Goal: Task Accomplishment & Management: Manage account settings

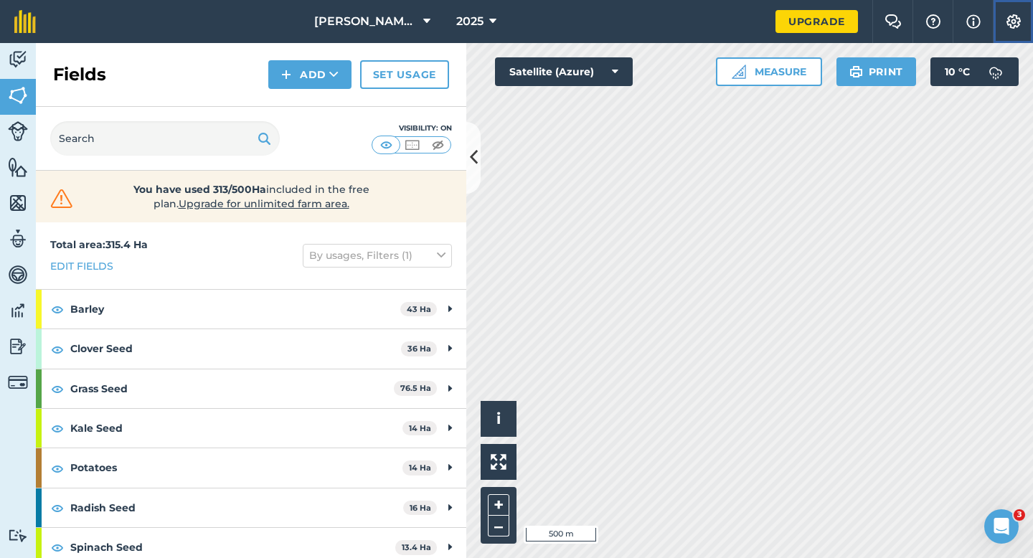
click at [1030, 24] on button "Settings" at bounding box center [1013, 21] width 40 height 43
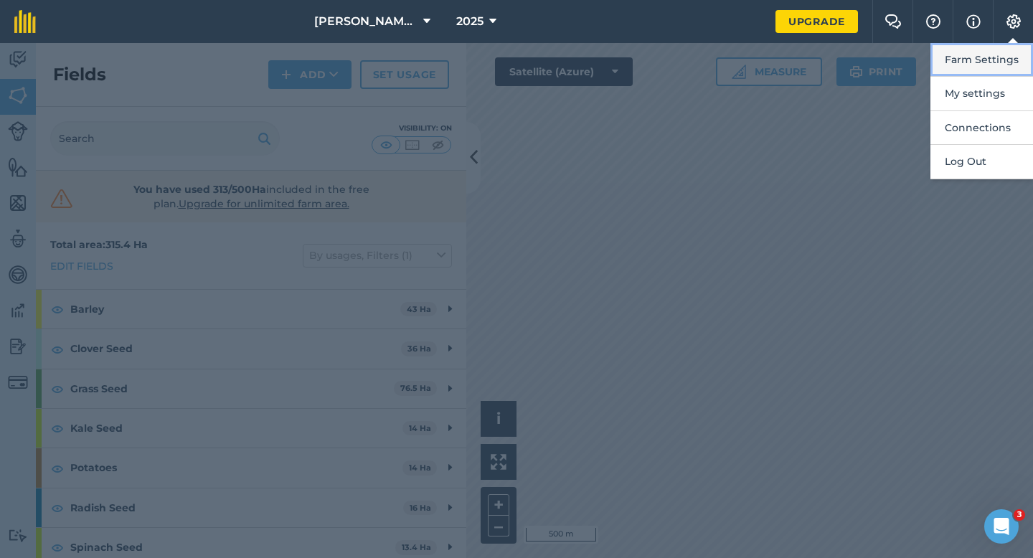
click at [1005, 56] on button "Farm Settings" at bounding box center [981, 60] width 103 height 34
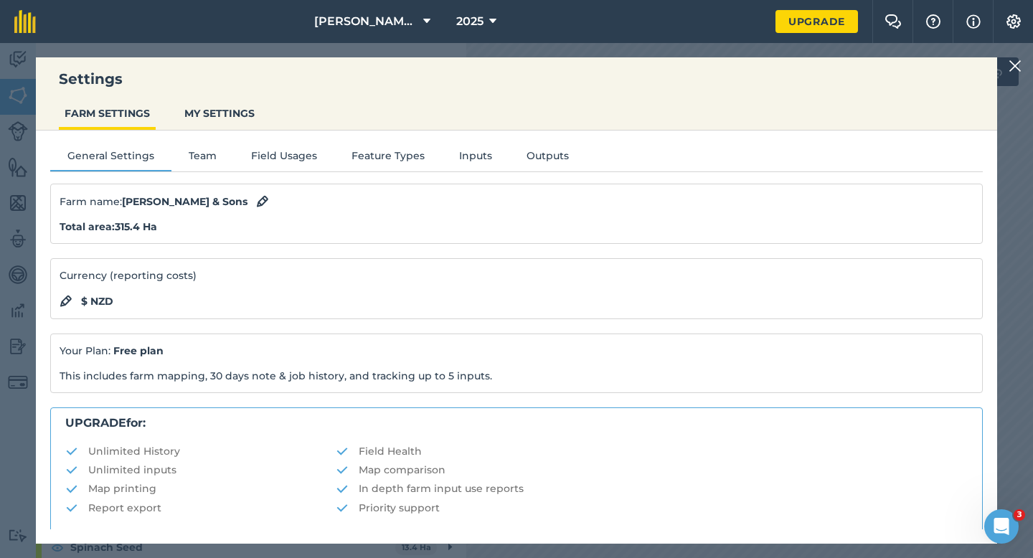
scroll to position [275, 0]
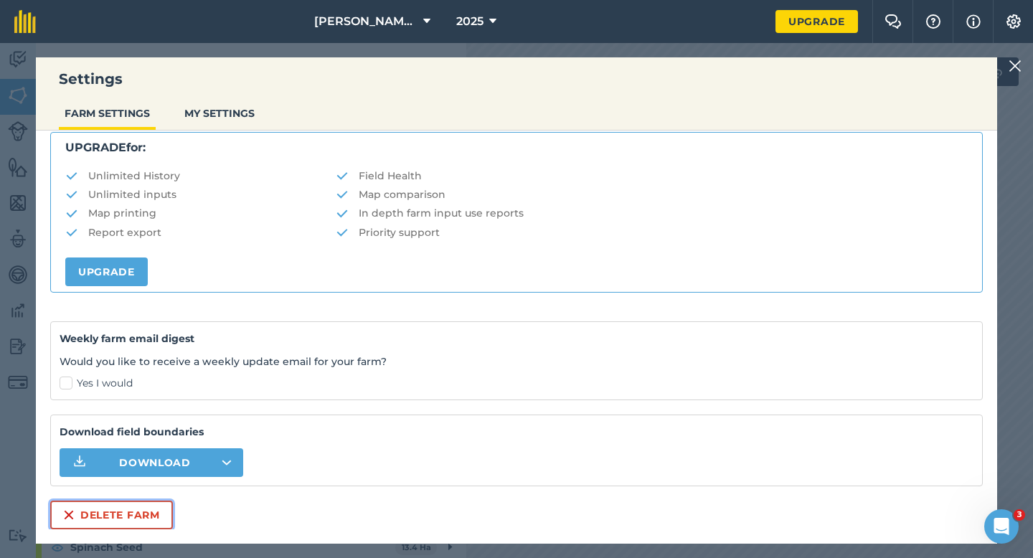
click at [105, 514] on button "Delete farm" at bounding box center [111, 515] width 123 height 29
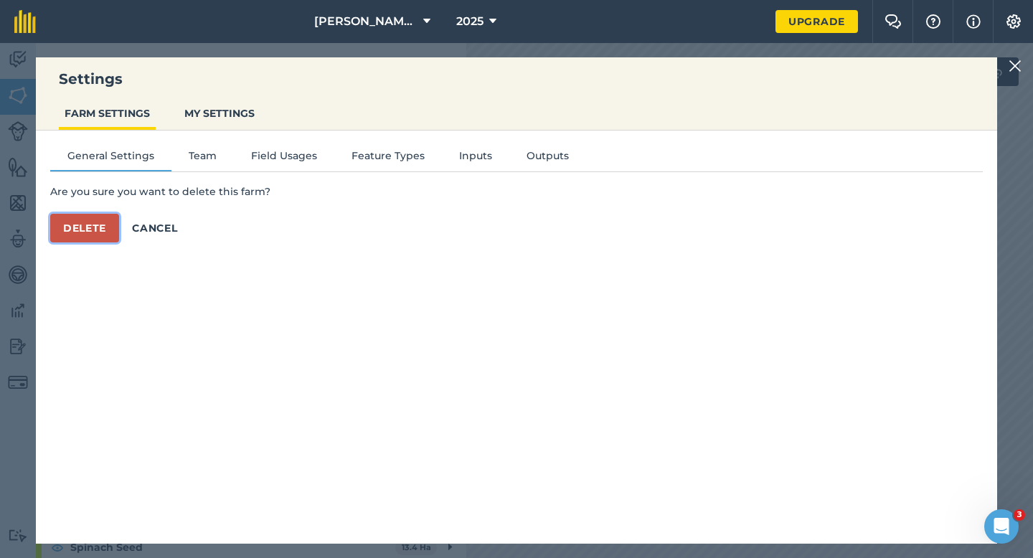
click at [91, 222] on button "Delete" at bounding box center [84, 228] width 69 height 29
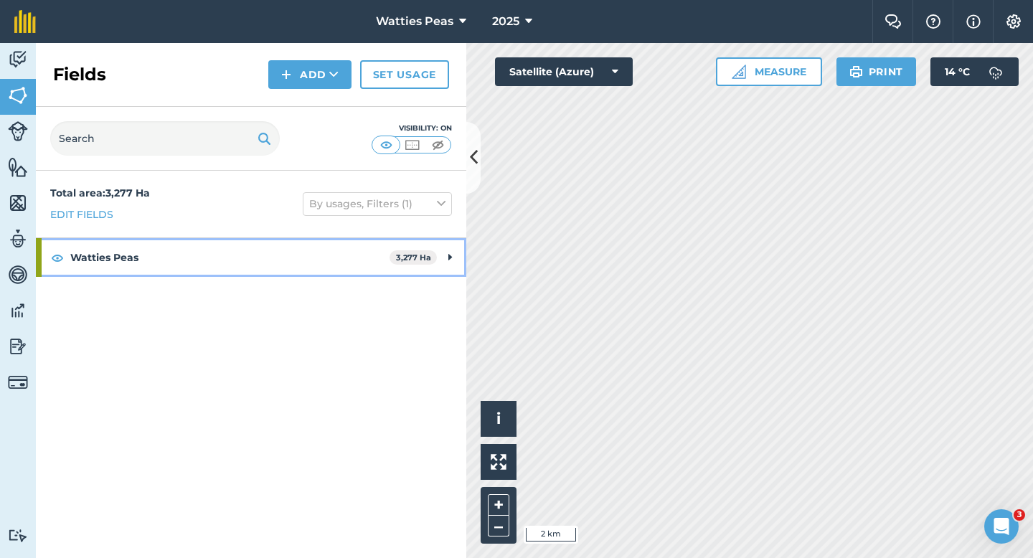
click at [430, 264] on span "3,277 Ha" at bounding box center [412, 257] width 47 height 15
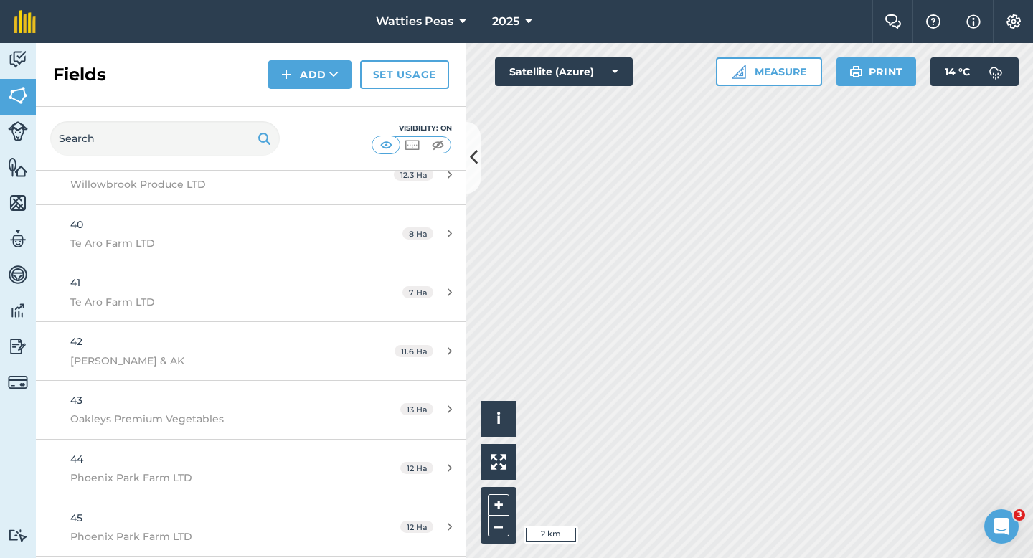
scroll to position [15852, 0]
click at [418, 49] on div "Fields Add Set usage" at bounding box center [251, 75] width 430 height 64
click at [418, 11] on button "Watties Peas" at bounding box center [421, 21] width 102 height 43
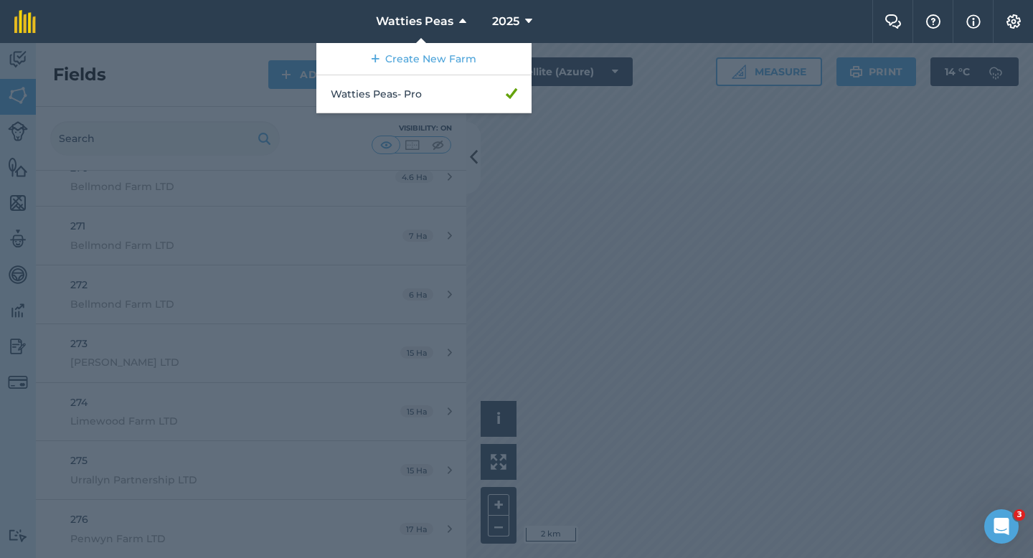
click at [472, 22] on div "Create New Farm Watties Peas - Pro" at bounding box center [472, 22] width 0 height 0
click at [419, 24] on span "Watties Peas" at bounding box center [414, 21] width 77 height 17
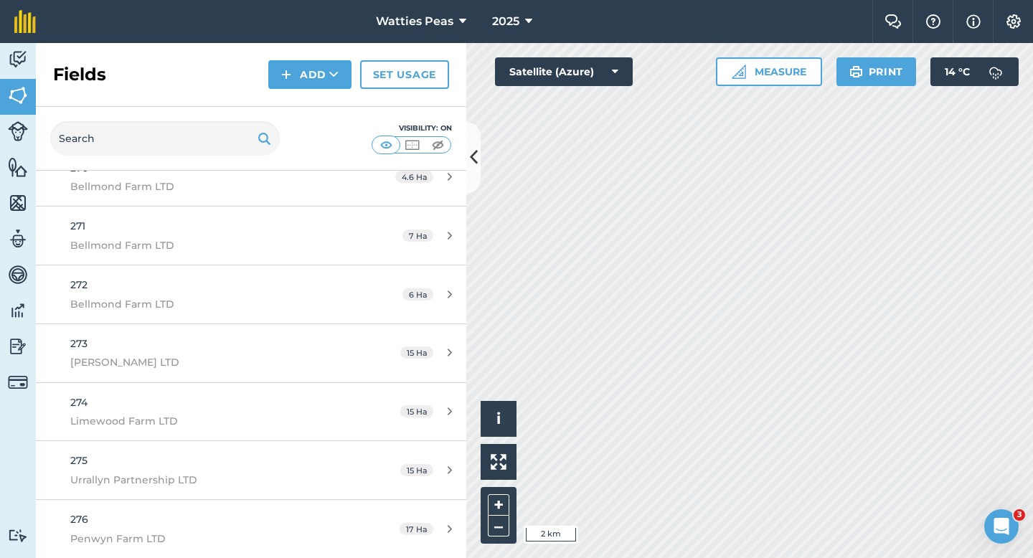
click at [419, 49] on div "Fields Add Set usage" at bounding box center [251, 75] width 430 height 64
click at [419, 31] on button "Watties Peas" at bounding box center [421, 21] width 102 height 43
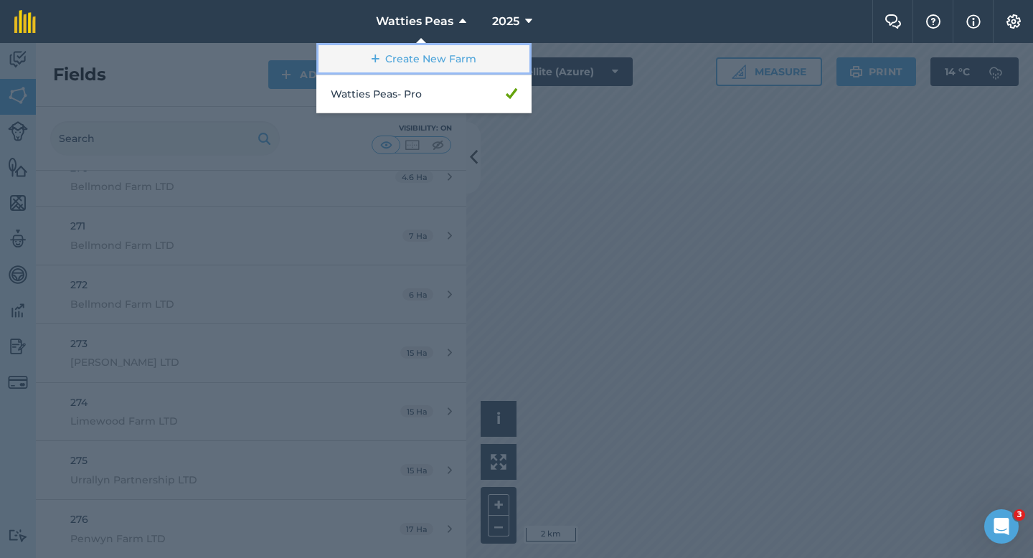
click at [419, 67] on link "Create New Farm" at bounding box center [423, 59] width 215 height 32
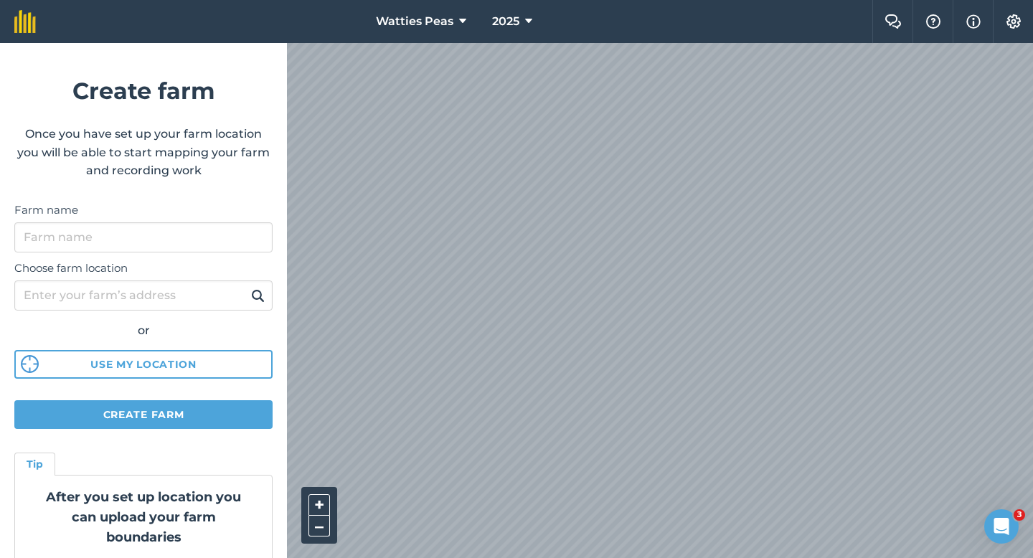
click at [232, 221] on div "Farm name" at bounding box center [143, 227] width 258 height 51
click at [226, 234] on input "Farm name" at bounding box center [143, 237] width 258 height 30
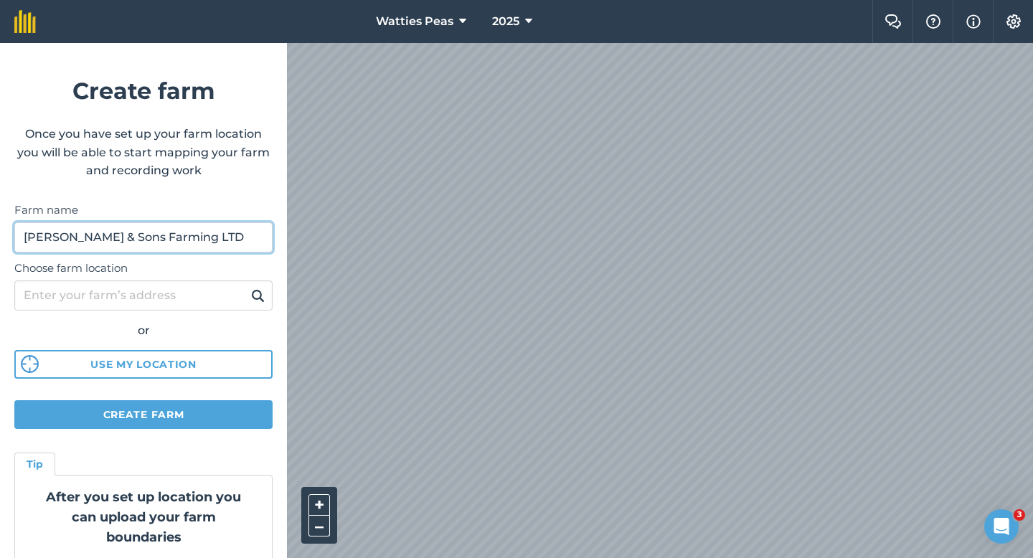
type input "[PERSON_NAME] & Sons Farming LTD"
click at [169, 429] on form "Create farm Once you have set up your farm location you will be able to start m…" at bounding box center [143, 300] width 287 height 515
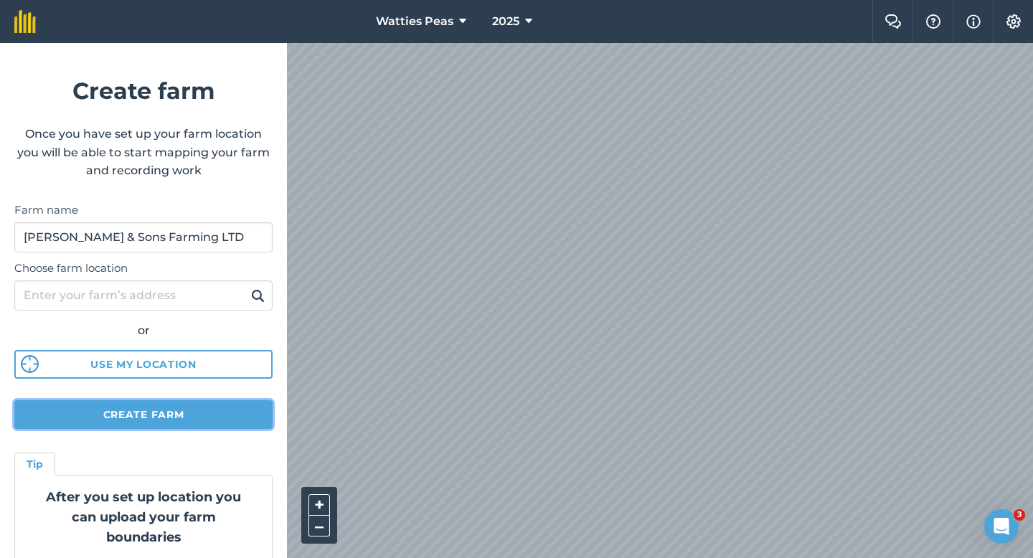
click at [169, 425] on button "Create farm" at bounding box center [143, 414] width 258 height 29
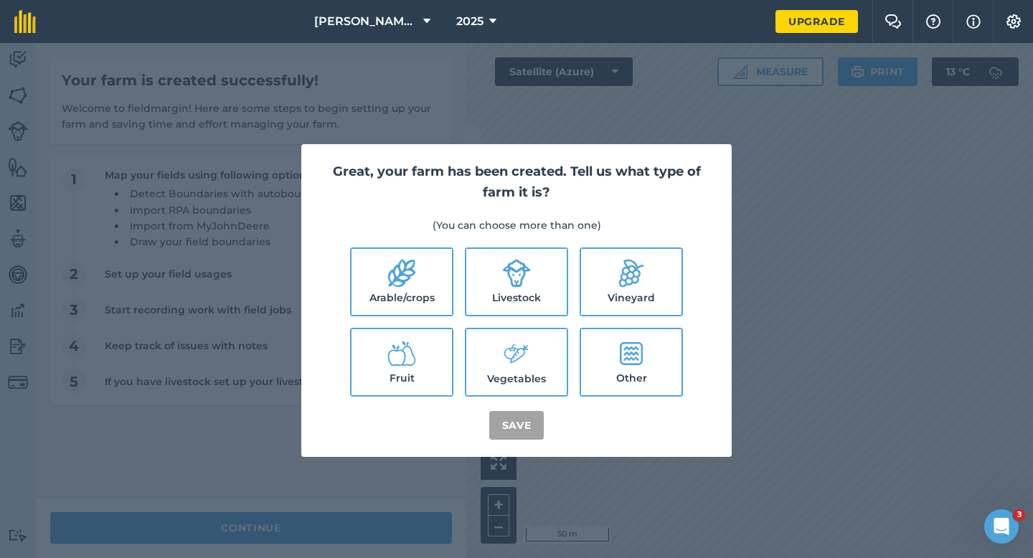
click at [421, 303] on label "Arable/crops" at bounding box center [401, 282] width 100 height 66
checkbox input "true"
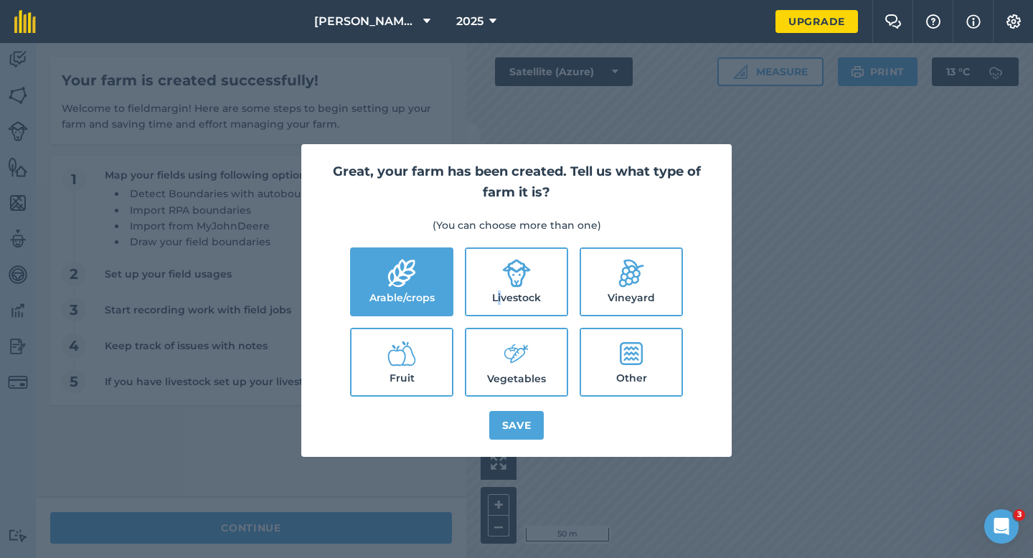
click at [499, 303] on label "Livestock" at bounding box center [516, 282] width 100 height 66
click at [502, 362] on icon at bounding box center [516, 354] width 29 height 31
checkbox input "true"
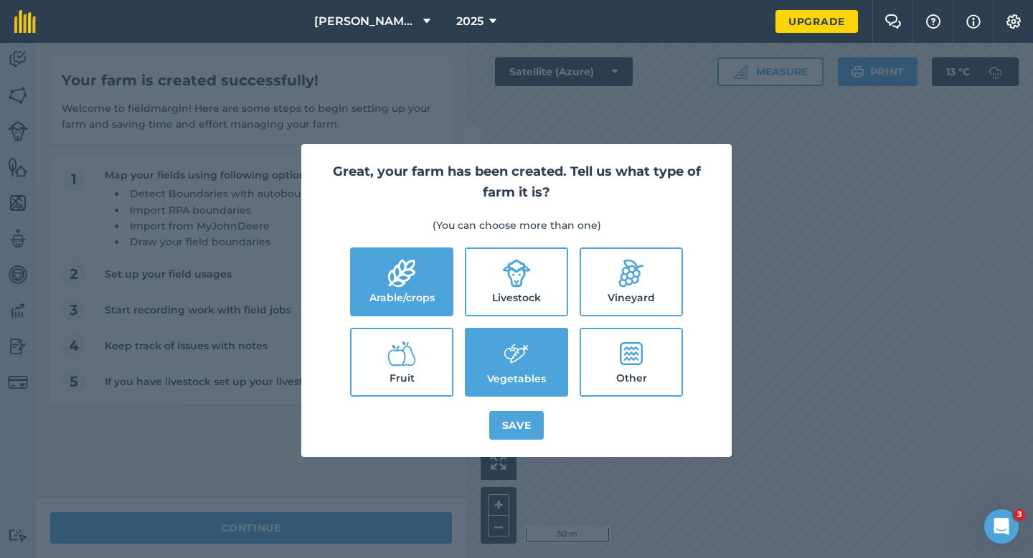
click at [530, 269] on icon at bounding box center [516, 273] width 29 height 29
checkbox input "true"
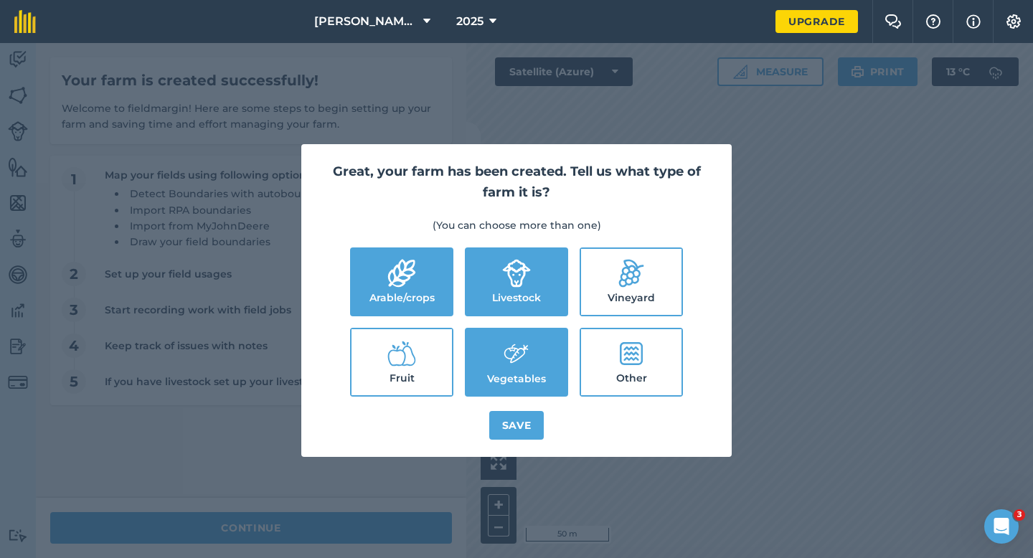
click at [528, 409] on div "Great, your farm has been created. Tell us what type of farm it is? (You can ch…" at bounding box center [516, 300] width 430 height 313
click at [525, 412] on button "Save" at bounding box center [516, 425] width 55 height 29
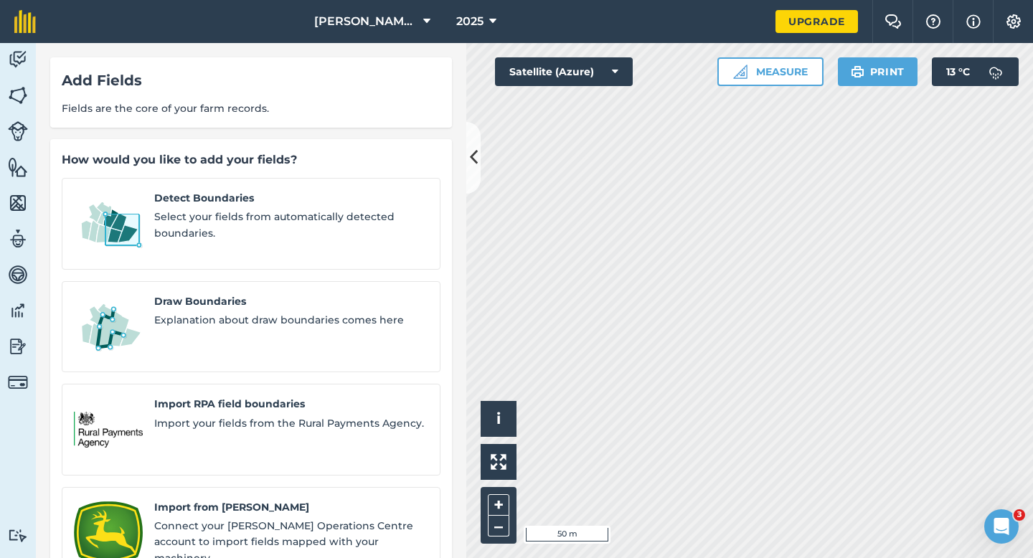
click at [180, 253] on div "Detect Boundaries Select your fields from automatically detected boundaries. Dr…" at bounding box center [251, 430] width 379 height 504
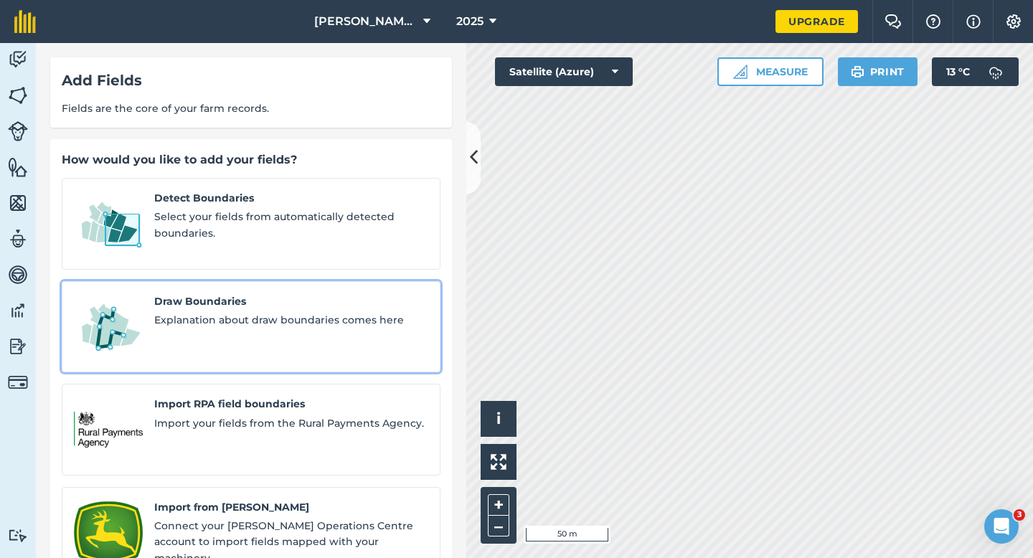
click at [180, 293] on span "Draw Boundaries" at bounding box center [291, 301] width 274 height 16
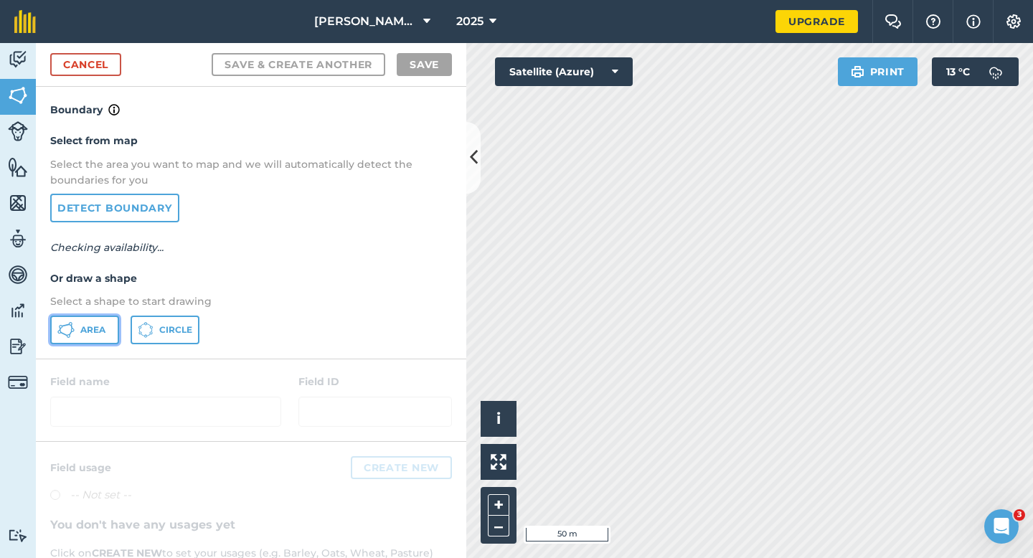
click at [72, 326] on icon at bounding box center [65, 329] width 17 height 17
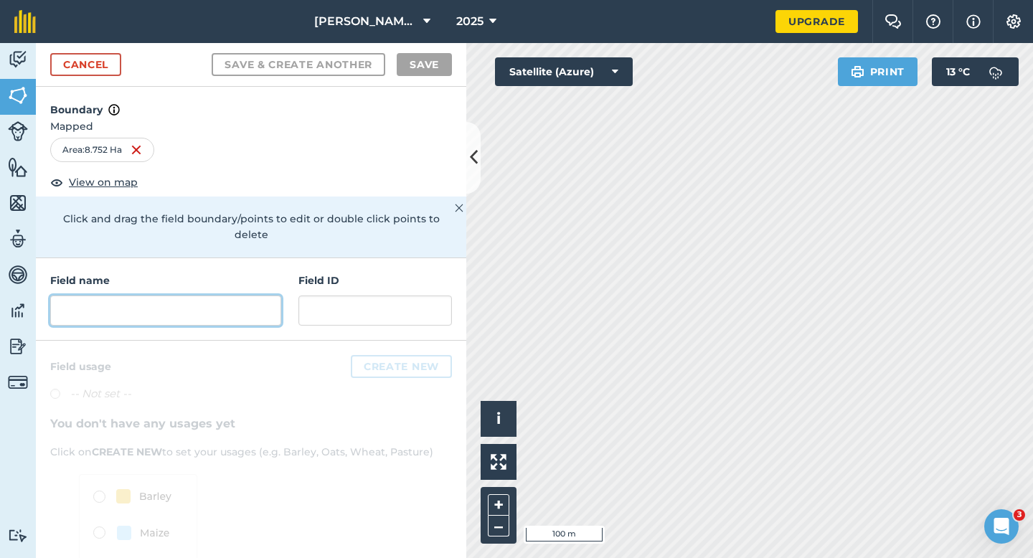
click at [232, 305] on input "text" at bounding box center [165, 311] width 231 height 30
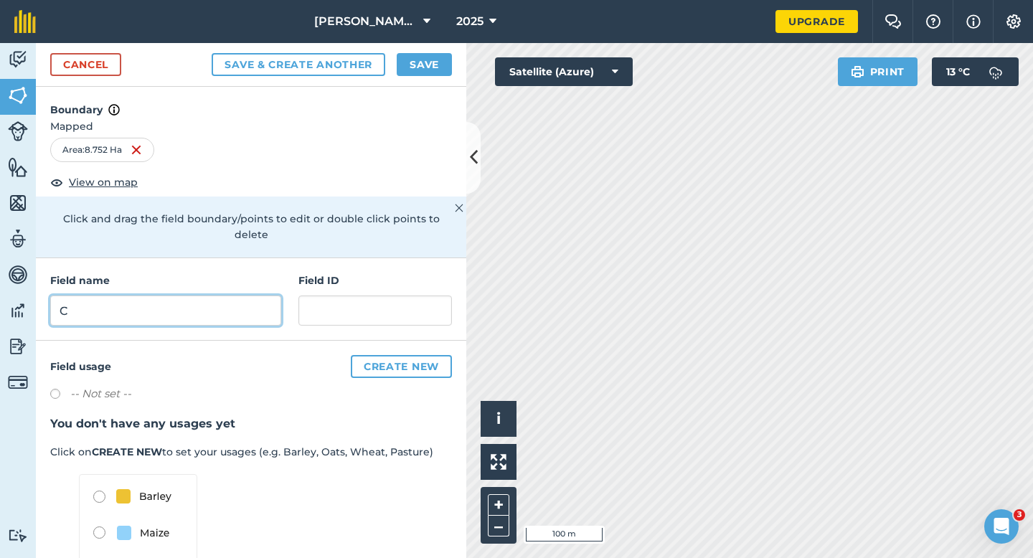
type input "C"
click at [427, 71] on button "Save" at bounding box center [424, 64] width 55 height 23
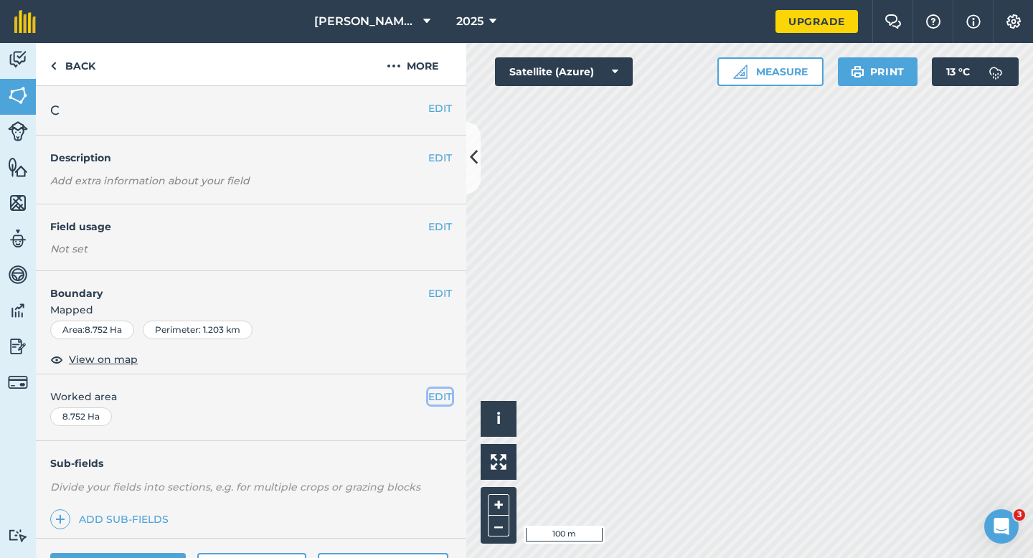
click at [446, 399] on button "EDIT" at bounding box center [440, 397] width 24 height 16
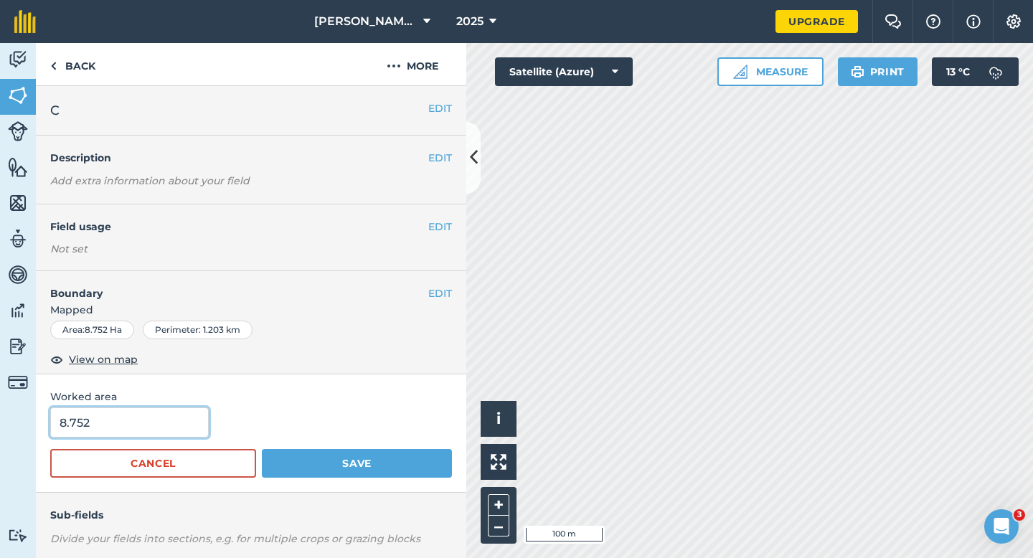
click at [165, 414] on input "8.752" at bounding box center [129, 422] width 159 height 30
click at [165, 418] on input "8.752" at bounding box center [129, 422] width 159 height 30
type input "8.8"
click at [262, 449] on button "Save" at bounding box center [357, 463] width 190 height 29
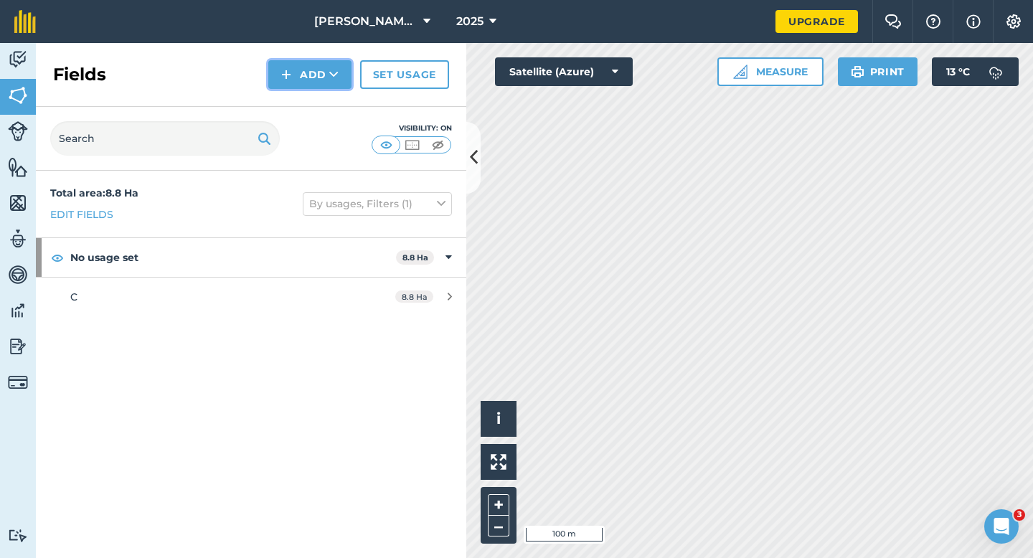
click at [296, 70] on button "Add" at bounding box center [309, 74] width 83 height 29
click at [301, 100] on link "Draw" at bounding box center [309, 107] width 79 height 32
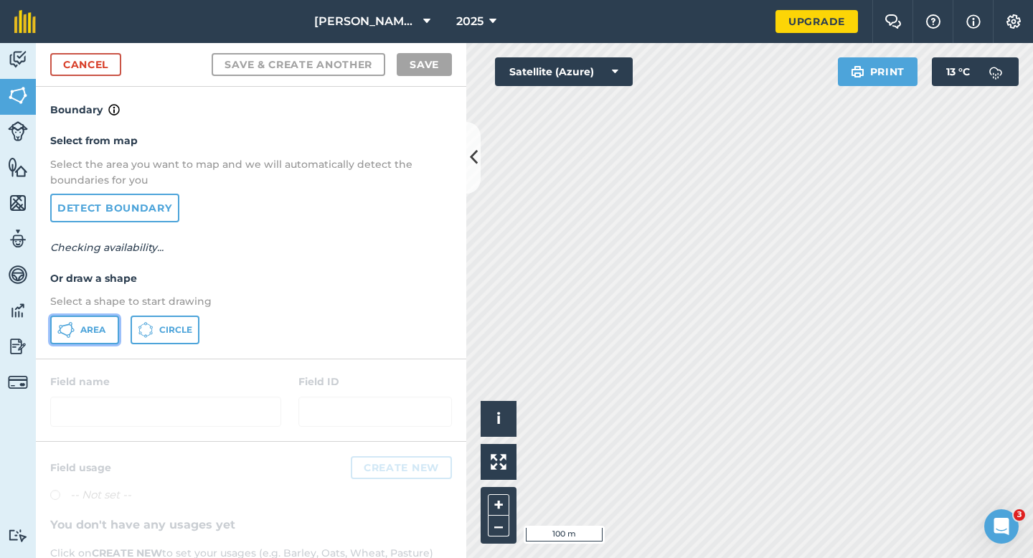
click at [93, 326] on span "Area" at bounding box center [92, 329] width 25 height 11
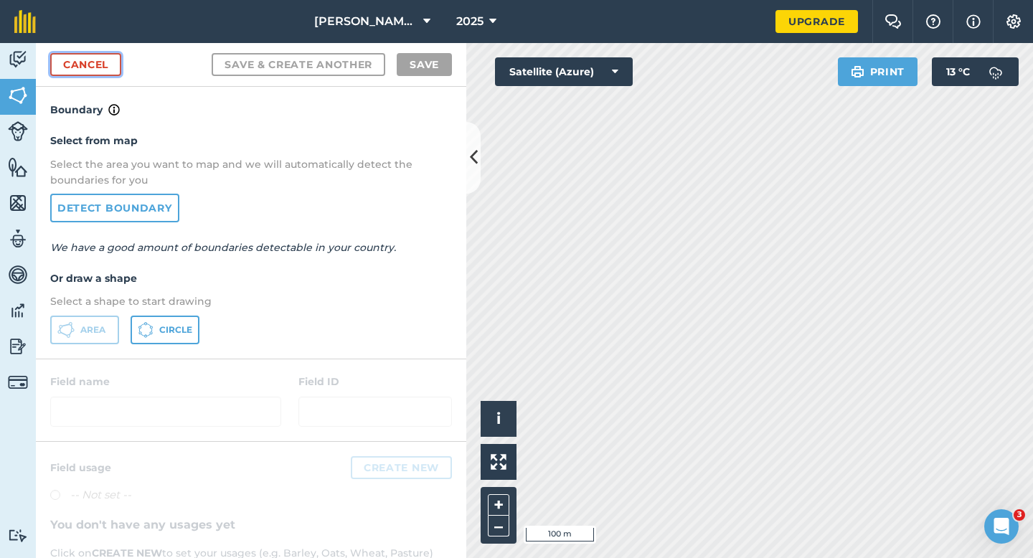
click at [82, 59] on link "Cancel" at bounding box center [85, 64] width 71 height 23
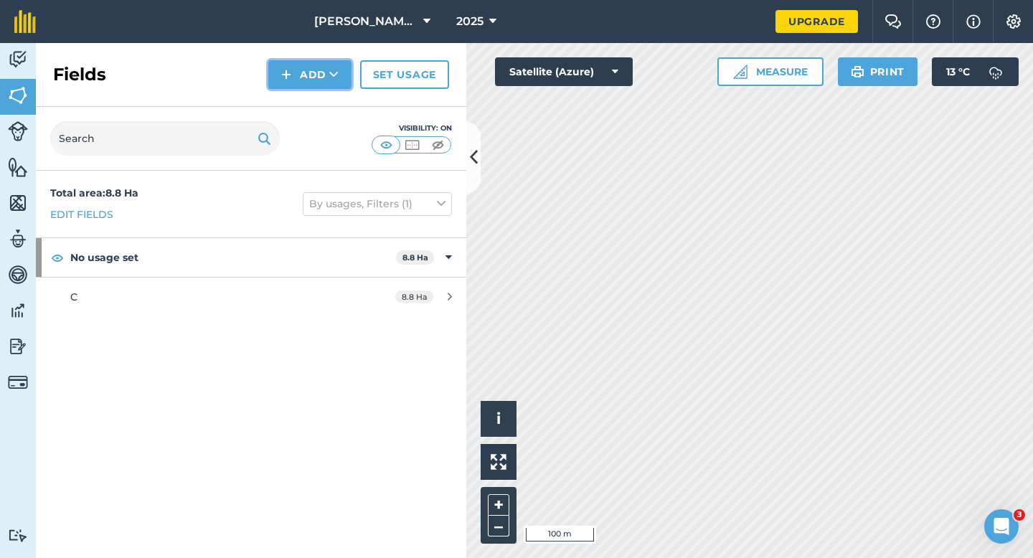
click at [300, 72] on button "Add" at bounding box center [309, 74] width 83 height 29
click at [305, 105] on link "Draw" at bounding box center [309, 107] width 79 height 32
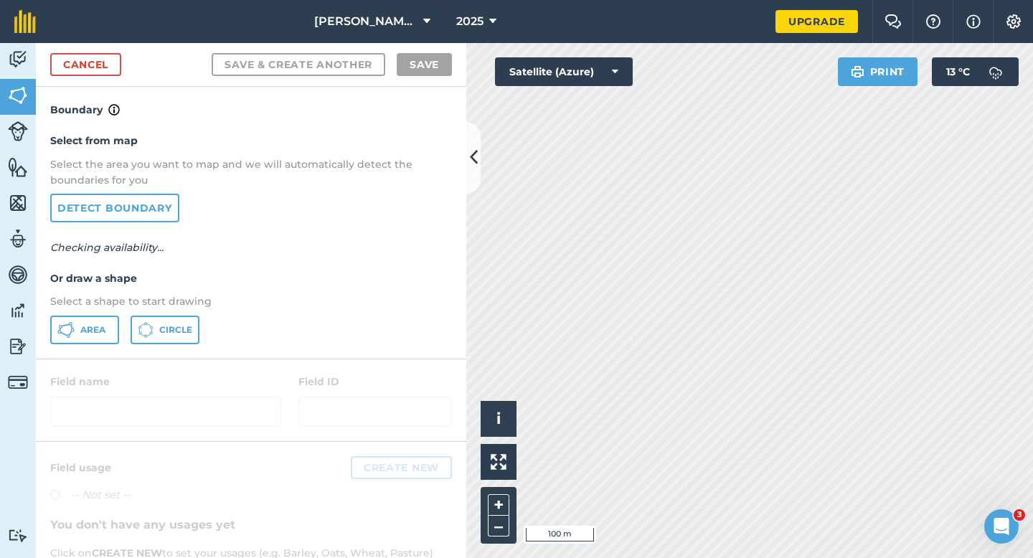
click at [84, 353] on div "Select from map Select the area you want to map and we will automatically detec…" at bounding box center [251, 238] width 430 height 240
click at [84, 326] on span "Area" at bounding box center [92, 329] width 25 height 11
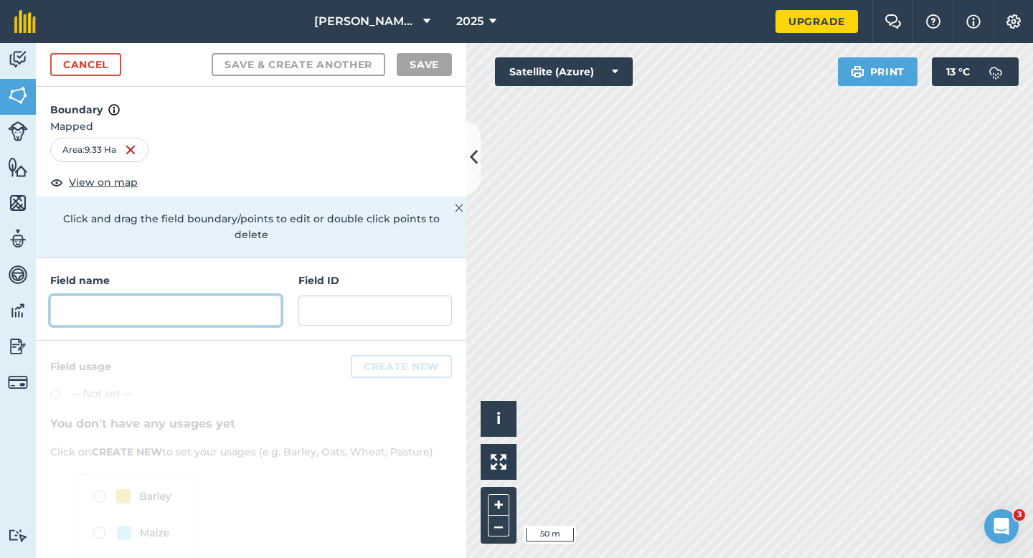
click at [217, 298] on input "text" at bounding box center [165, 311] width 231 height 30
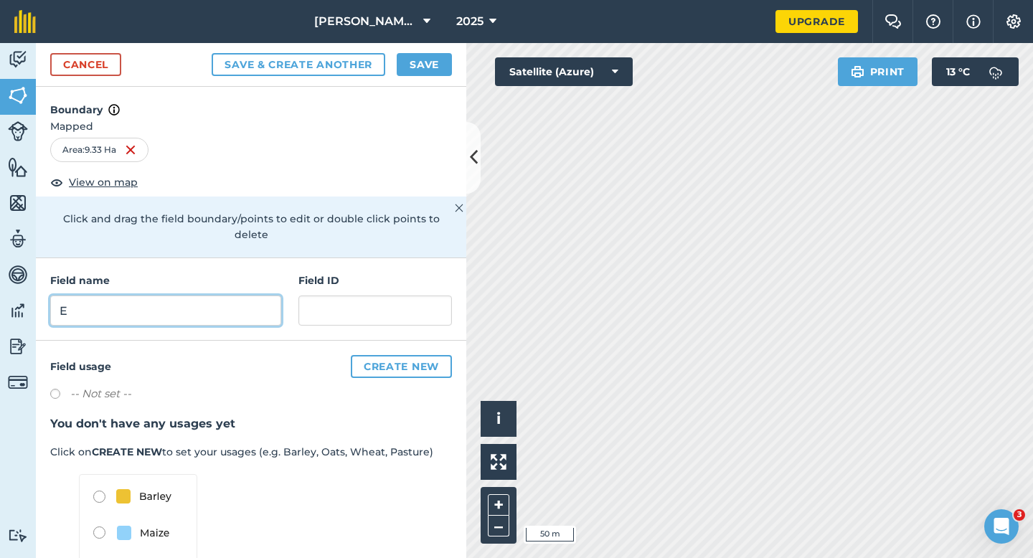
type input "E"
click at [428, 71] on button "Save" at bounding box center [424, 64] width 55 height 23
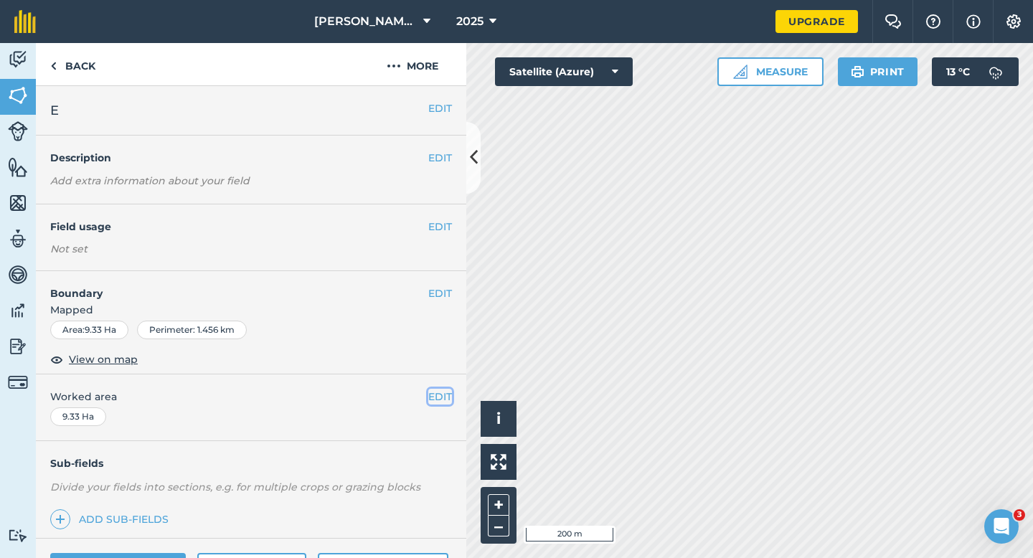
click at [435, 396] on button "EDIT" at bounding box center [440, 397] width 24 height 16
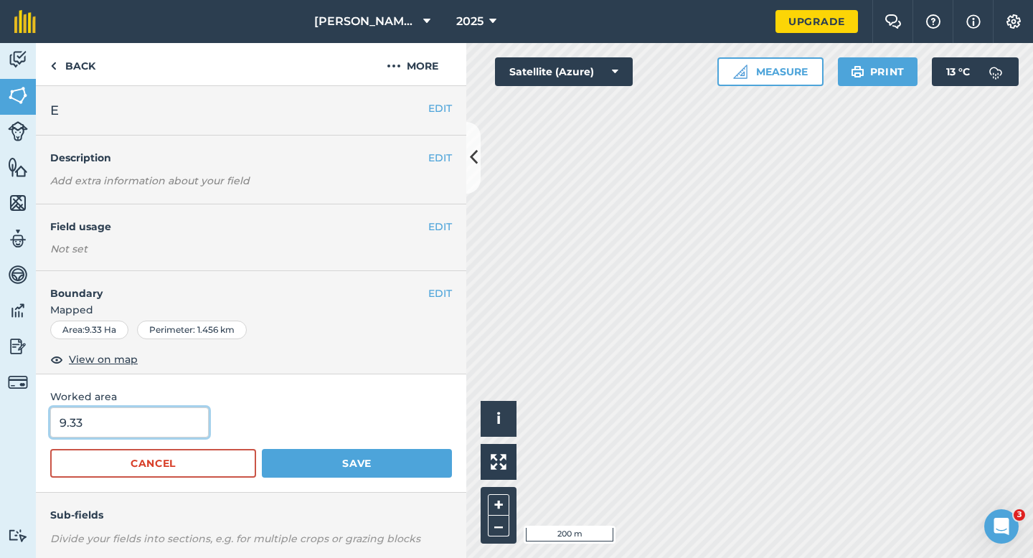
click at [139, 426] on input "9.33" at bounding box center [129, 422] width 159 height 30
type input "9.3"
click at [262, 449] on button "Save" at bounding box center [357, 463] width 190 height 29
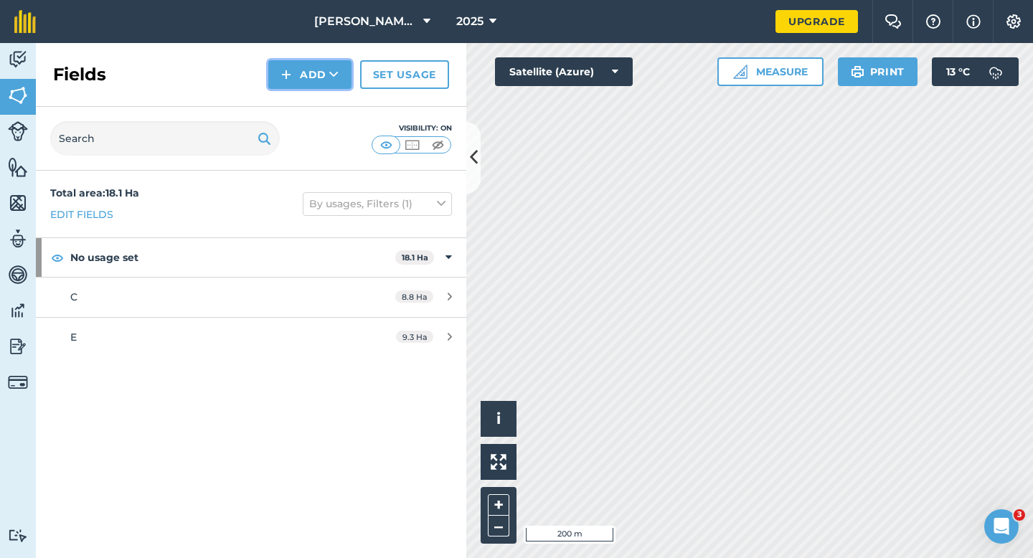
click at [308, 74] on button "Add" at bounding box center [309, 74] width 83 height 29
click at [308, 101] on link "Draw" at bounding box center [309, 107] width 79 height 32
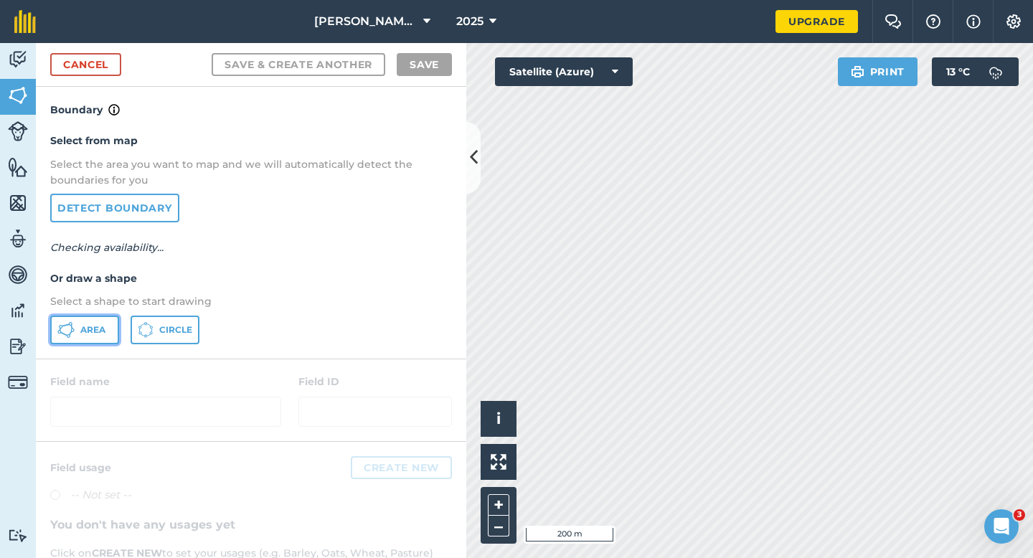
click at [90, 340] on button "Area" at bounding box center [84, 330] width 69 height 29
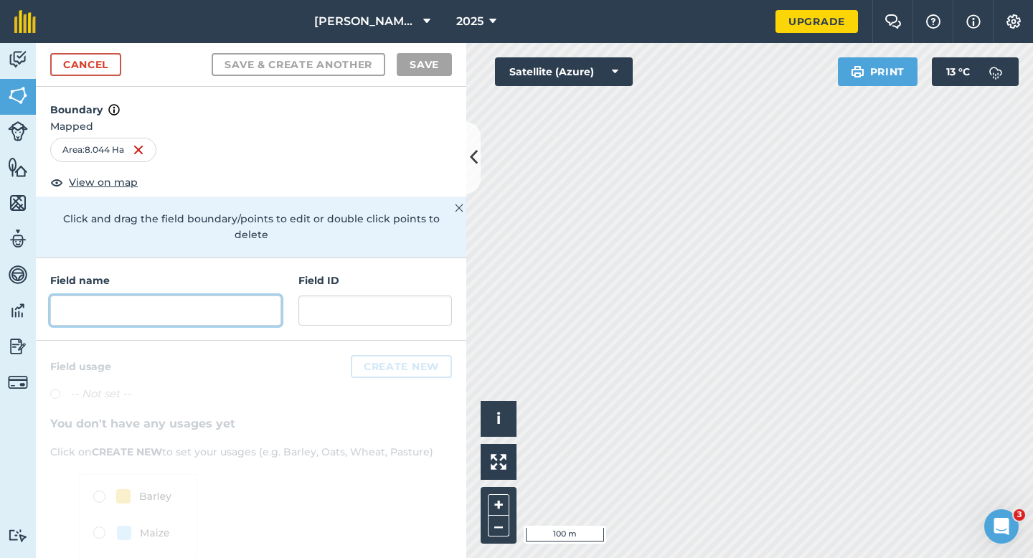
click at [222, 301] on input "text" at bounding box center [165, 311] width 231 height 30
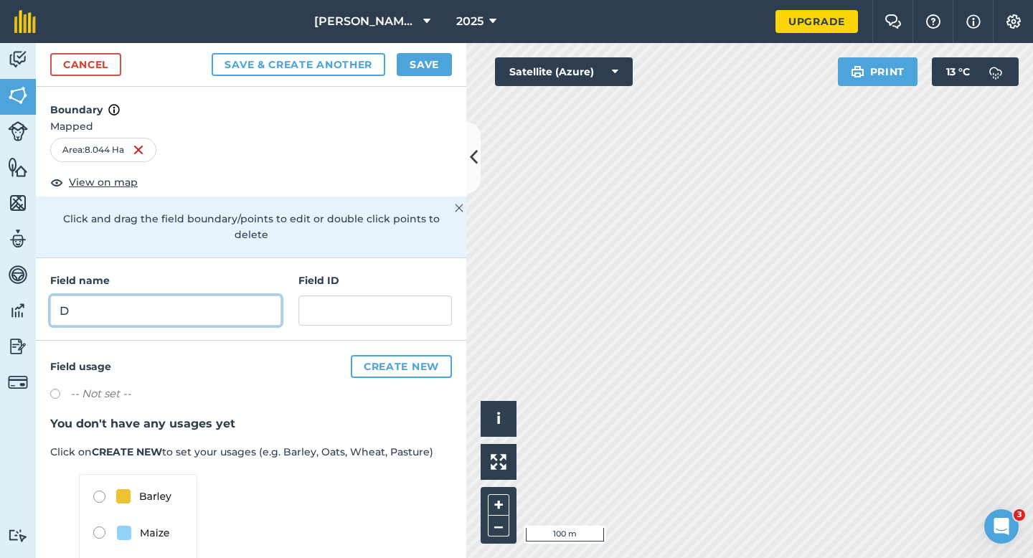
type input "D"
click at [435, 52] on div "Cancel Save & Create Another Save" at bounding box center [251, 65] width 430 height 44
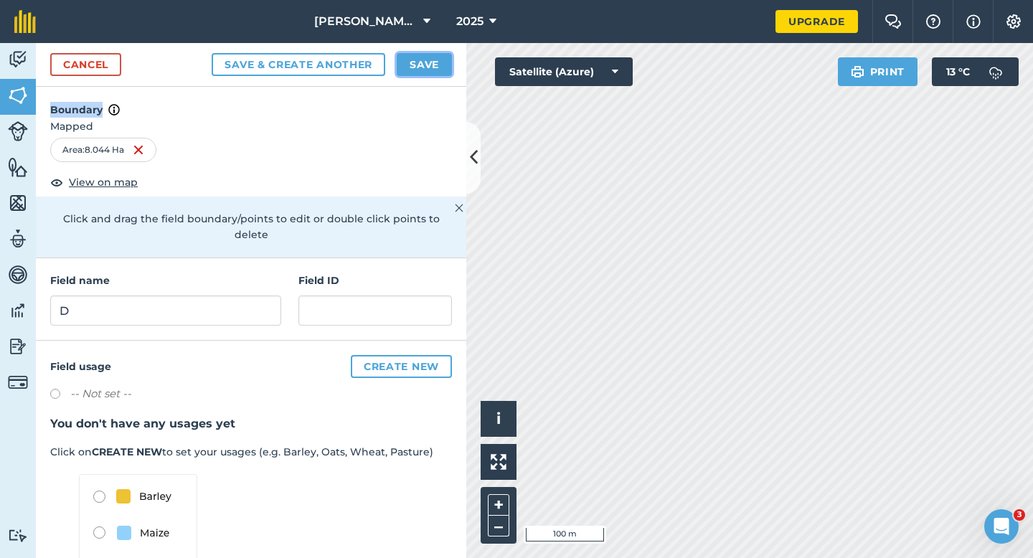
click at [435, 66] on button "Save" at bounding box center [424, 64] width 55 height 23
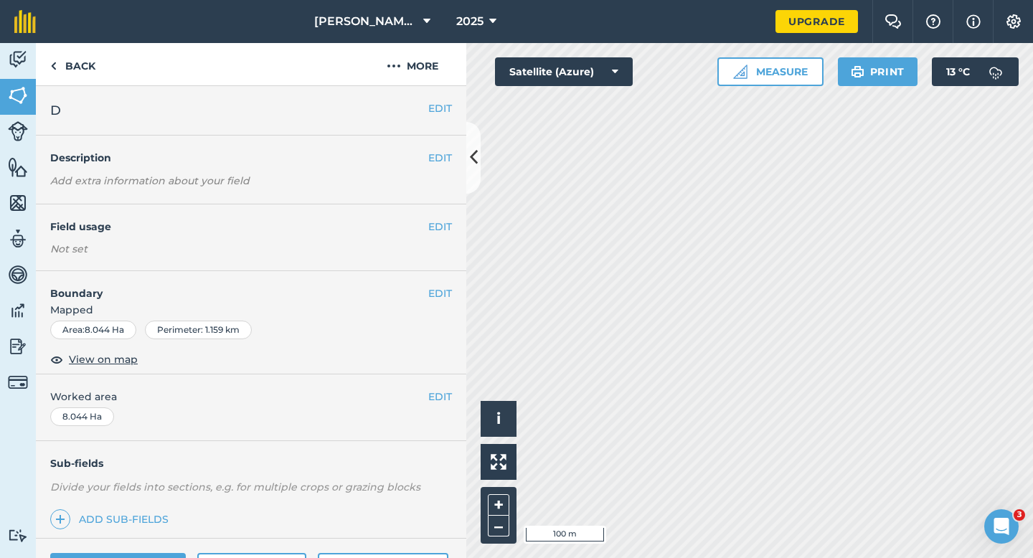
click at [441, 406] on div "EDIT Worked area 8.044 Ha" at bounding box center [251, 407] width 430 height 67
click at [440, 396] on button "EDIT" at bounding box center [440, 397] width 24 height 16
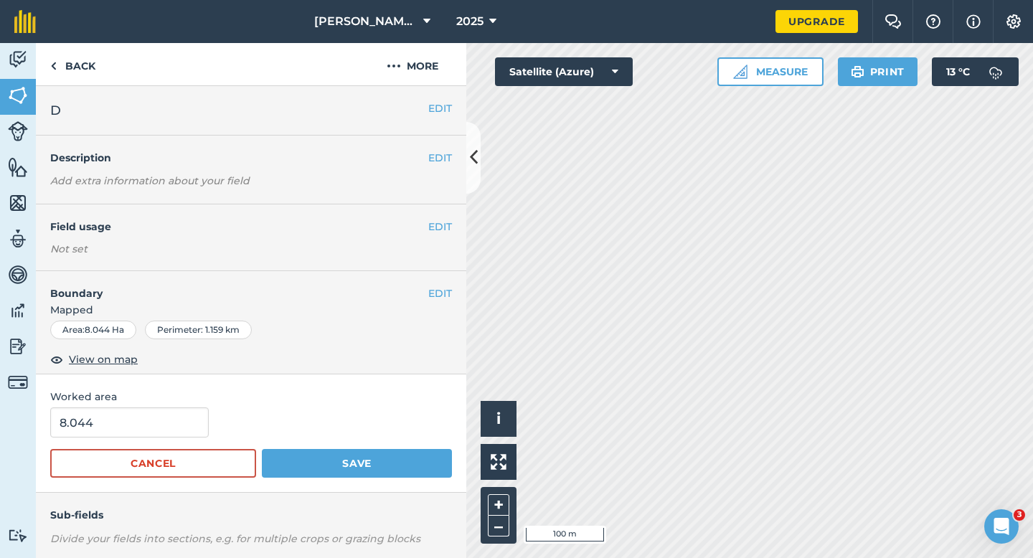
click at [207, 427] on div "8.044" at bounding box center [251, 422] width 402 height 30
type input "8"
click at [170, 425] on input "8" at bounding box center [129, 422] width 159 height 30
click at [262, 449] on button "Save" at bounding box center [357, 463] width 190 height 29
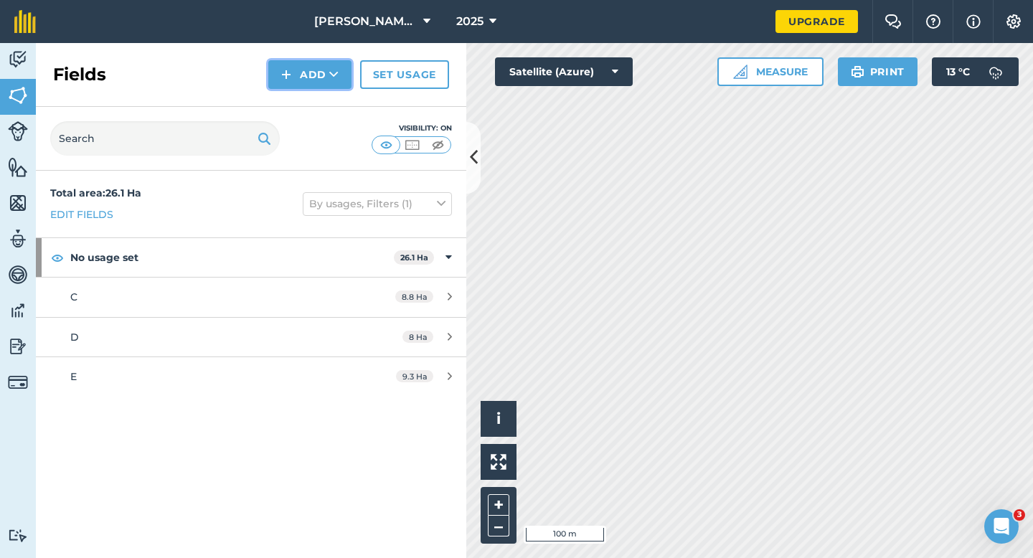
click at [314, 70] on button "Add" at bounding box center [309, 74] width 83 height 29
click at [314, 120] on link "Draw" at bounding box center [309, 107] width 79 height 32
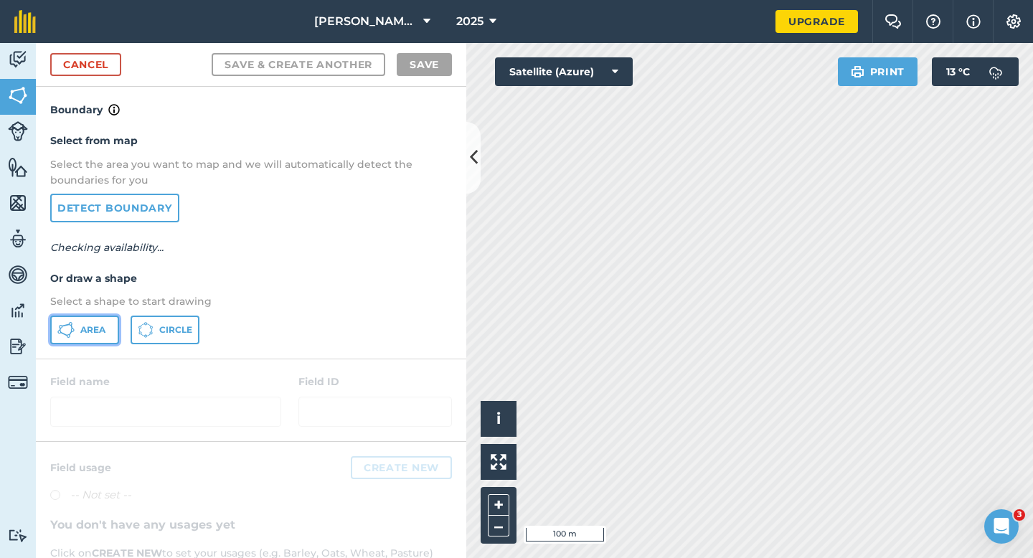
click at [89, 336] on button "Area" at bounding box center [84, 330] width 69 height 29
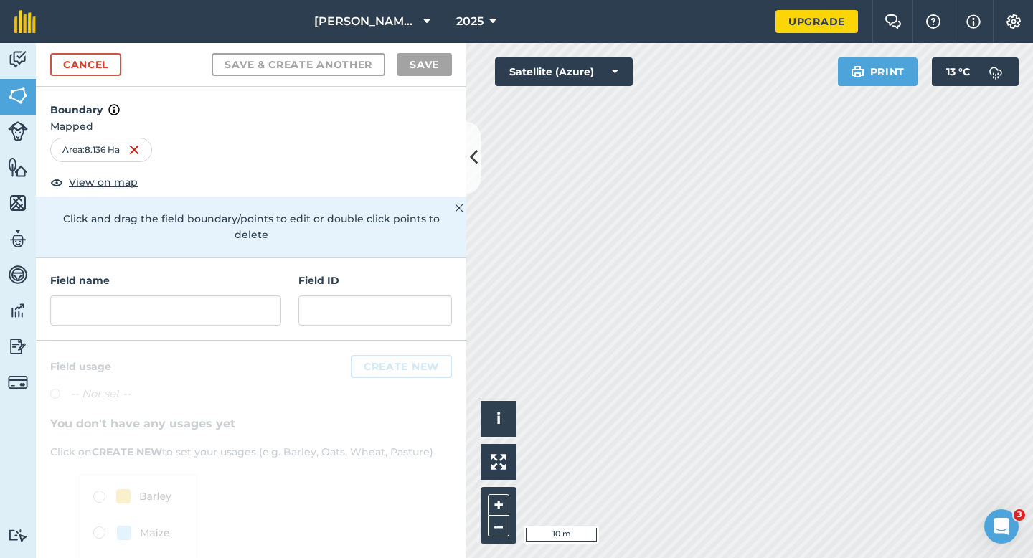
click at [177, 273] on h4 "Field name" at bounding box center [165, 281] width 231 height 16
click at [177, 296] on input "text" at bounding box center [165, 311] width 231 height 30
type input "b"
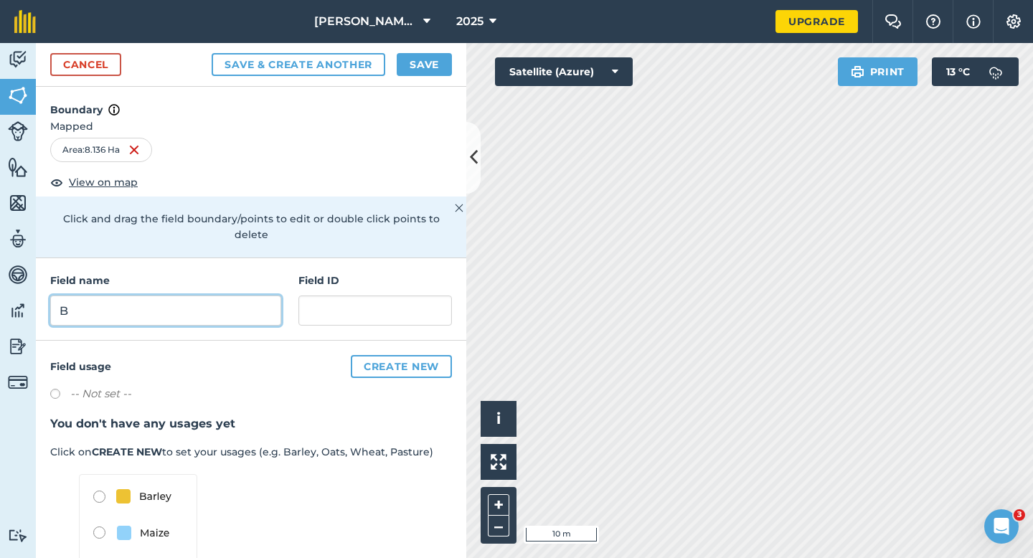
type input "B"
click at [413, 53] on button "Save" at bounding box center [424, 64] width 55 height 23
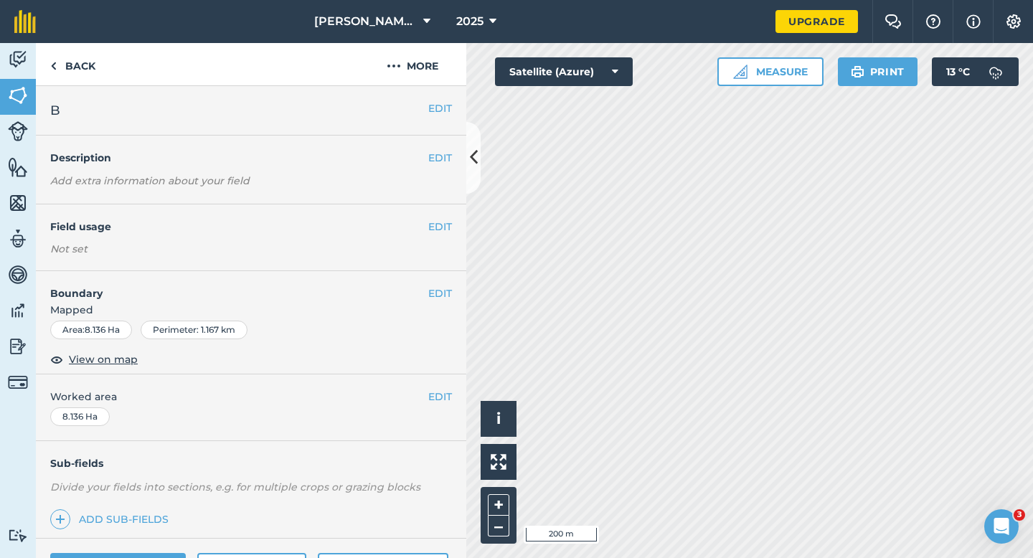
click at [440, 405] on div "EDIT Worked area 8.136 Ha" at bounding box center [251, 407] width 430 height 67
click at [440, 403] on button "EDIT" at bounding box center [440, 397] width 24 height 16
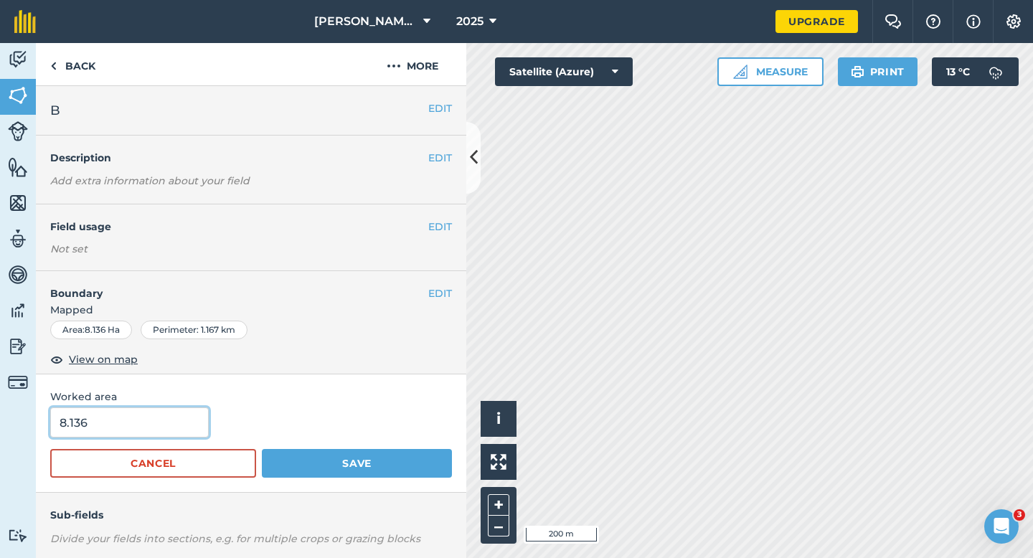
click at [148, 428] on input "8.136" at bounding box center [129, 422] width 159 height 30
type input "8"
click at [262, 449] on button "Save" at bounding box center [357, 463] width 190 height 29
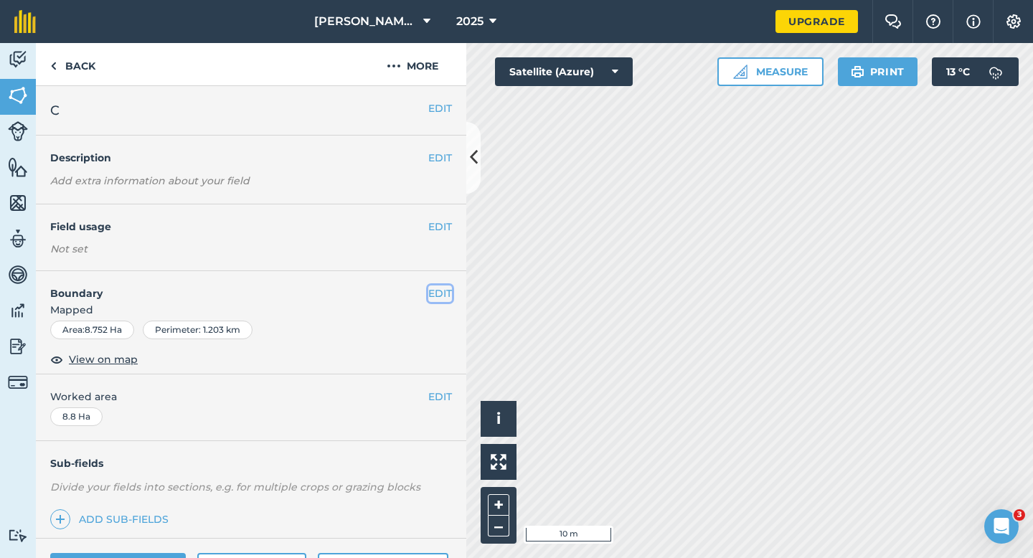
click at [446, 296] on button "EDIT" at bounding box center [440, 293] width 24 height 16
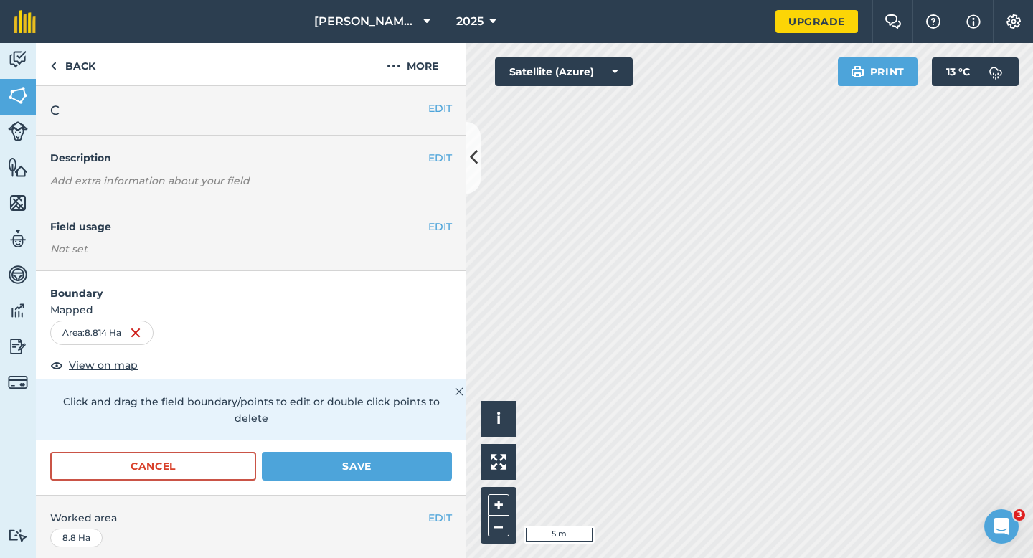
click at [427, 432] on form "Boundary Mapped Area : 8.814 Ha View on map Click and drag the field boundary/p…" at bounding box center [251, 383] width 430 height 224
click at [427, 452] on button "Save" at bounding box center [357, 466] width 190 height 29
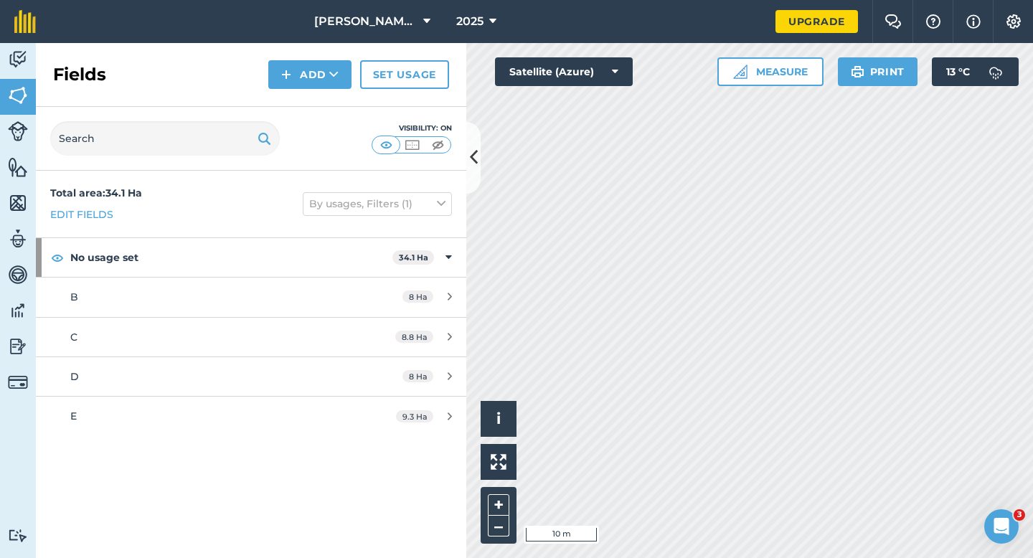
click at [298, 100] on div "Fields Add Set usage" at bounding box center [251, 75] width 430 height 64
click at [289, 83] on button "Add" at bounding box center [309, 74] width 83 height 29
click at [290, 100] on link "Draw" at bounding box center [309, 107] width 79 height 32
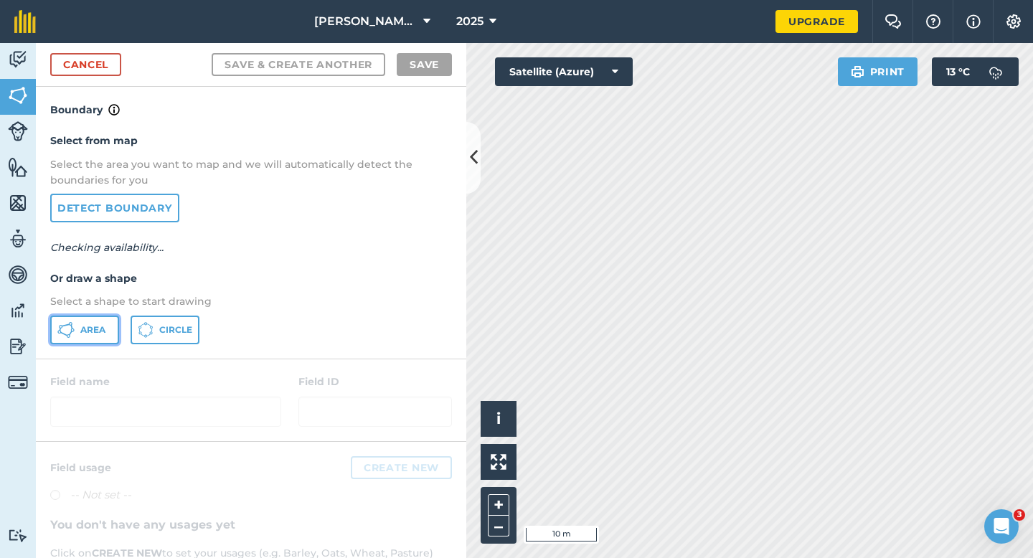
click at [54, 339] on button "Area" at bounding box center [84, 330] width 69 height 29
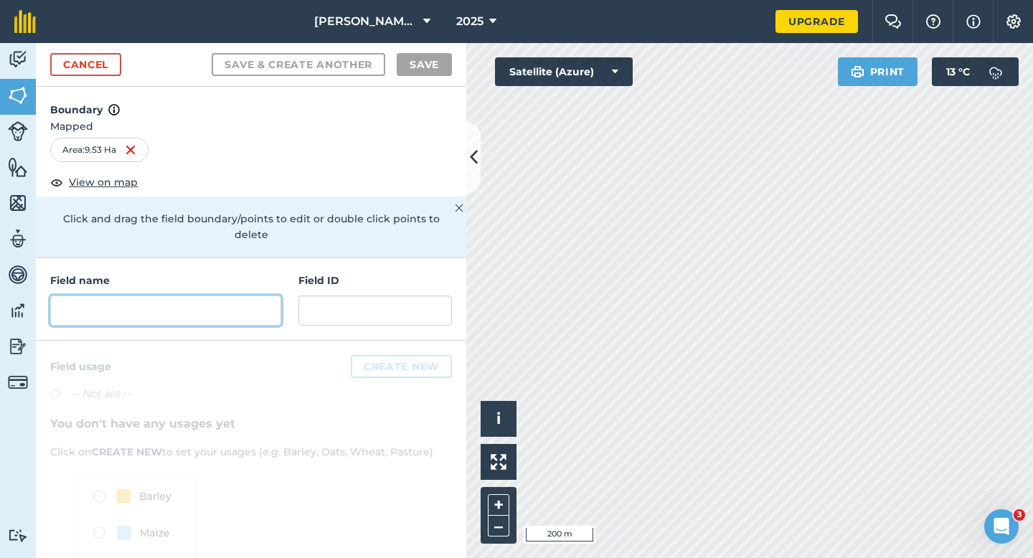
click at [202, 302] on input "text" at bounding box center [165, 311] width 231 height 30
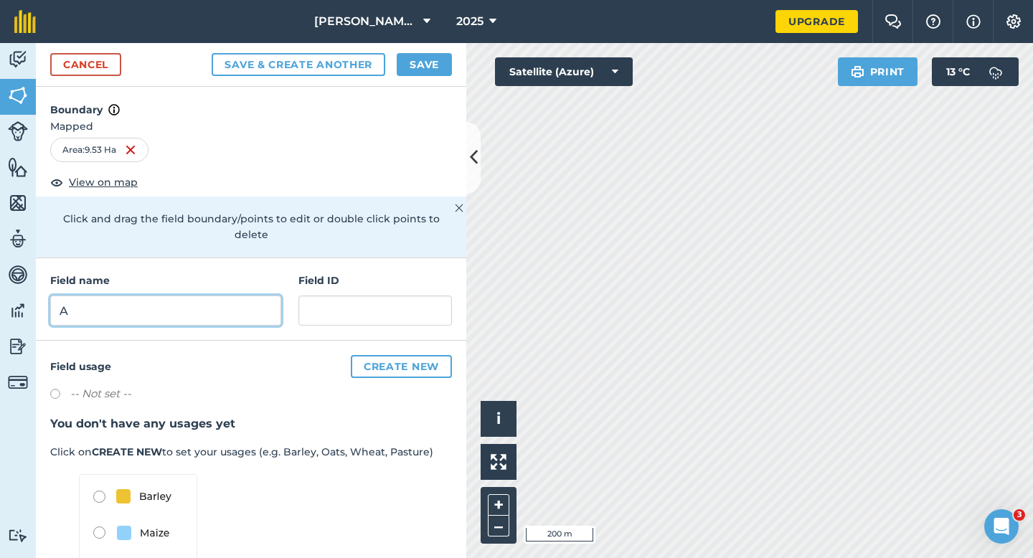
type input "A"
click at [410, 62] on button "Save" at bounding box center [424, 64] width 55 height 23
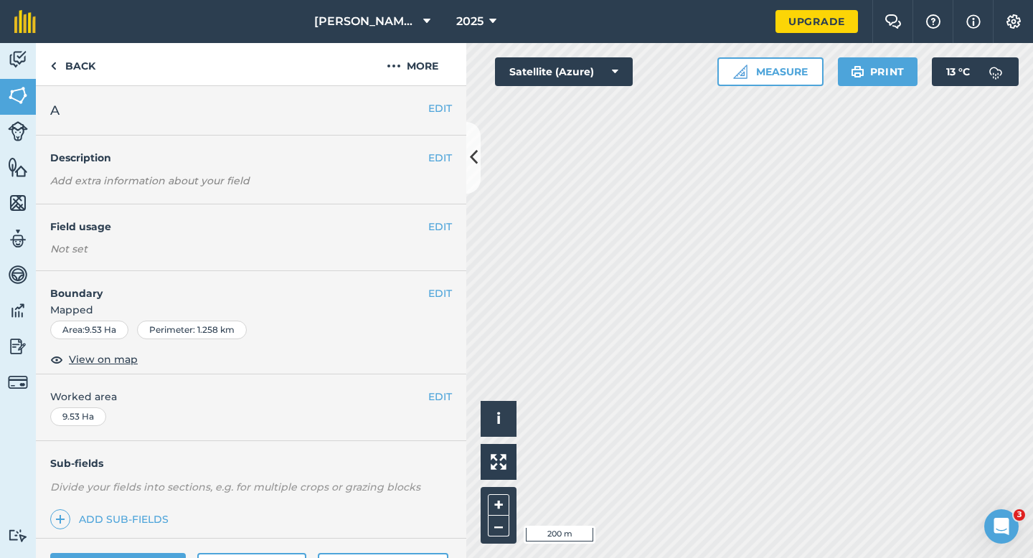
click at [449, 384] on div "EDIT Worked area 9.53 Ha" at bounding box center [251, 407] width 430 height 67
click at [447, 389] on button "EDIT" at bounding box center [440, 397] width 24 height 16
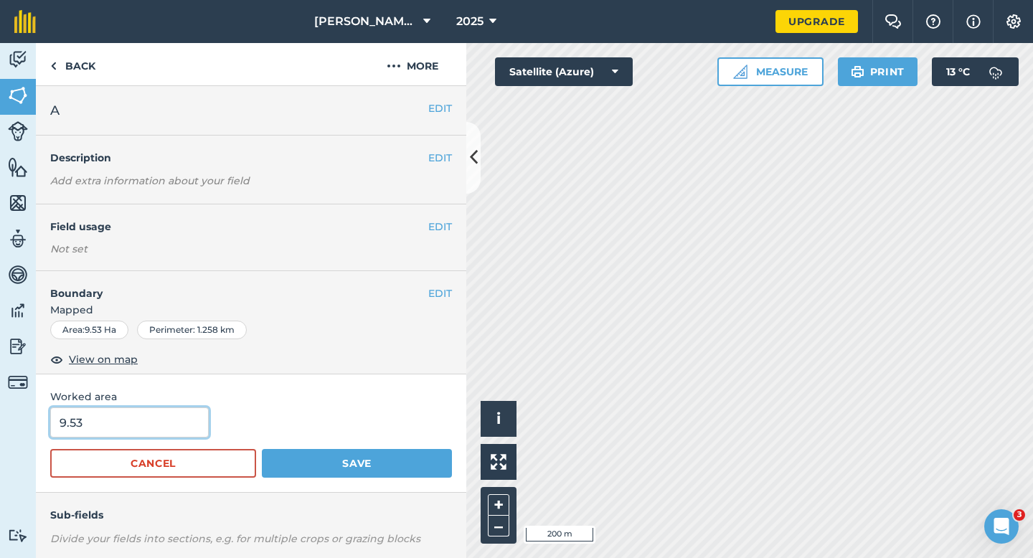
click at [192, 425] on input "9.53" at bounding box center [129, 422] width 159 height 30
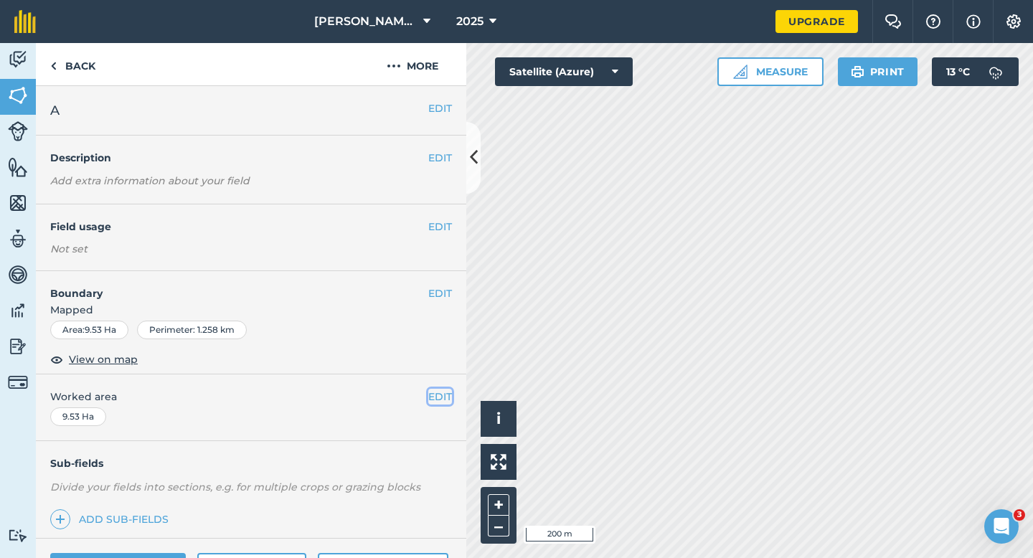
click at [441, 389] on button "EDIT" at bounding box center [440, 397] width 24 height 16
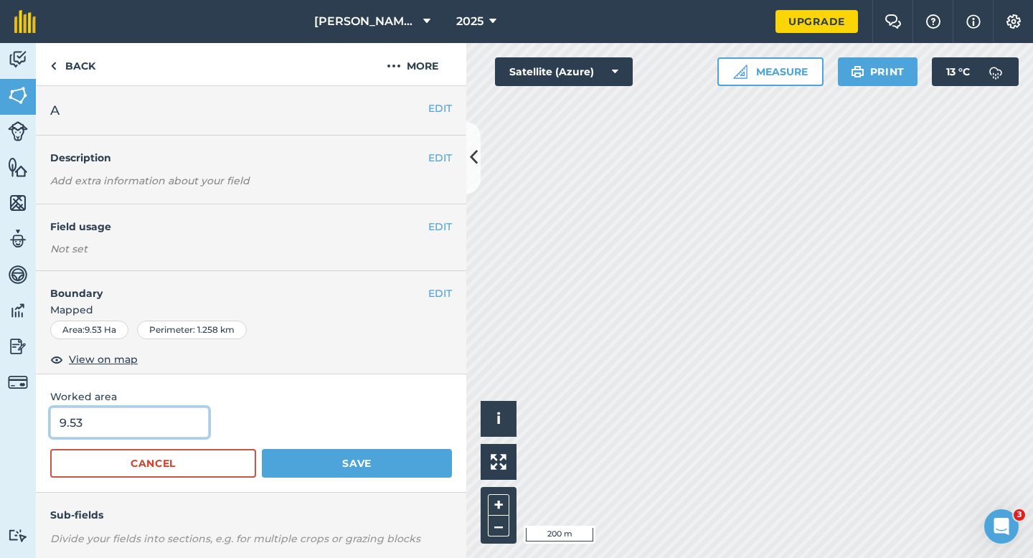
click at [153, 420] on input "9.53" at bounding box center [129, 422] width 159 height 30
type input "9.5"
click at [262, 449] on button "Save" at bounding box center [357, 463] width 190 height 29
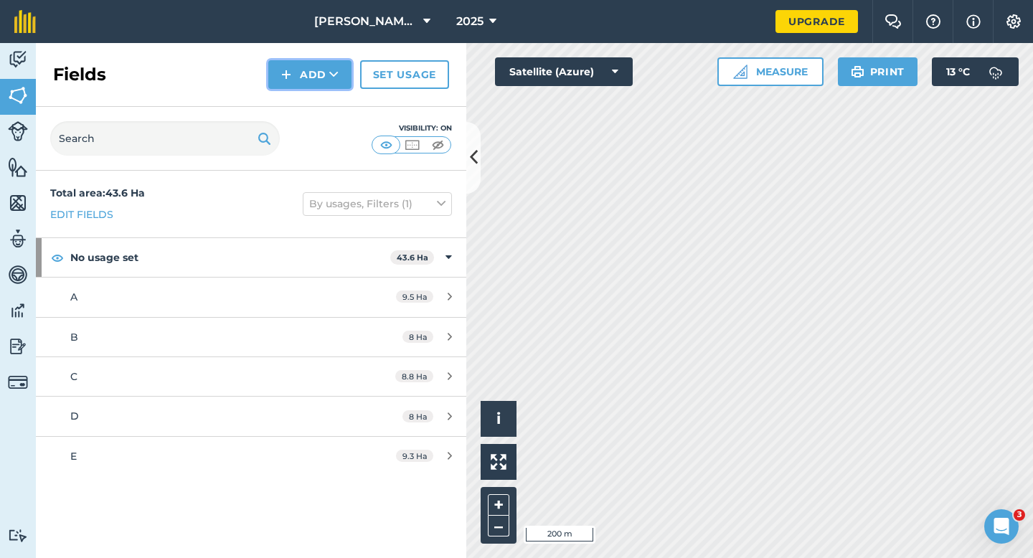
click at [311, 75] on button "Add" at bounding box center [309, 74] width 83 height 29
click at [313, 98] on link "Draw" at bounding box center [309, 107] width 79 height 32
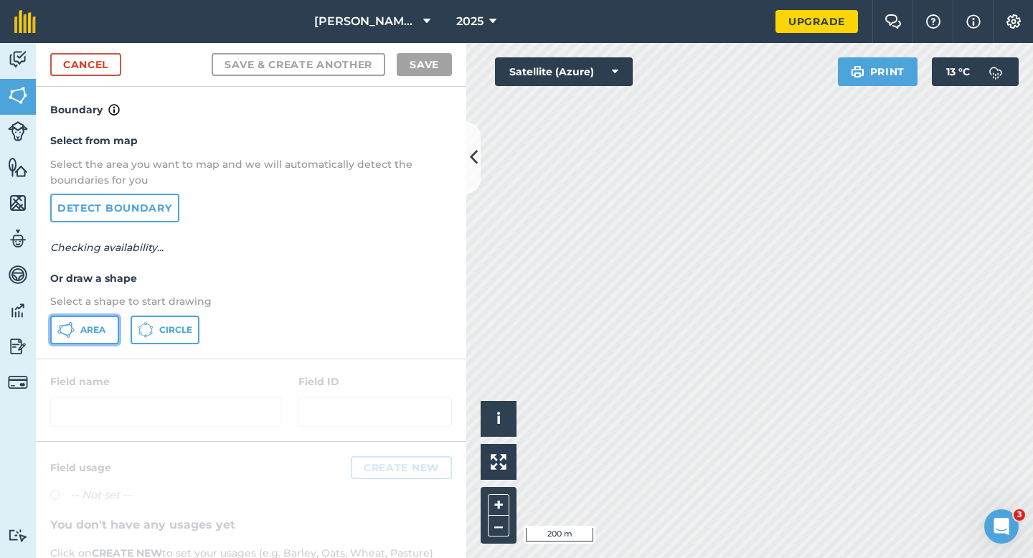
click at [103, 330] on span "Area" at bounding box center [92, 329] width 25 height 11
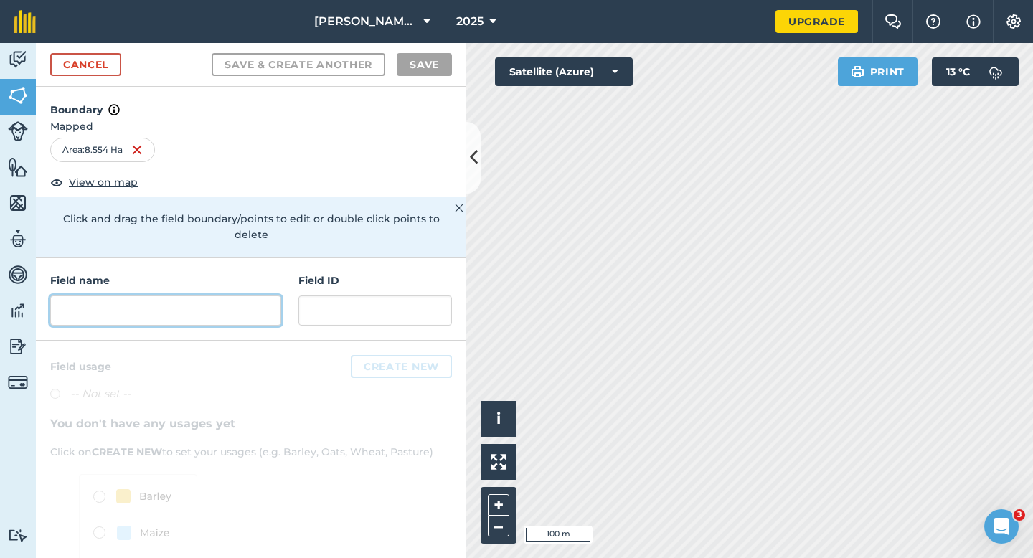
click at [227, 296] on input "text" at bounding box center [165, 311] width 231 height 30
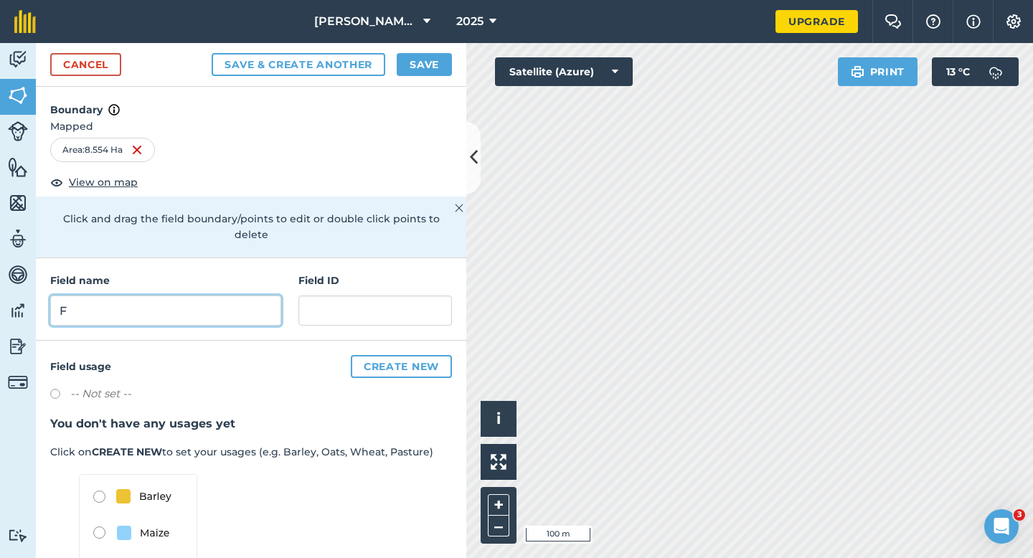
type input "F"
click at [436, 58] on button "Save" at bounding box center [424, 64] width 55 height 23
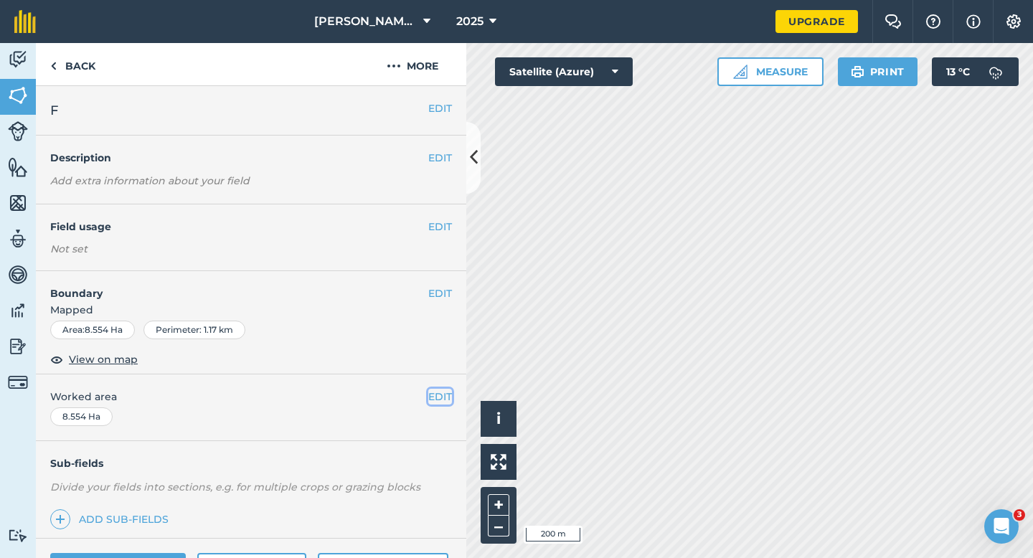
click at [435, 394] on button "EDIT" at bounding box center [440, 397] width 24 height 16
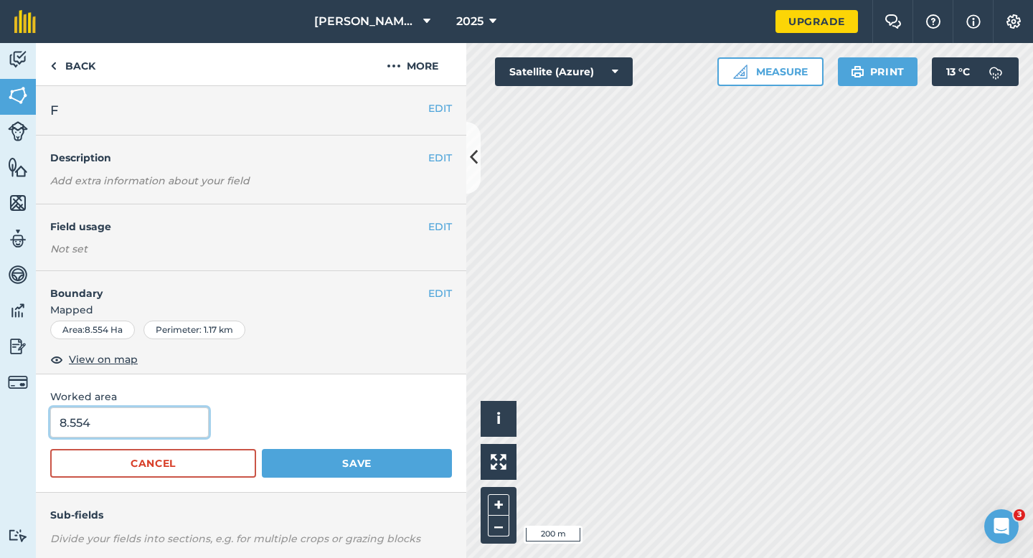
click at [138, 427] on input "8.554" at bounding box center [129, 422] width 159 height 30
type input "8.5"
click at [262, 449] on button "Save" at bounding box center [357, 463] width 190 height 29
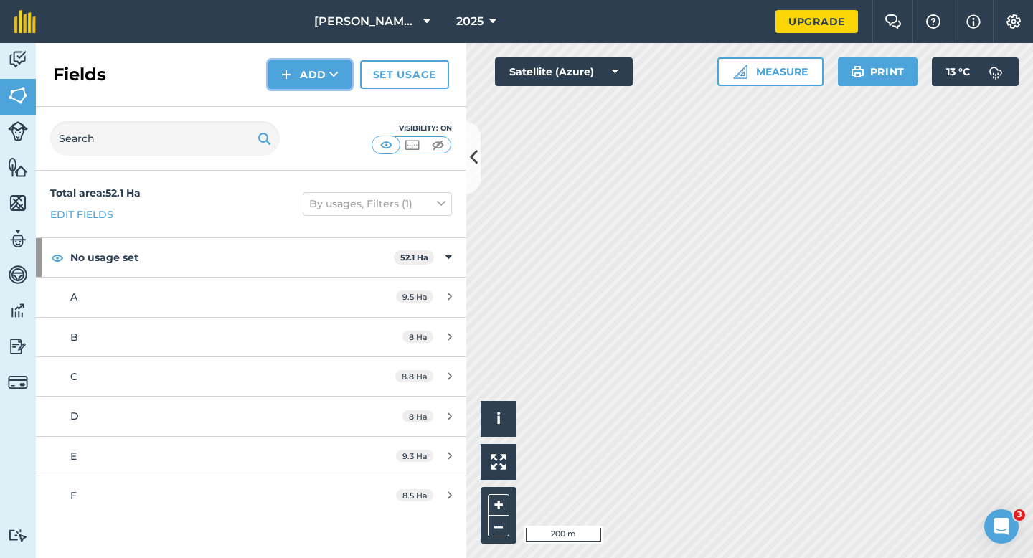
click at [288, 69] on img at bounding box center [286, 74] width 10 height 17
click at [288, 106] on link "Draw" at bounding box center [309, 107] width 79 height 32
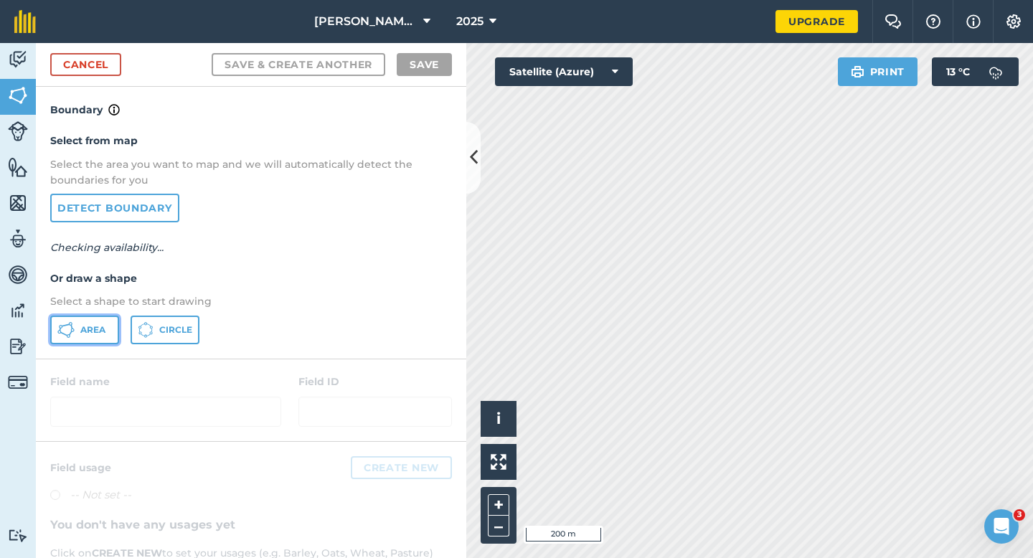
click at [105, 322] on button "Area" at bounding box center [84, 330] width 69 height 29
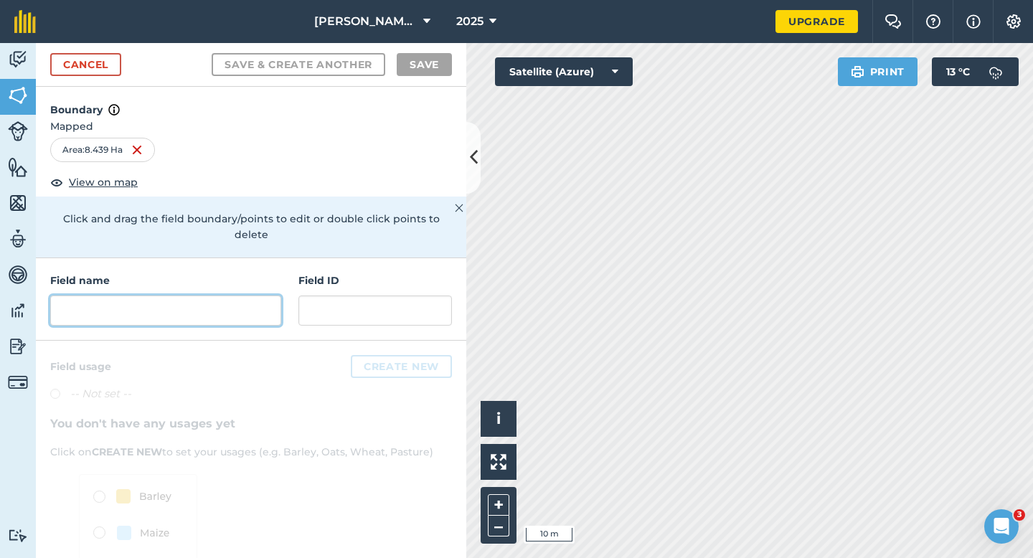
click at [211, 305] on input "text" at bounding box center [165, 311] width 231 height 30
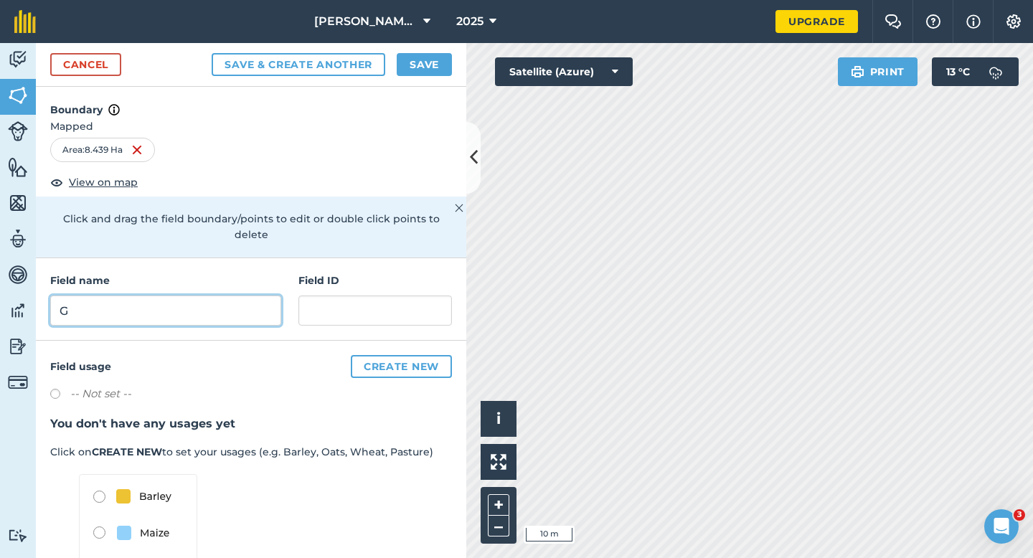
type input "G"
click at [430, 61] on button "Save" at bounding box center [424, 64] width 55 height 23
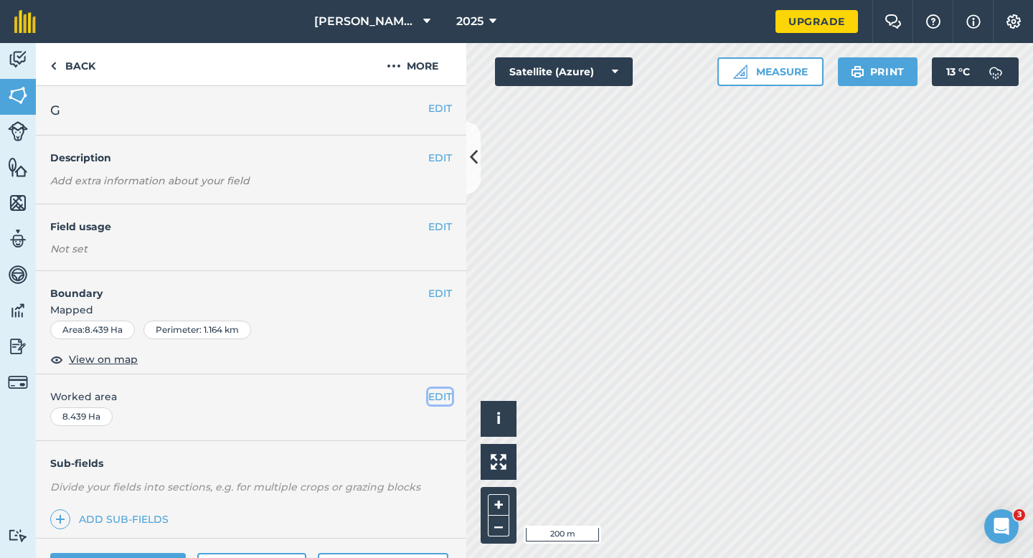
click at [430, 393] on button "EDIT" at bounding box center [440, 397] width 24 height 16
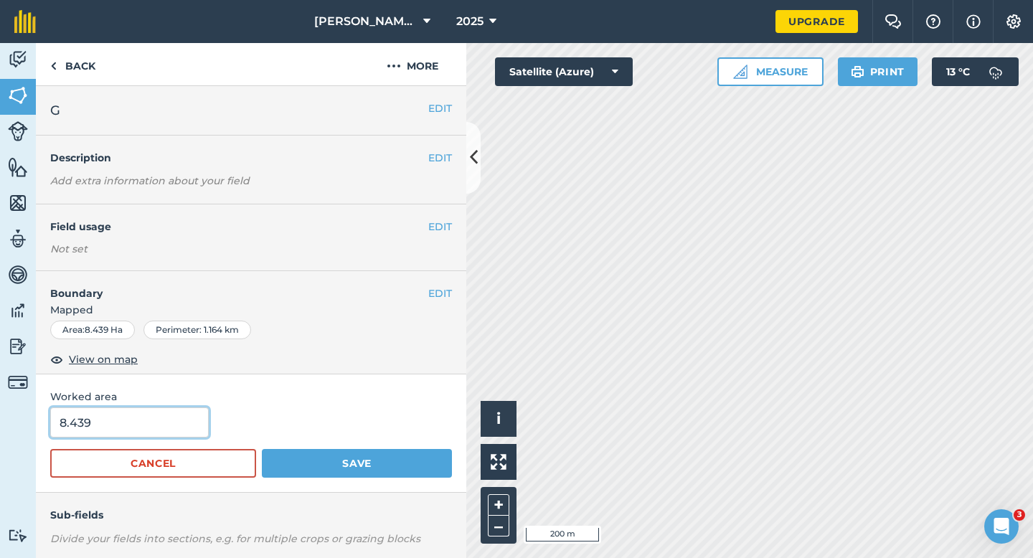
click at [76, 420] on input "8.439" at bounding box center [129, 422] width 159 height 30
click at [113, 420] on input "8.439" at bounding box center [129, 422] width 159 height 30
type input "8.5"
click at [262, 449] on button "Save" at bounding box center [357, 463] width 190 height 29
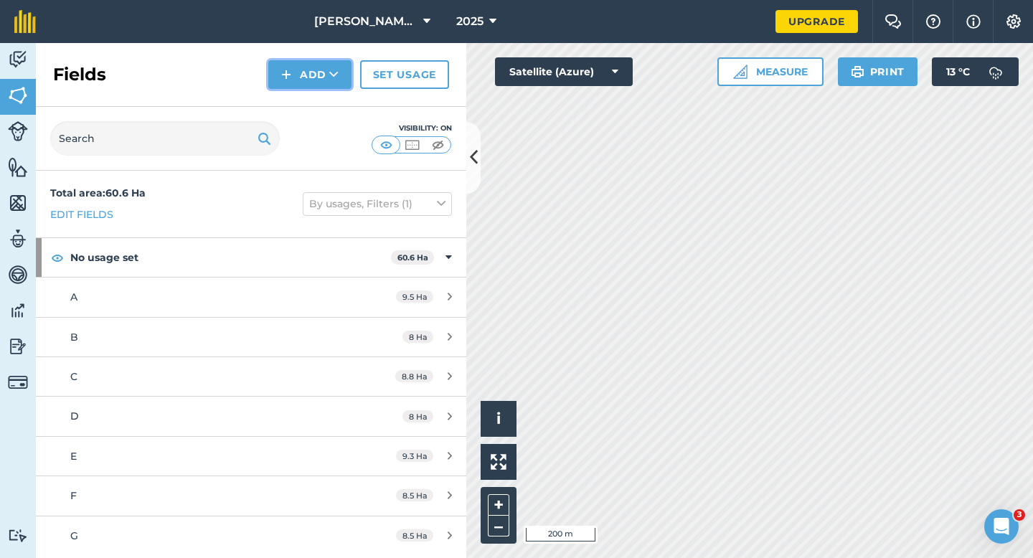
click at [299, 77] on button "Add" at bounding box center [309, 74] width 83 height 29
click at [307, 98] on link "Draw" at bounding box center [309, 107] width 79 height 32
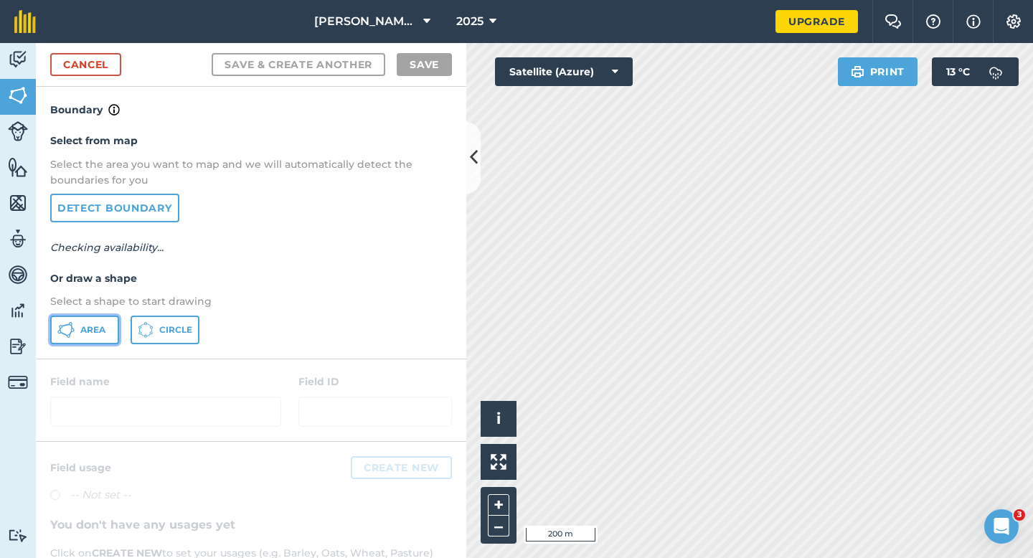
click at [93, 316] on button "Area" at bounding box center [84, 330] width 69 height 29
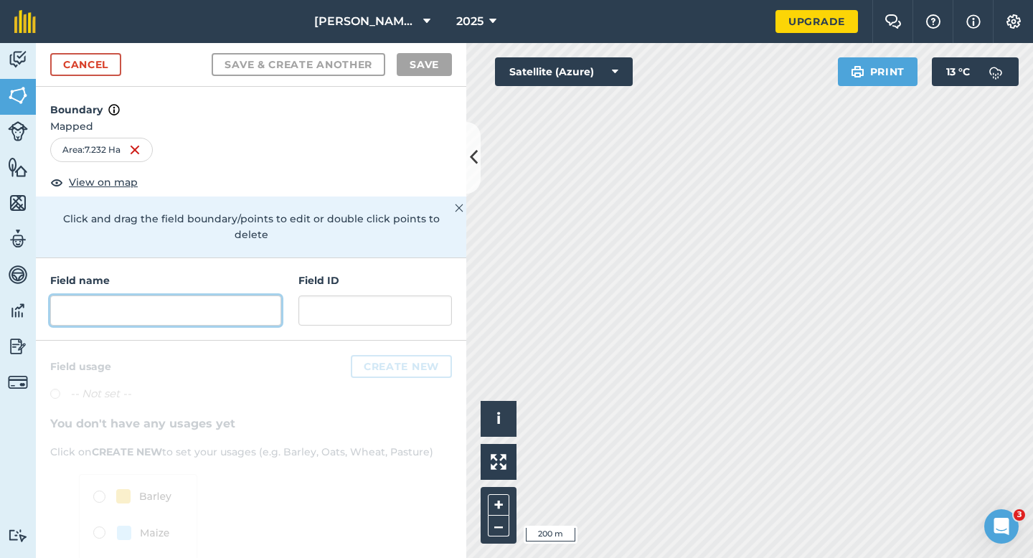
click at [224, 296] on input "text" at bounding box center [165, 311] width 231 height 30
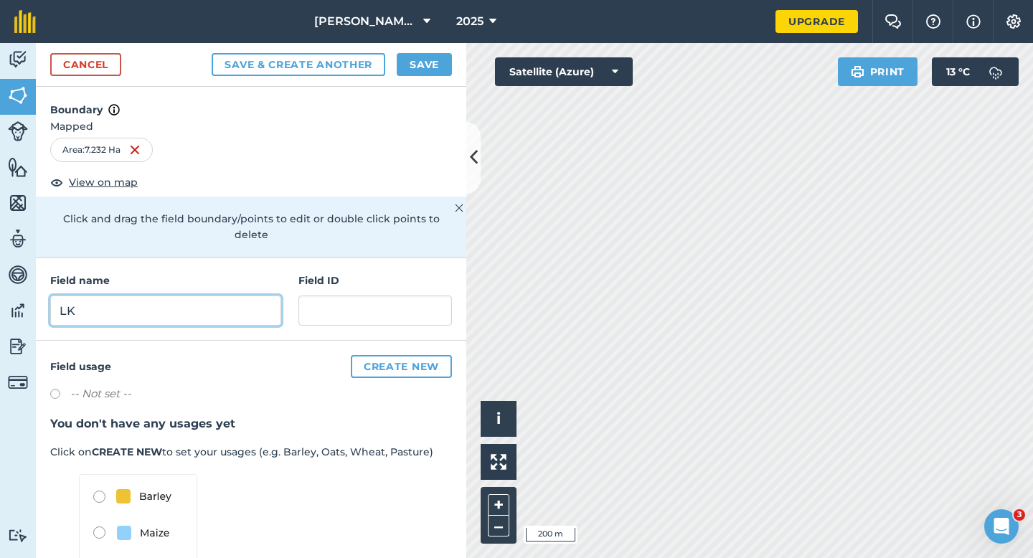
type input "L"
type input "K"
click at [432, 44] on div "Cancel Save & Create Another Save" at bounding box center [251, 65] width 430 height 44
click at [432, 80] on div "Cancel Save & Create Another Save" at bounding box center [251, 65] width 430 height 44
click at [421, 60] on button "Save" at bounding box center [424, 64] width 55 height 23
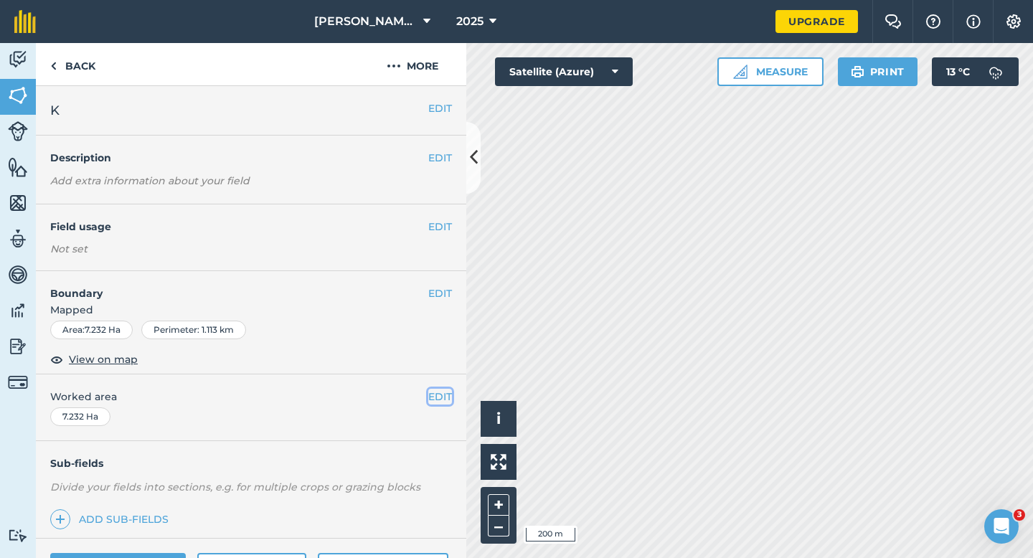
click at [440, 392] on button "EDIT" at bounding box center [440, 397] width 24 height 16
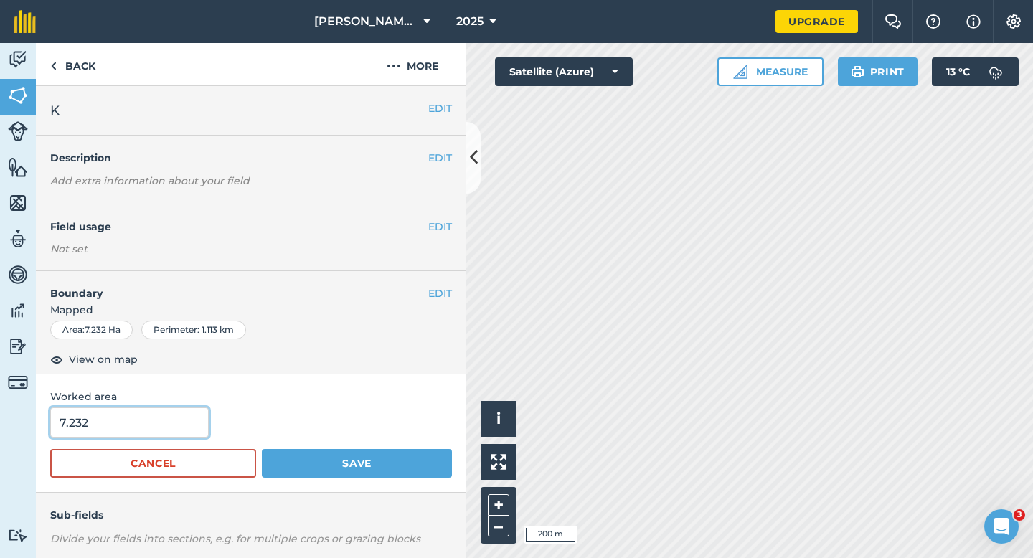
click at [148, 418] on input "7.232" at bounding box center [129, 422] width 159 height 30
type input "7"
click at [262, 449] on button "Save" at bounding box center [357, 463] width 190 height 29
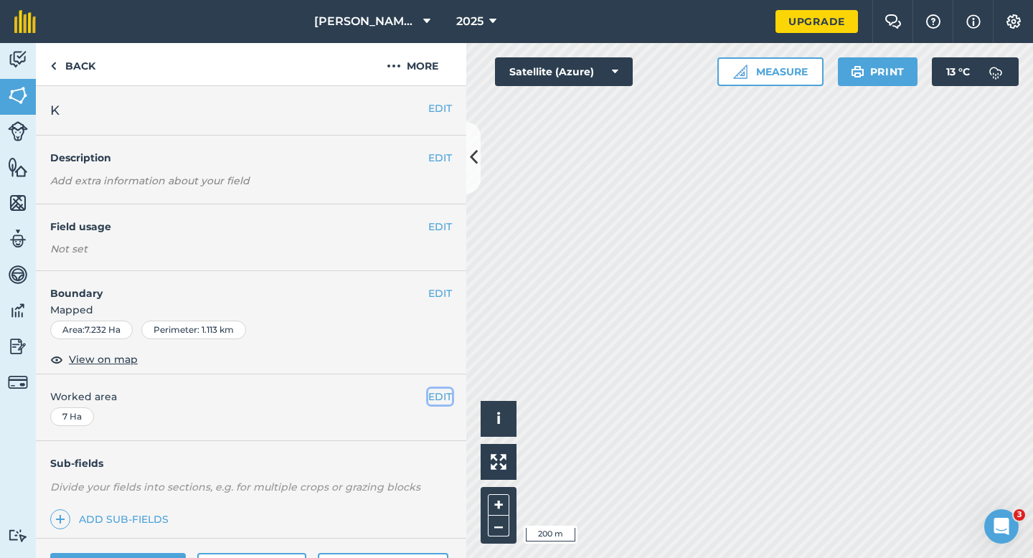
click at [438, 392] on button "EDIT" at bounding box center [440, 397] width 24 height 16
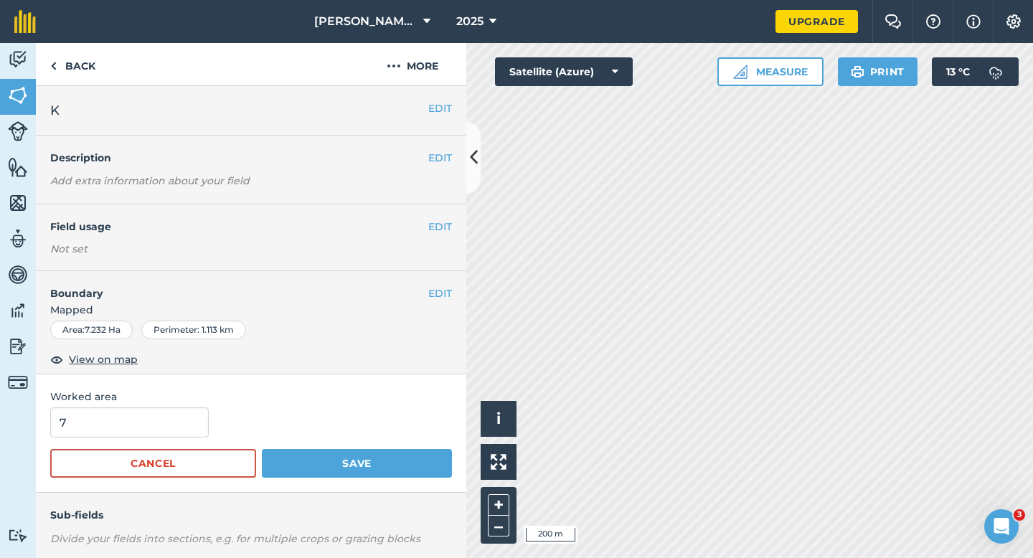
click at [163, 402] on span "Worked area" at bounding box center [251, 397] width 402 height 16
click at [163, 419] on input "7" at bounding box center [129, 422] width 159 height 30
type input "7.2"
click at [262, 449] on button "Save" at bounding box center [357, 463] width 190 height 29
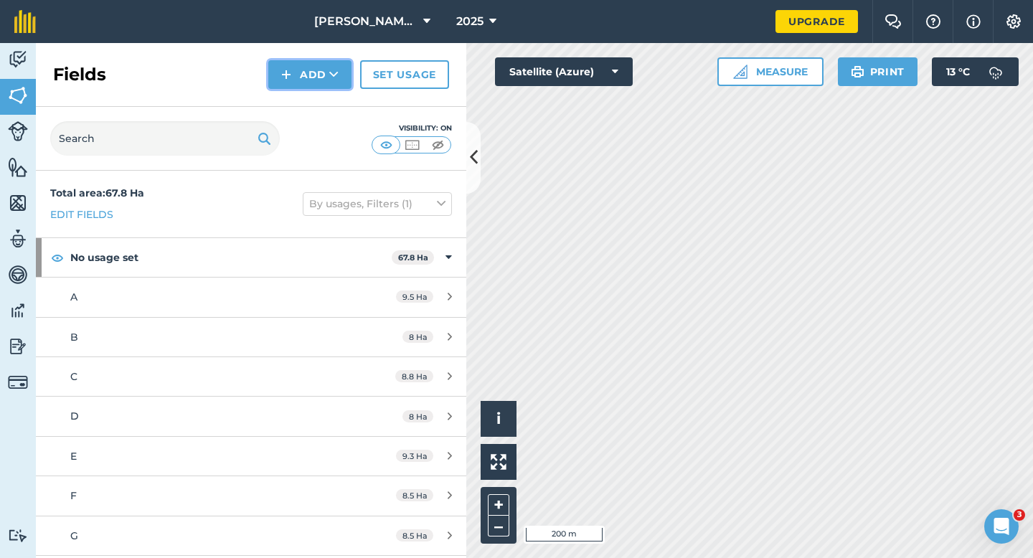
click at [306, 73] on button "Add" at bounding box center [309, 74] width 83 height 29
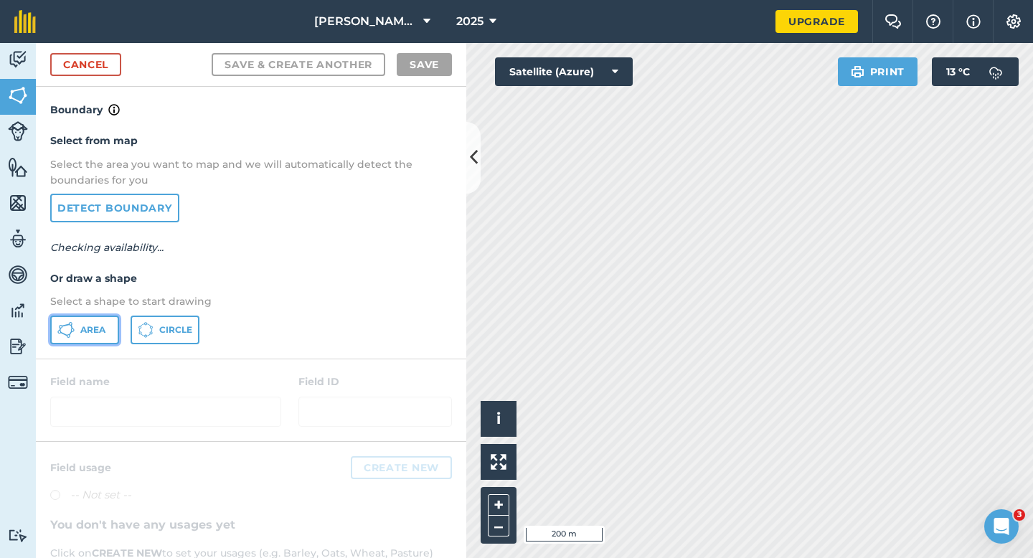
click at [113, 319] on button "Area" at bounding box center [84, 330] width 69 height 29
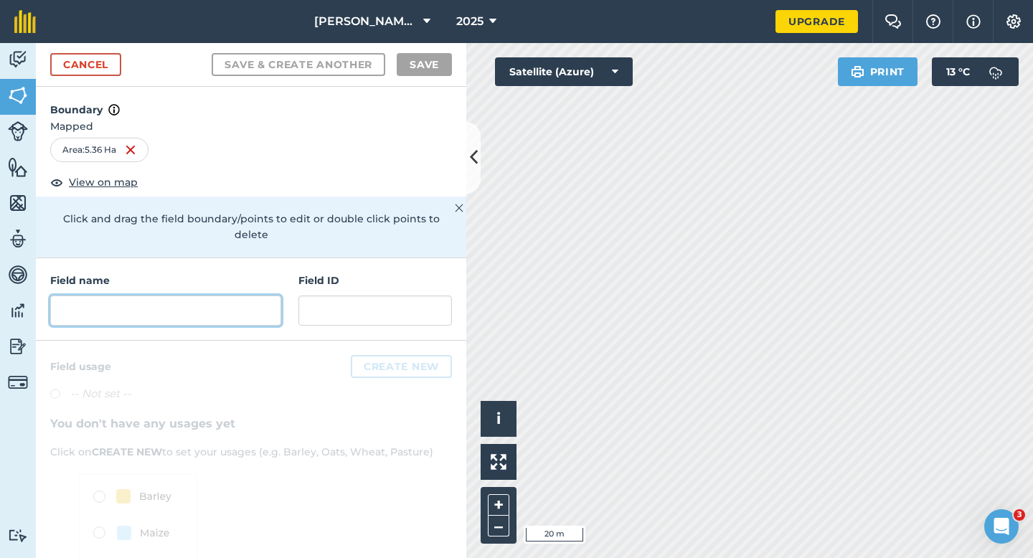
click at [224, 296] on input "text" at bounding box center [165, 311] width 231 height 30
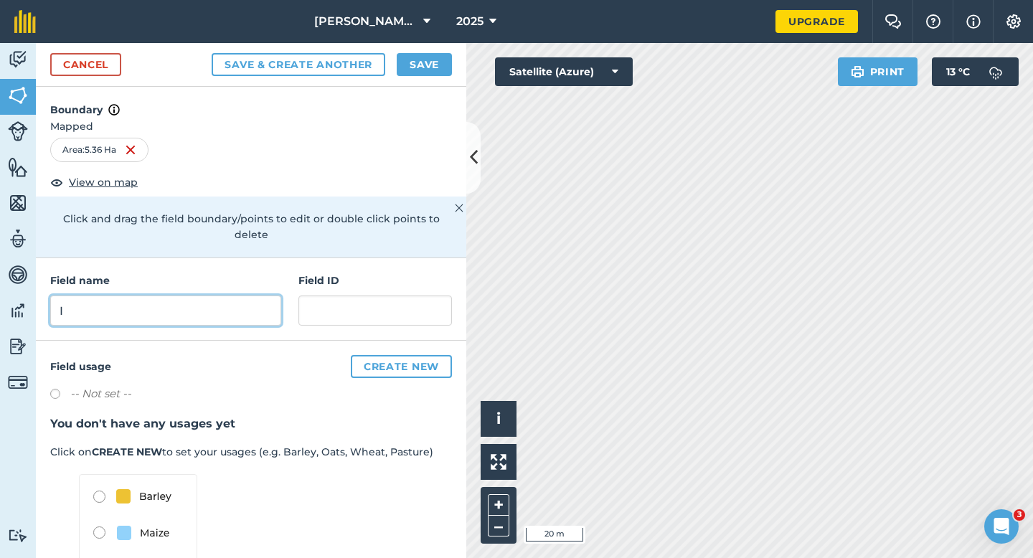
type input "I"
click at [417, 67] on button "Save" at bounding box center [424, 64] width 55 height 23
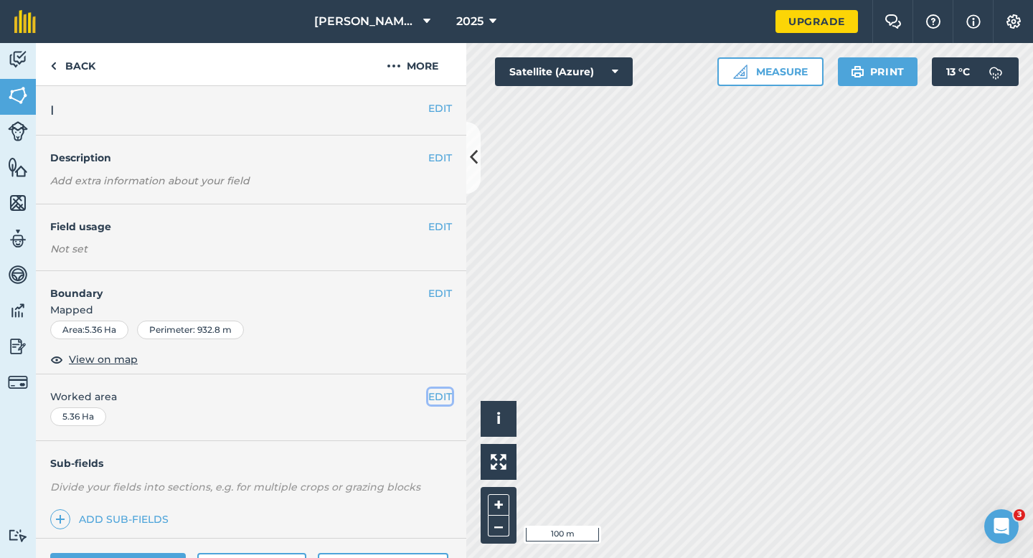
click at [445, 397] on button "EDIT" at bounding box center [440, 397] width 24 height 16
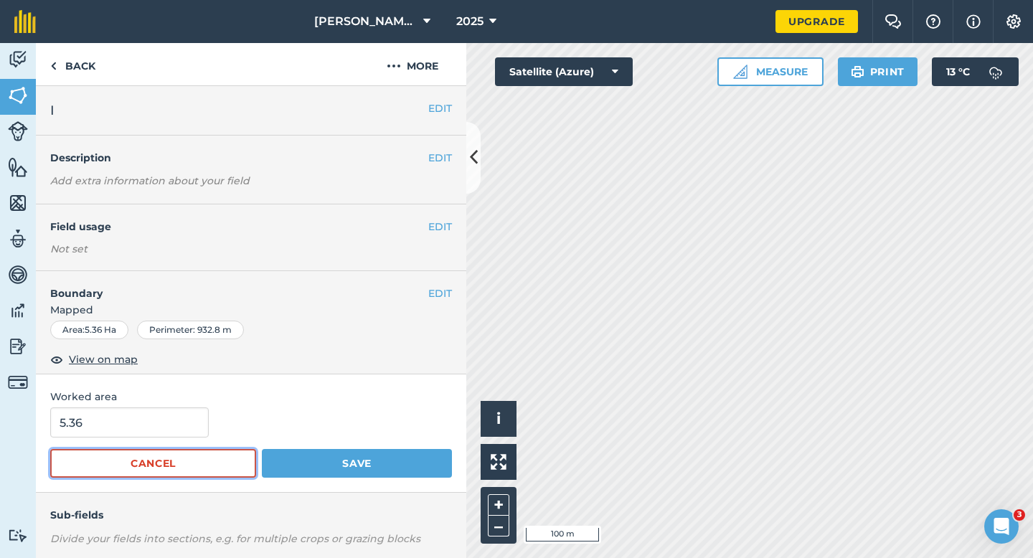
click at [148, 456] on button "Cancel" at bounding box center [153, 463] width 206 height 29
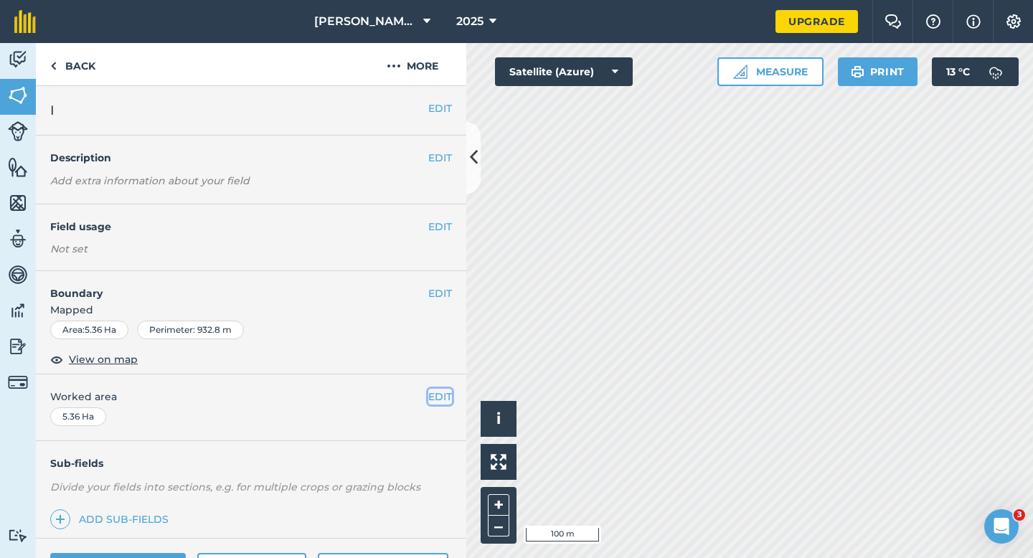
click at [437, 400] on button "EDIT" at bounding box center [440, 397] width 24 height 16
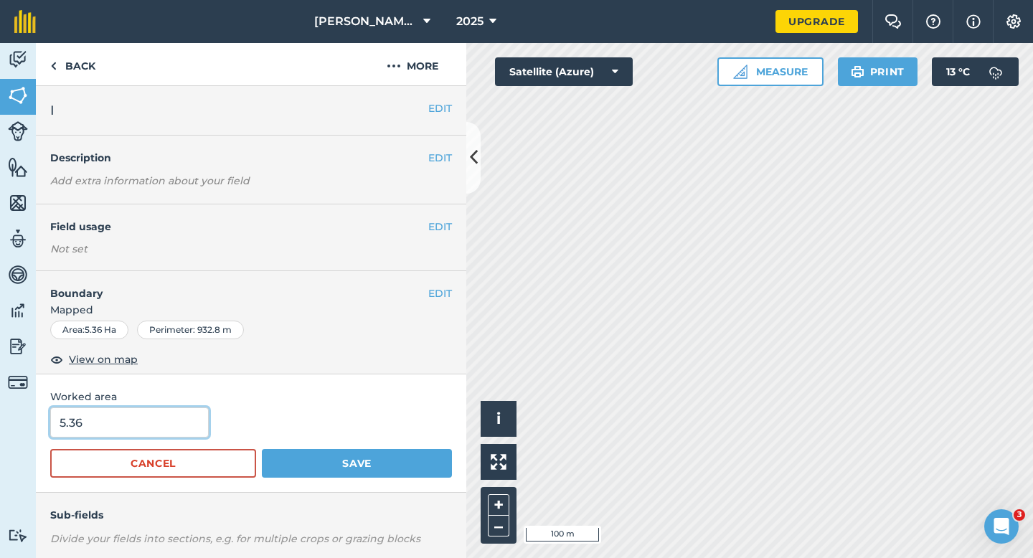
click at [178, 422] on input "5.36" at bounding box center [129, 422] width 159 height 30
type input "5.4"
click at [262, 449] on button "Save" at bounding box center [357, 463] width 190 height 29
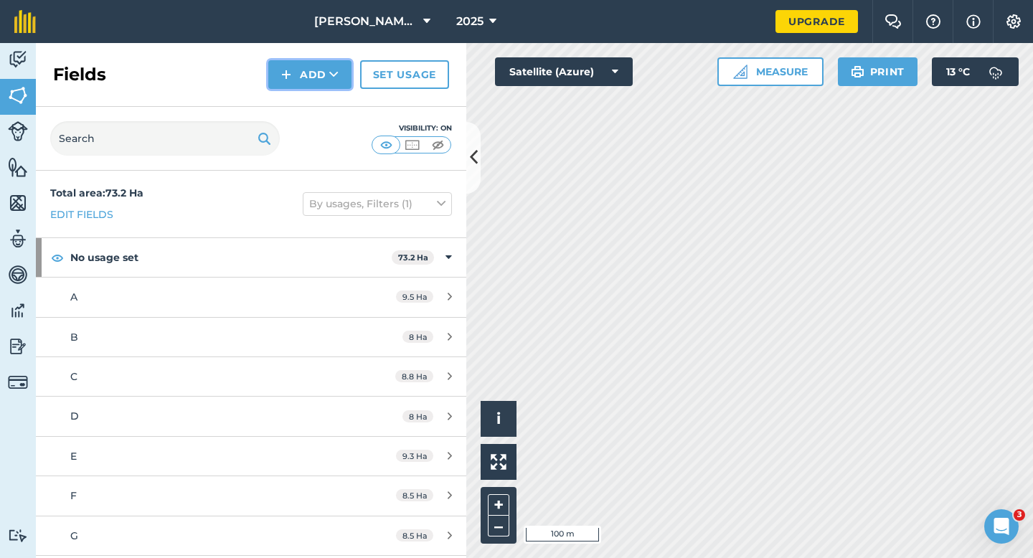
click at [306, 79] on button "Add" at bounding box center [309, 74] width 83 height 29
click at [308, 100] on link "Draw" at bounding box center [309, 107] width 79 height 32
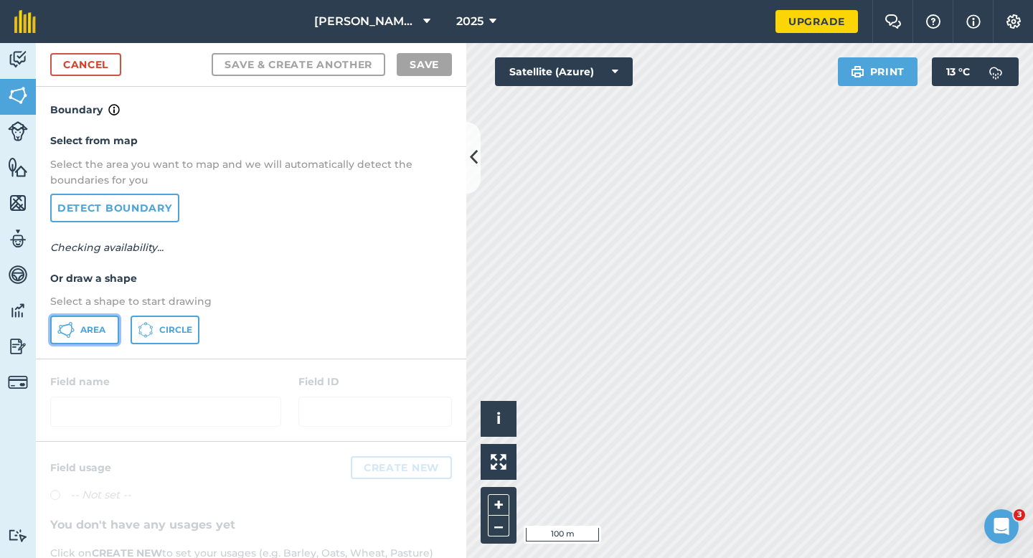
click at [86, 325] on span "Area" at bounding box center [92, 329] width 25 height 11
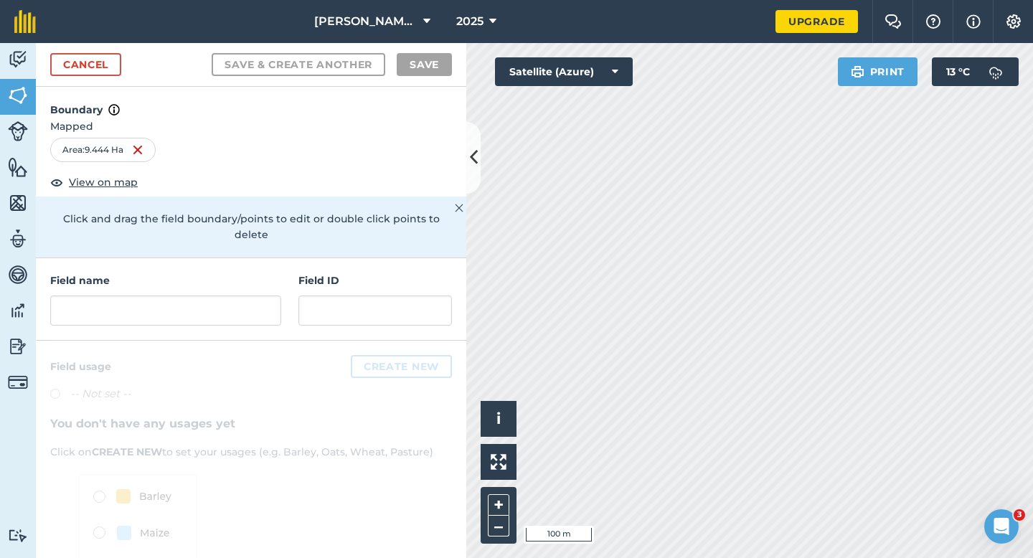
click at [250, 311] on div "Field name Field ID" at bounding box center [251, 299] width 430 height 82
click at [250, 302] on input "text" at bounding box center [165, 311] width 231 height 30
type input "H"
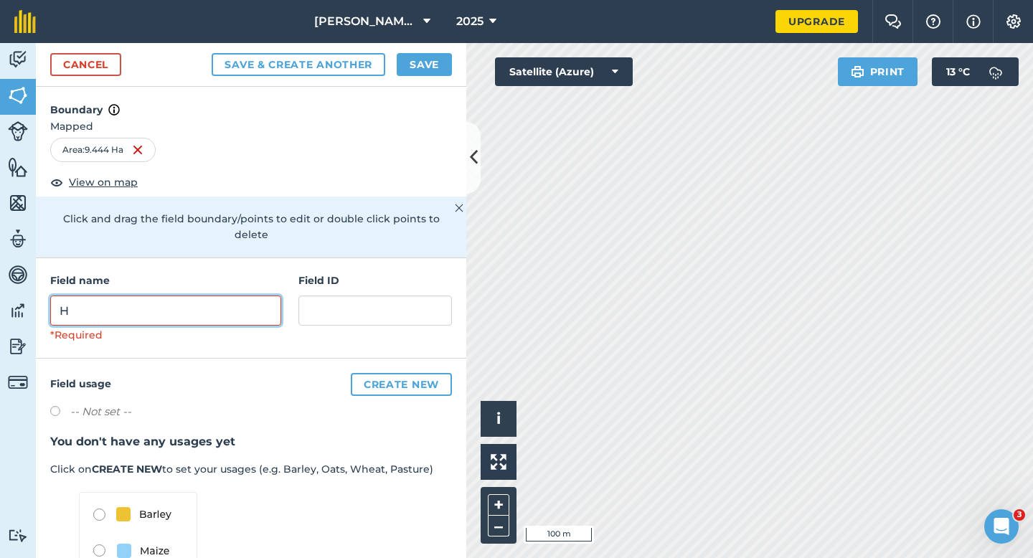
type input "H"
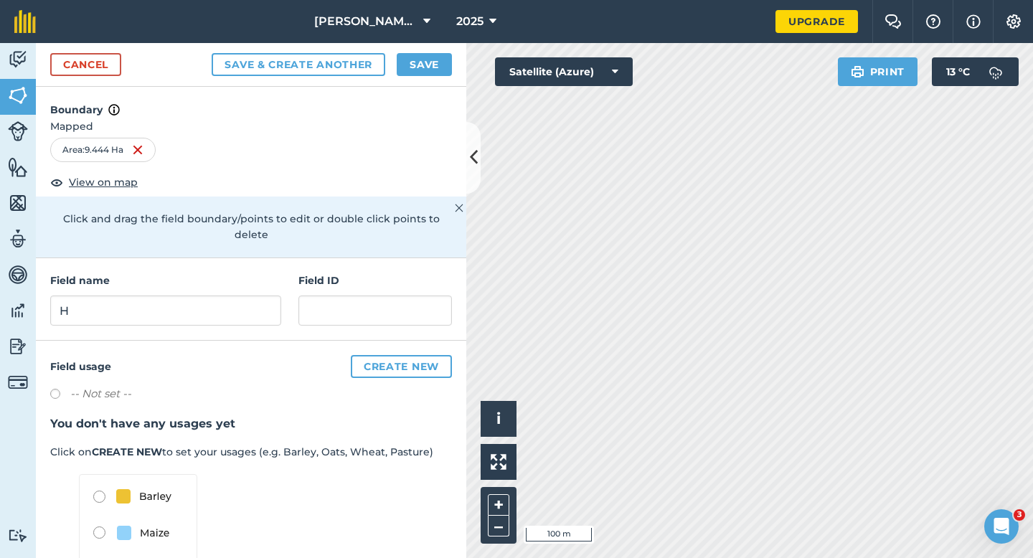
click at [426, 52] on div "Cancel Save & Create Another Save" at bounding box center [251, 65] width 430 height 44
click at [429, 58] on button "Save" at bounding box center [424, 64] width 55 height 23
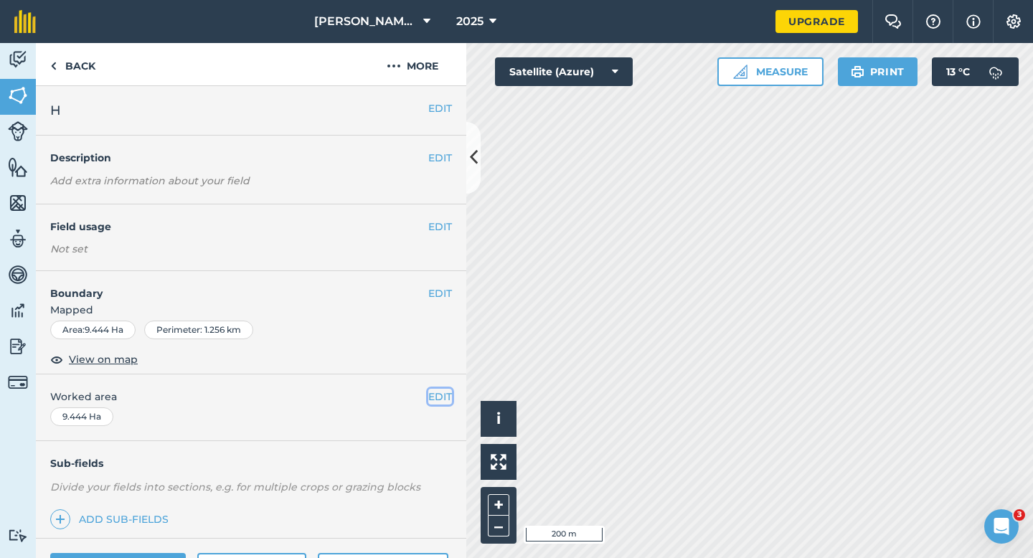
click at [430, 396] on button "EDIT" at bounding box center [440, 397] width 24 height 16
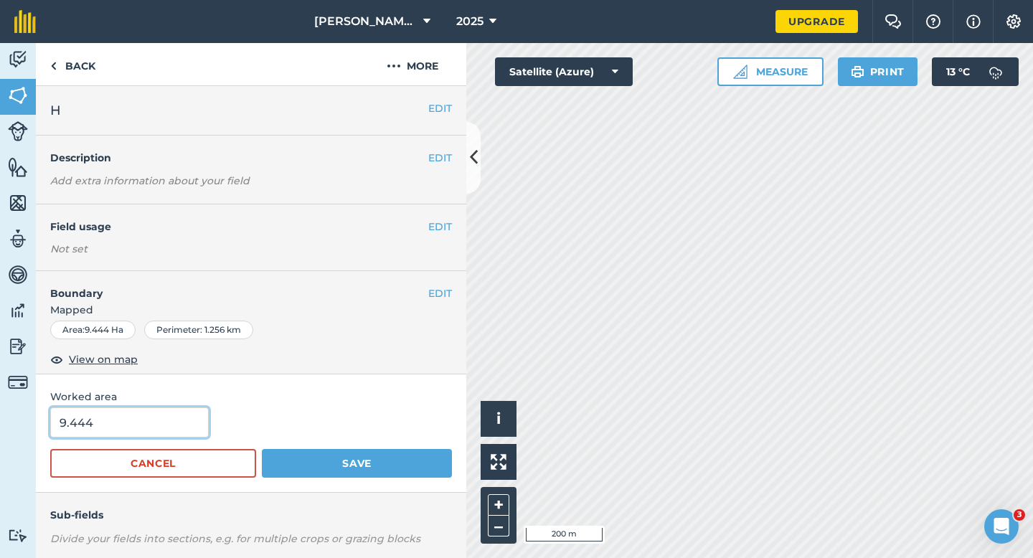
click at [120, 415] on input "9.444" at bounding box center [129, 422] width 159 height 30
click at [120, 422] on input "9.444" at bounding box center [129, 422] width 159 height 30
type input "9.5"
click at [262, 449] on button "Save" at bounding box center [357, 463] width 190 height 29
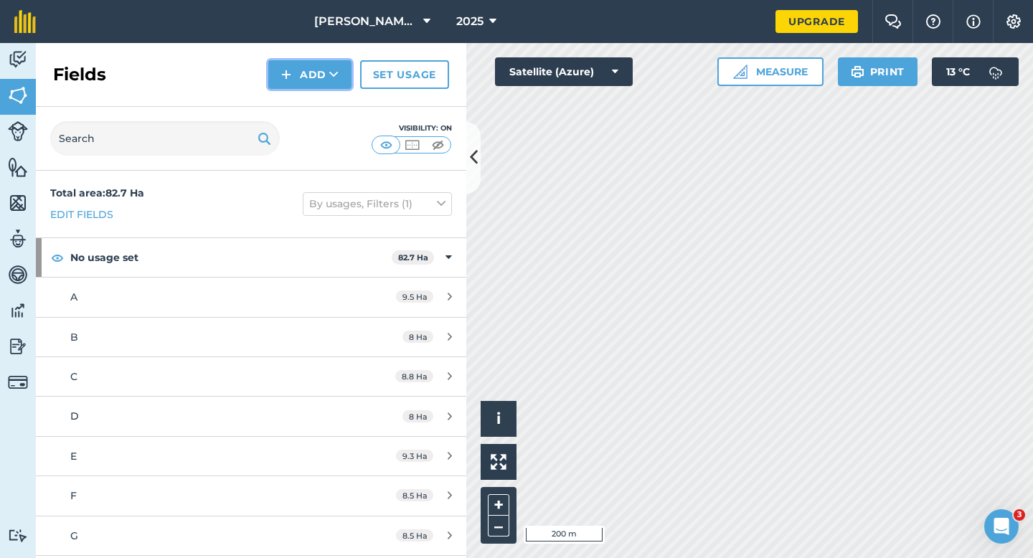
click at [290, 76] on img at bounding box center [286, 74] width 10 height 17
click at [290, 96] on link "Draw" at bounding box center [309, 107] width 79 height 32
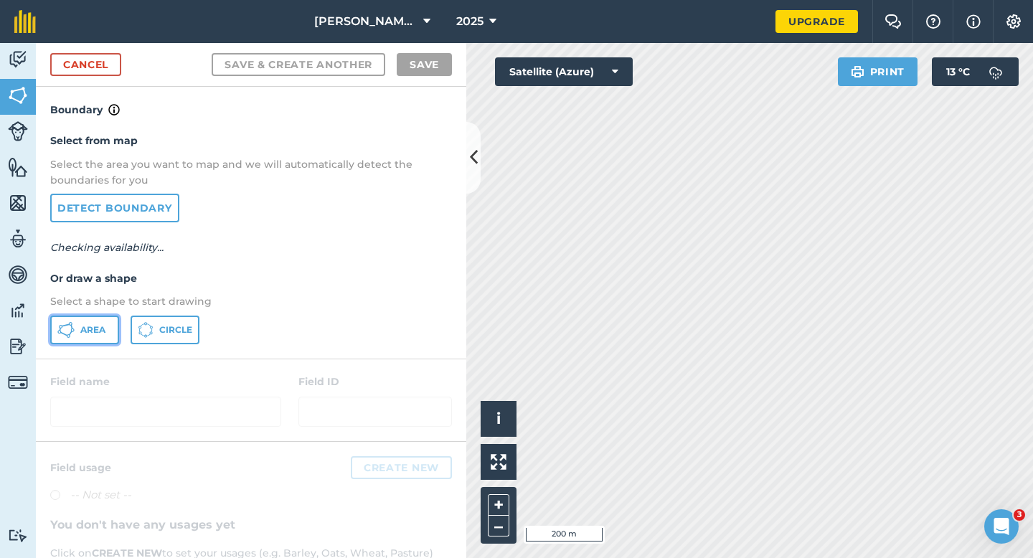
click at [93, 324] on span "Area" at bounding box center [92, 329] width 25 height 11
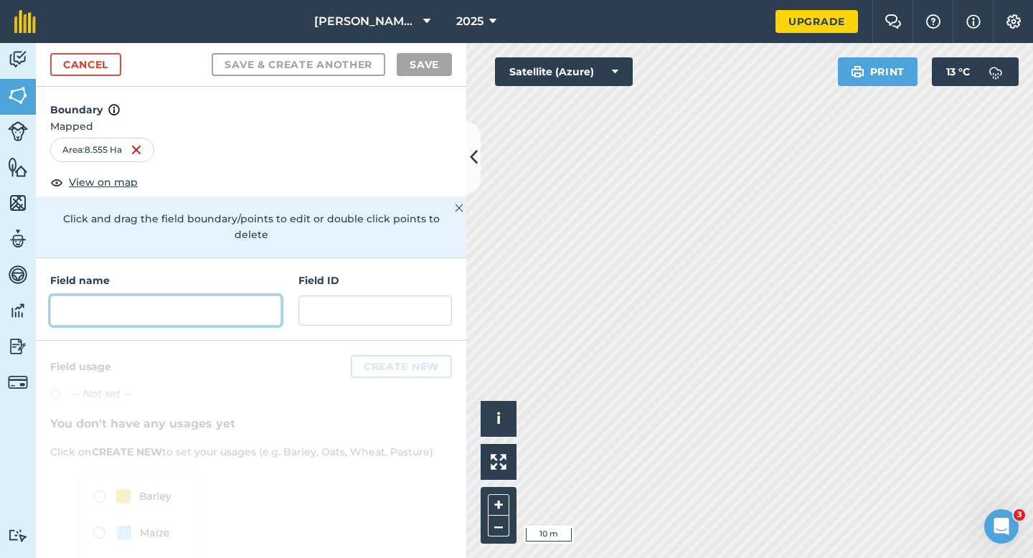
click at [251, 302] on input "text" at bounding box center [165, 311] width 231 height 30
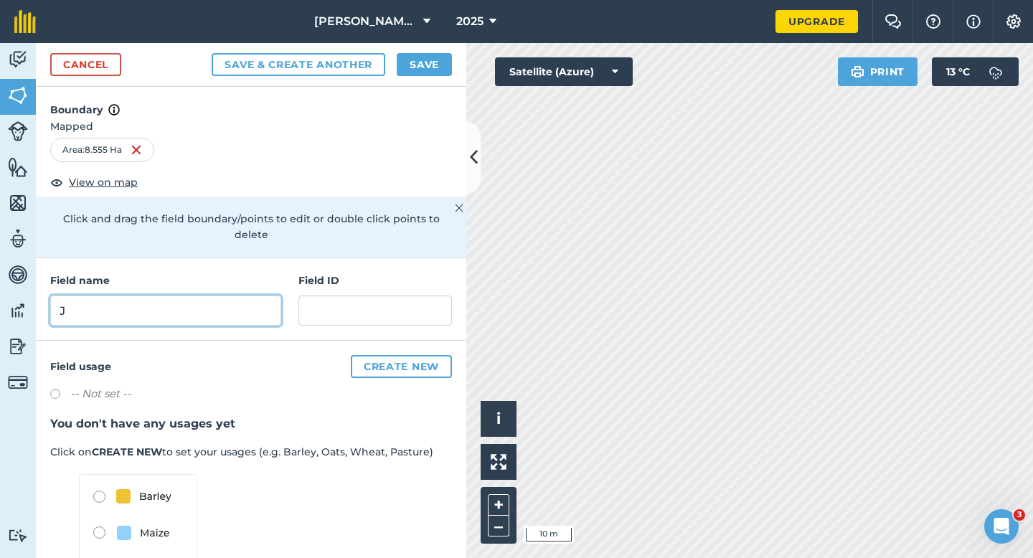
type input "J"
click at [422, 62] on button "Save" at bounding box center [424, 64] width 55 height 23
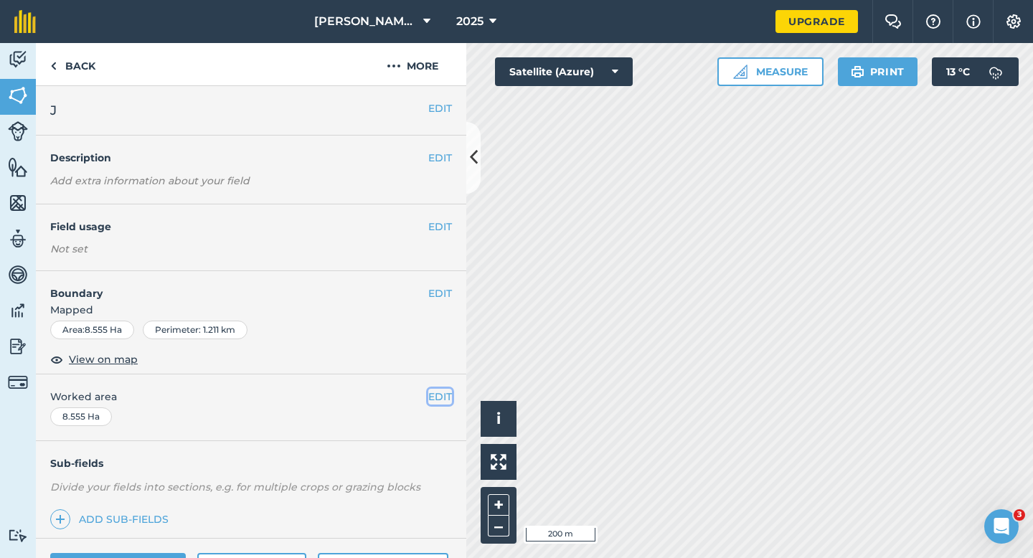
click at [433, 402] on button "EDIT" at bounding box center [440, 397] width 24 height 16
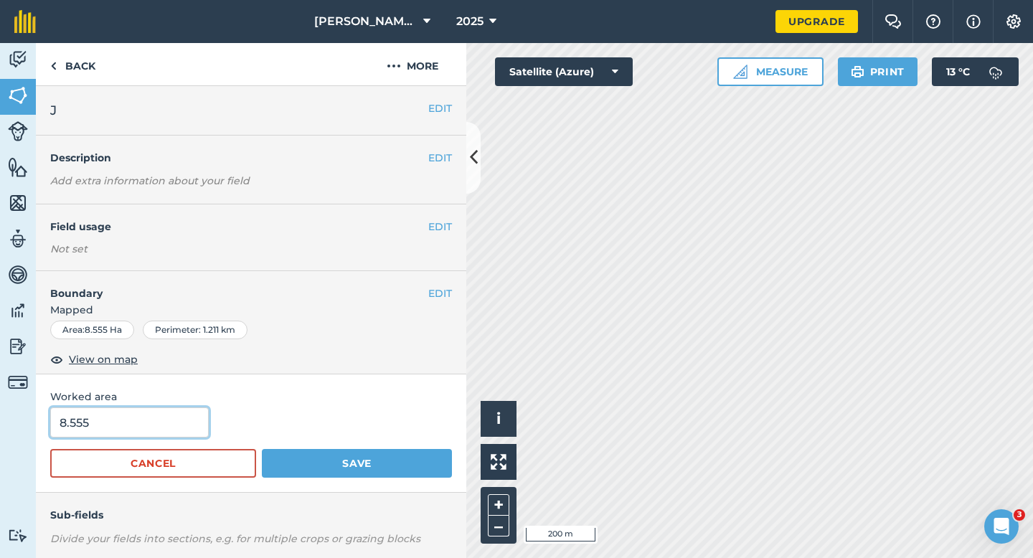
click at [152, 415] on input "8.555" at bounding box center [129, 422] width 159 height 30
click at [163, 419] on input "8.555" at bounding box center [129, 422] width 159 height 30
type input "8.5"
click at [262, 449] on button "Save" at bounding box center [357, 463] width 190 height 29
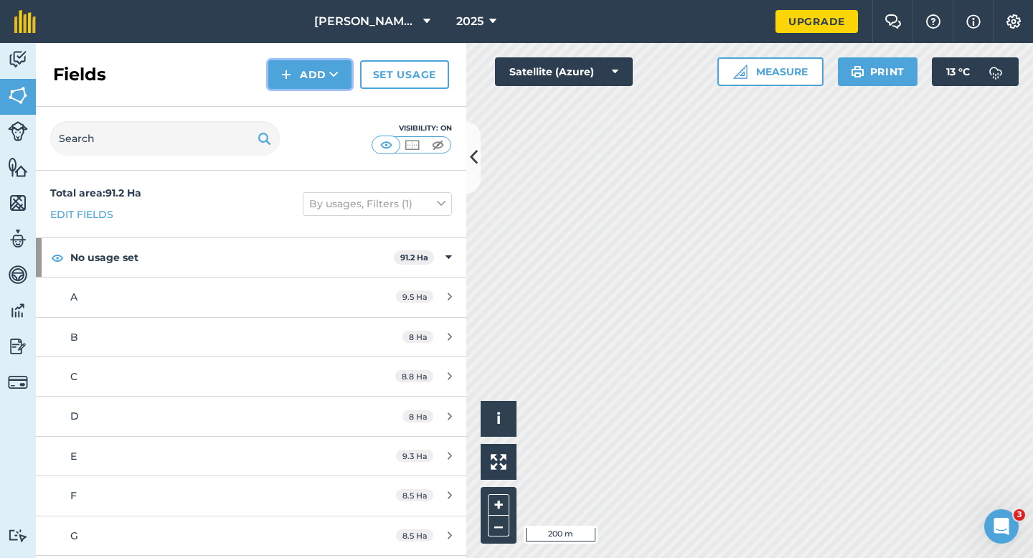
click at [317, 77] on button "Add" at bounding box center [309, 74] width 83 height 29
click at [318, 98] on link "Draw" at bounding box center [309, 107] width 79 height 32
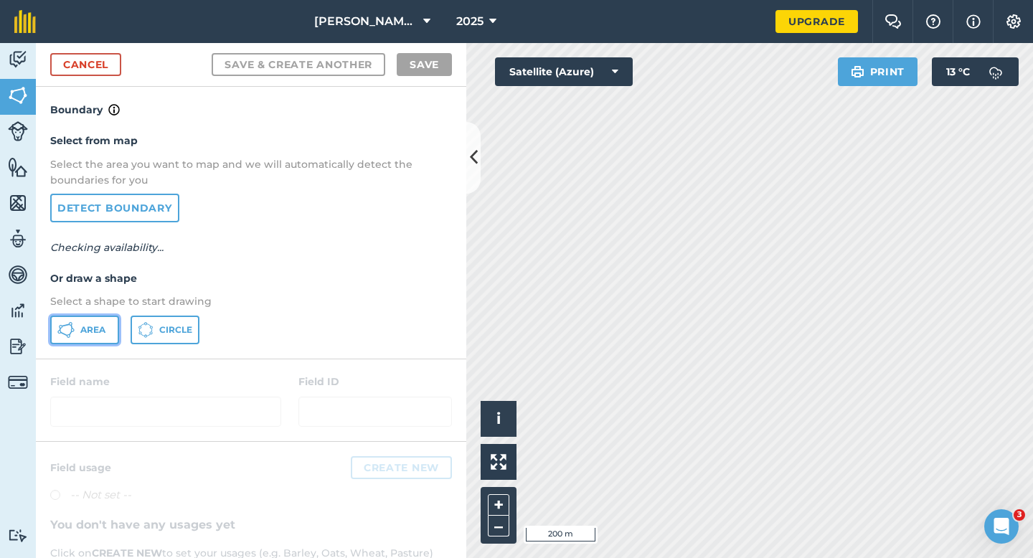
click at [110, 316] on button "Area" at bounding box center [84, 330] width 69 height 29
click at [109, 316] on button "Area" at bounding box center [84, 330] width 69 height 29
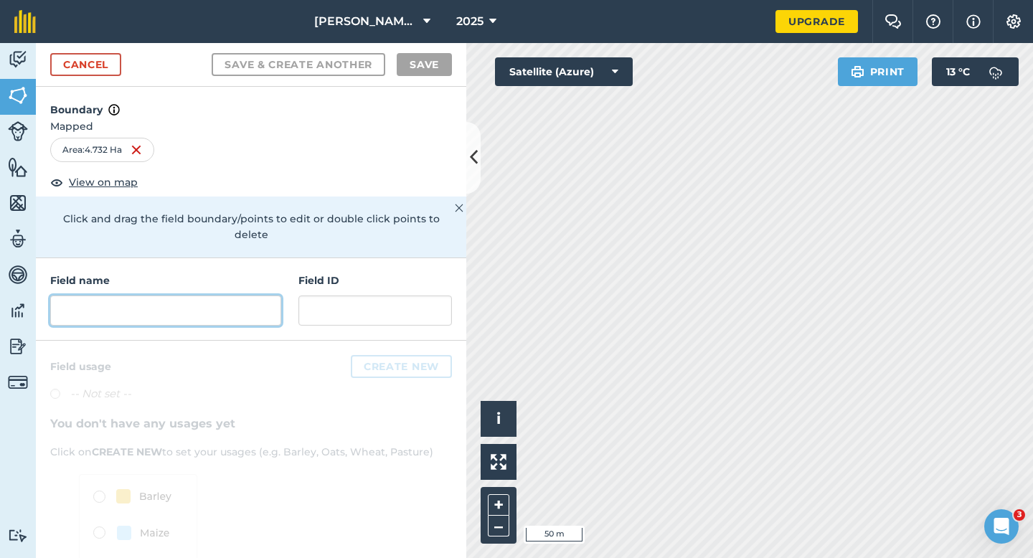
click at [207, 302] on input "text" at bounding box center [165, 311] width 231 height 30
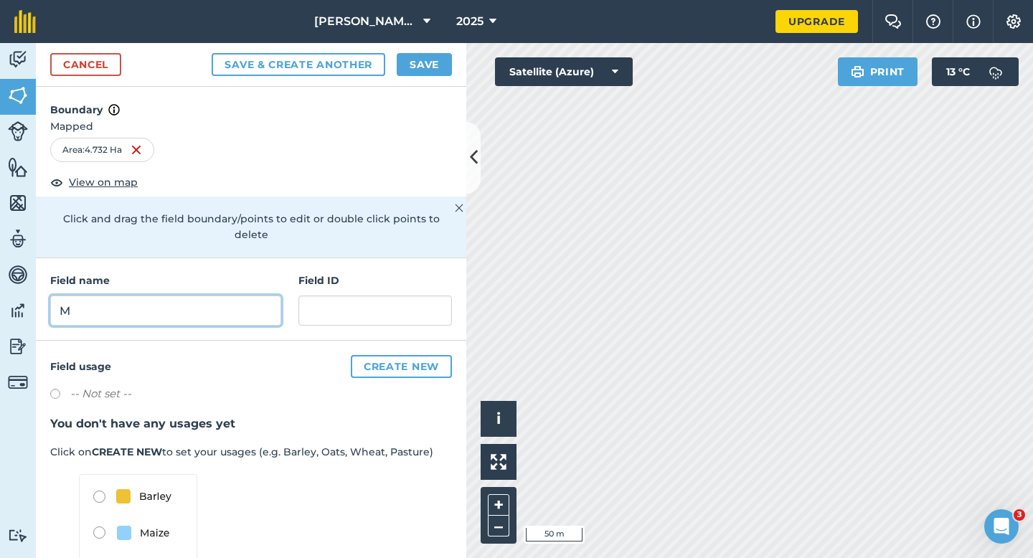
type input "M"
click at [418, 49] on div "Cancel Save & Create Another Save" at bounding box center [251, 65] width 430 height 44
click at [418, 56] on button "Save" at bounding box center [424, 64] width 55 height 23
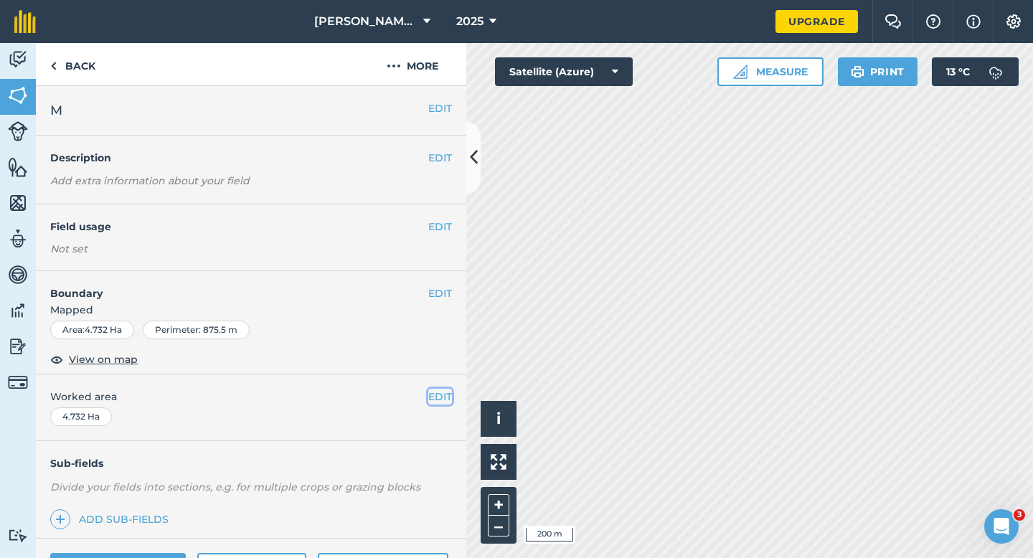
click at [443, 398] on button "EDIT" at bounding box center [440, 397] width 24 height 16
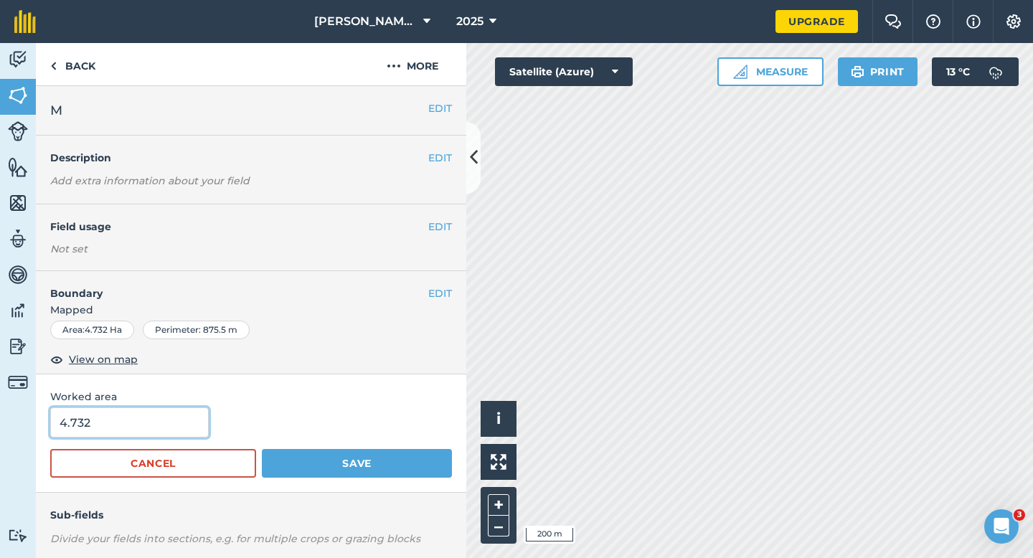
click at [131, 415] on input "4.732" at bounding box center [129, 422] width 159 height 30
type input "5"
click at [262, 449] on button "Save" at bounding box center [357, 463] width 190 height 29
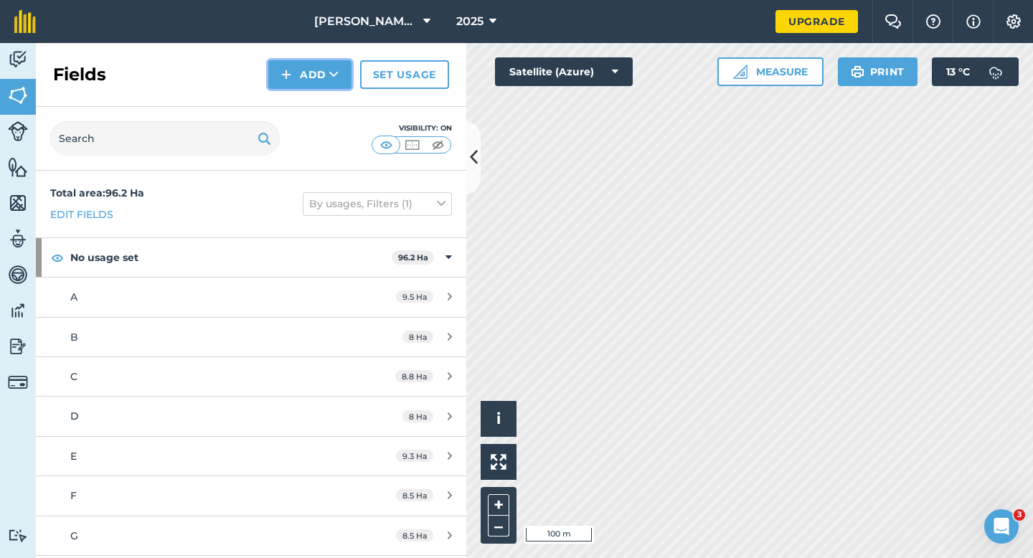
click at [319, 80] on button "Add" at bounding box center [309, 74] width 83 height 29
click at [319, 103] on link "Draw" at bounding box center [309, 107] width 79 height 32
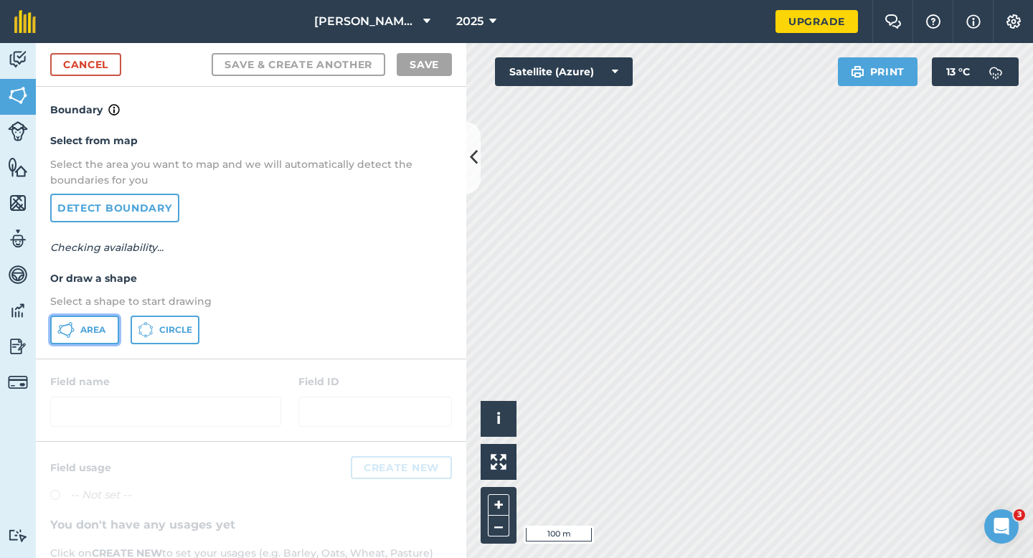
click at [87, 335] on button "Area" at bounding box center [84, 330] width 69 height 29
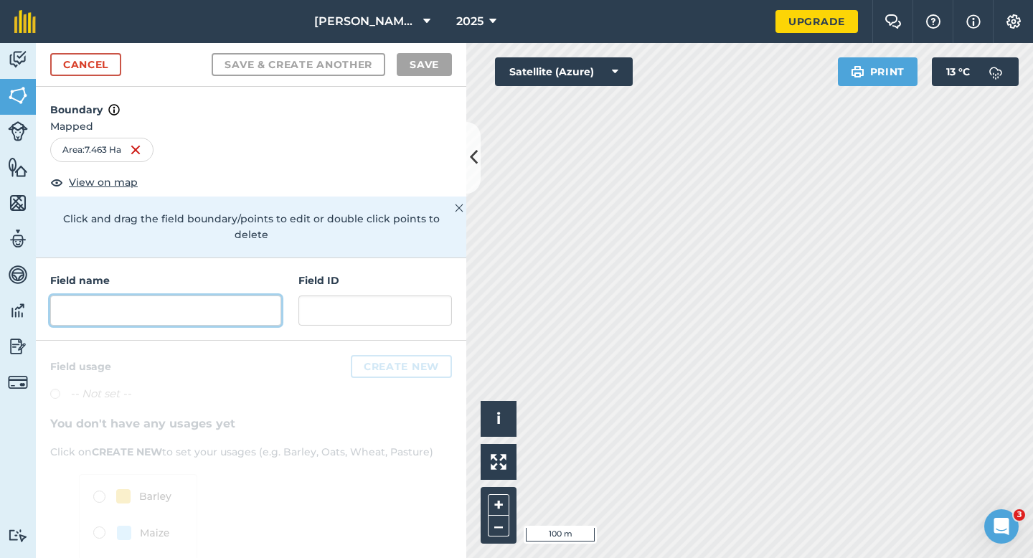
click at [203, 296] on input "text" at bounding box center [165, 311] width 231 height 30
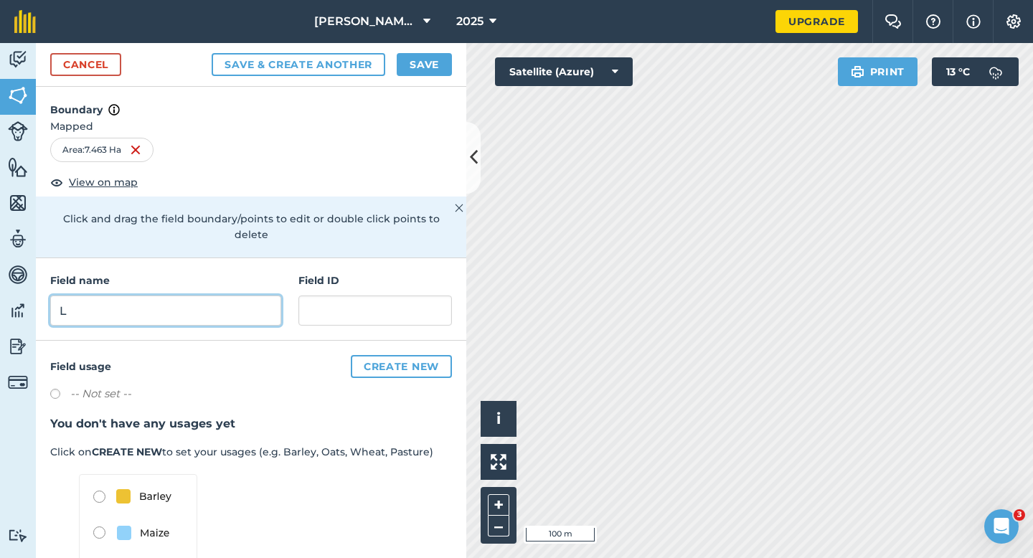
type input "L"
click at [417, 73] on button "Save" at bounding box center [424, 64] width 55 height 23
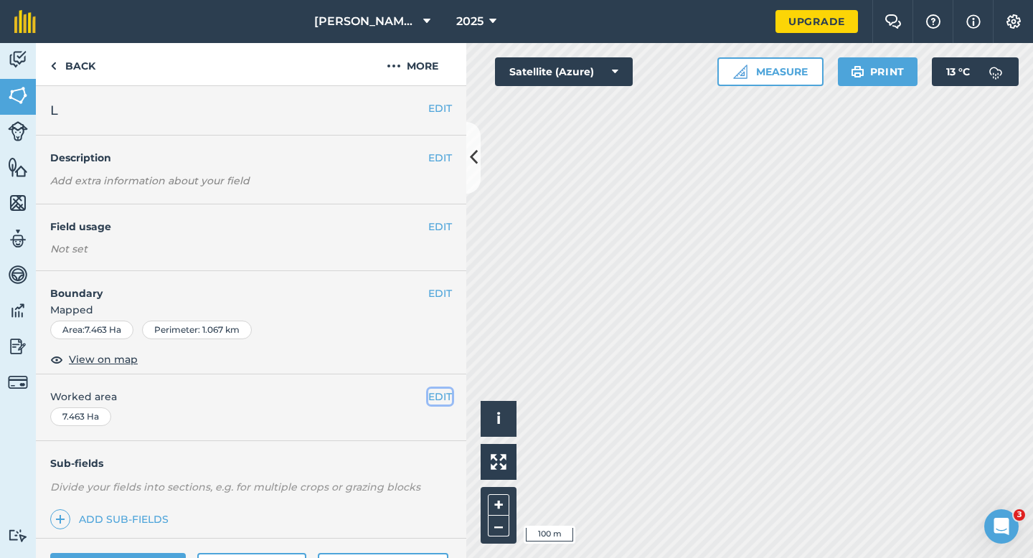
click at [434, 389] on button "EDIT" at bounding box center [440, 397] width 24 height 16
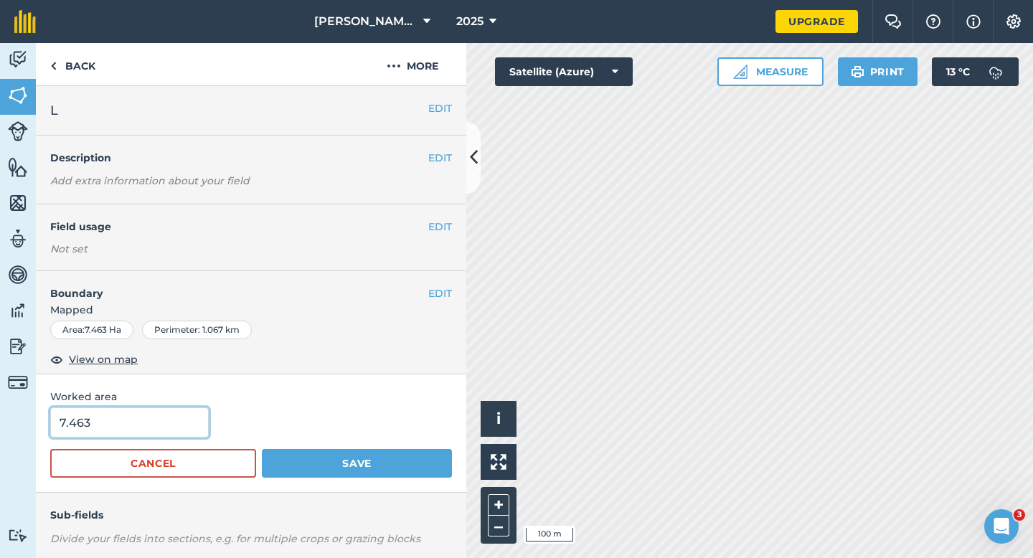
click at [97, 418] on input "7.463" at bounding box center [129, 422] width 159 height 30
type input "7.5"
click at [262, 449] on button "Save" at bounding box center [357, 463] width 190 height 29
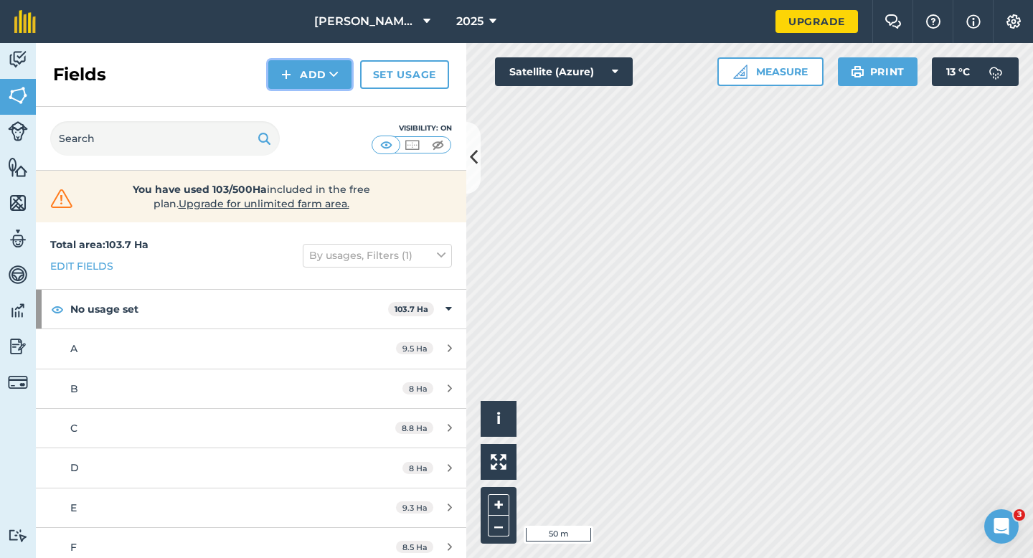
click at [325, 75] on button "Add" at bounding box center [309, 74] width 83 height 29
click at [325, 106] on link "Draw" at bounding box center [309, 107] width 79 height 32
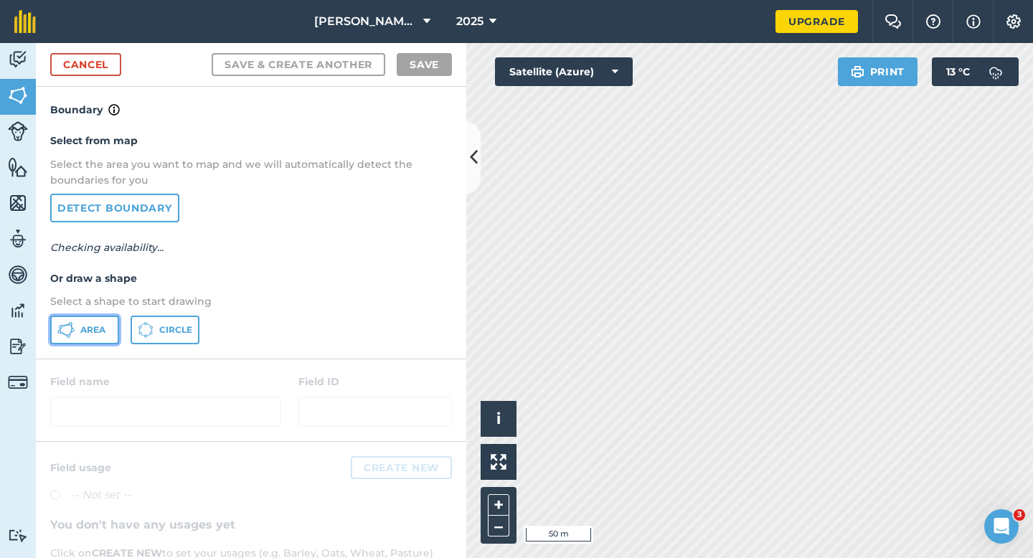
click at [82, 337] on button "Area" at bounding box center [84, 330] width 69 height 29
click at [93, 321] on button "Area" at bounding box center [84, 330] width 69 height 29
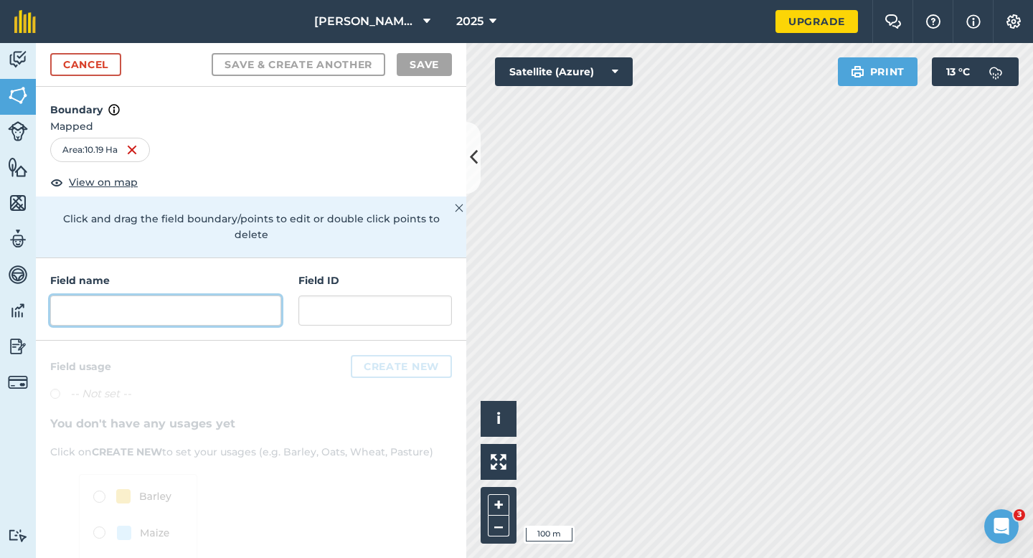
click at [254, 298] on input "text" at bounding box center [165, 311] width 231 height 30
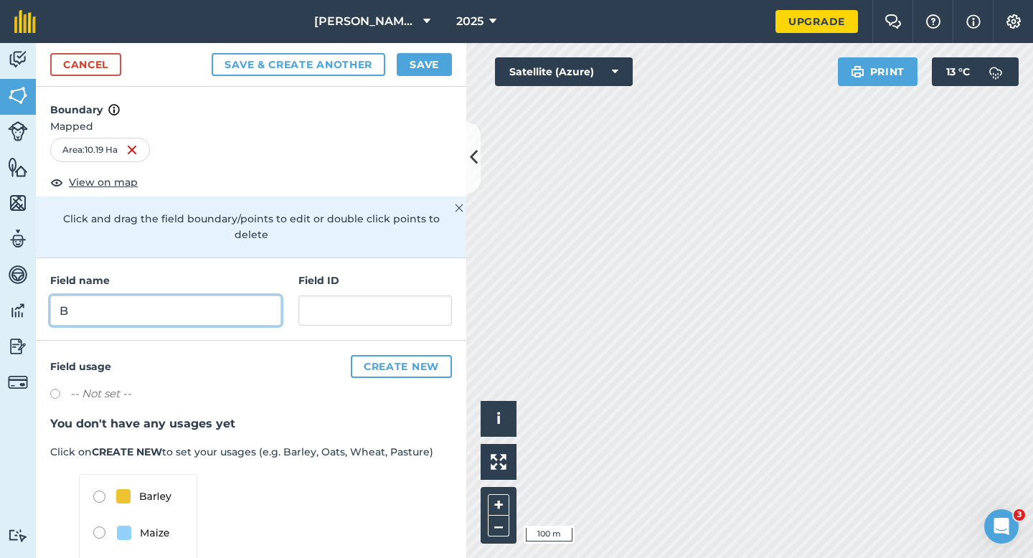
type input "B"
click at [443, 62] on button "Save" at bounding box center [424, 64] width 55 height 23
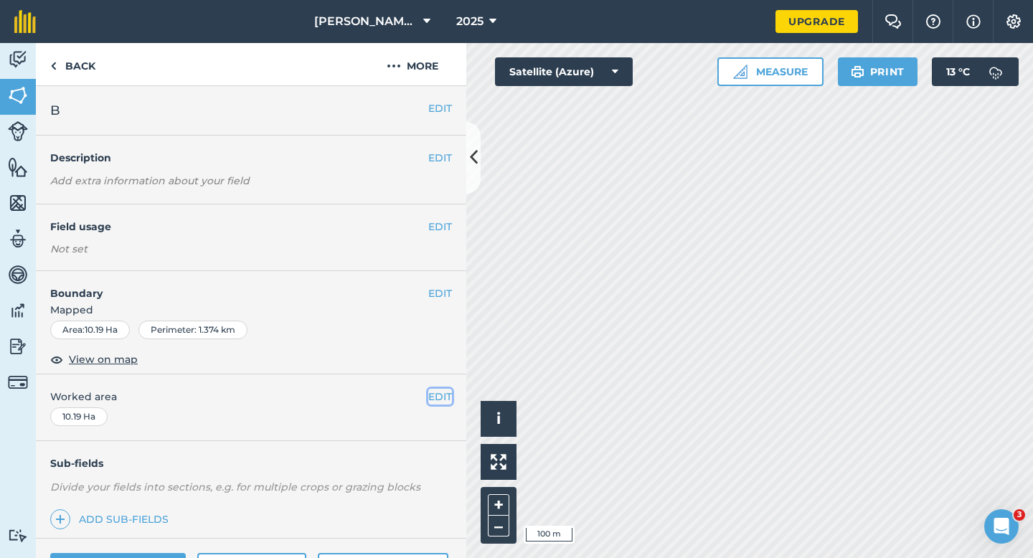
click at [443, 389] on button "EDIT" at bounding box center [440, 397] width 24 height 16
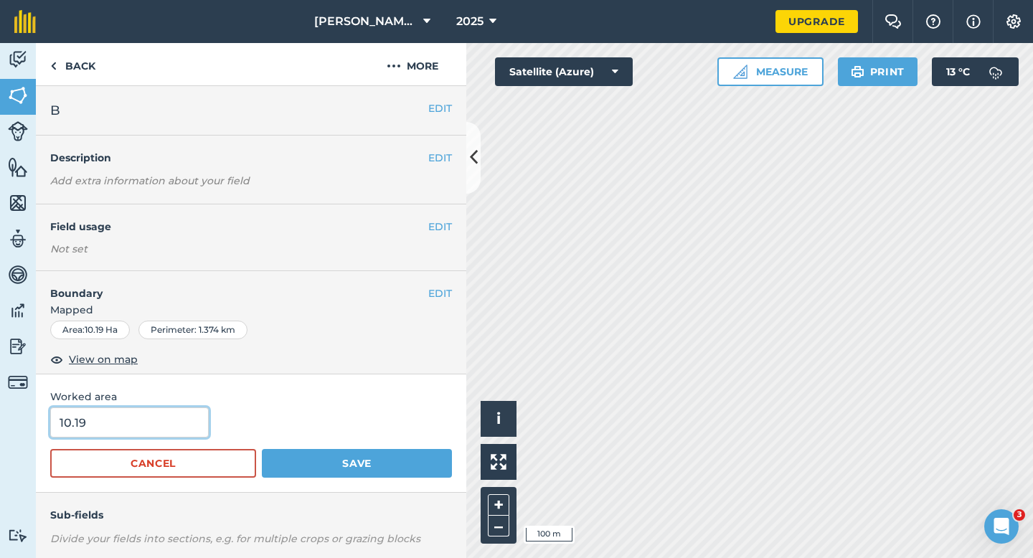
click at [185, 428] on input "10.19" at bounding box center [129, 422] width 159 height 30
type input "10.2"
click at [262, 449] on button "Save" at bounding box center [357, 463] width 190 height 29
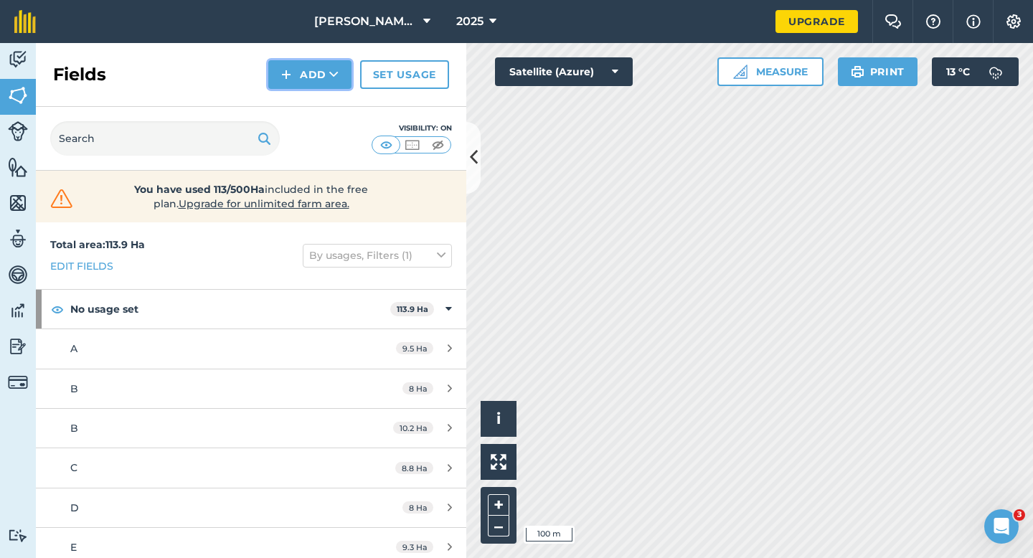
click at [306, 69] on button "Add" at bounding box center [309, 74] width 83 height 29
click at [305, 97] on link "Draw" at bounding box center [309, 107] width 79 height 32
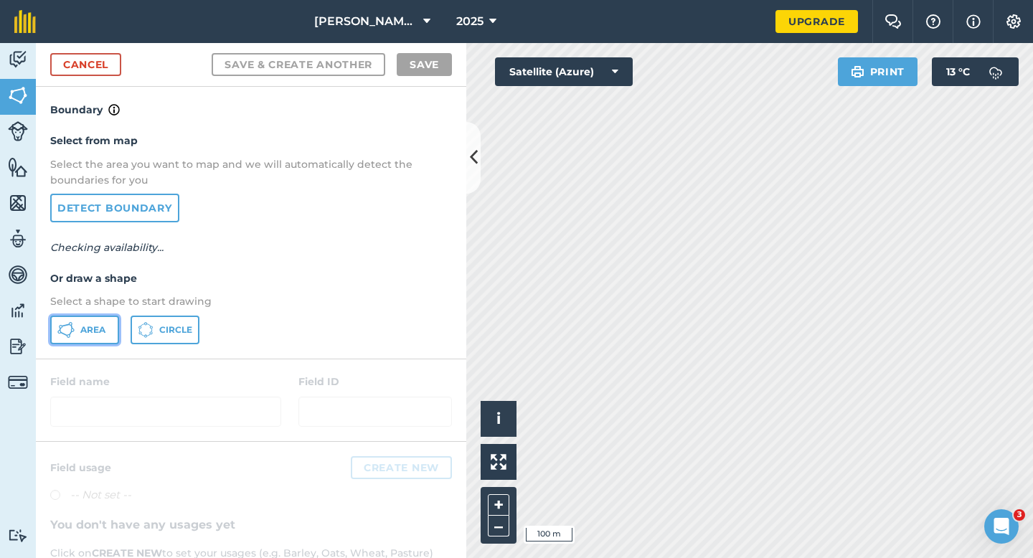
click at [86, 328] on span "Area" at bounding box center [92, 329] width 25 height 11
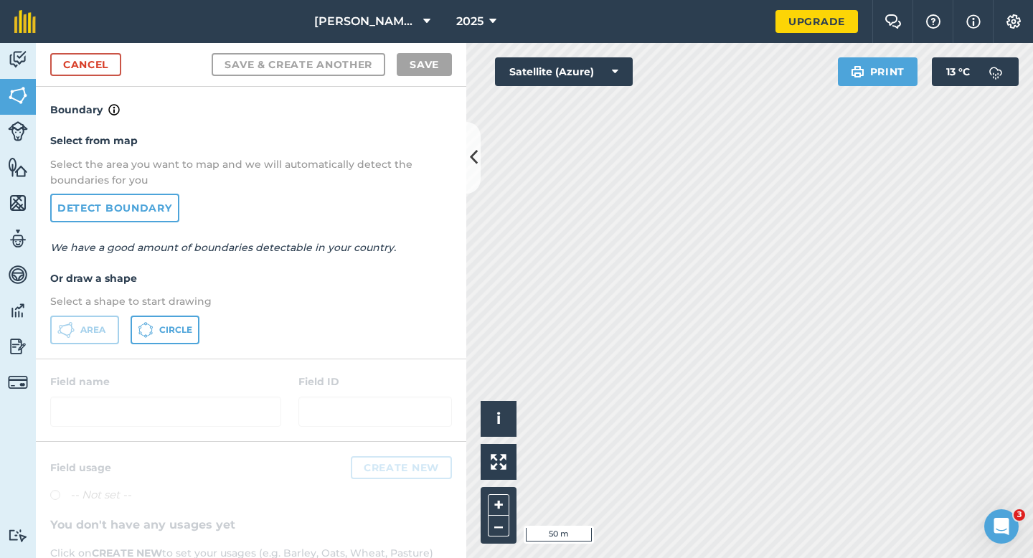
click at [87, 52] on div "Cancel Save & Create Another Save" at bounding box center [251, 65] width 430 height 44
click at [79, 52] on div "Cancel Save & Create Another Save" at bounding box center [251, 65] width 430 height 44
click at [156, 69] on div "Cancel Save & Create Another Save" at bounding box center [251, 65] width 430 height 44
click at [93, 67] on link "Cancel" at bounding box center [85, 64] width 71 height 23
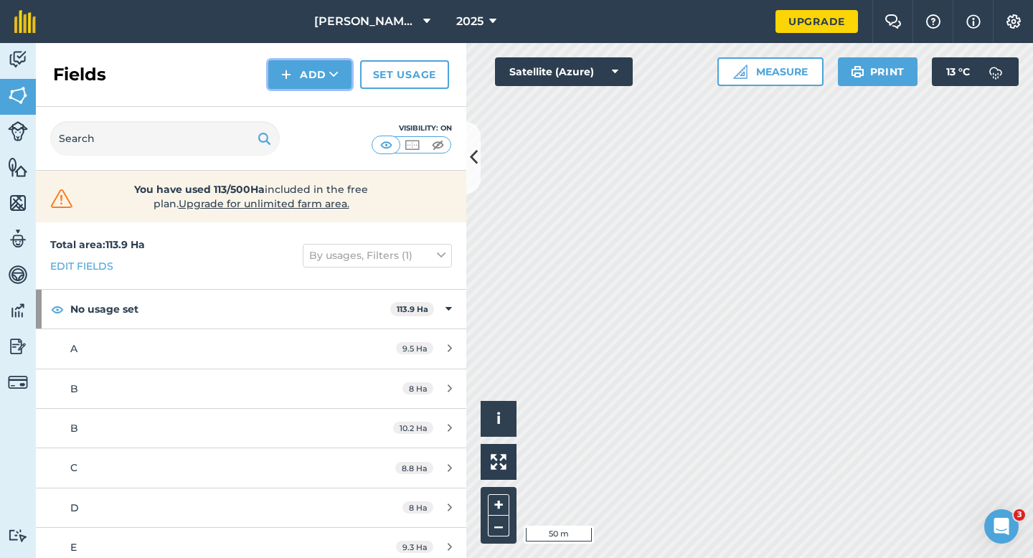
click at [288, 72] on img at bounding box center [286, 74] width 10 height 17
click at [303, 112] on link "Draw" at bounding box center [309, 107] width 79 height 32
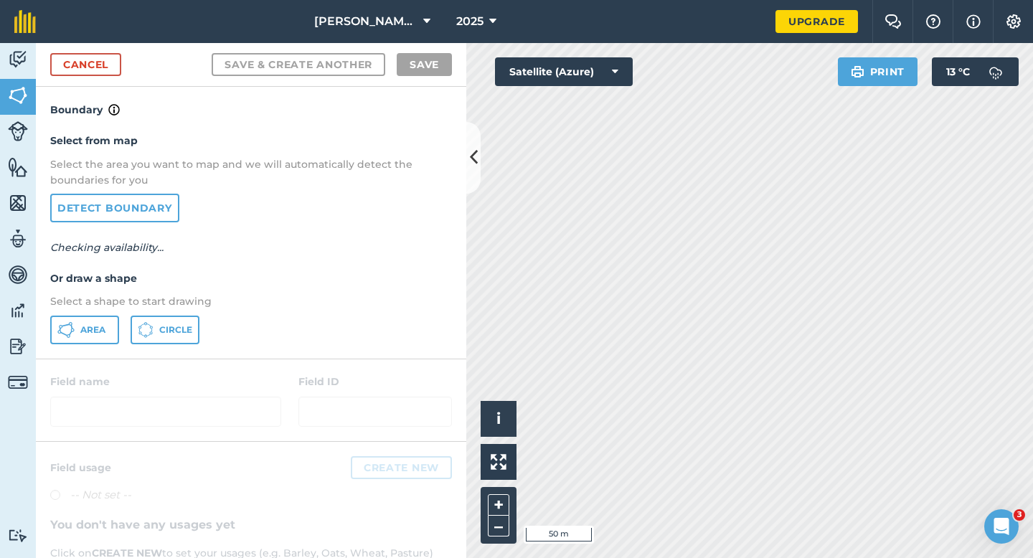
click at [102, 354] on div "Select from map Select the area you want to map and we will automatically detec…" at bounding box center [251, 238] width 430 height 240
click at [102, 341] on button "Area" at bounding box center [84, 330] width 69 height 29
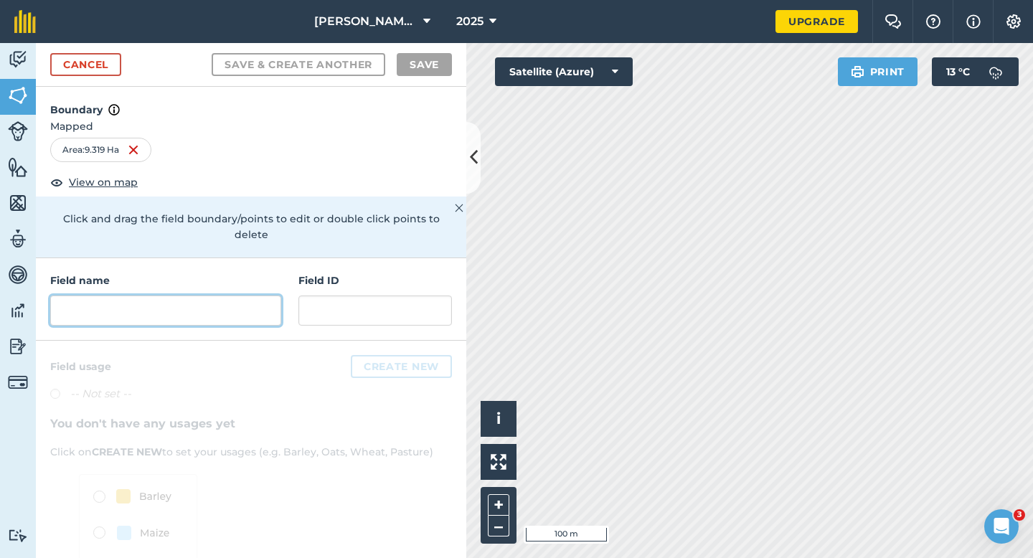
click at [220, 296] on input "text" at bounding box center [165, 311] width 231 height 30
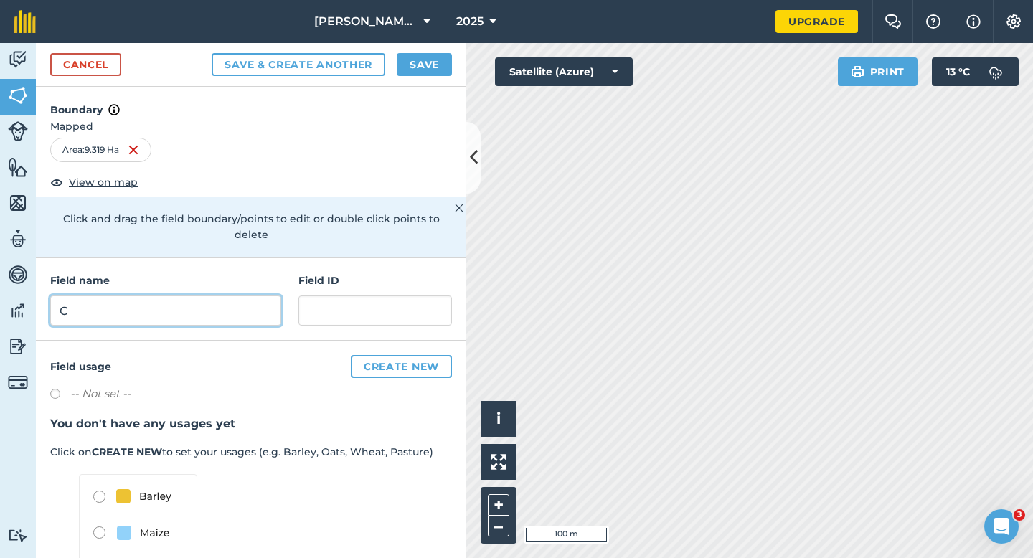
type input "C"
click at [418, 60] on button "Save" at bounding box center [424, 64] width 55 height 23
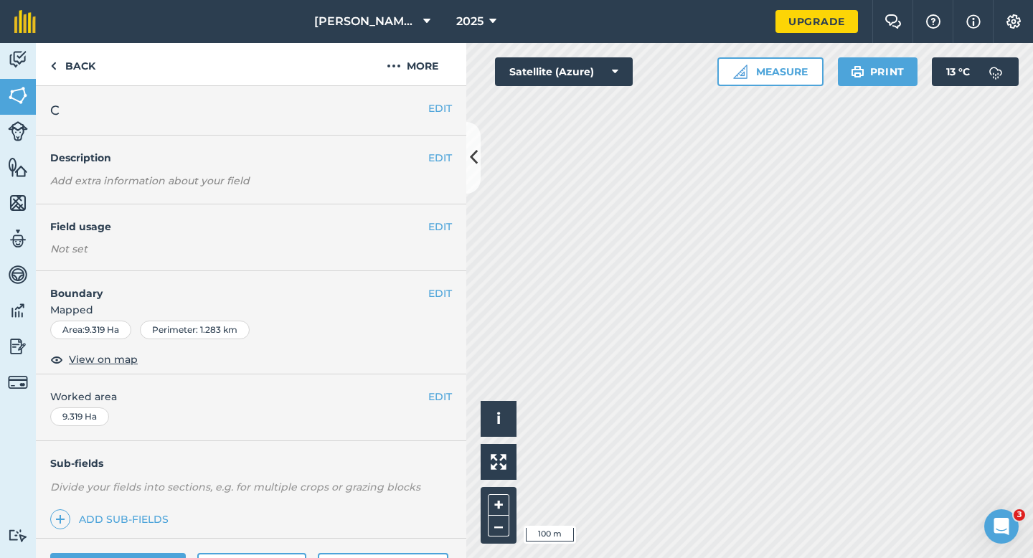
click at [447, 408] on div "EDIT Worked area 9.319 Ha" at bounding box center [251, 407] width 430 height 67
click at [445, 400] on button "EDIT" at bounding box center [440, 397] width 24 height 16
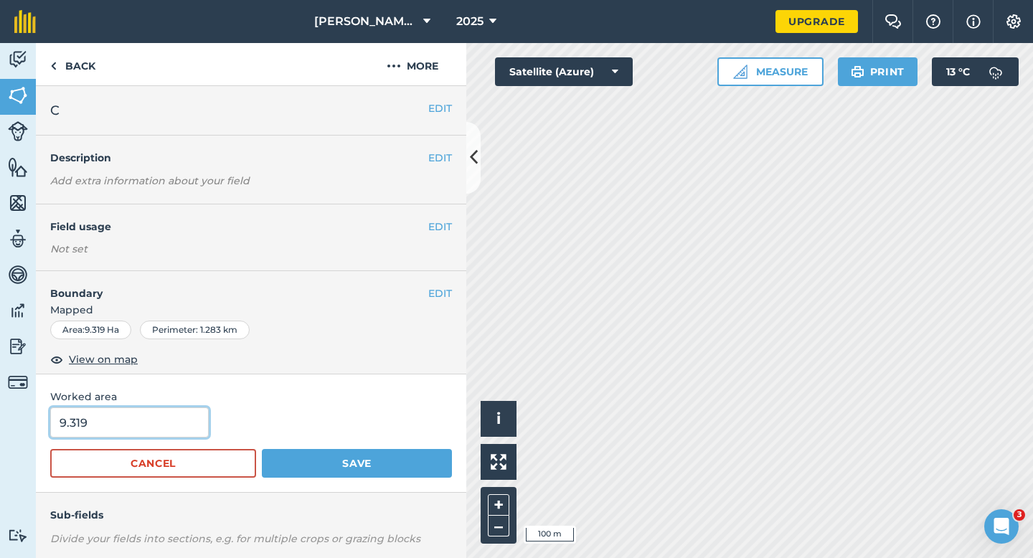
click at [145, 427] on input "9.319" at bounding box center [129, 422] width 159 height 30
type input "9.3"
click at [262, 449] on button "Save" at bounding box center [357, 463] width 190 height 29
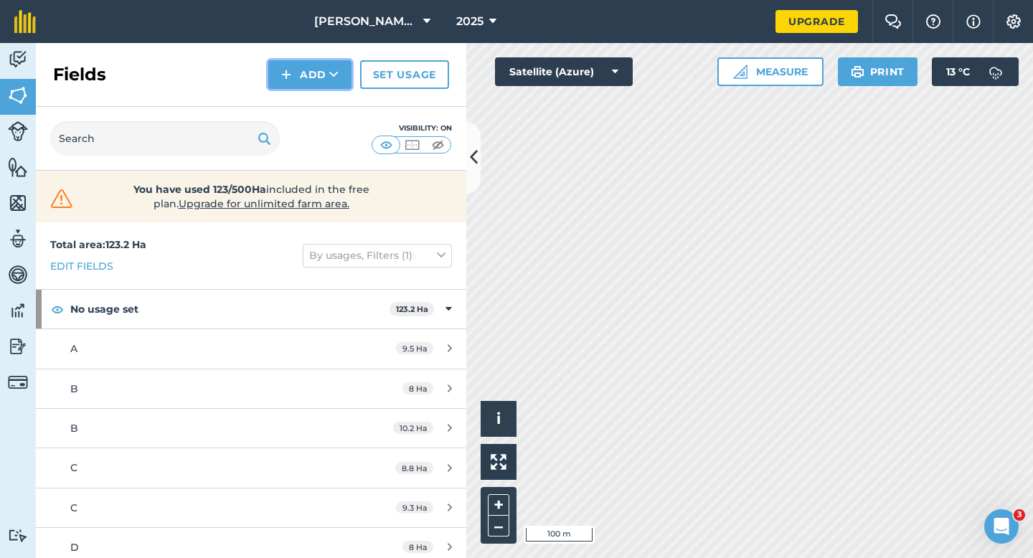
click at [315, 82] on button "Add" at bounding box center [309, 74] width 83 height 29
click at [315, 105] on link "Draw" at bounding box center [309, 107] width 79 height 32
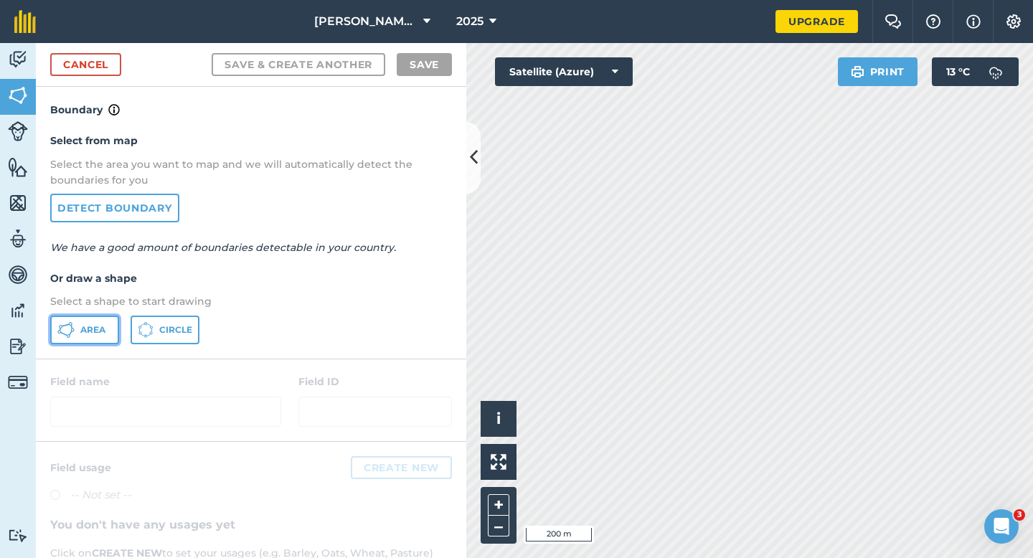
click at [90, 331] on span "Area" at bounding box center [92, 329] width 25 height 11
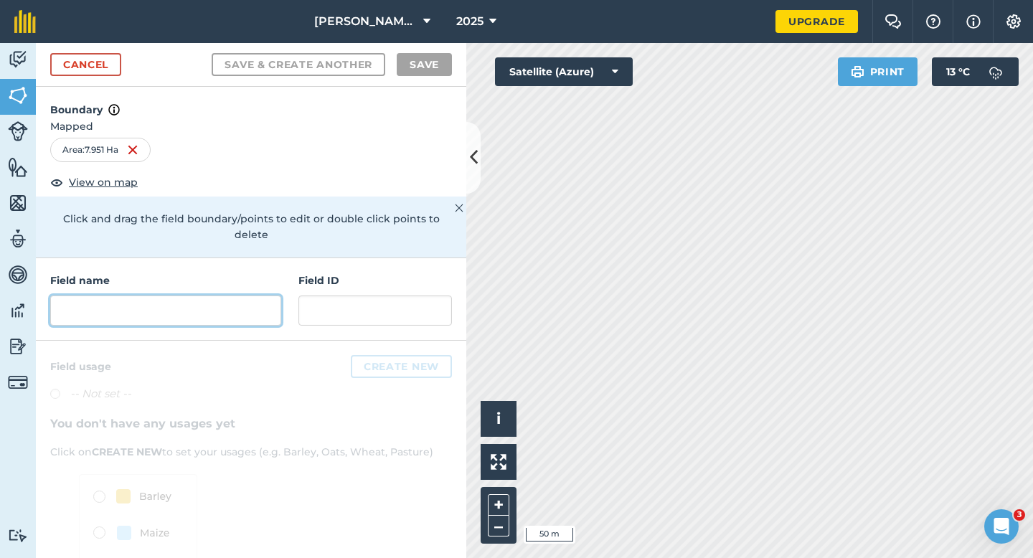
click at [259, 299] on input "text" at bounding box center [165, 311] width 231 height 30
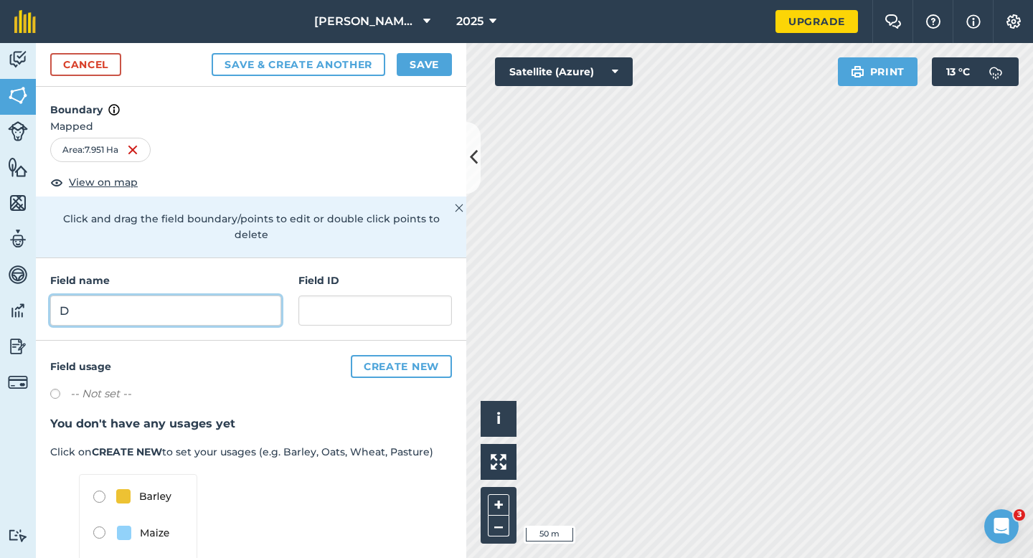
type input "D"
click at [420, 61] on button "Save" at bounding box center [424, 64] width 55 height 23
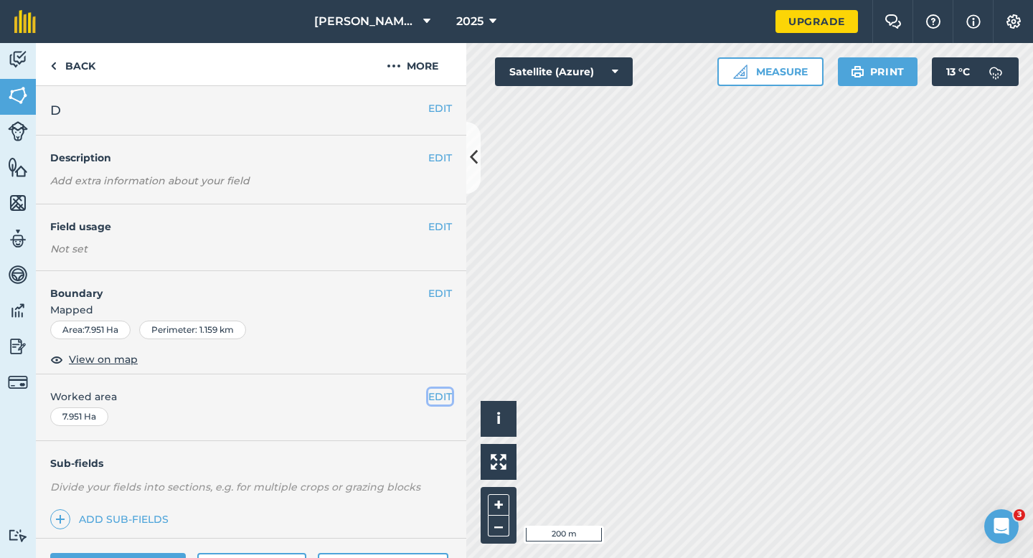
click at [441, 392] on button "EDIT" at bounding box center [440, 397] width 24 height 16
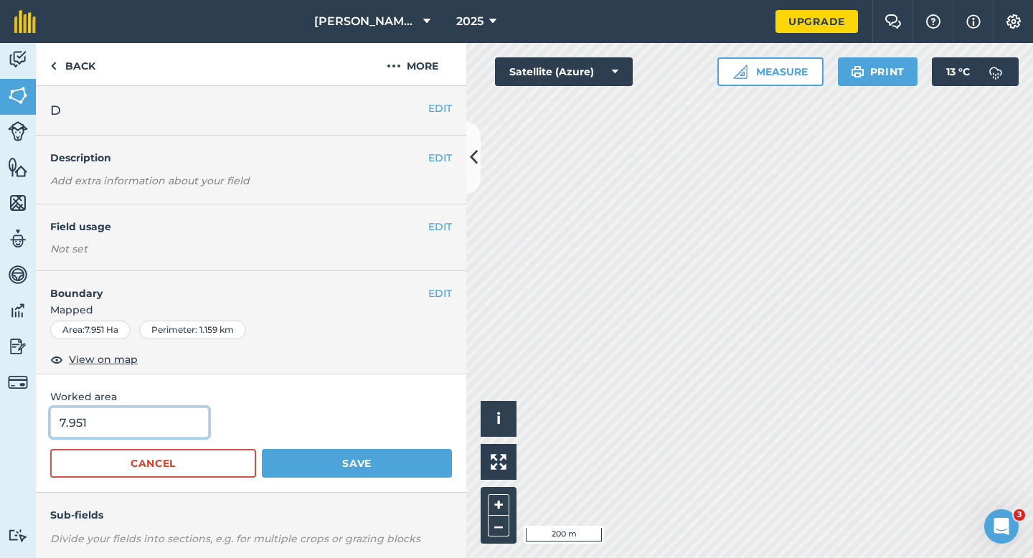
click at [153, 425] on input "7.951" at bounding box center [129, 422] width 159 height 30
type input "8"
click at [262, 449] on button "Save" at bounding box center [357, 463] width 190 height 29
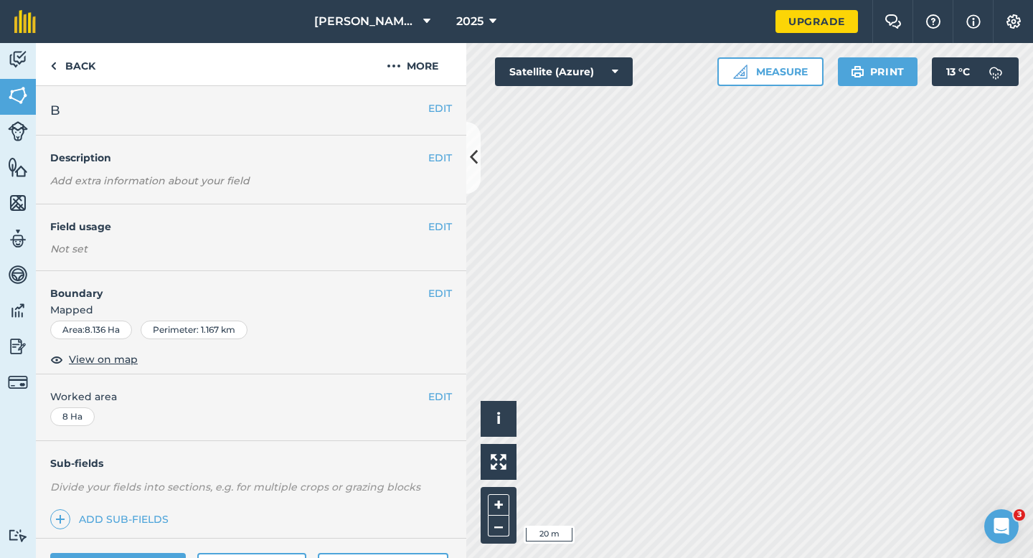
click at [438, 285] on div "EDIT Boundary Mapped Area : 8.136 Ha Perimeter : 1.167 km View on map" at bounding box center [251, 322] width 430 height 103
click at [438, 286] on button "EDIT" at bounding box center [440, 293] width 24 height 16
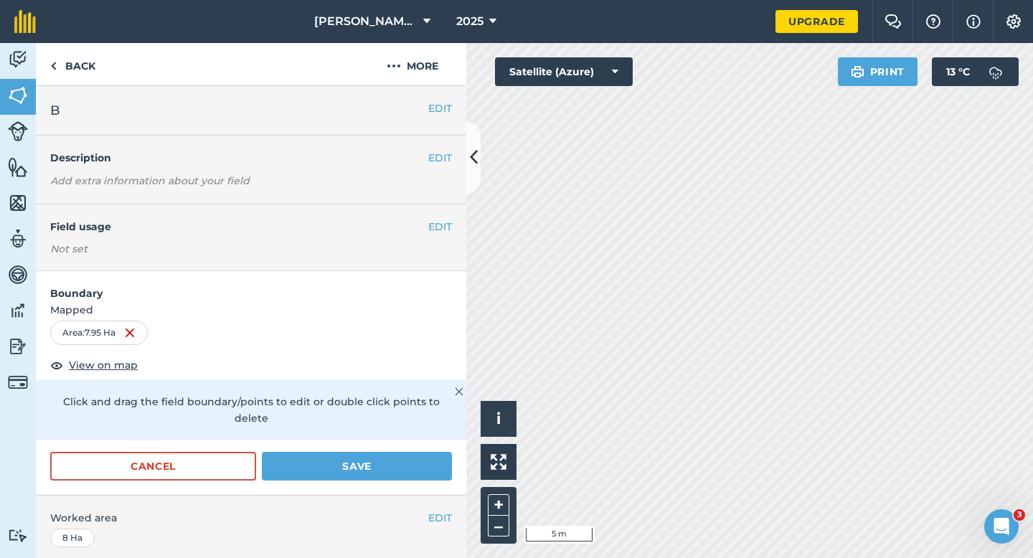
click at [397, 475] on div "Cancel Save" at bounding box center [251, 473] width 430 height 43
click at [397, 452] on button "Save" at bounding box center [357, 466] width 190 height 29
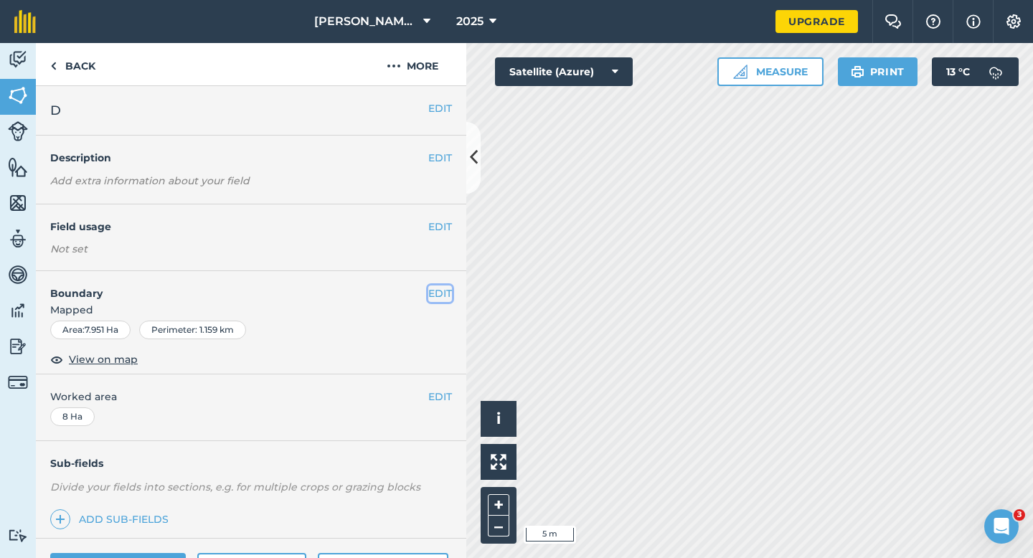
click at [448, 286] on button "EDIT" at bounding box center [440, 293] width 24 height 16
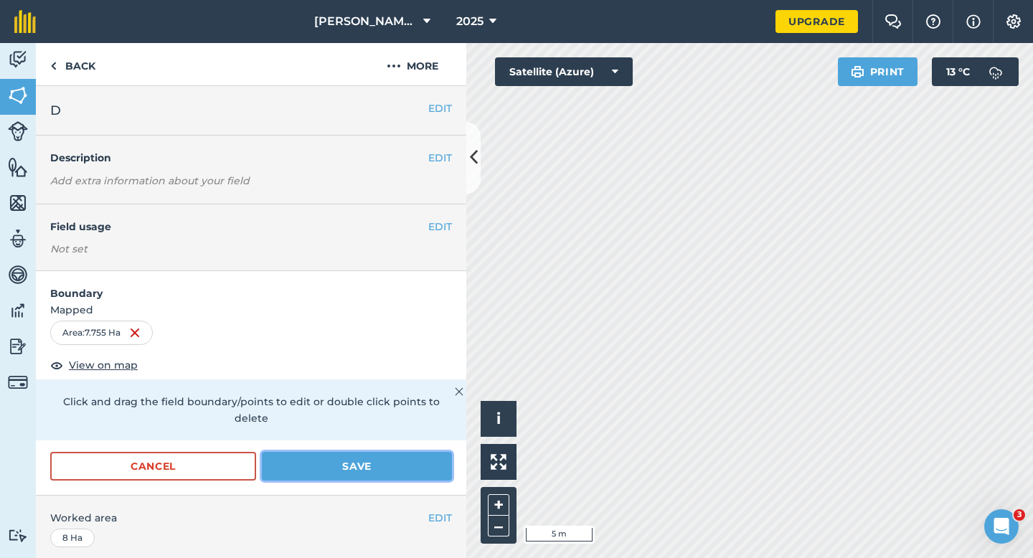
click at [451, 457] on button "Save" at bounding box center [357, 466] width 190 height 29
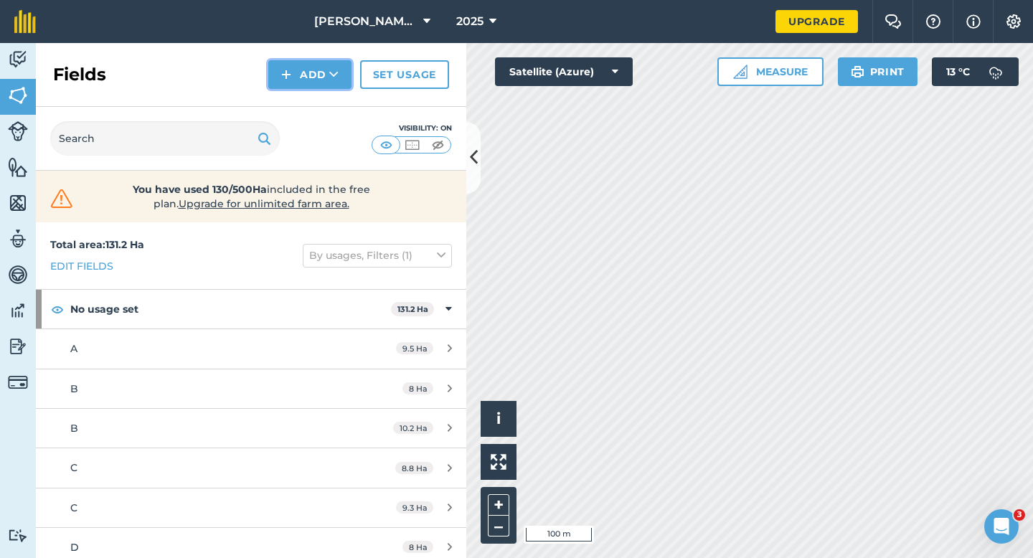
click at [283, 71] on img at bounding box center [286, 74] width 10 height 17
click at [297, 100] on link "Draw" at bounding box center [309, 107] width 79 height 32
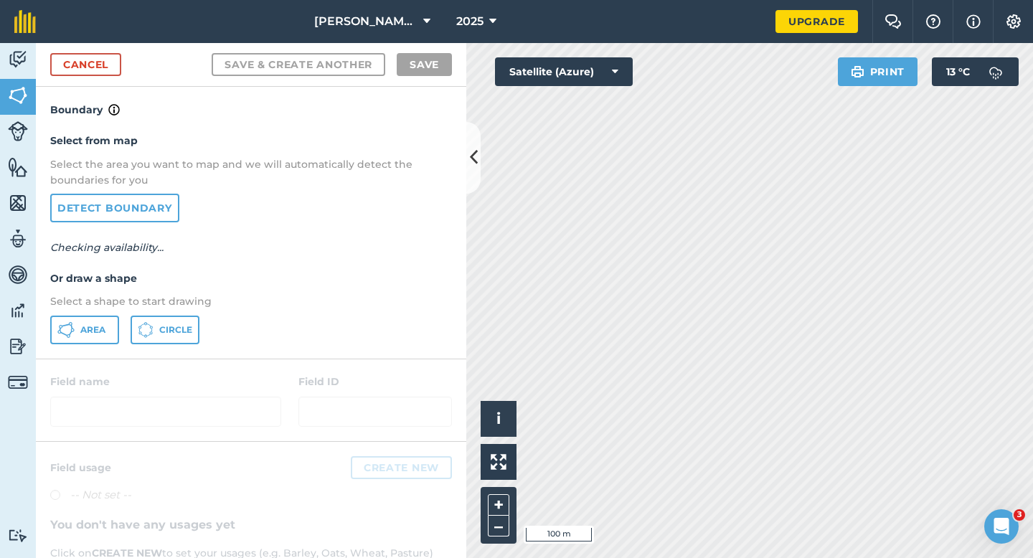
click at [102, 312] on div "Select from map Select the area you want to map and we will automatically detec…" at bounding box center [251, 238] width 430 height 240
click at [102, 322] on button "Area" at bounding box center [84, 330] width 69 height 29
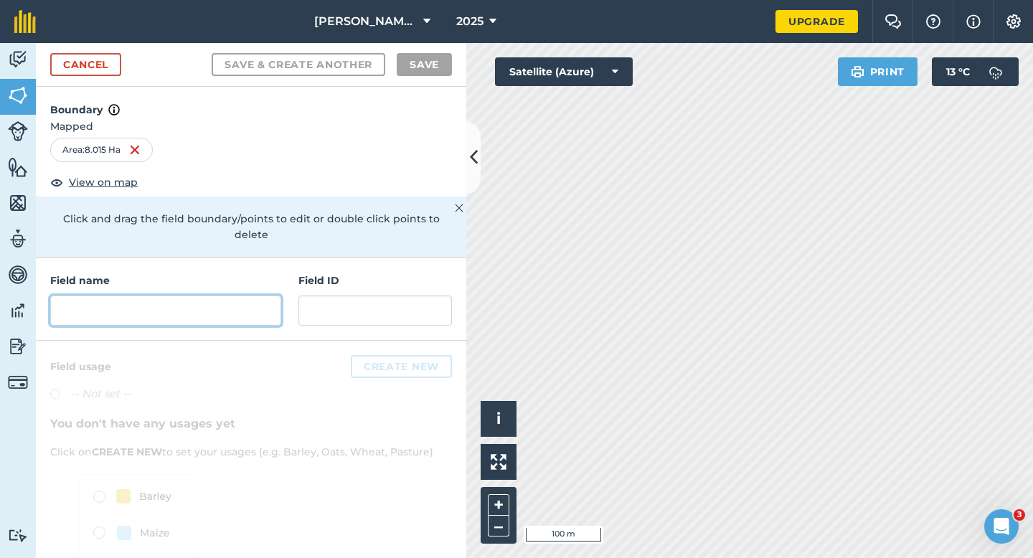
click at [242, 296] on input "text" at bounding box center [165, 311] width 231 height 30
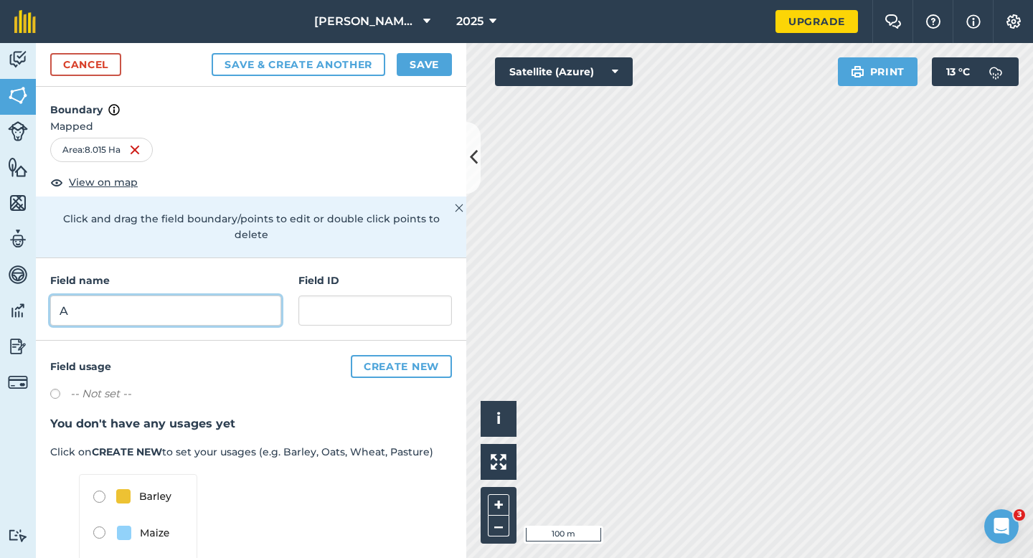
type input "A"
click at [409, 88] on h4 "Boundary" at bounding box center [251, 103] width 430 height 32
click at [414, 70] on button "Save" at bounding box center [424, 64] width 55 height 23
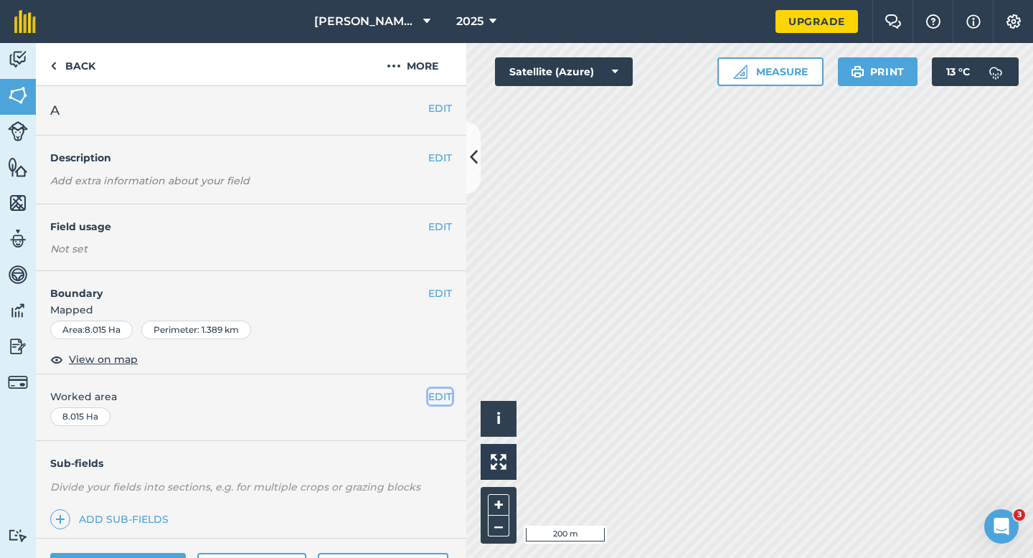
click at [435, 402] on button "EDIT" at bounding box center [440, 397] width 24 height 16
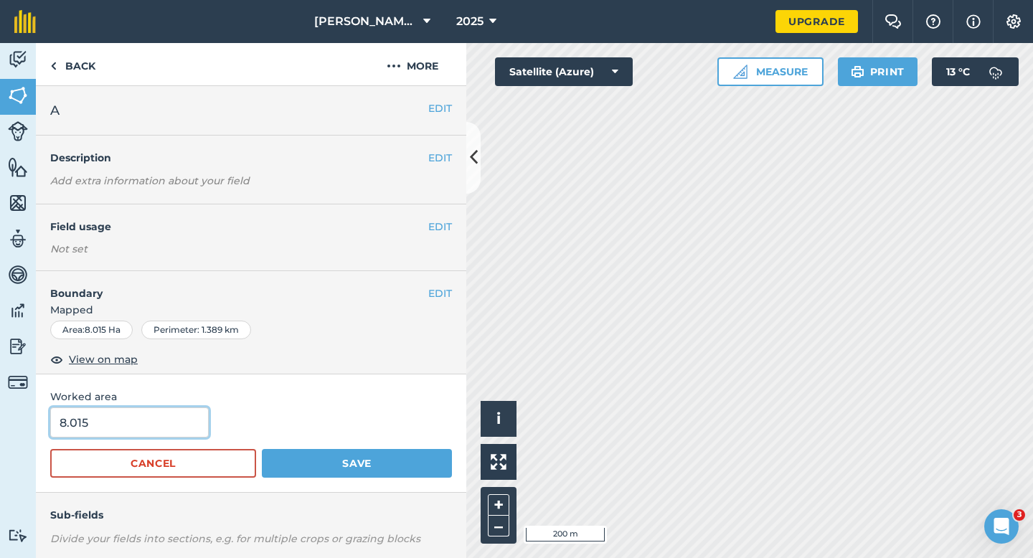
click at [151, 420] on input "8.015" at bounding box center [129, 422] width 159 height 30
type input "8"
click at [262, 449] on button "Save" at bounding box center [357, 463] width 190 height 29
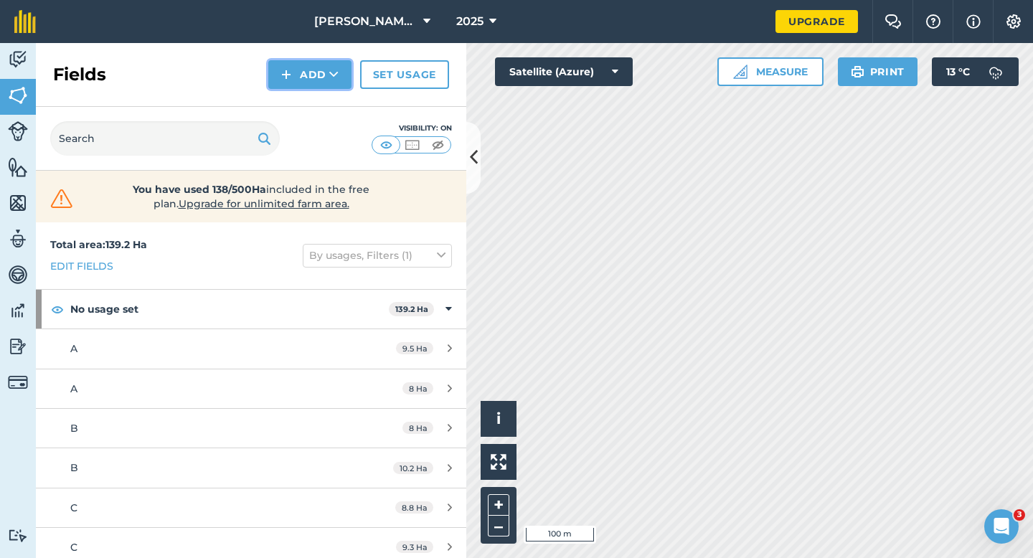
click at [303, 76] on button "Add" at bounding box center [309, 74] width 83 height 29
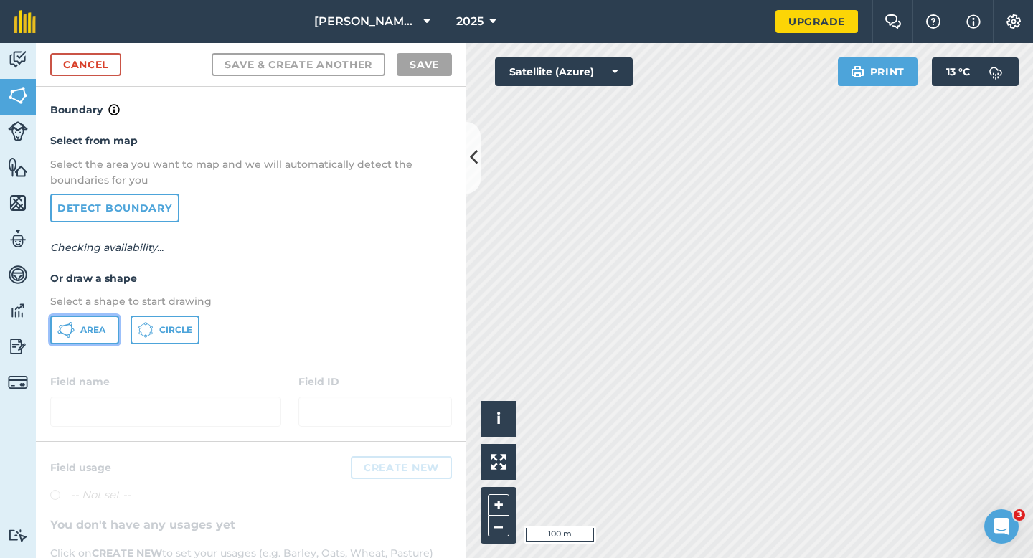
click at [105, 318] on button "Area" at bounding box center [84, 330] width 69 height 29
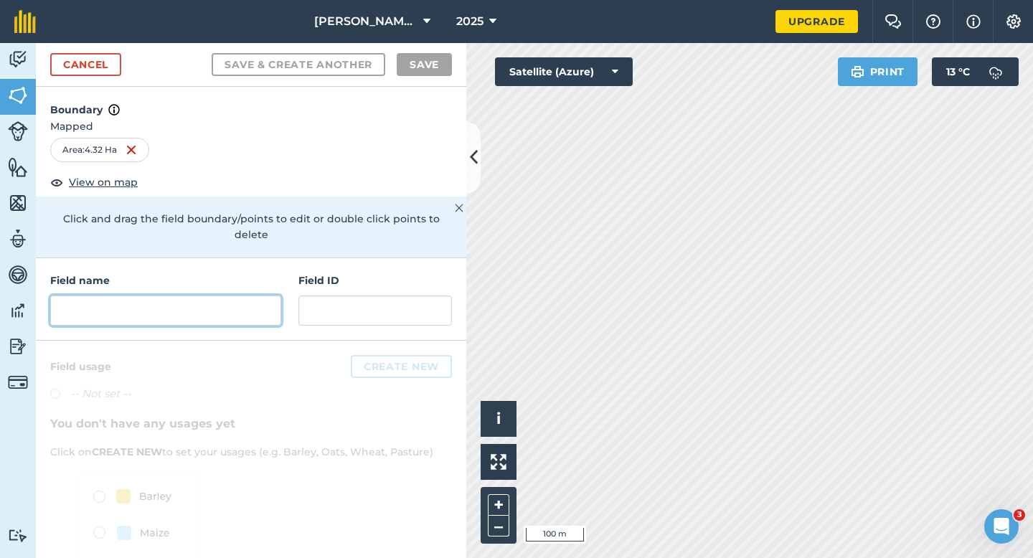
click at [180, 307] on input "text" at bounding box center [165, 311] width 231 height 30
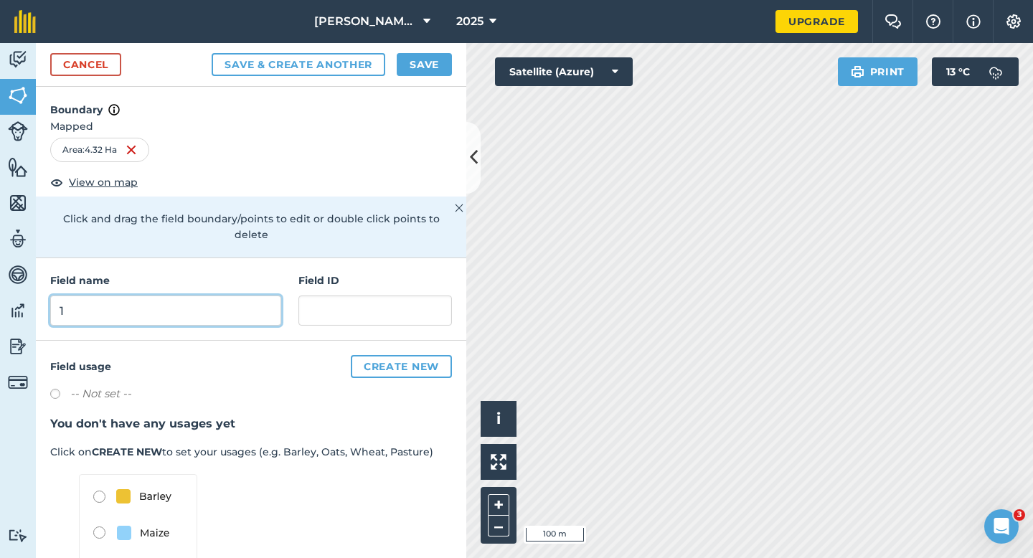
type input "1"
click at [413, 68] on button "Save" at bounding box center [424, 64] width 55 height 23
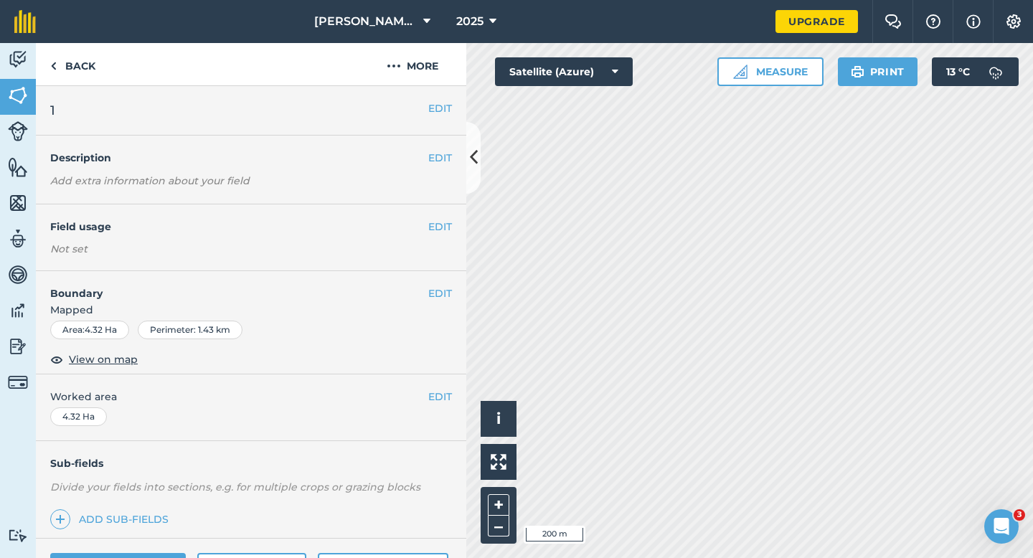
click at [445, 282] on div "EDIT Boundary Mapped Area : 4.32 Ha Perimeter : 1.43 km View on map" at bounding box center [251, 322] width 430 height 103
click at [449, 232] on button "EDIT" at bounding box center [440, 227] width 24 height 16
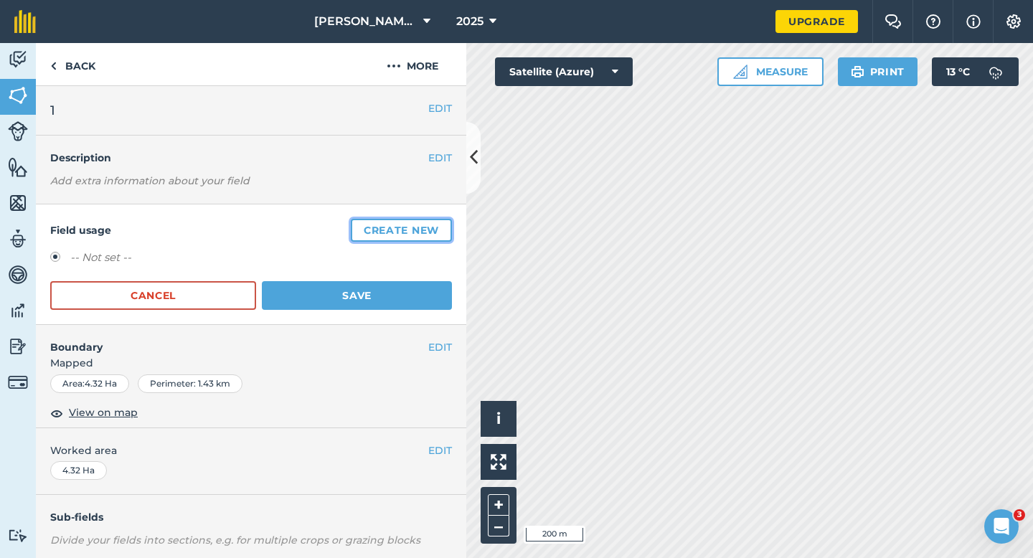
click at [449, 232] on button "Create new" at bounding box center [401, 230] width 101 height 23
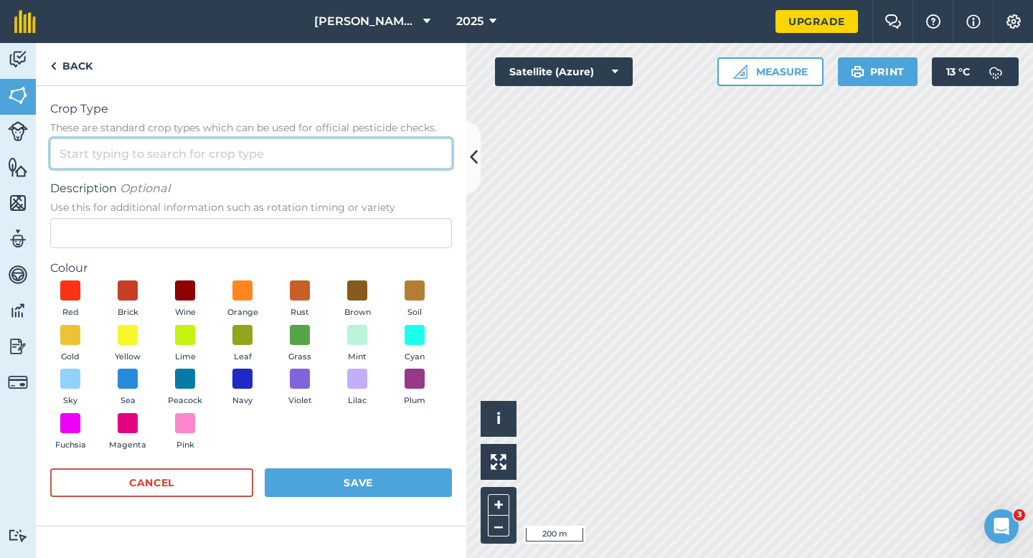
click at [396, 167] on input "Crop Type These are standard crop types which can be used for official pesticid…" at bounding box center [251, 153] width 402 height 30
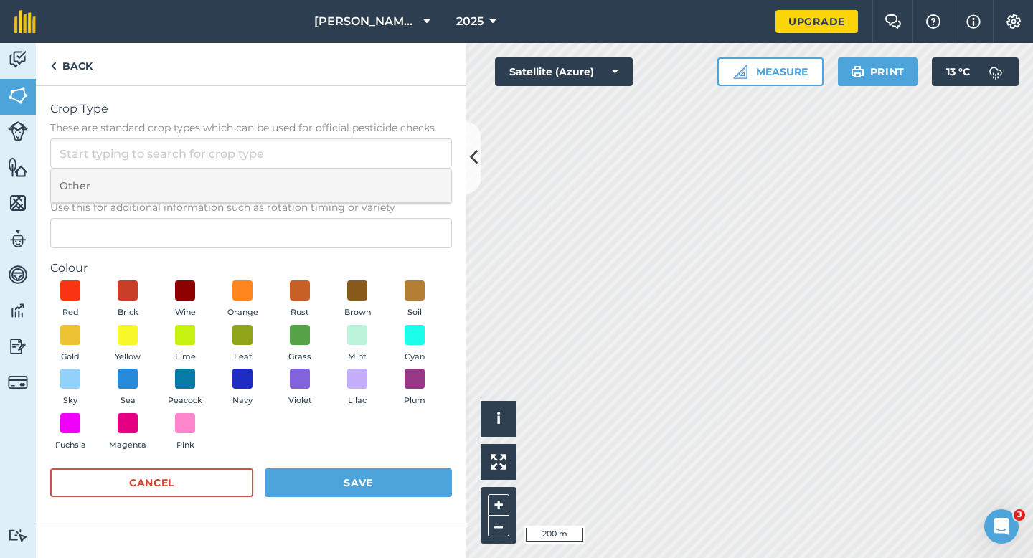
click at [396, 176] on li "Other" at bounding box center [251, 186] width 400 height 34
type input "Other"
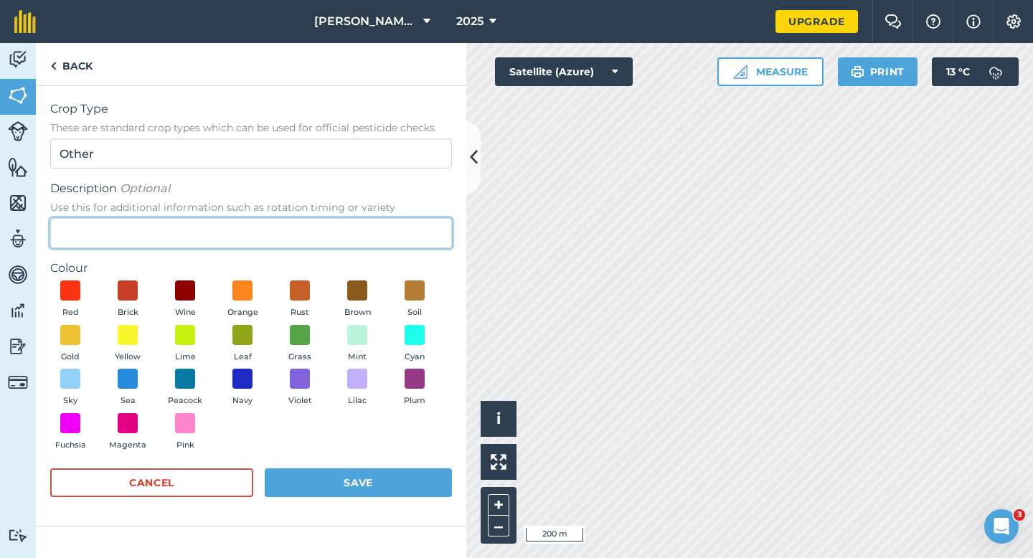
click at [395, 228] on input "Description Optional Use this for additional information such as rotation timin…" at bounding box center [251, 233] width 402 height 30
type input "Grass"
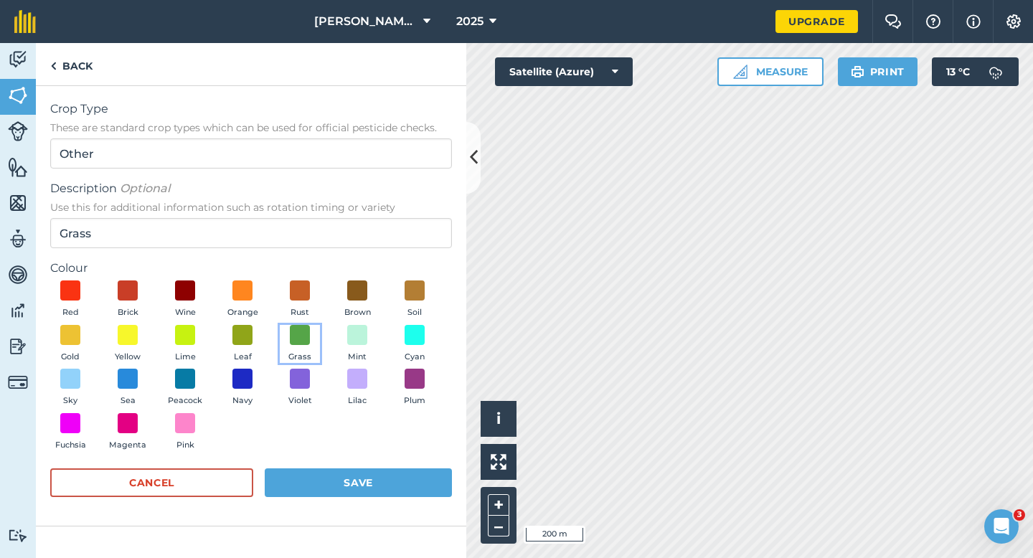
click at [283, 335] on button "Grass" at bounding box center [300, 344] width 40 height 39
click at [341, 472] on button "Save" at bounding box center [358, 482] width 187 height 29
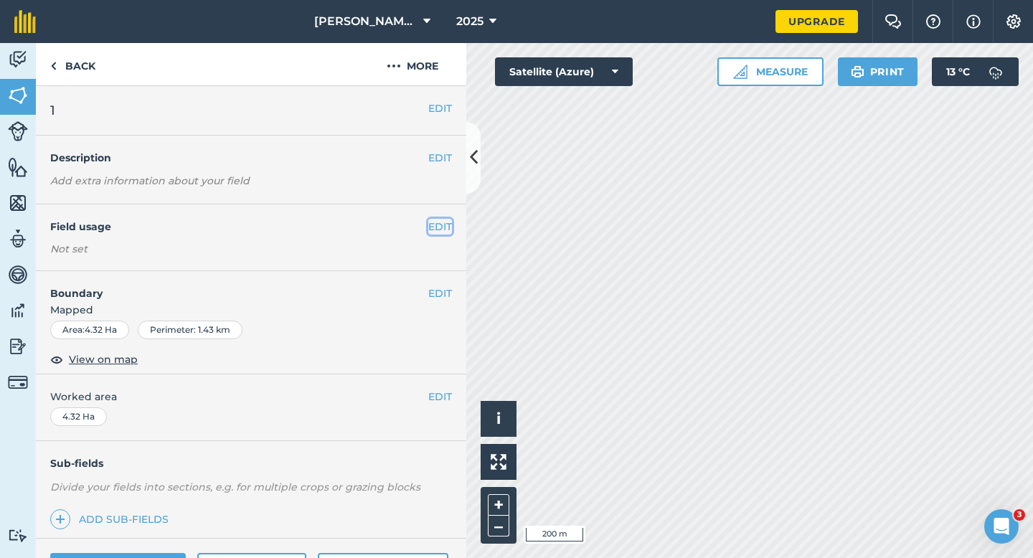
click at [443, 226] on button "EDIT" at bounding box center [440, 227] width 24 height 16
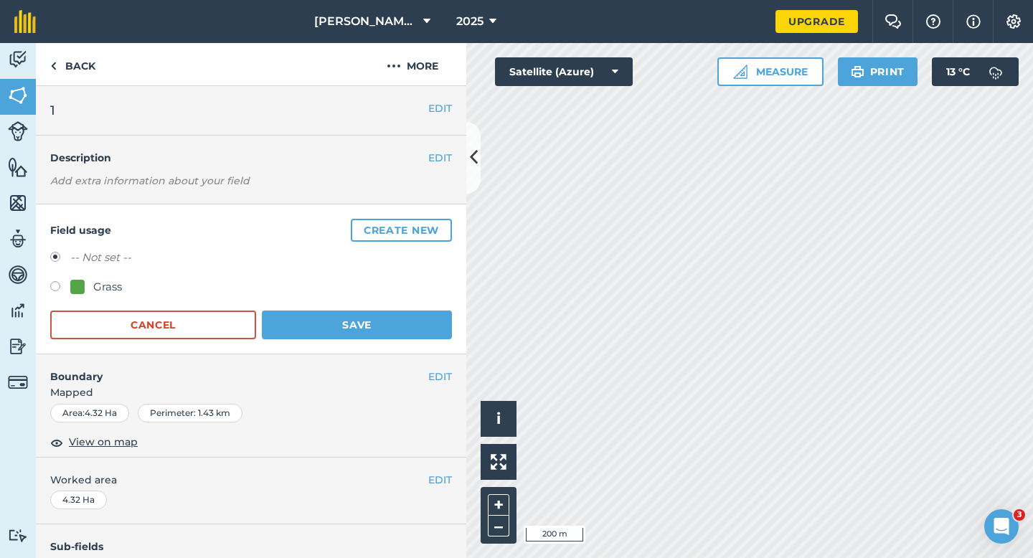
click at [95, 291] on div "Grass" at bounding box center [107, 286] width 29 height 17
radio input "true"
radio input "false"
click at [326, 316] on button "Save" at bounding box center [357, 325] width 190 height 29
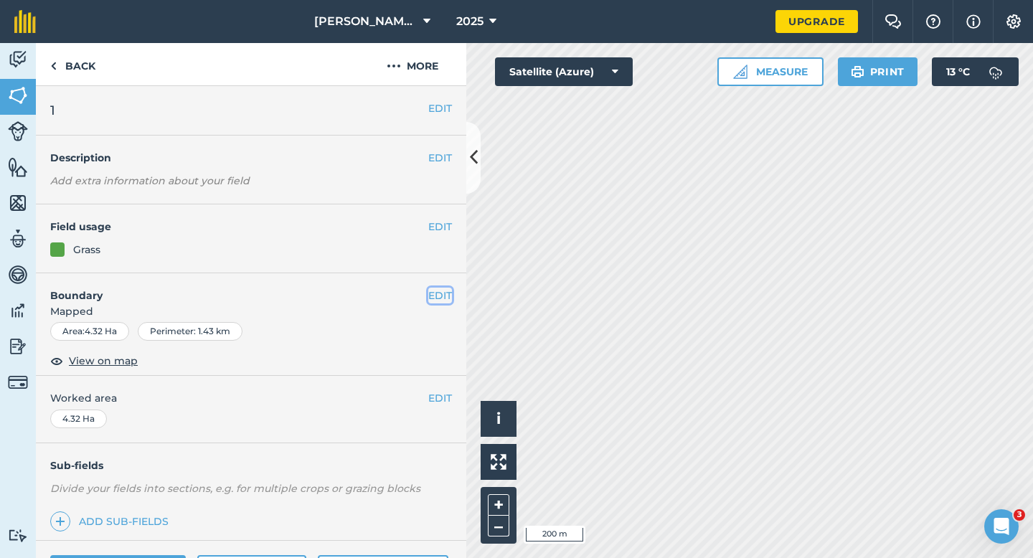
click at [441, 302] on button "EDIT" at bounding box center [440, 296] width 24 height 16
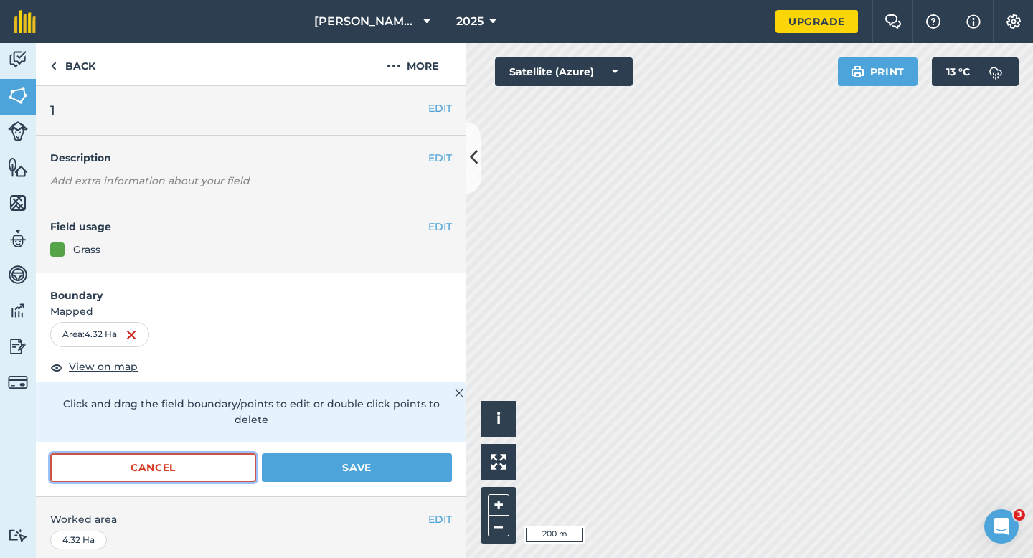
click at [191, 458] on button "Cancel" at bounding box center [153, 467] width 206 height 29
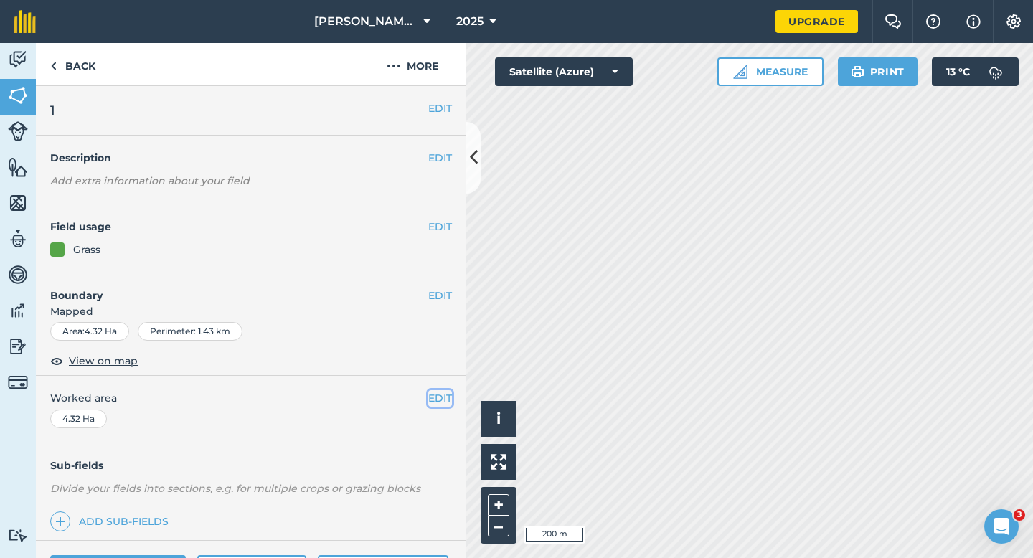
click at [432, 399] on button "EDIT" at bounding box center [440, 398] width 24 height 16
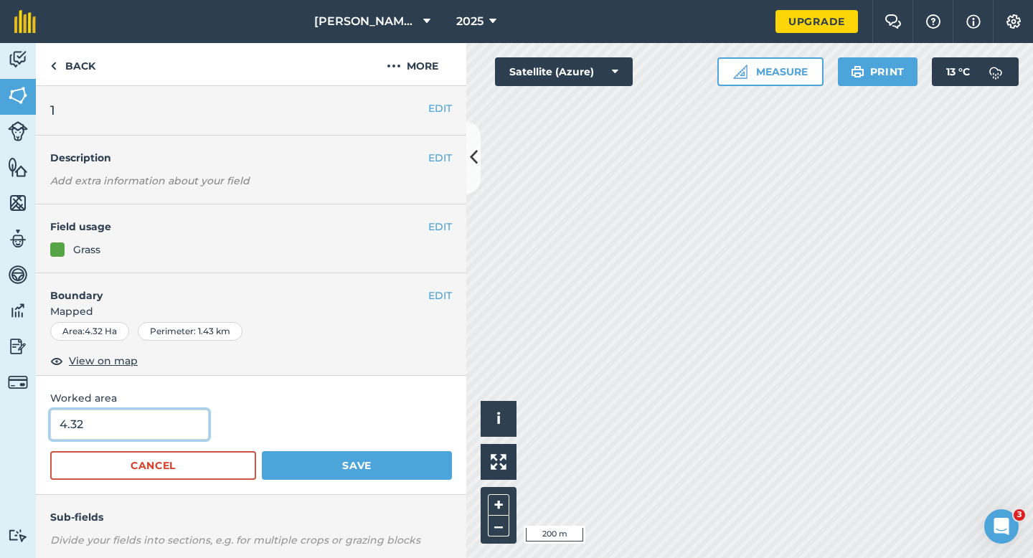
click at [180, 417] on input "4.32" at bounding box center [129, 425] width 159 height 30
type input "4.3"
click at [262, 451] on button "Save" at bounding box center [357, 465] width 190 height 29
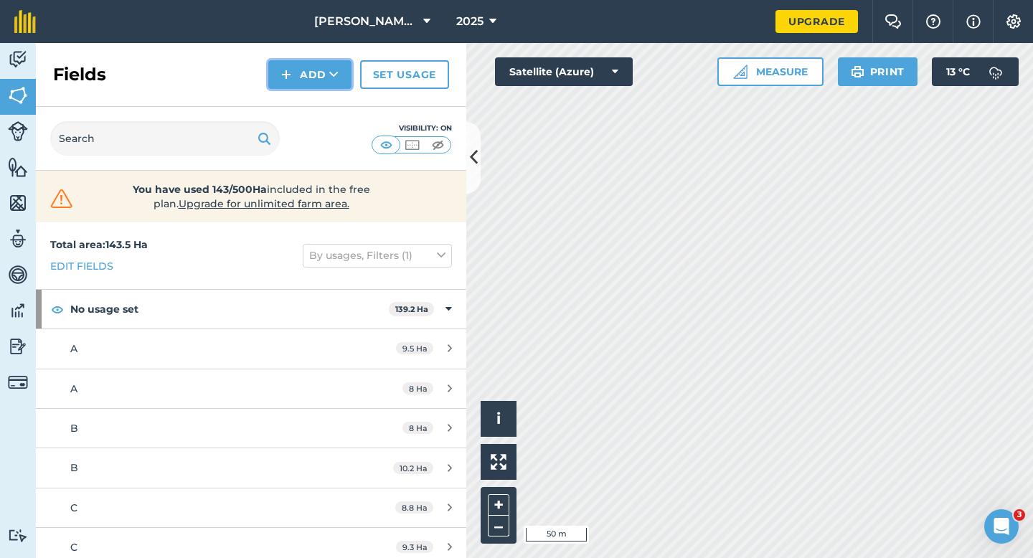
click at [293, 84] on button "Add" at bounding box center [309, 74] width 83 height 29
click at [295, 94] on link "Draw" at bounding box center [309, 107] width 79 height 32
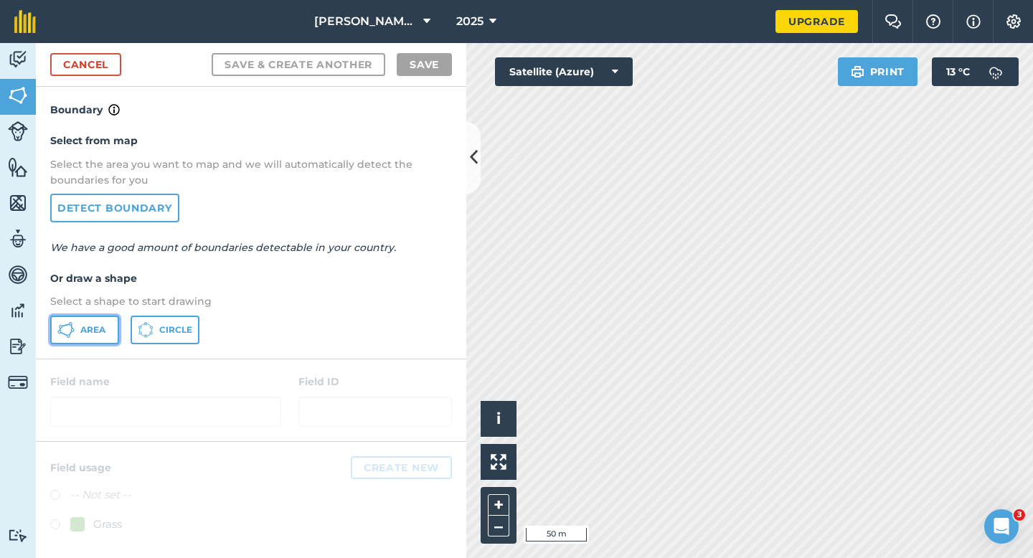
click at [96, 316] on button "Area" at bounding box center [84, 330] width 69 height 29
click at [92, 323] on button "Area" at bounding box center [84, 330] width 69 height 29
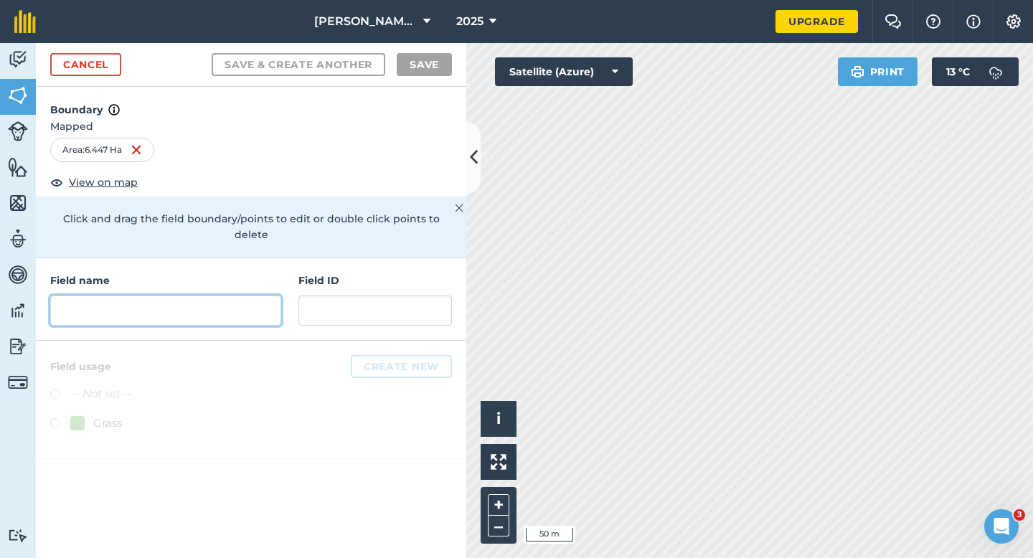
click at [217, 296] on input "text" at bounding box center [165, 311] width 231 height 30
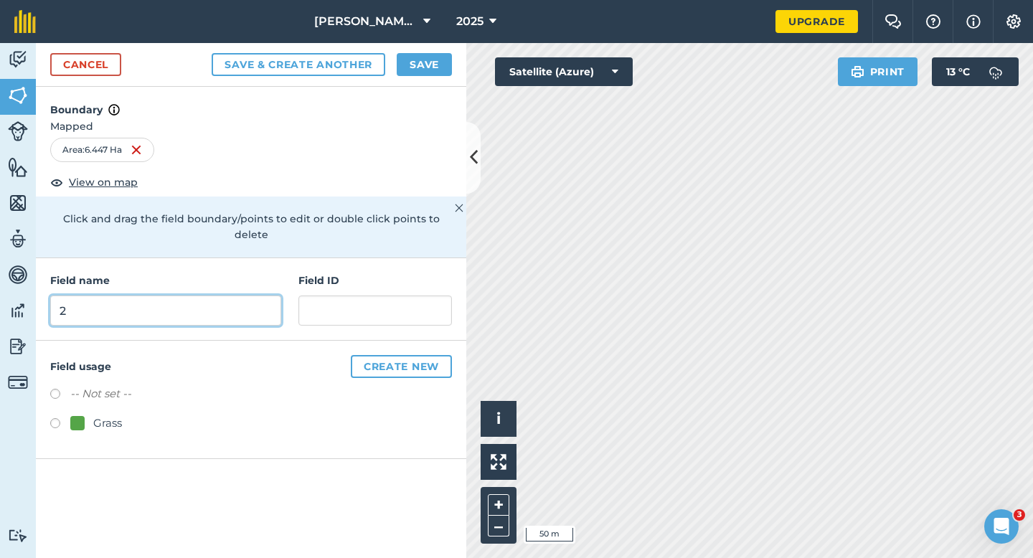
type input "2"
click at [420, 67] on button "Save" at bounding box center [424, 64] width 55 height 23
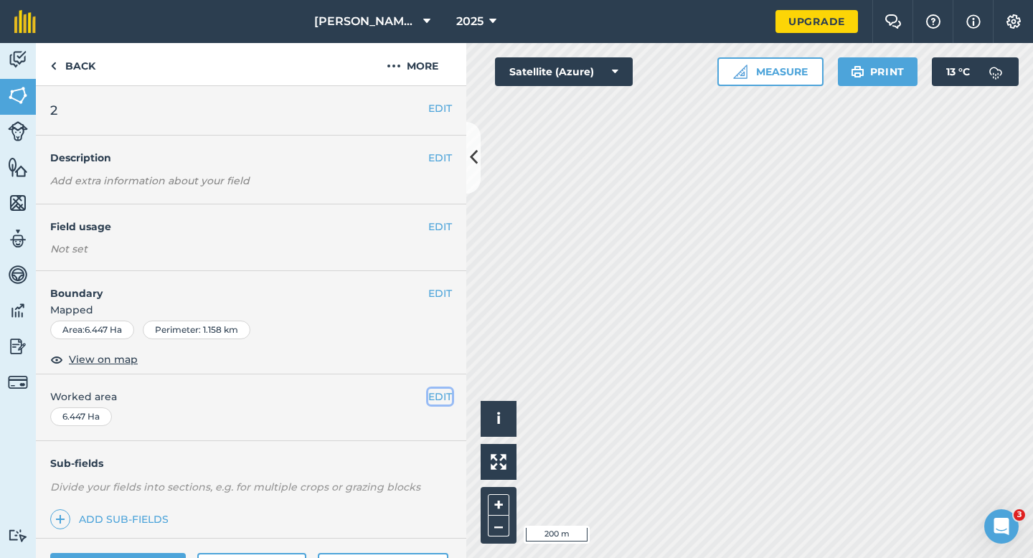
click at [443, 398] on button "EDIT" at bounding box center [440, 397] width 24 height 16
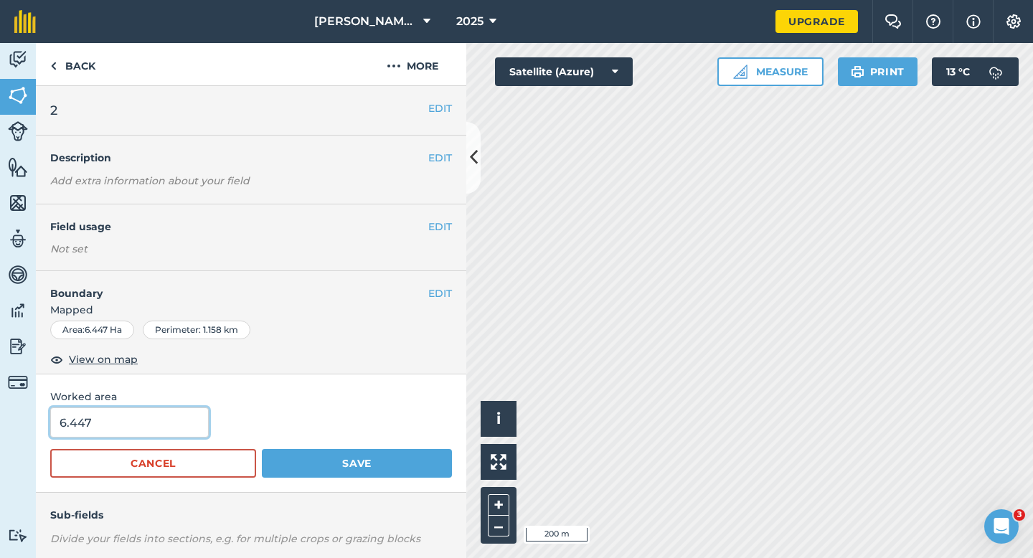
click at [85, 427] on input "6.447" at bounding box center [129, 422] width 159 height 30
type input "6.5"
click at [262, 449] on button "Save" at bounding box center [357, 463] width 190 height 29
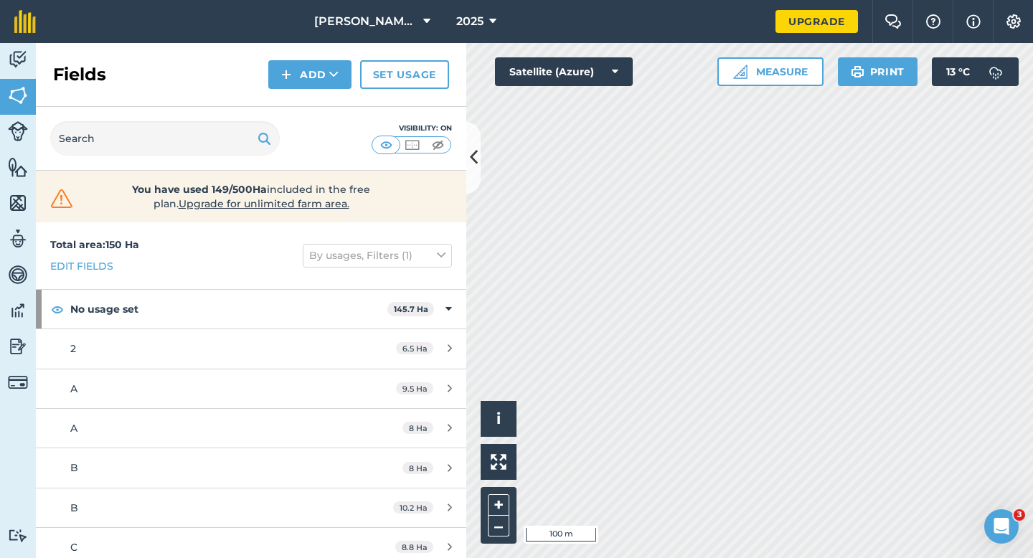
click at [268, 40] on nav "[PERSON_NAME] & Sons Farming LTD 2025" at bounding box center [412, 21] width 725 height 43
click at [283, 66] on img at bounding box center [286, 74] width 10 height 17
click at [283, 97] on link "Draw" at bounding box center [309, 107] width 79 height 32
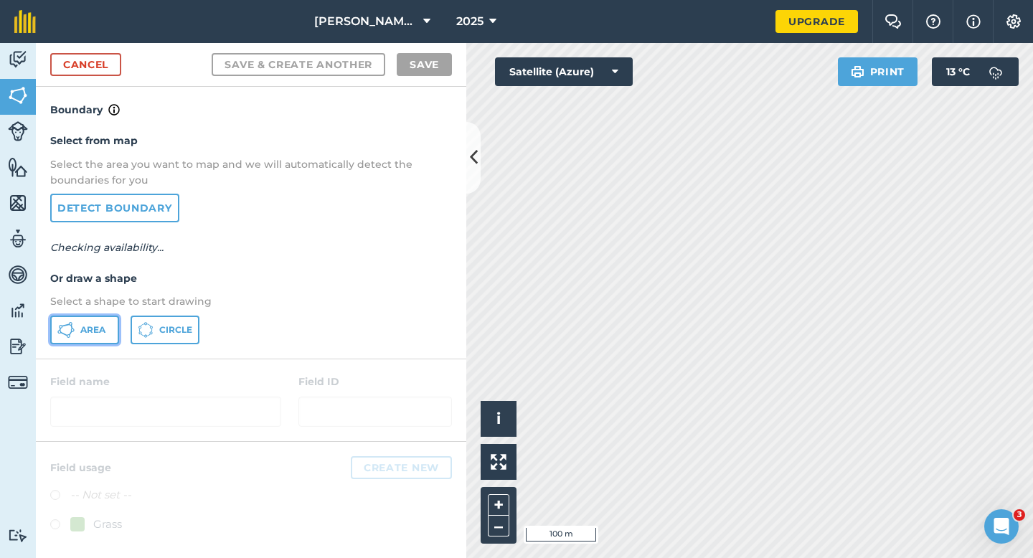
click at [60, 336] on icon at bounding box center [65, 329] width 17 height 17
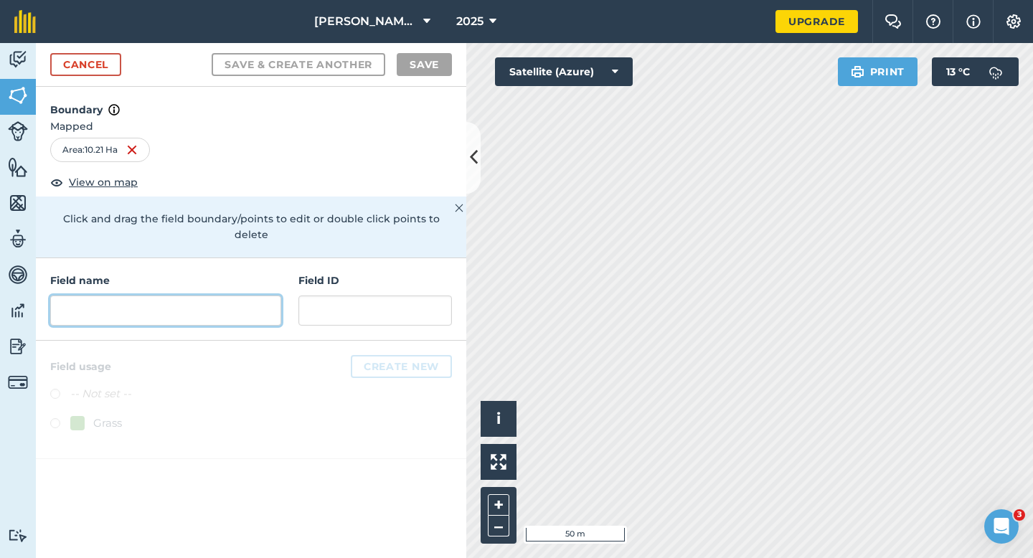
click at [178, 296] on input "text" at bounding box center [165, 311] width 231 height 30
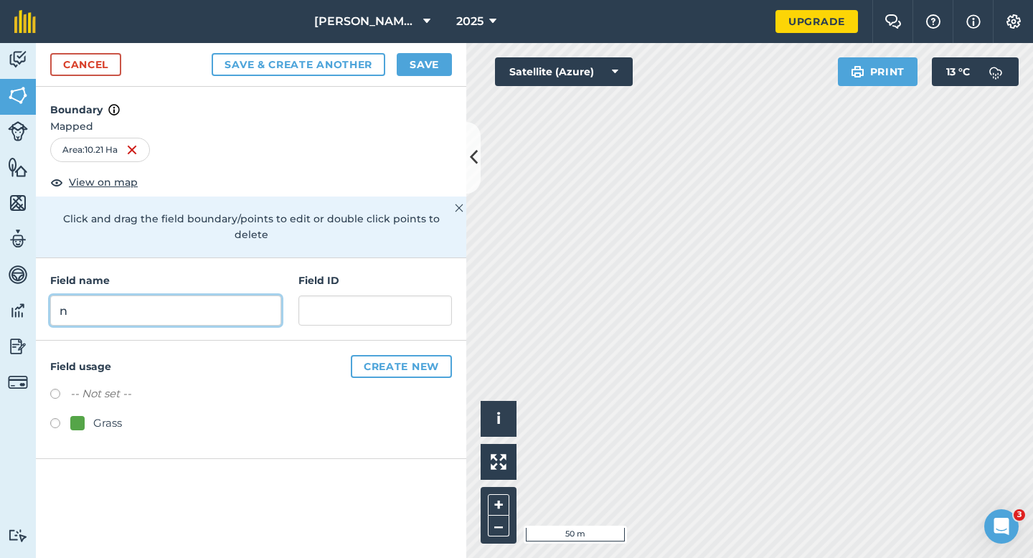
type input "n"
click at [411, 62] on button "Save" at bounding box center [424, 64] width 55 height 23
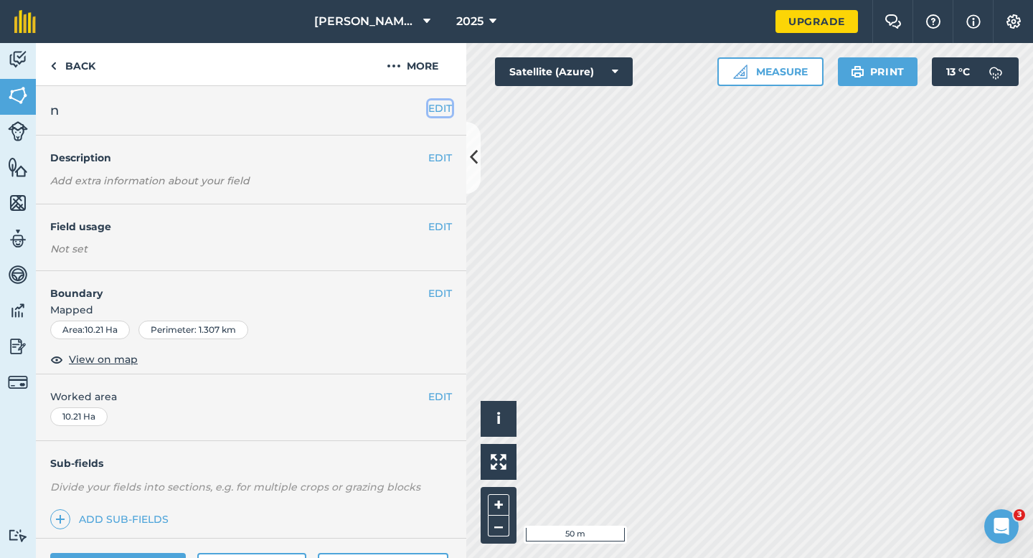
click at [445, 107] on button "EDIT" at bounding box center [440, 108] width 24 height 16
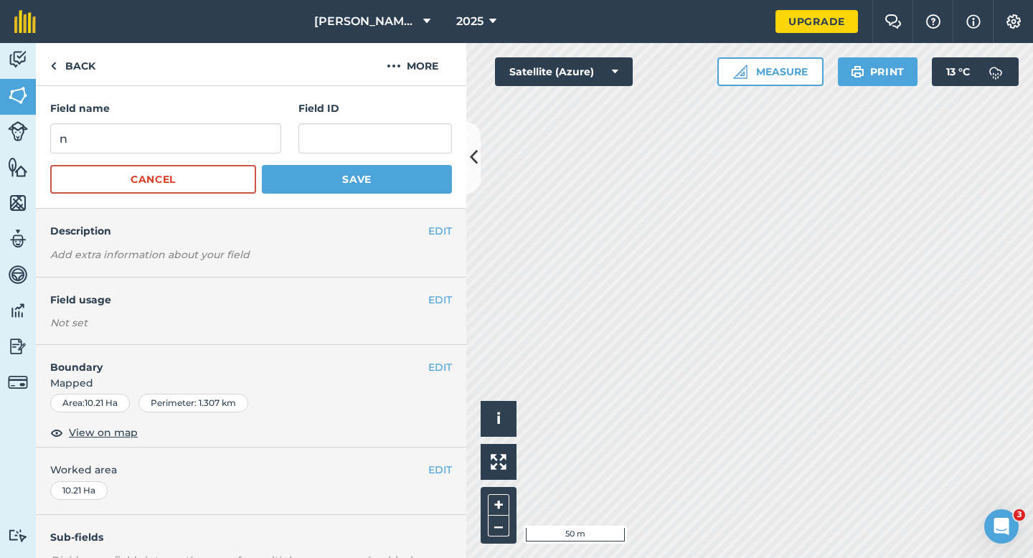
click at [245, 109] on h4 "Field name" at bounding box center [165, 108] width 231 height 16
click at [245, 145] on input "n" at bounding box center [165, 138] width 231 height 30
type input "I"
type input "N"
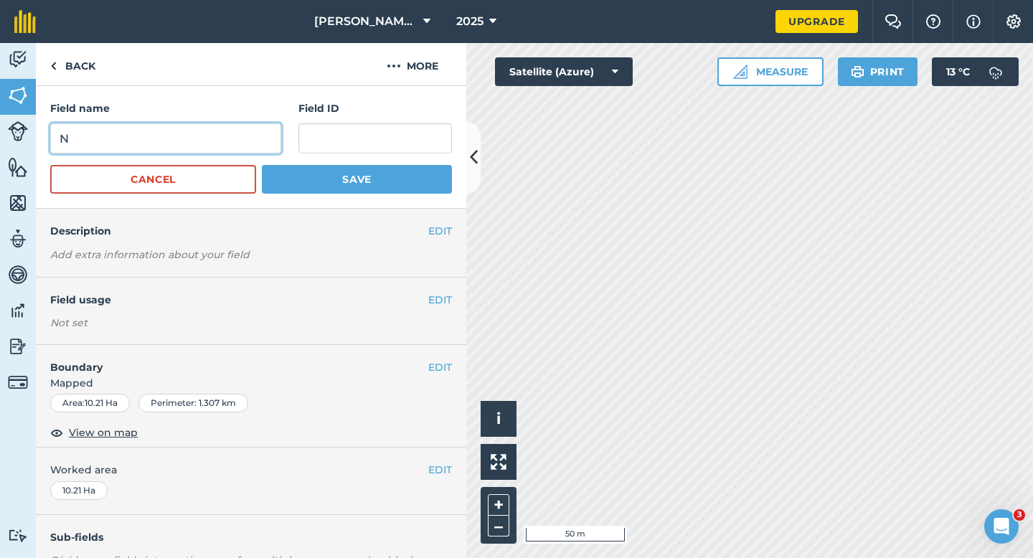
click at [262, 165] on button "Save" at bounding box center [357, 179] width 190 height 29
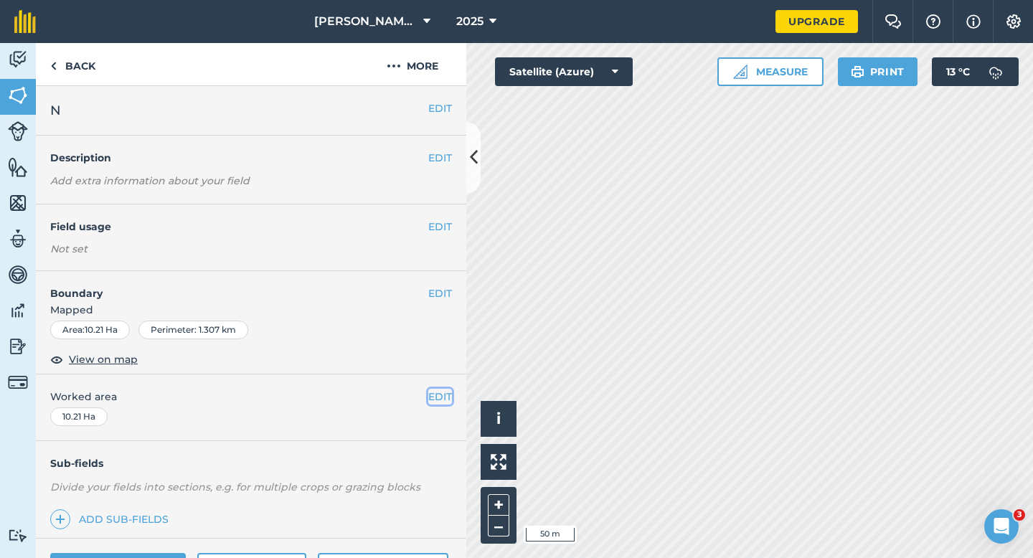
click at [438, 395] on button "EDIT" at bounding box center [440, 397] width 24 height 16
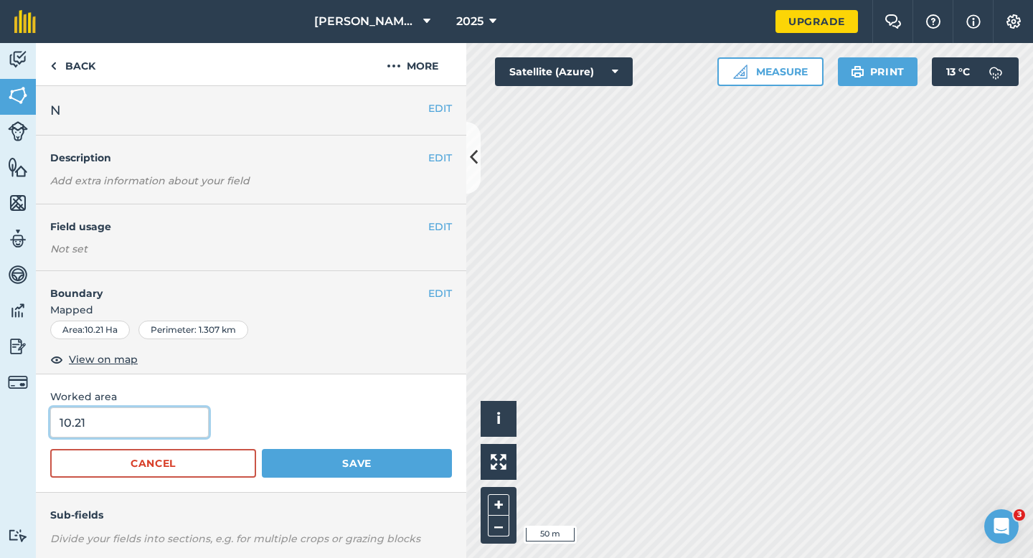
click at [144, 418] on input "10.21" at bounding box center [129, 422] width 159 height 30
type input "10.2"
click at [262, 449] on button "Save" at bounding box center [357, 463] width 190 height 29
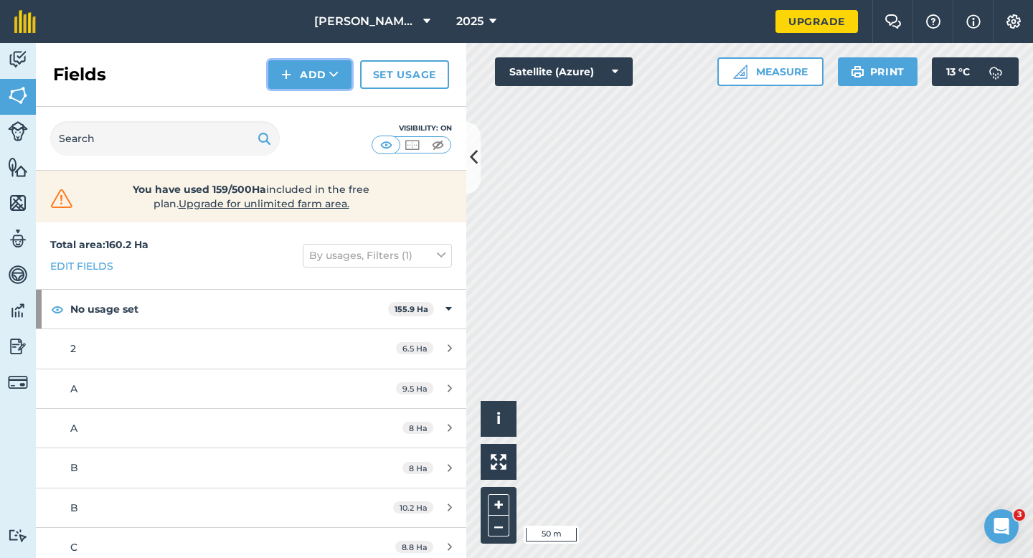
click at [299, 67] on button "Add" at bounding box center [309, 74] width 83 height 29
click at [299, 101] on link "Draw" at bounding box center [309, 107] width 79 height 32
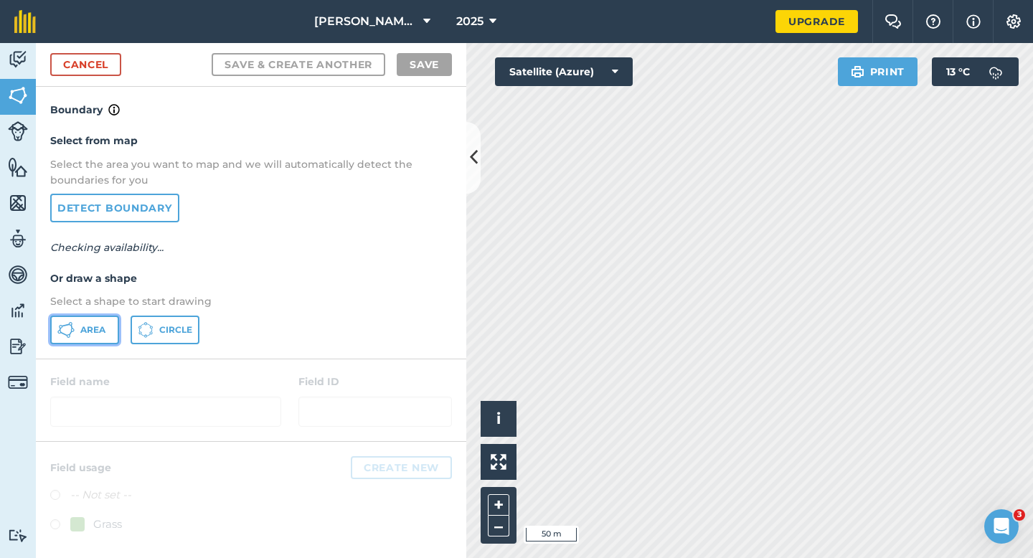
click at [94, 330] on span "Area" at bounding box center [92, 329] width 25 height 11
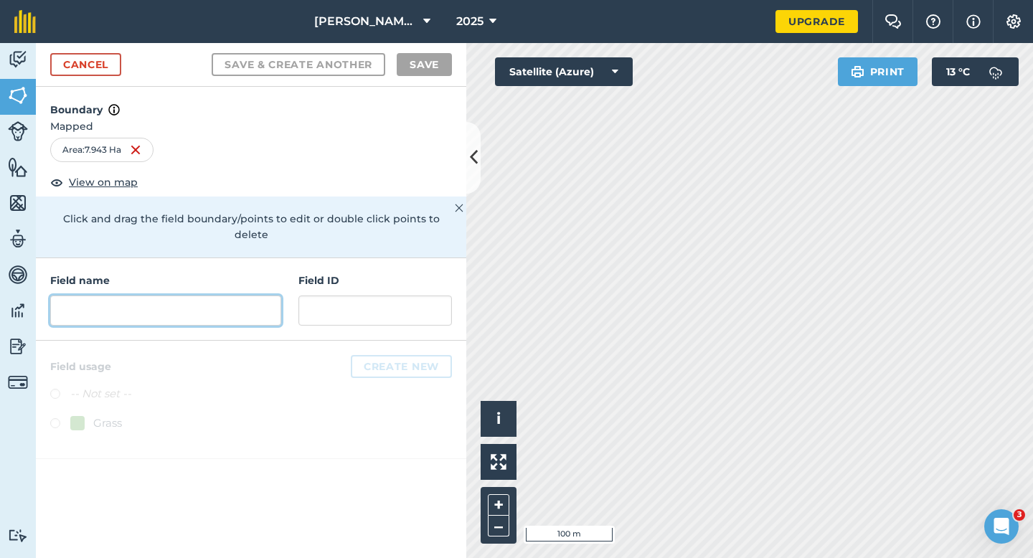
click at [261, 296] on input "text" at bounding box center [165, 311] width 231 height 30
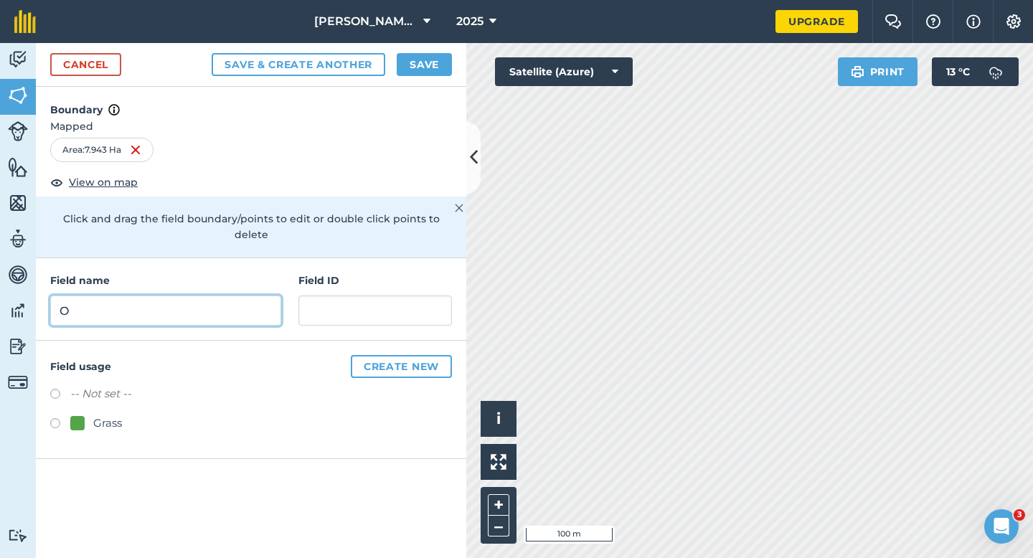
type input "O"
click at [427, 72] on button "Save" at bounding box center [424, 64] width 55 height 23
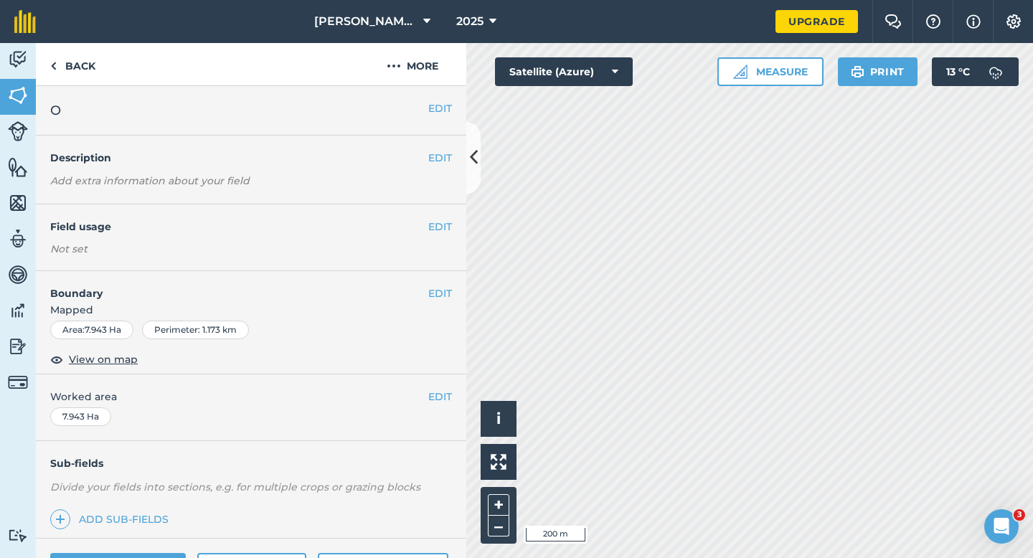
click at [449, 387] on div "EDIT Worked area 7.943 Ha" at bounding box center [251, 407] width 430 height 67
click at [443, 389] on button "EDIT" at bounding box center [440, 397] width 24 height 16
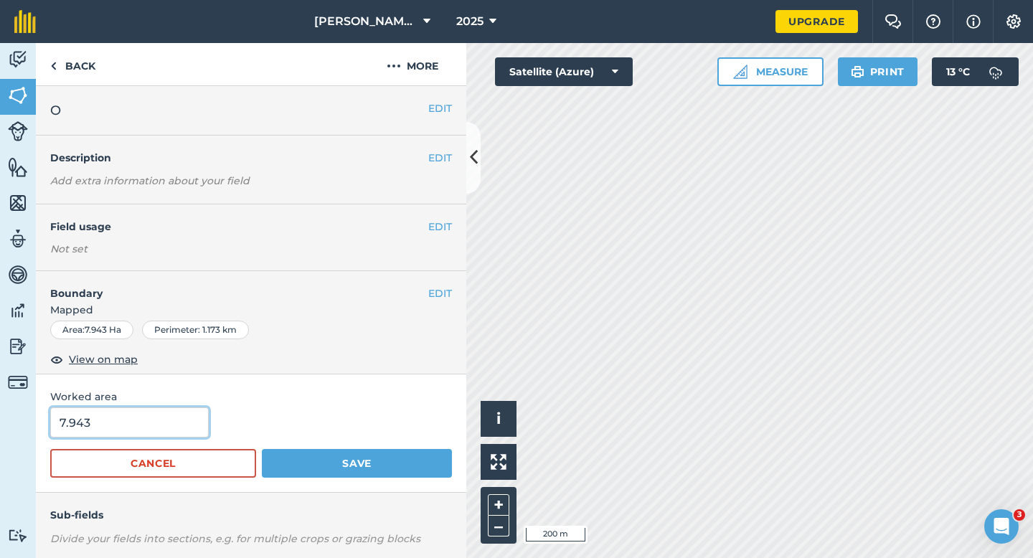
click at [180, 437] on input "7.943" at bounding box center [129, 422] width 159 height 30
click at [180, 418] on input "7.943" at bounding box center [129, 422] width 159 height 30
type input "8"
click at [262, 449] on button "Save" at bounding box center [357, 463] width 190 height 29
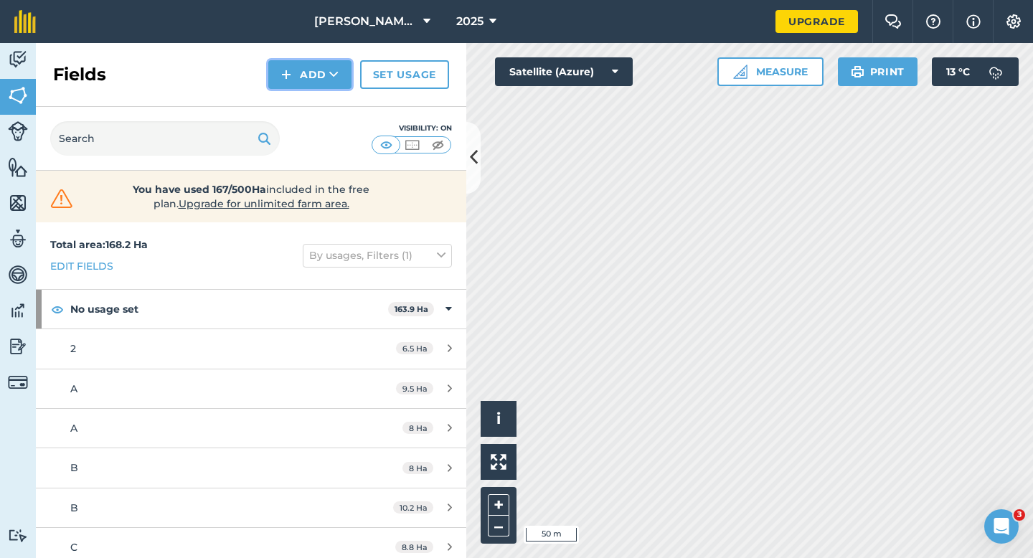
click at [324, 85] on button "Add" at bounding box center [309, 74] width 83 height 29
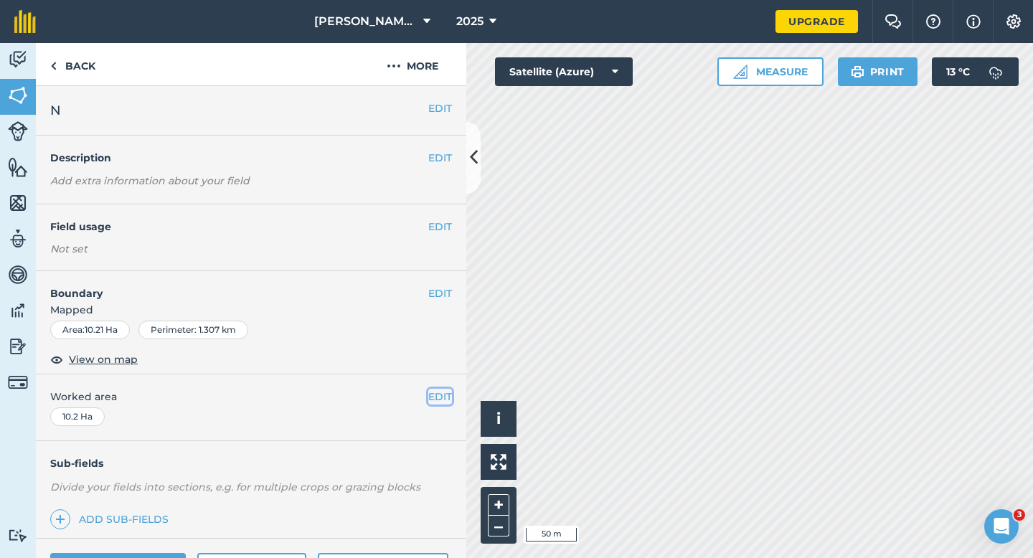
click at [440, 390] on button "EDIT" at bounding box center [440, 397] width 24 height 16
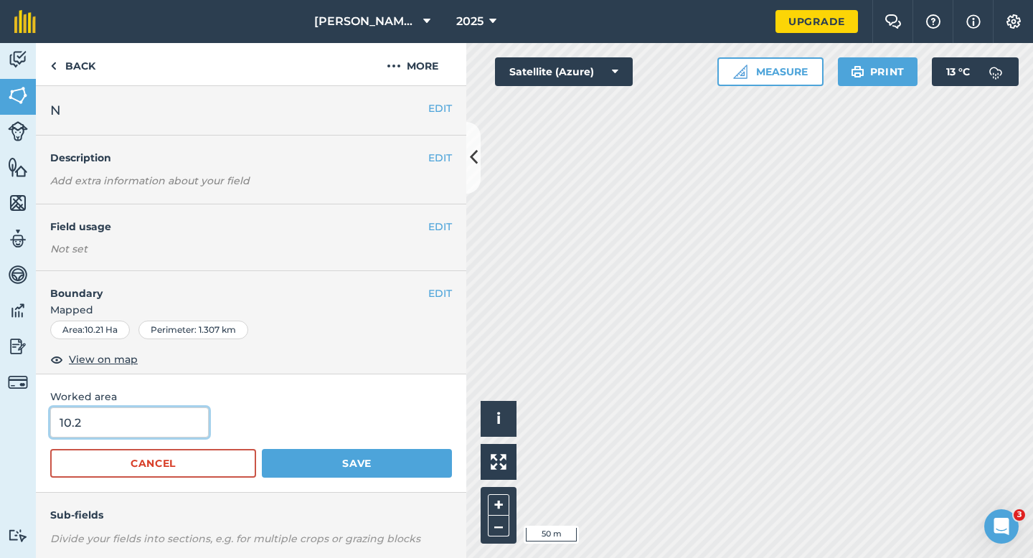
click at [153, 416] on input "10.2" at bounding box center [129, 422] width 159 height 30
type input "10"
click at [262, 449] on button "Save" at bounding box center [357, 463] width 190 height 29
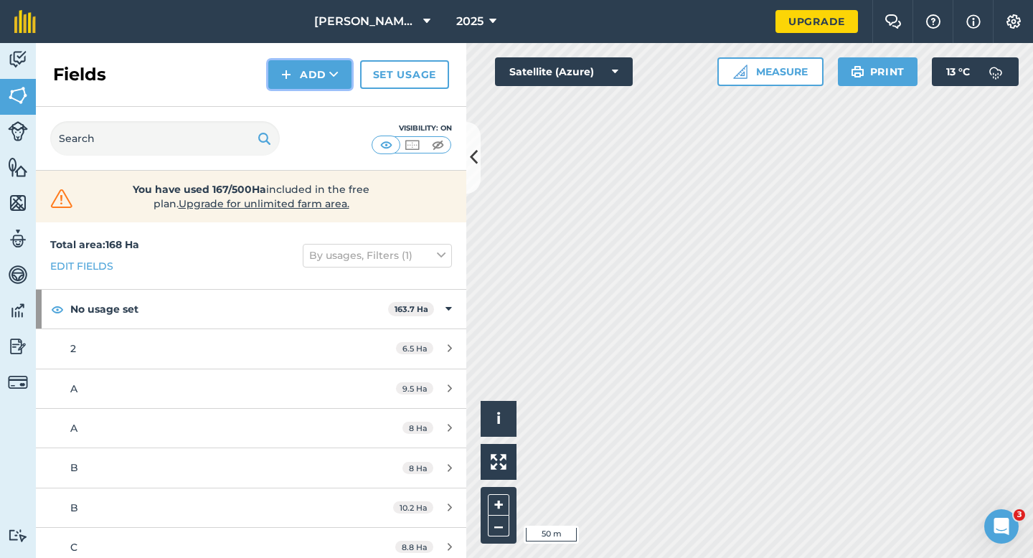
click at [329, 77] on icon at bounding box center [333, 74] width 9 height 14
click at [329, 100] on link "Draw" at bounding box center [309, 107] width 79 height 32
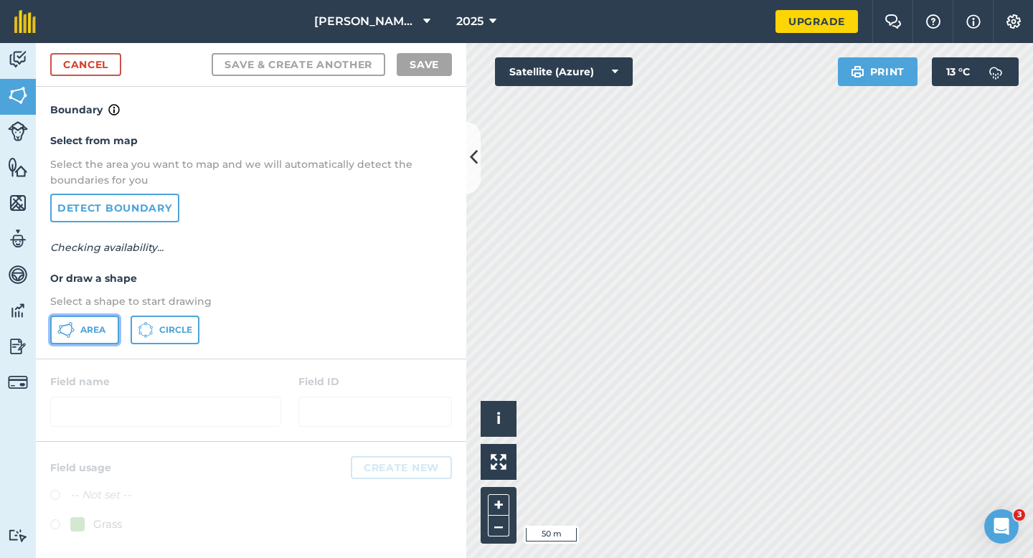
click at [85, 329] on span "Area" at bounding box center [92, 329] width 25 height 11
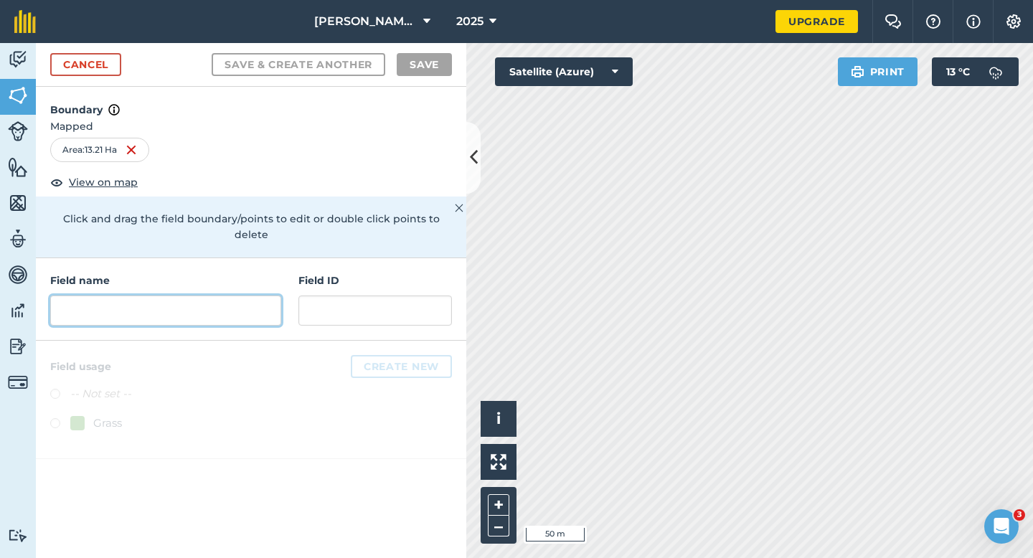
click at [210, 296] on input "text" at bounding box center [165, 311] width 231 height 30
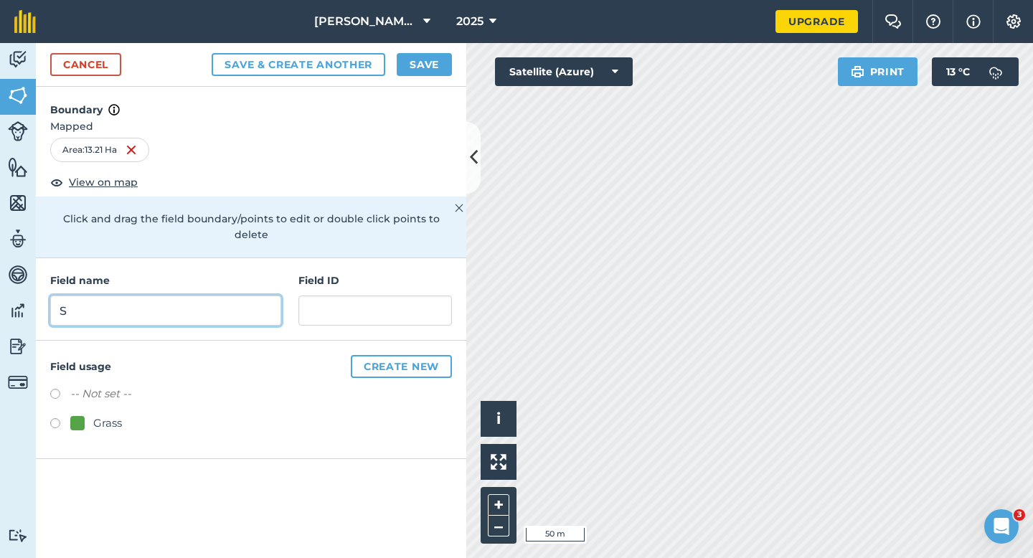
type input "S"
click at [403, 47] on div "Cancel Save & Create Another Save" at bounding box center [251, 65] width 430 height 44
click at [410, 59] on button "Save" at bounding box center [424, 64] width 55 height 23
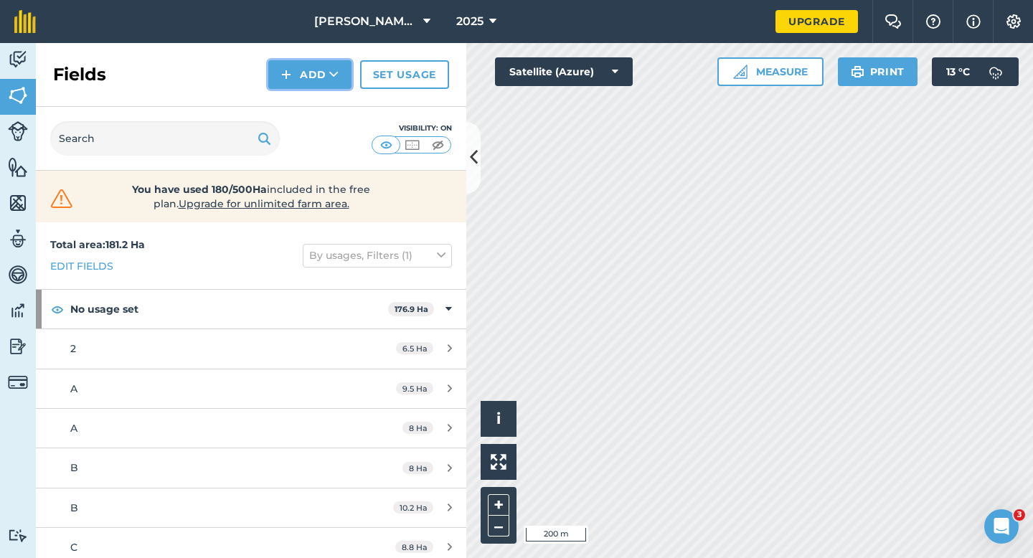
click at [327, 65] on button "Add" at bounding box center [309, 74] width 83 height 29
click at [327, 103] on link "Draw" at bounding box center [309, 107] width 79 height 32
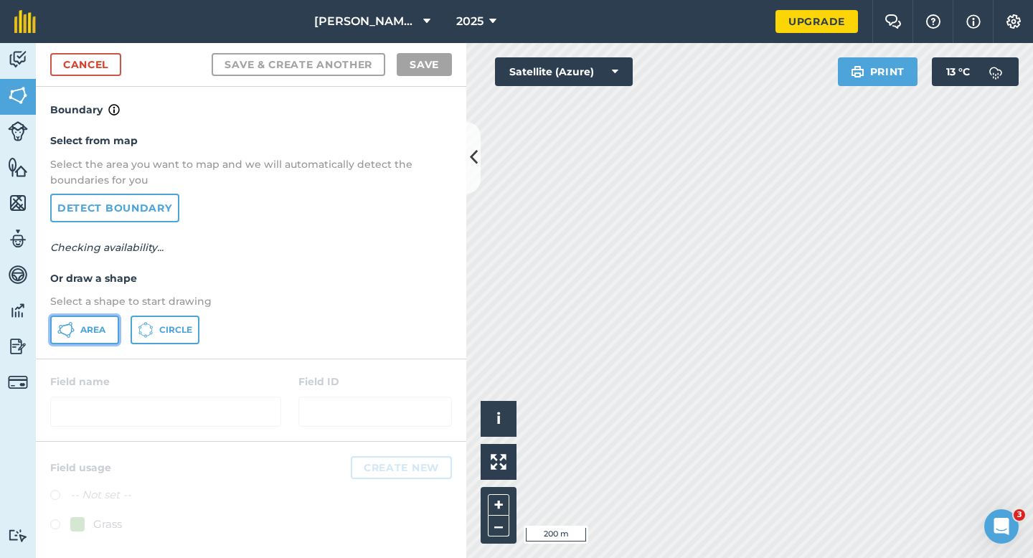
click at [107, 326] on button "Area" at bounding box center [84, 330] width 69 height 29
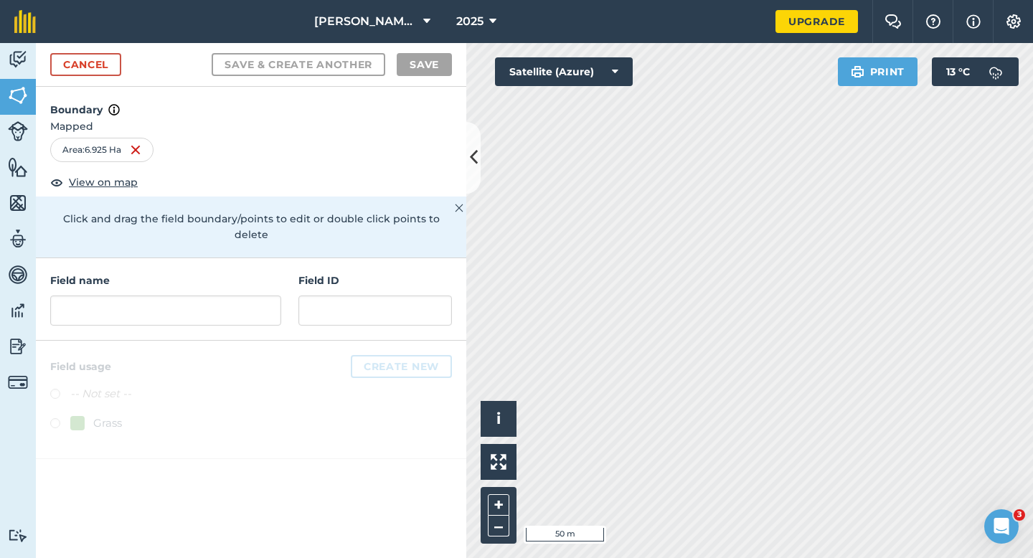
click at [169, 316] on div "Field name Field ID" at bounding box center [251, 299] width 430 height 82
click at [169, 296] on input "text" at bounding box center [165, 311] width 231 height 30
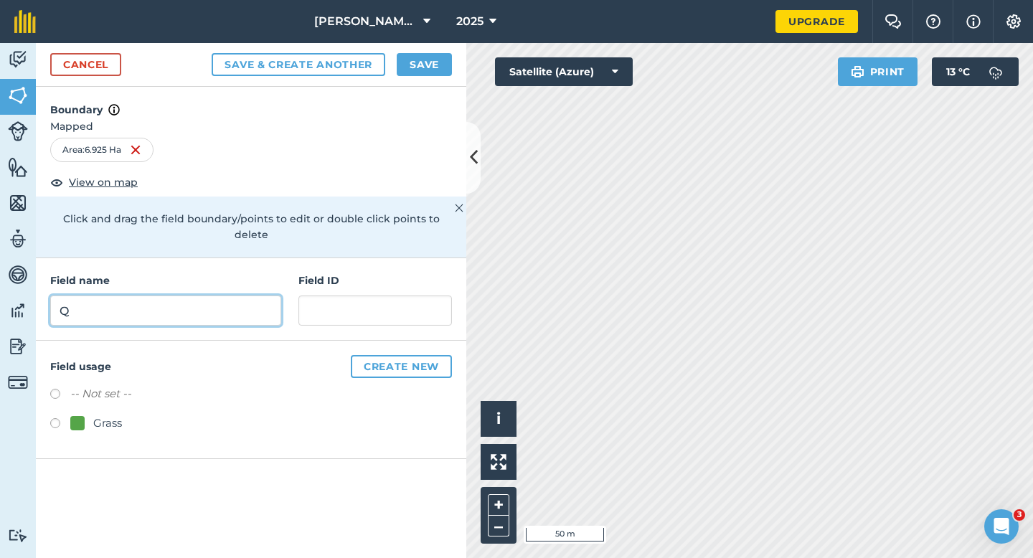
type input "Q"
click at [382, 77] on div "Cancel Save & Create Another Save" at bounding box center [251, 65] width 430 height 44
click at [400, 77] on div "Cancel Save & Create Another Save" at bounding box center [251, 65] width 430 height 44
click at [412, 58] on button "Save" at bounding box center [424, 64] width 55 height 23
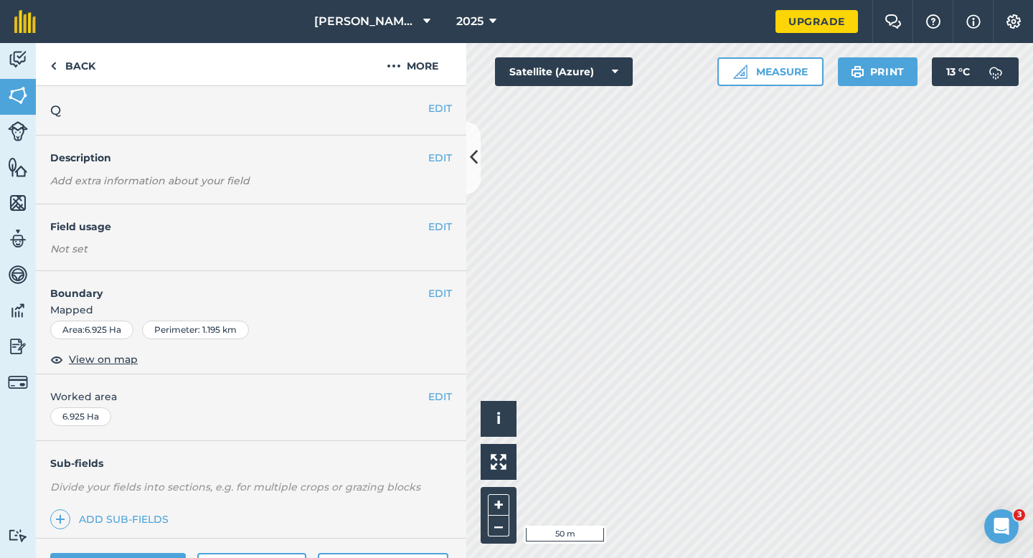
click at [429, 387] on div "EDIT Worked area 6.925 Ha" at bounding box center [251, 407] width 430 height 67
click at [429, 392] on button "EDIT" at bounding box center [440, 397] width 24 height 16
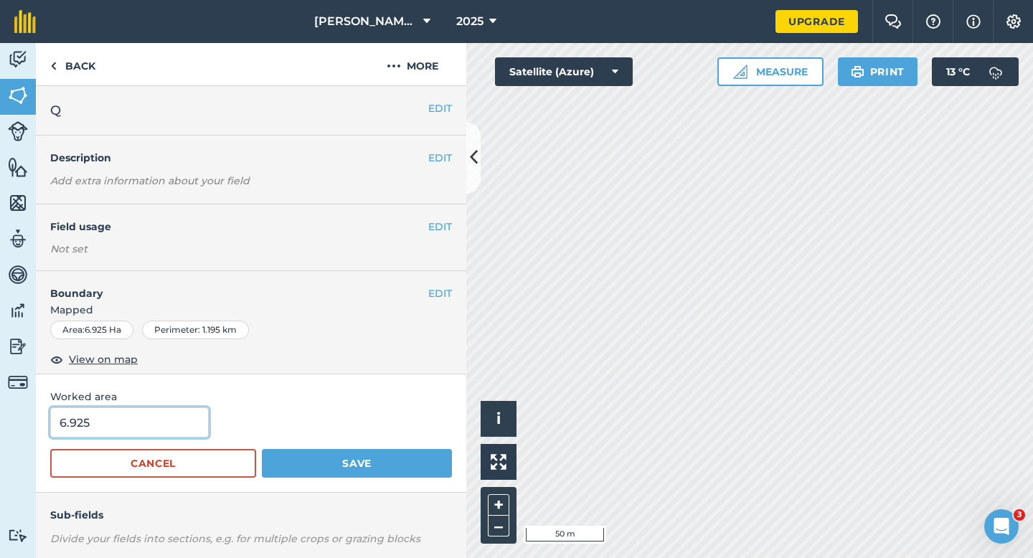
click at [135, 432] on input "6.925" at bounding box center [129, 422] width 159 height 30
click at [262, 449] on button "Save" at bounding box center [357, 463] width 190 height 29
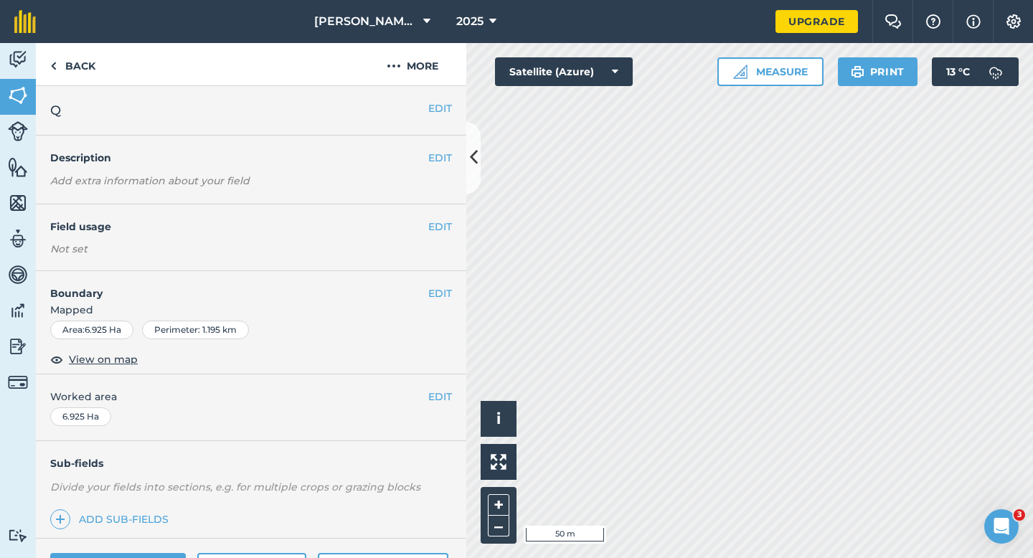
click at [450, 406] on div "EDIT Worked area 6.925 Ha" at bounding box center [251, 407] width 430 height 67
click at [445, 392] on button "EDIT" at bounding box center [440, 397] width 24 height 16
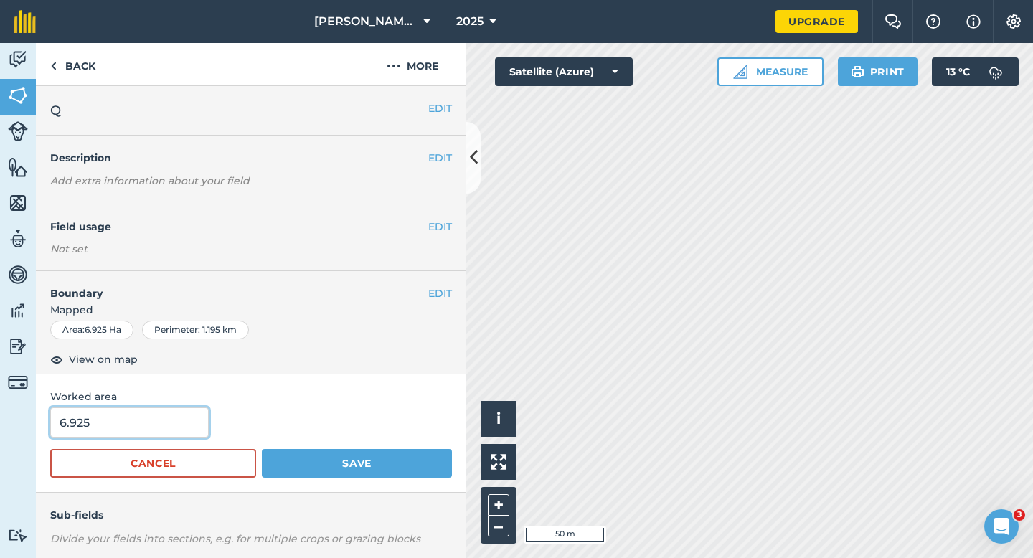
click at [161, 431] on input "6.925" at bounding box center [129, 422] width 159 height 30
type input "7"
click at [262, 449] on button "Save" at bounding box center [357, 463] width 190 height 29
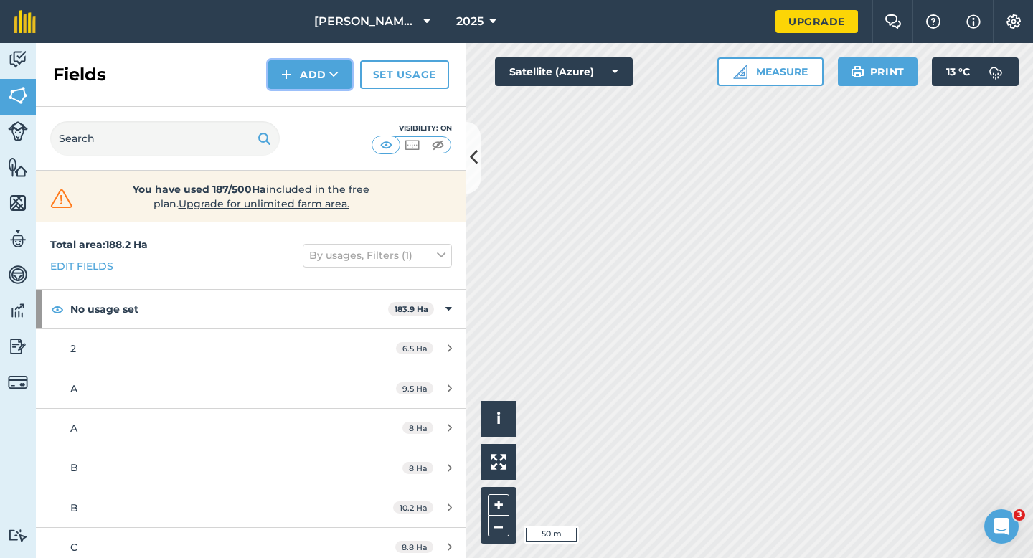
click at [302, 76] on button "Add" at bounding box center [309, 74] width 83 height 29
click at [302, 113] on link "Draw" at bounding box center [309, 107] width 79 height 32
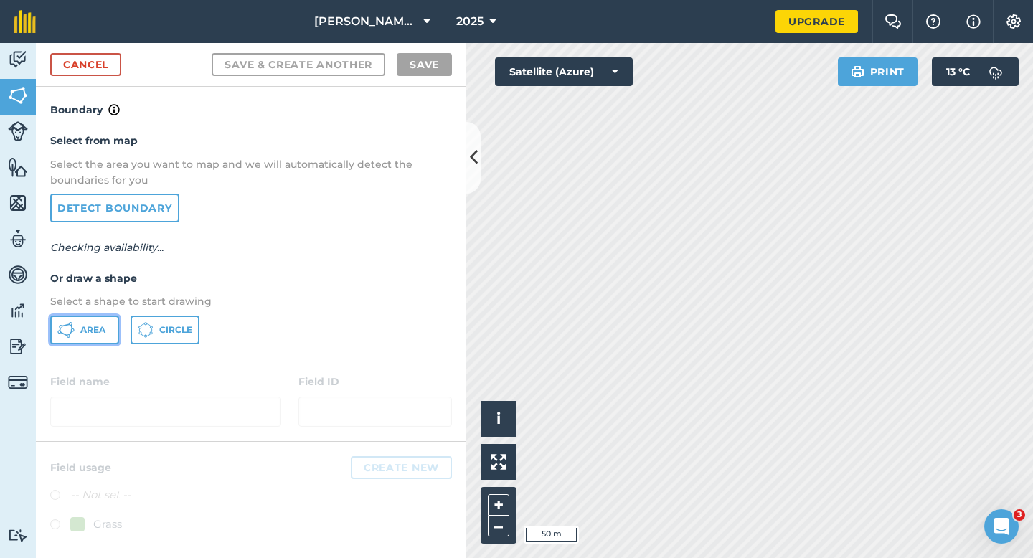
click at [93, 329] on span "Area" at bounding box center [92, 329] width 25 height 11
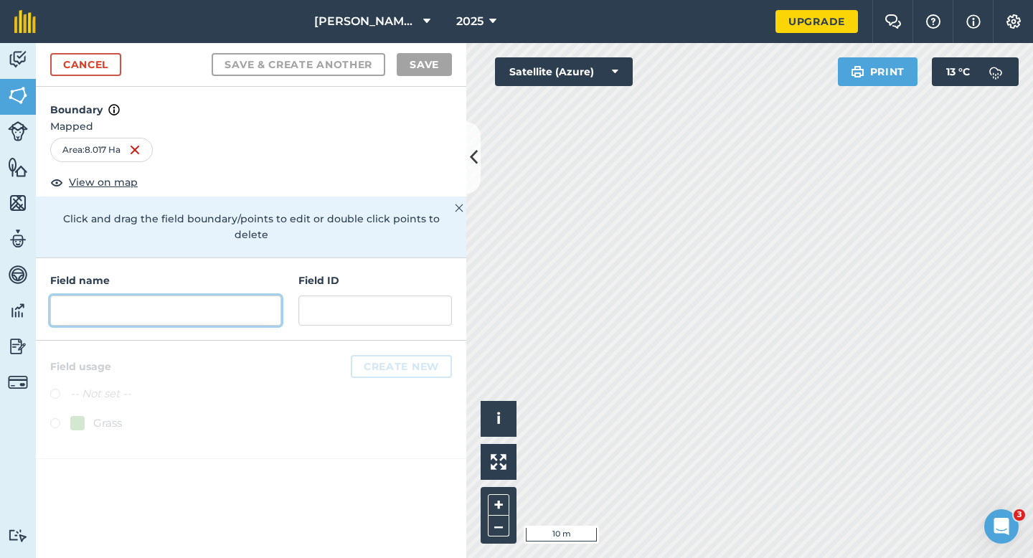
click at [197, 307] on input "text" at bounding box center [165, 311] width 231 height 30
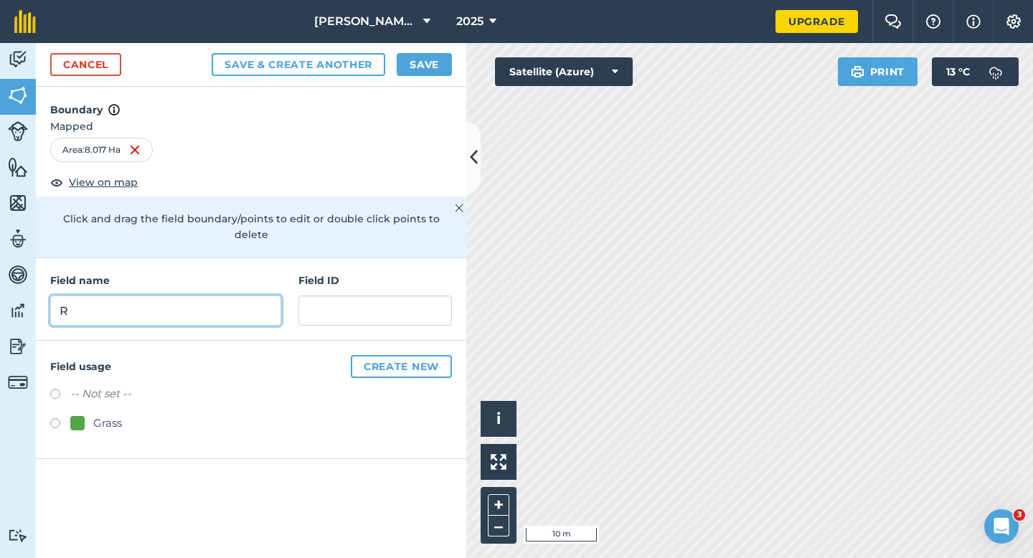
type input "R"
click at [423, 58] on button "Save" at bounding box center [424, 64] width 55 height 23
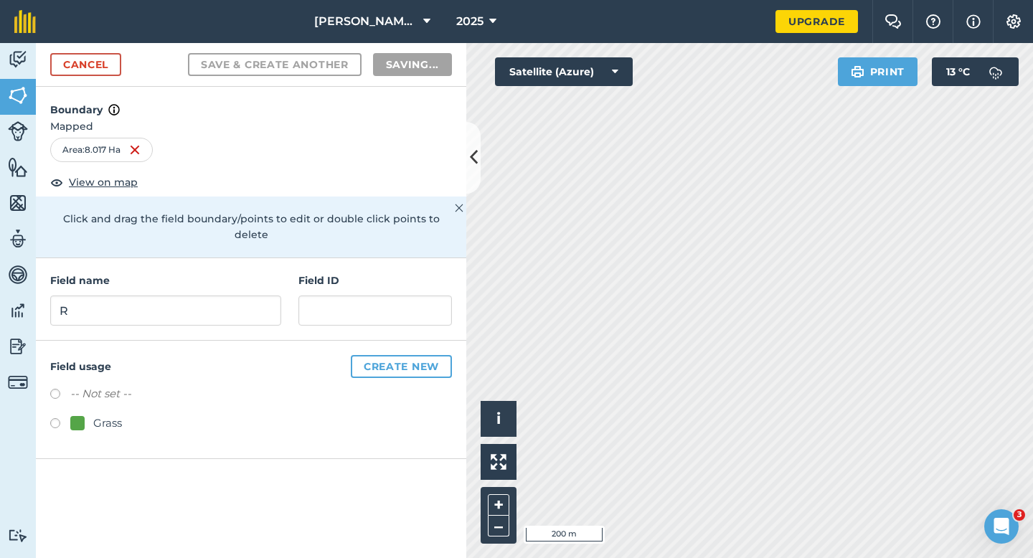
click at [446, 392] on div "-- Not set -- Grass" at bounding box center [251, 410] width 402 height 50
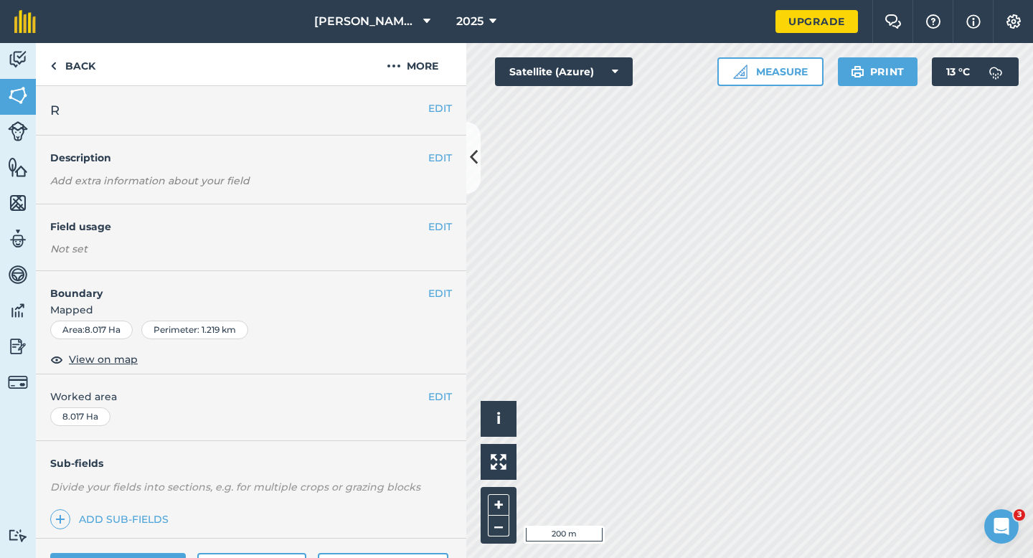
click at [443, 415] on div "EDIT Worked area 8.017 Ha" at bounding box center [251, 407] width 430 height 67
click at [443, 400] on button "EDIT" at bounding box center [440, 397] width 24 height 16
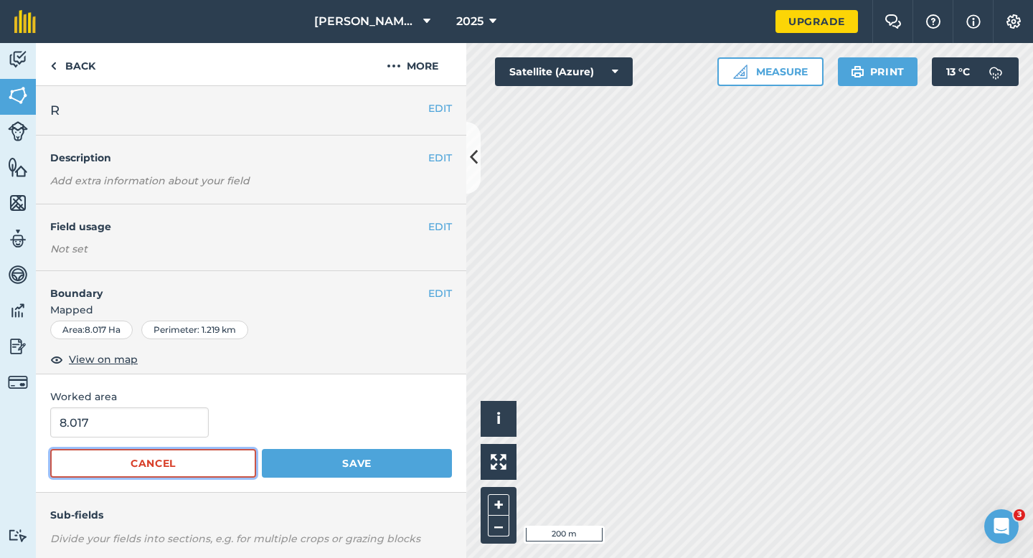
click at [129, 451] on button "Cancel" at bounding box center [153, 463] width 206 height 29
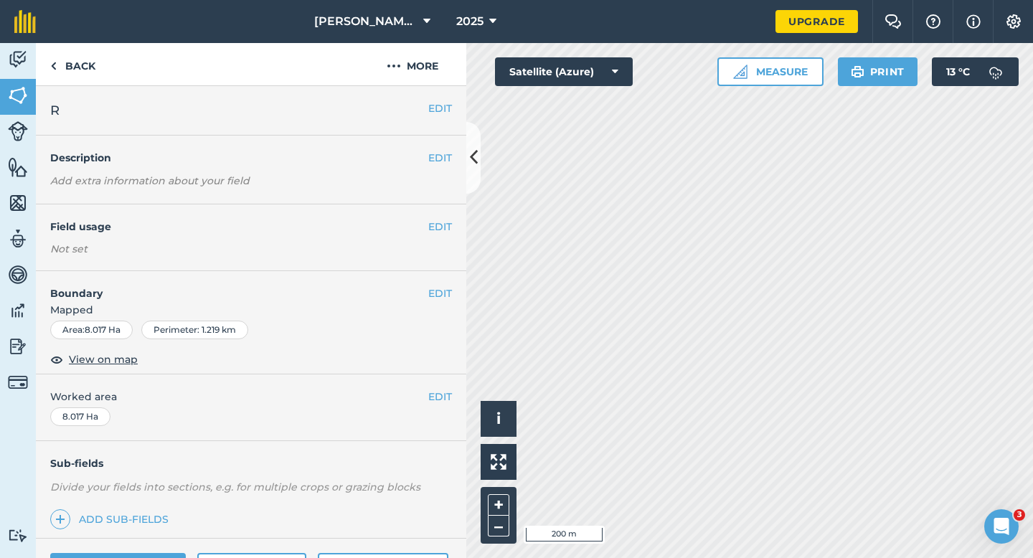
click at [129, 434] on div "EDIT Worked area 8.017 Ha" at bounding box center [251, 407] width 430 height 67
click at [436, 394] on button "EDIT" at bounding box center [440, 397] width 24 height 16
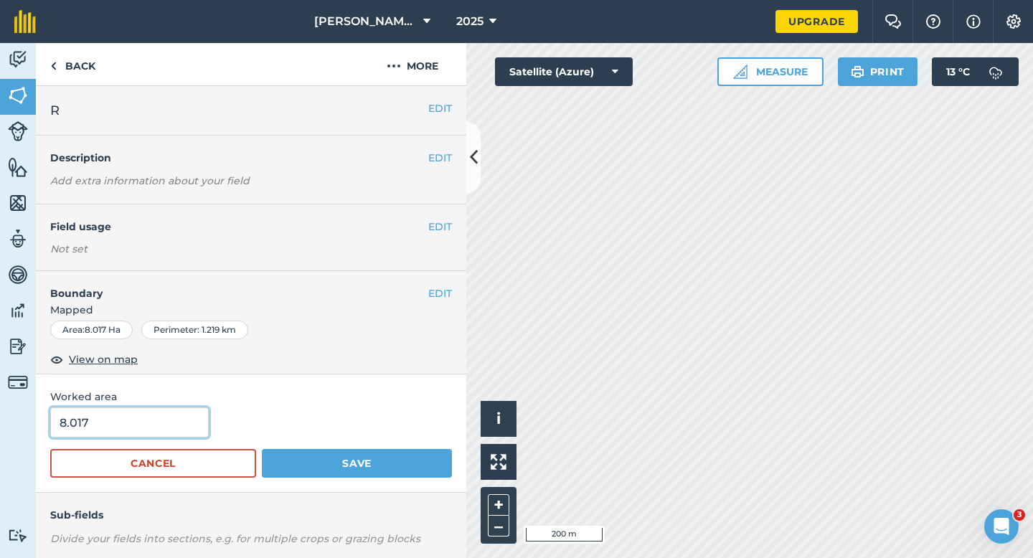
click at [144, 413] on input "8.017" at bounding box center [129, 422] width 159 height 30
type input "8"
click at [262, 449] on button "Save" at bounding box center [357, 463] width 190 height 29
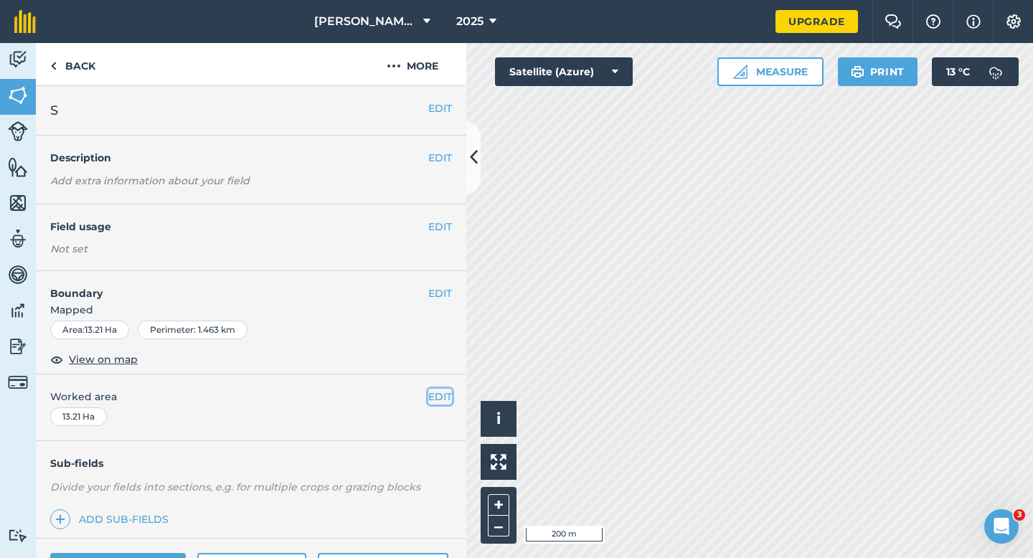
click at [434, 401] on button "EDIT" at bounding box center [440, 397] width 24 height 16
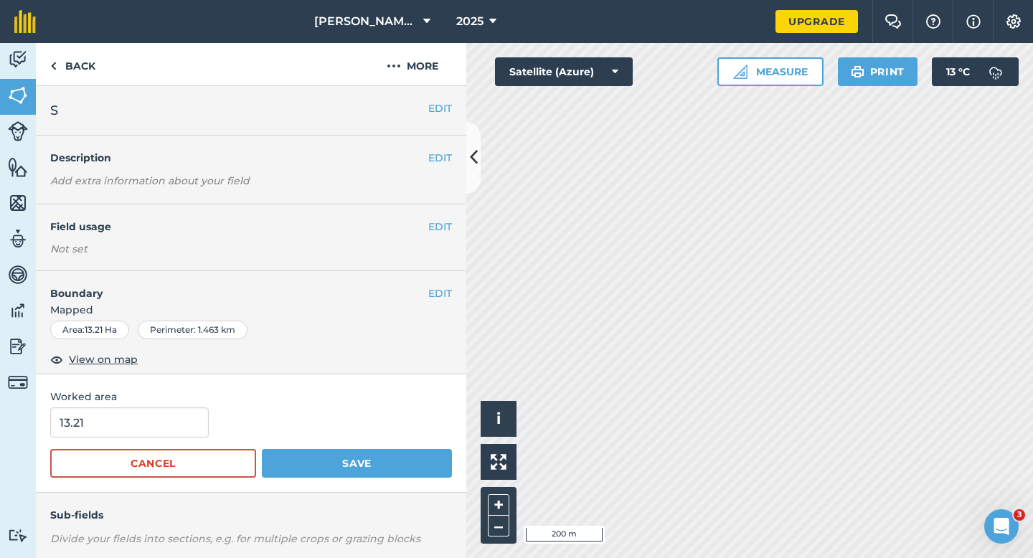
click at [211, 437] on div "13.21" at bounding box center [251, 422] width 402 height 30
click at [192, 433] on input "13.21" at bounding box center [129, 422] width 159 height 30
type input "13"
click at [262, 449] on button "Save" at bounding box center [357, 463] width 190 height 29
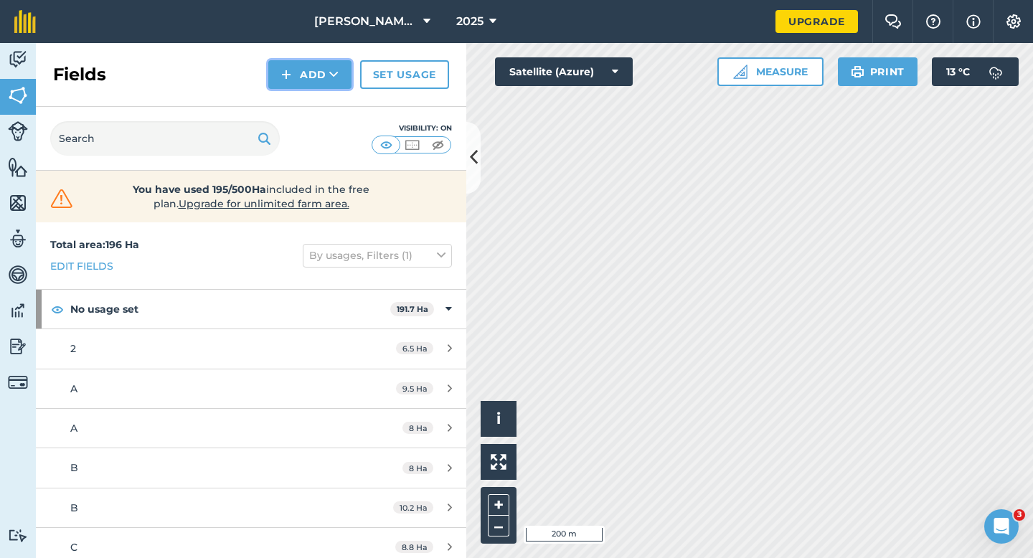
click at [300, 77] on button "Add" at bounding box center [309, 74] width 83 height 29
click at [305, 92] on link "Draw" at bounding box center [309, 107] width 79 height 32
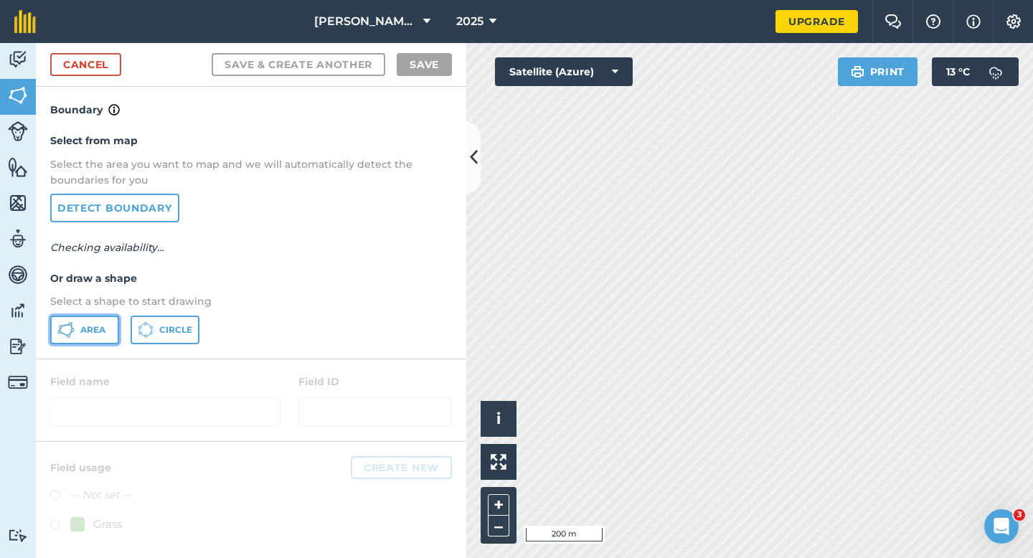
click at [88, 332] on span "Area" at bounding box center [92, 329] width 25 height 11
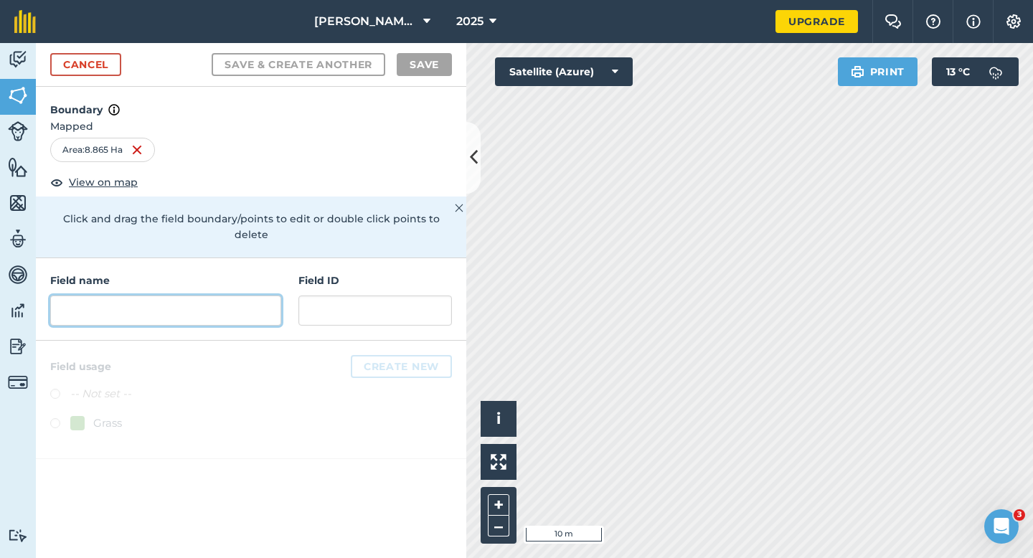
click at [244, 296] on input "text" at bounding box center [165, 311] width 231 height 30
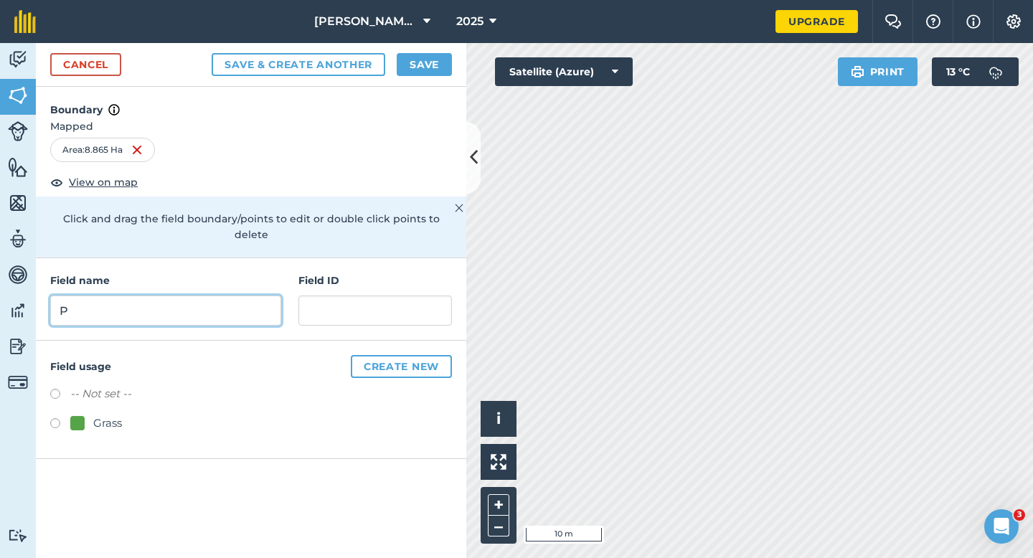
type input "P"
click at [436, 68] on button "Save" at bounding box center [424, 64] width 55 height 23
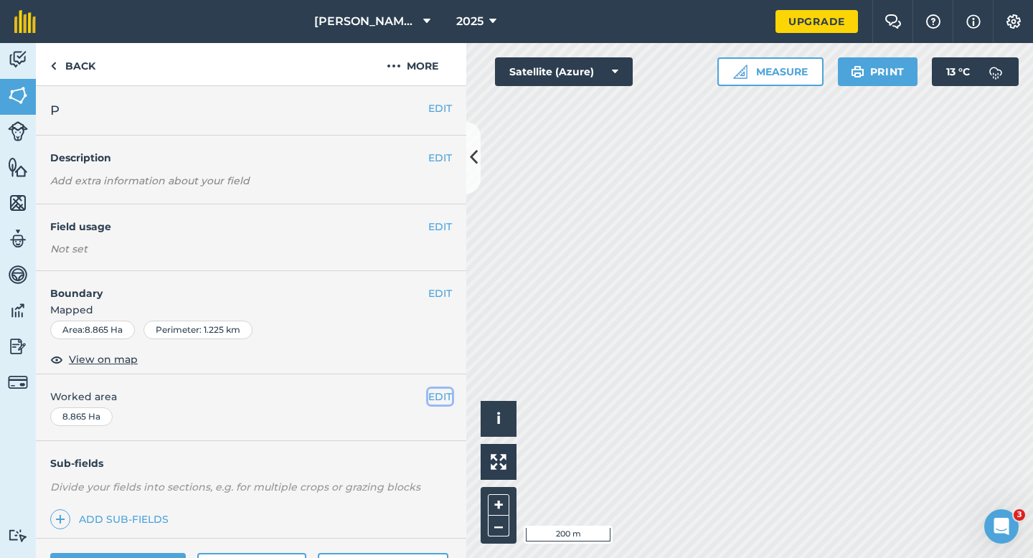
click at [429, 396] on button "EDIT" at bounding box center [440, 397] width 24 height 16
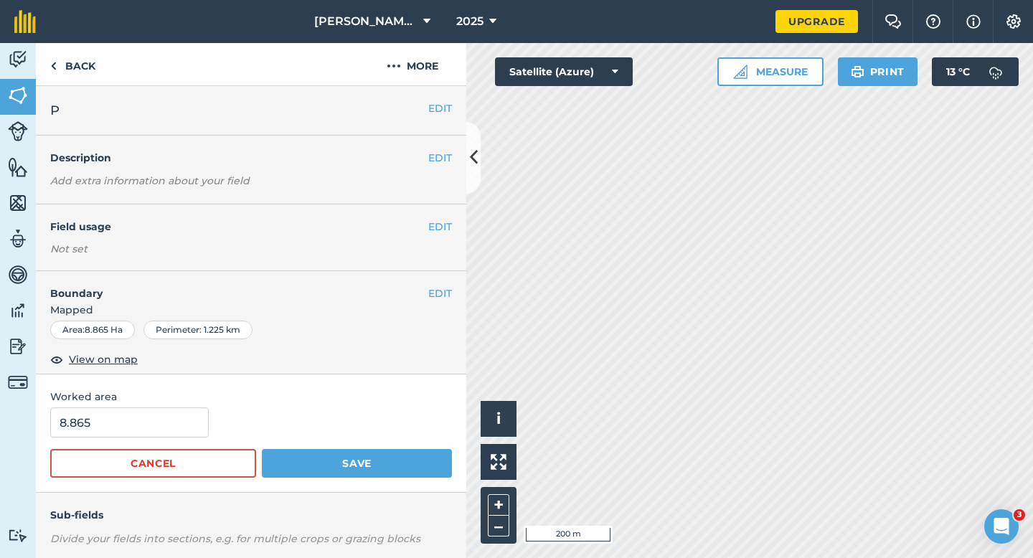
click at [128, 438] on form "8.865 Cancel Save" at bounding box center [251, 442] width 402 height 70
click at [159, 430] on input "8.865" at bounding box center [129, 422] width 159 height 30
type input "9"
click at [262, 449] on button "Save" at bounding box center [357, 463] width 190 height 29
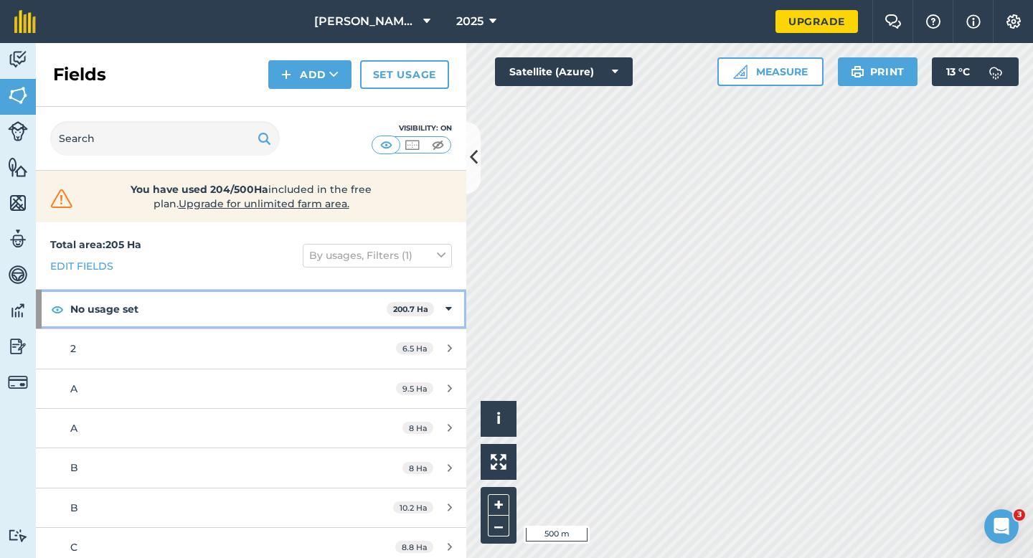
click at [445, 306] on icon at bounding box center [448, 309] width 6 height 16
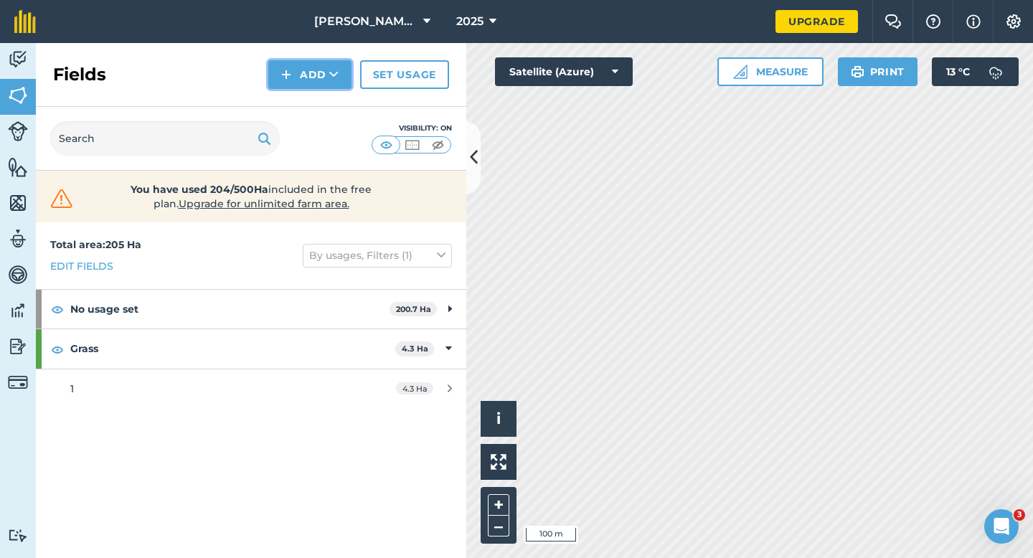
click at [305, 68] on button "Add" at bounding box center [309, 74] width 83 height 29
click at [311, 93] on link "Draw" at bounding box center [309, 107] width 79 height 32
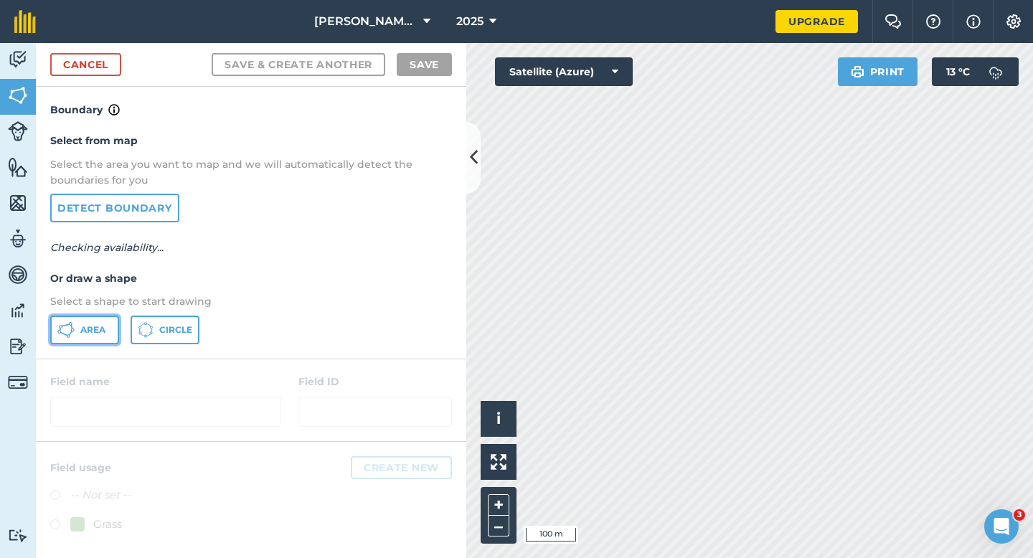
click at [92, 316] on button "Area" at bounding box center [84, 330] width 69 height 29
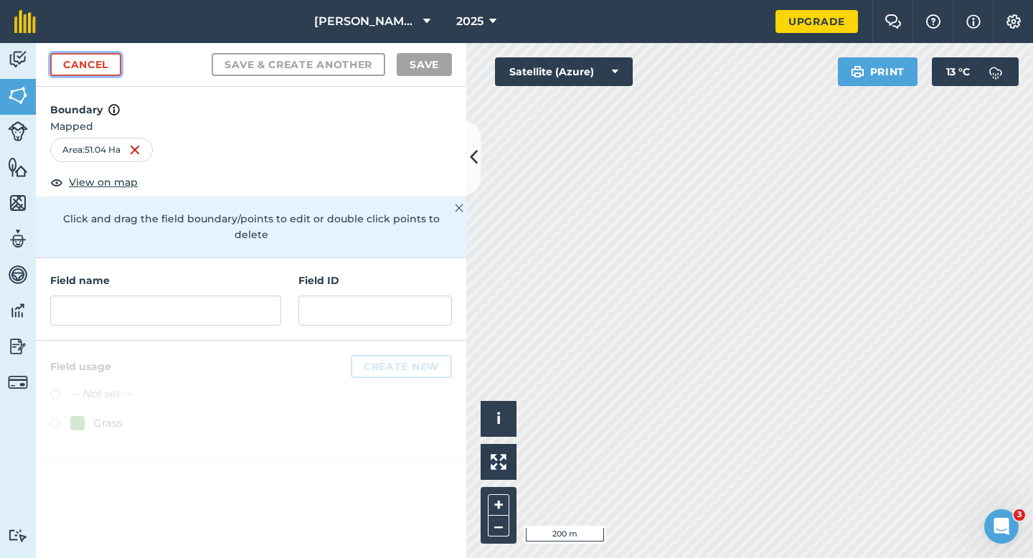
click at [86, 68] on link "Cancel" at bounding box center [85, 64] width 71 height 23
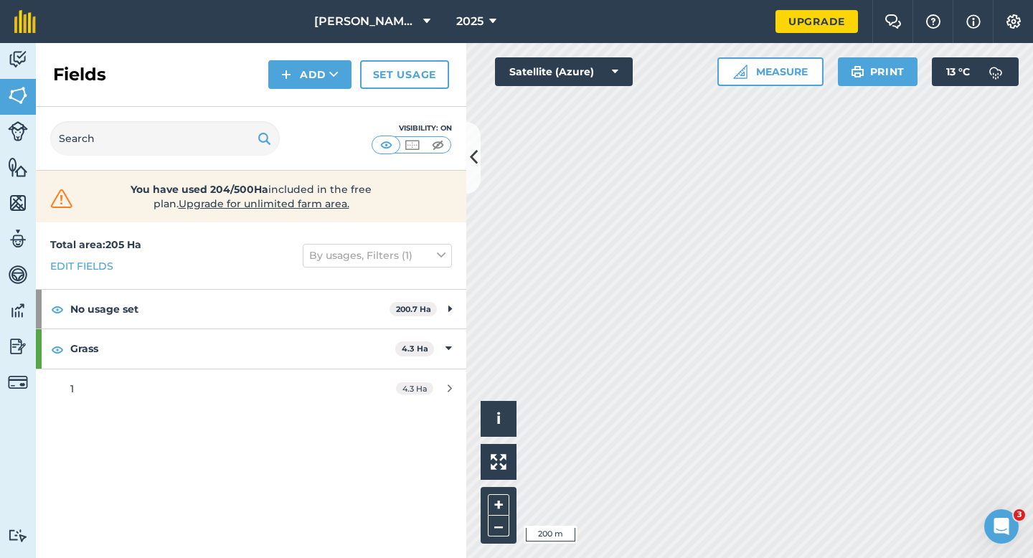
click at [812, 75] on div "Click to start drawing i © 2025 TomTom, Microsoft 200 m + – Satellite (Azure) M…" at bounding box center [749, 300] width 567 height 515
click at [806, 68] on button "Measure" at bounding box center [770, 71] width 106 height 29
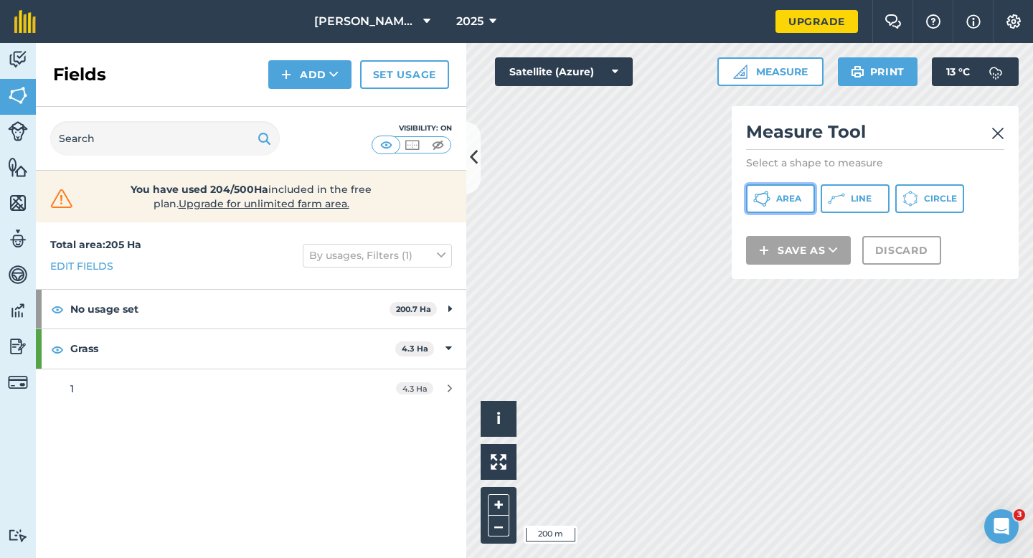
click at [794, 194] on span "Area" at bounding box center [788, 198] width 25 height 11
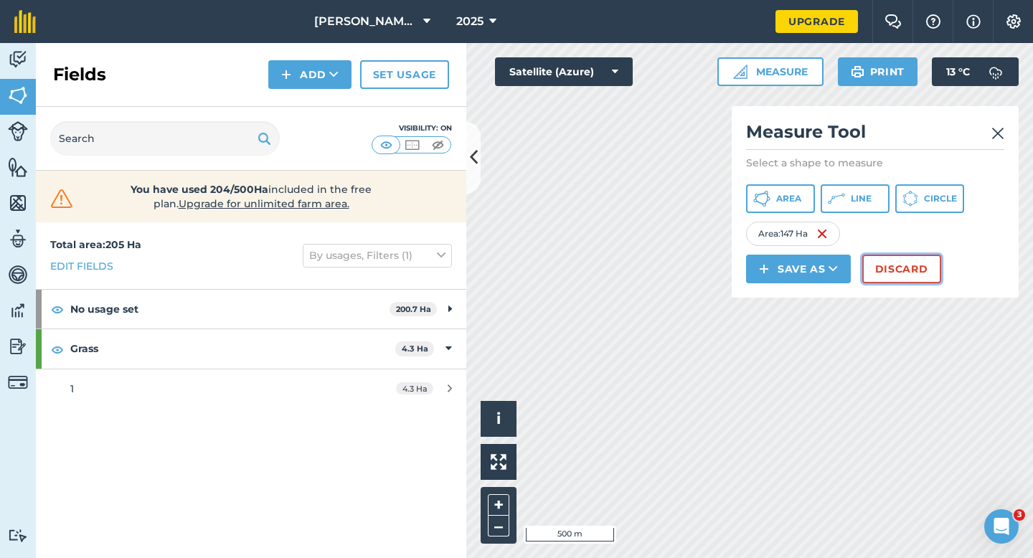
click at [891, 273] on button "Discard" at bounding box center [901, 269] width 79 height 29
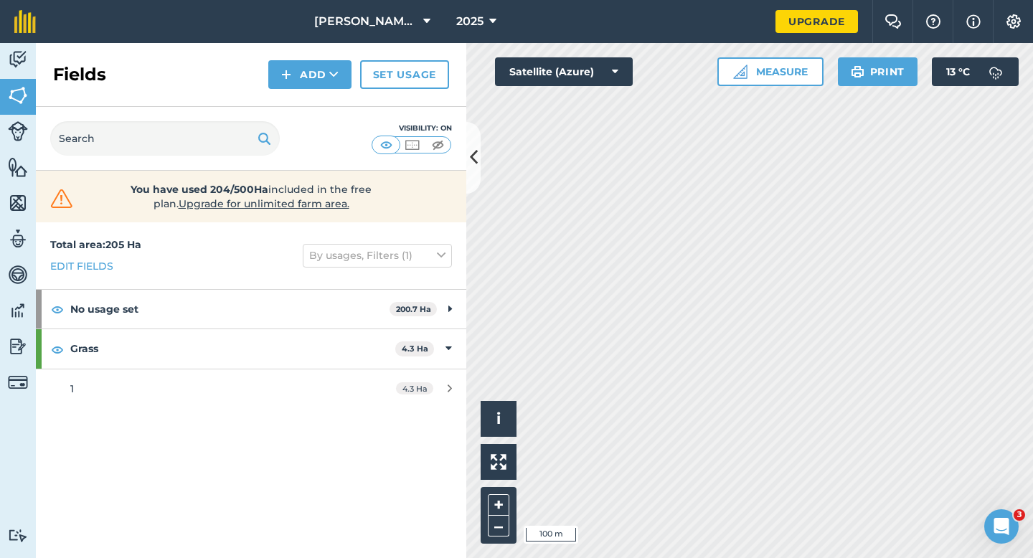
click at [764, 209] on div "Click to start drawing i © 2025 TomTom, Microsoft 100 m + – Satellite (Azure) M…" at bounding box center [749, 300] width 567 height 515
drag, startPoint x: 831, startPoint y: 59, endPoint x: 459, endPoint y: 332, distance: 461.8
click at [450, 332] on div "Activity Fields Livestock Features Maps Team Vehicles Data Reporting Billing Tu…" at bounding box center [516, 300] width 1033 height 515
click at [10, 199] on img at bounding box center [18, 203] width 20 height 22
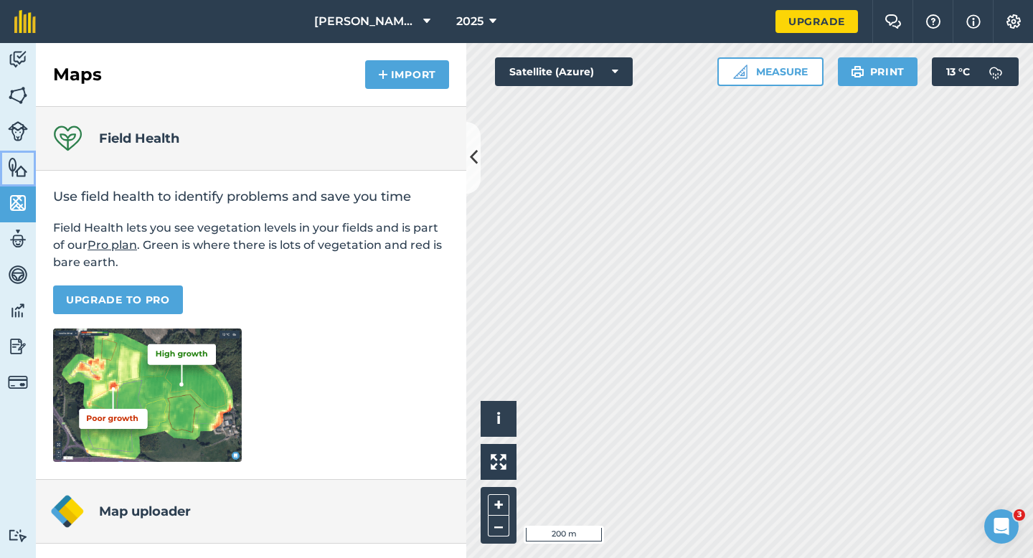
click at [22, 161] on img at bounding box center [18, 167] width 20 height 22
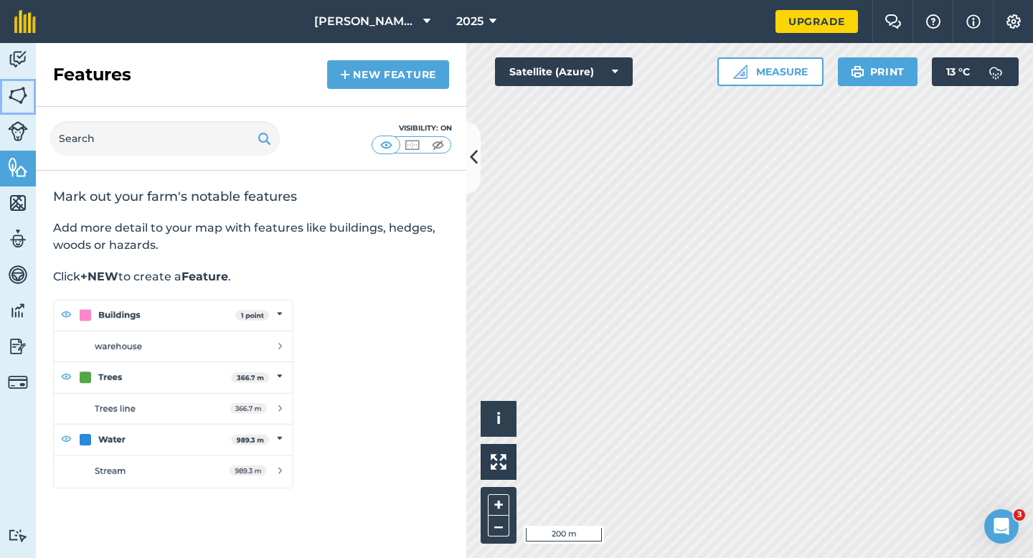
click at [18, 90] on img at bounding box center [18, 96] width 20 height 22
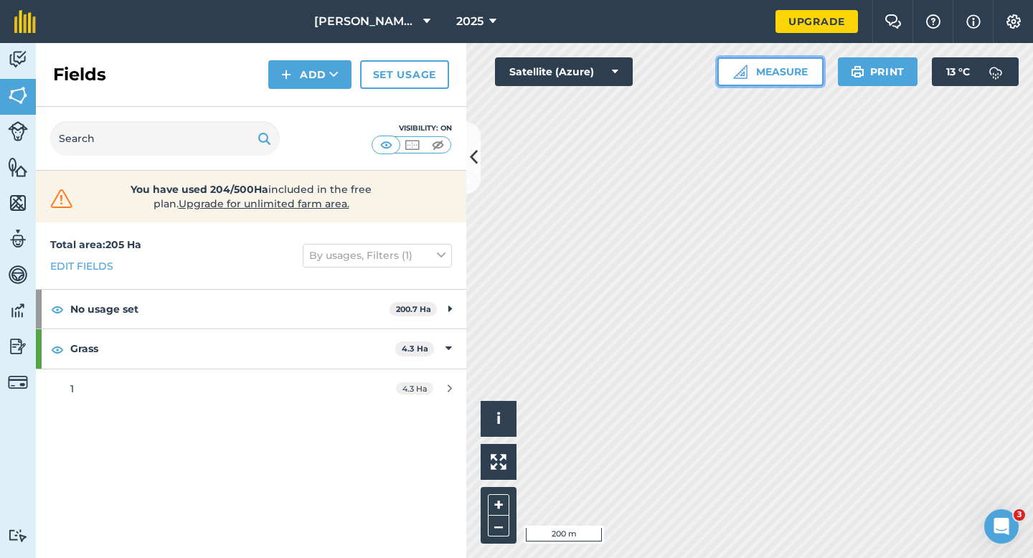
click at [795, 65] on button "Measure" at bounding box center [770, 71] width 106 height 29
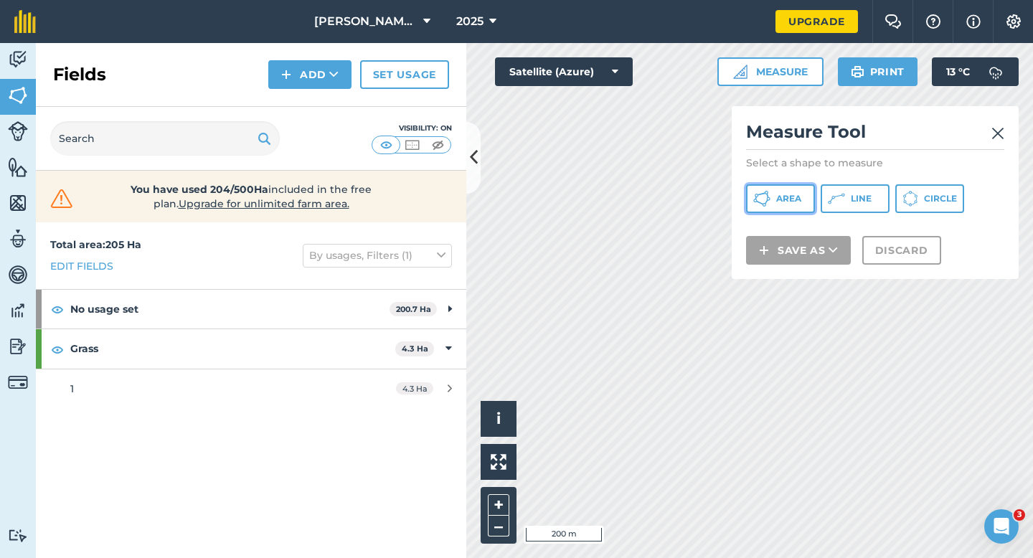
click at [794, 203] on span "Area" at bounding box center [788, 198] width 25 height 11
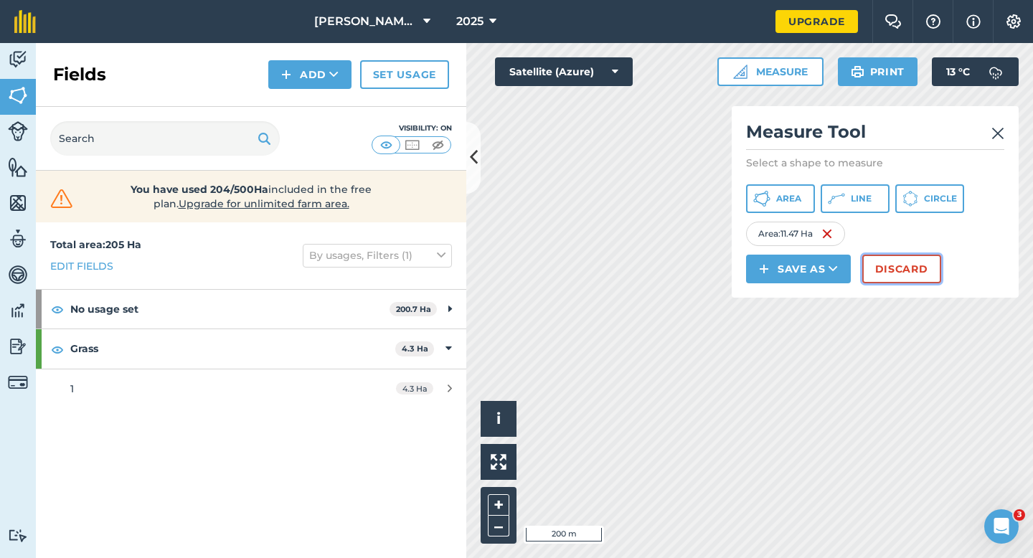
click at [890, 273] on button "Discard" at bounding box center [901, 269] width 79 height 29
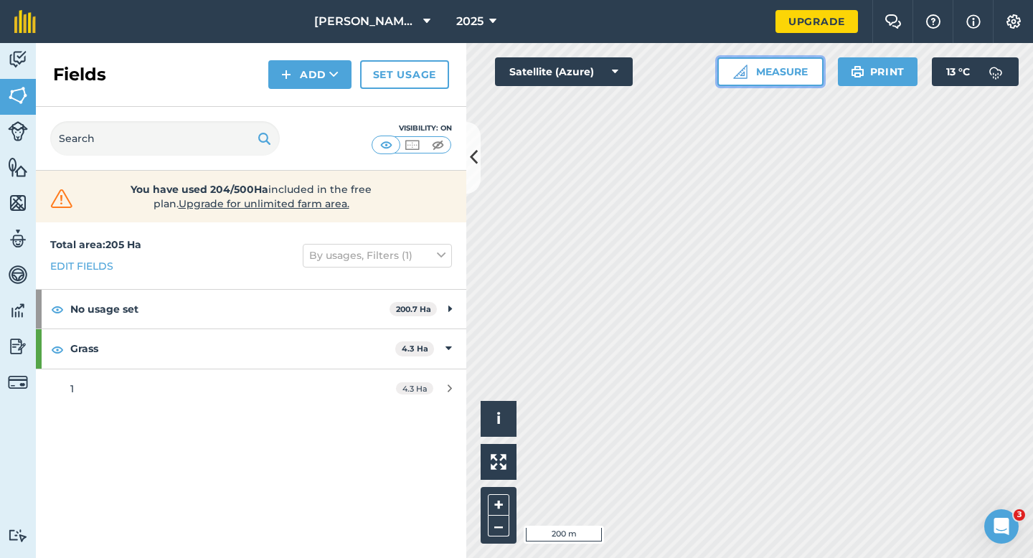
click at [770, 72] on button "Measure" at bounding box center [770, 71] width 106 height 29
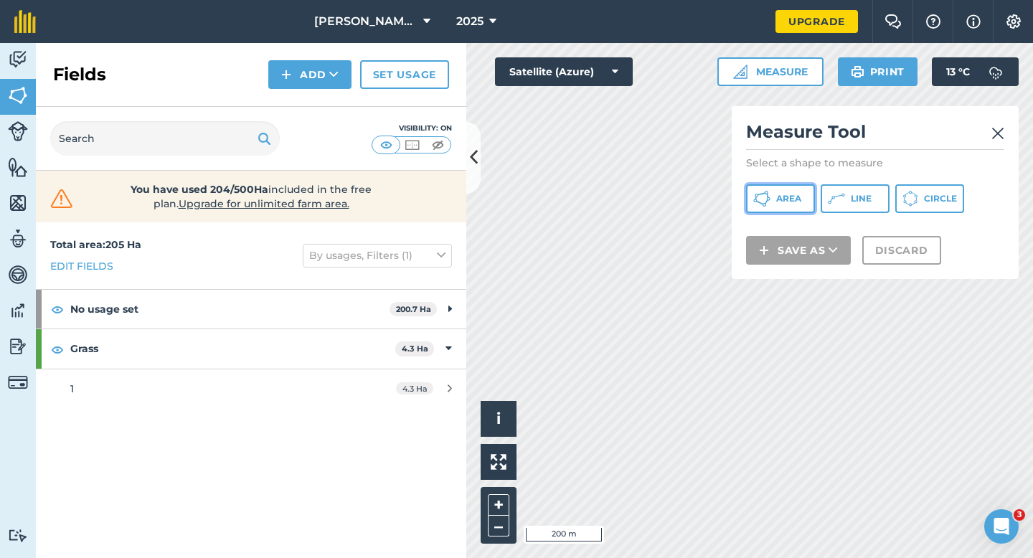
click at [800, 194] on span "Area" at bounding box center [788, 198] width 25 height 11
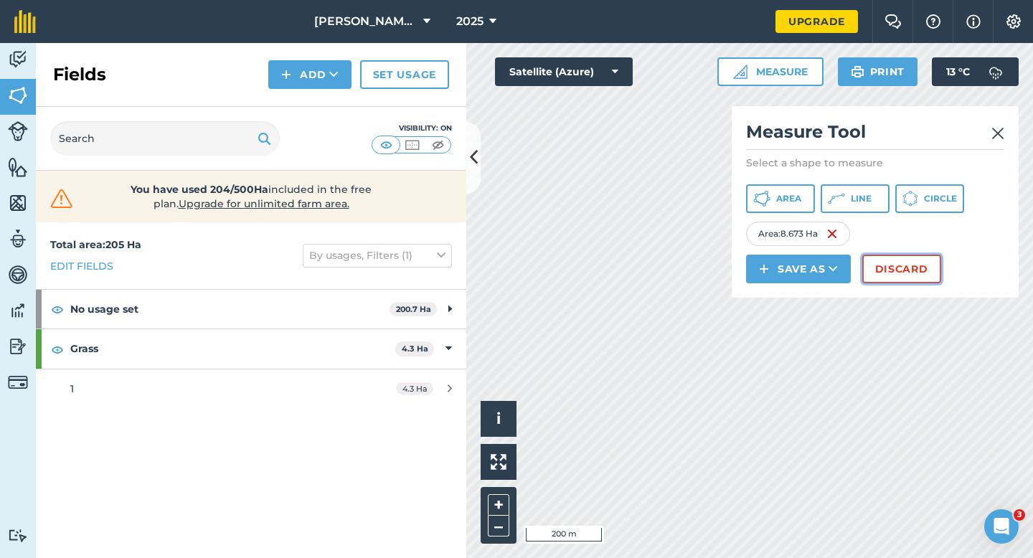
click at [905, 268] on button "Discard" at bounding box center [901, 269] width 79 height 29
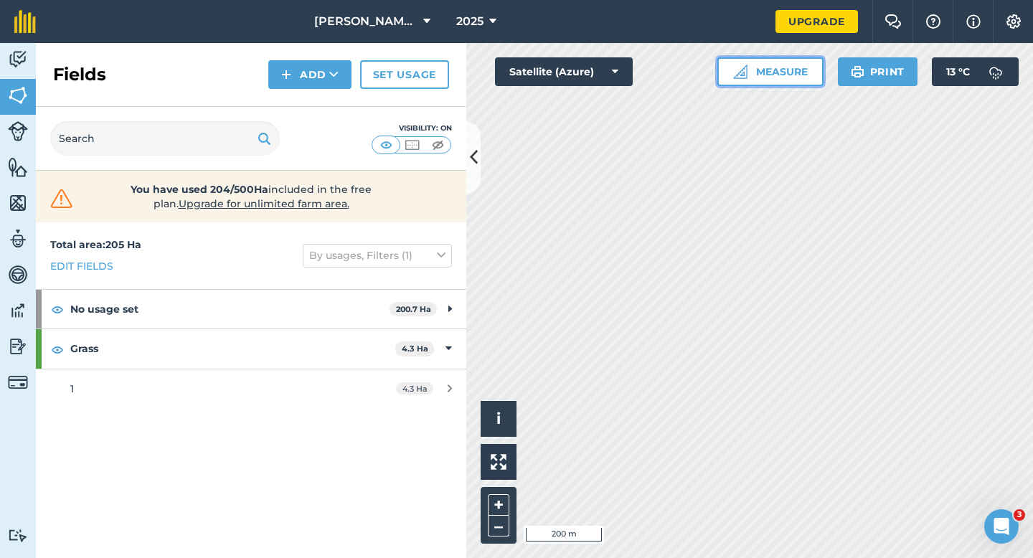
click at [766, 82] on button "Measure" at bounding box center [770, 71] width 106 height 29
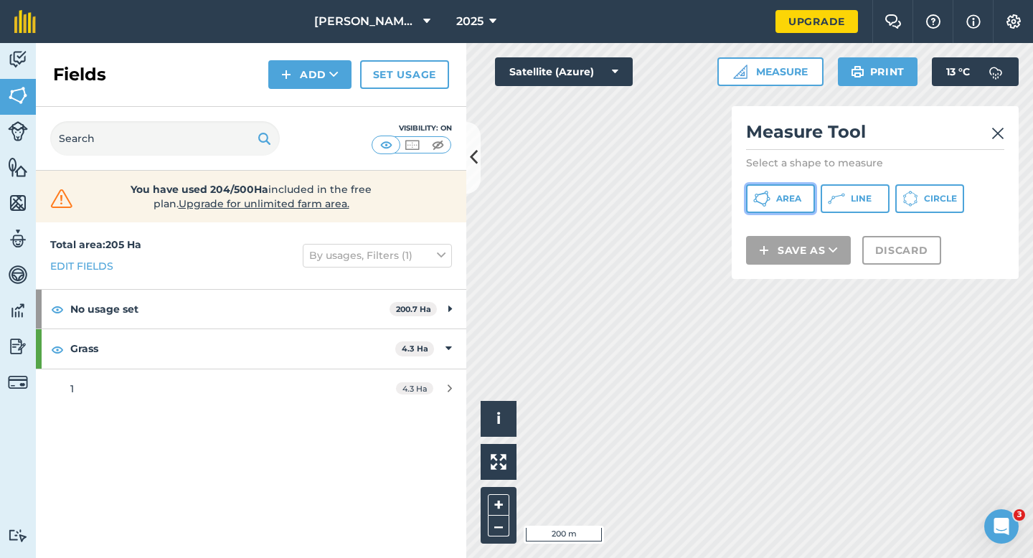
click at [773, 191] on button "Area" at bounding box center [780, 198] width 69 height 29
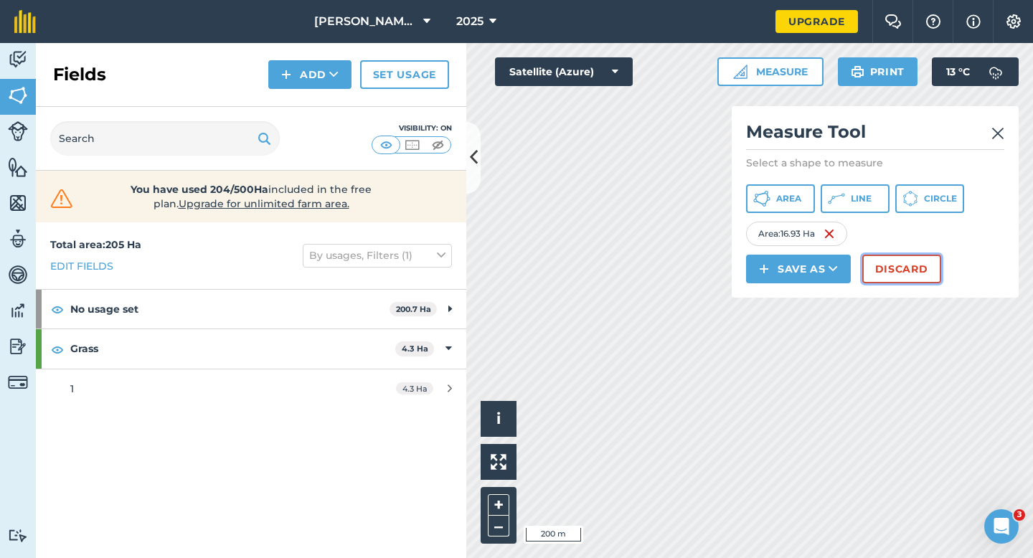
click at [894, 273] on button "Discard" at bounding box center [901, 269] width 79 height 29
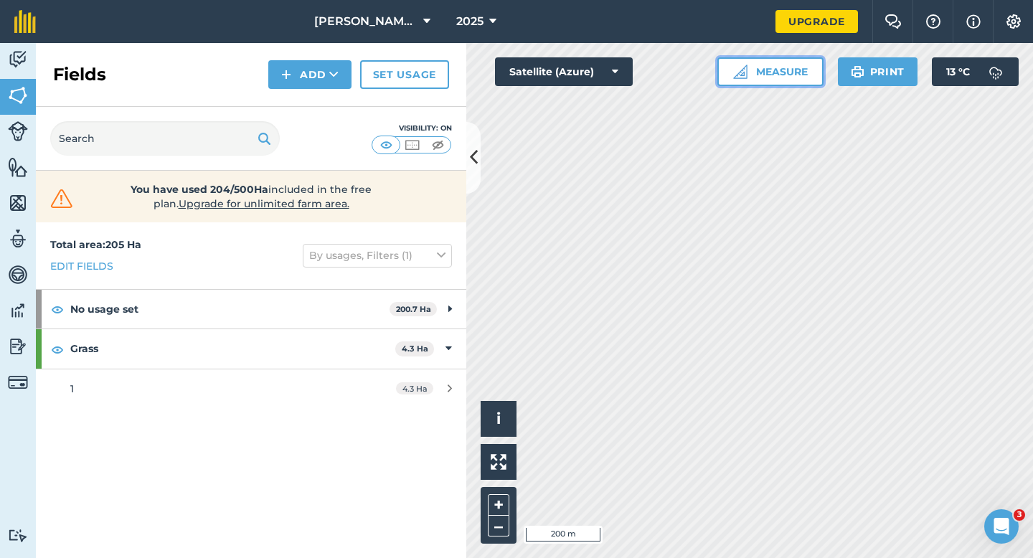
click at [780, 75] on button "Measure" at bounding box center [770, 71] width 106 height 29
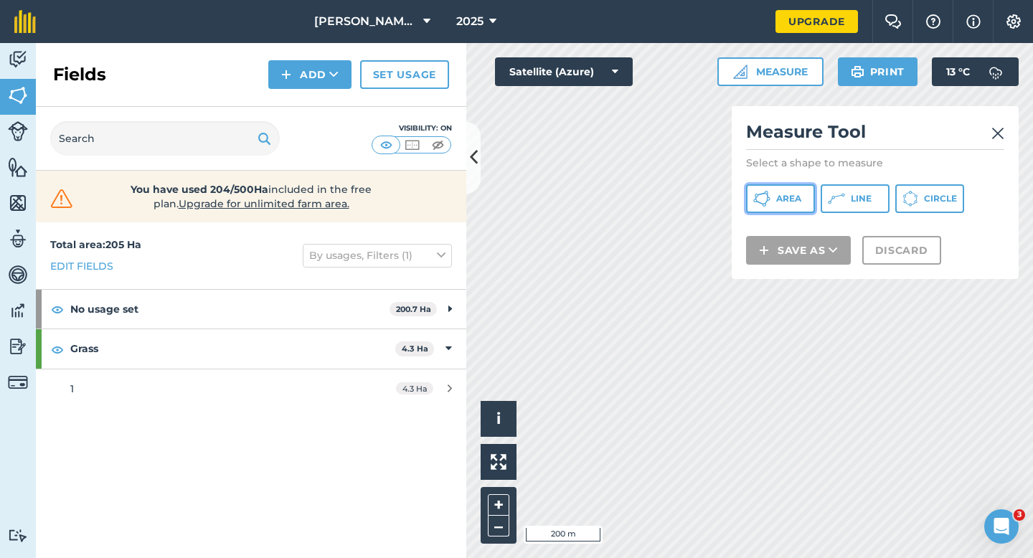
click at [790, 185] on button "Area" at bounding box center [780, 198] width 69 height 29
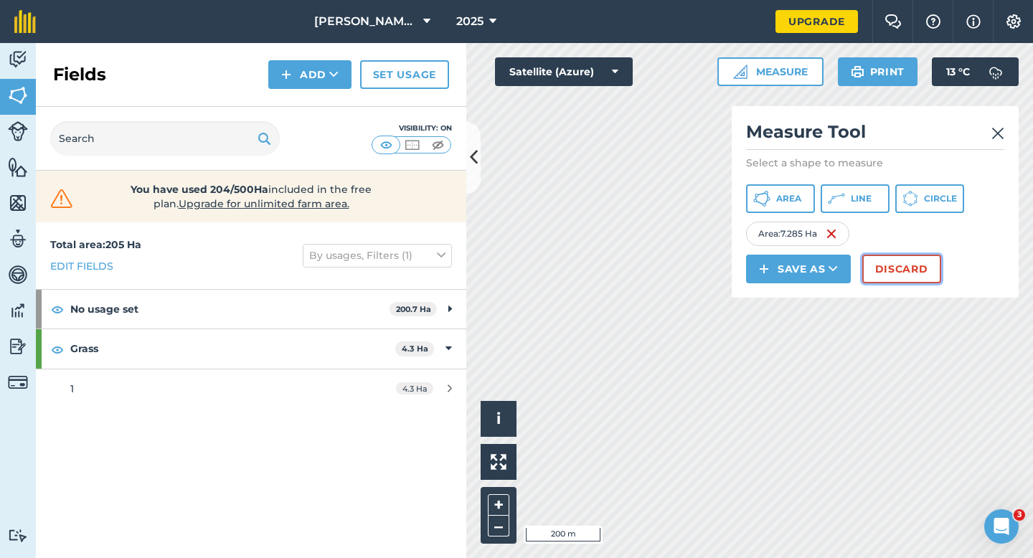
click at [884, 267] on button "Discard" at bounding box center [901, 269] width 79 height 29
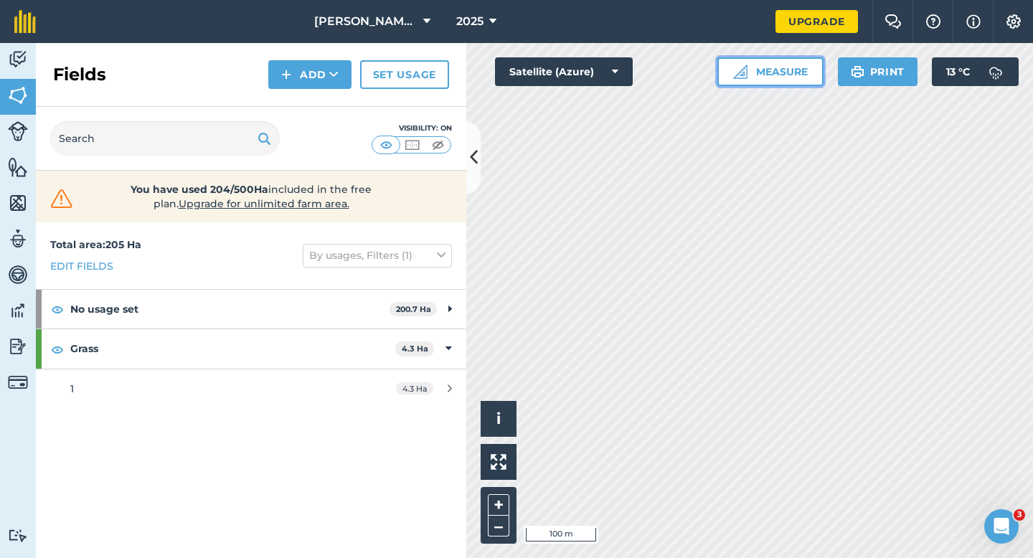
click at [752, 69] on button "Measure" at bounding box center [770, 71] width 106 height 29
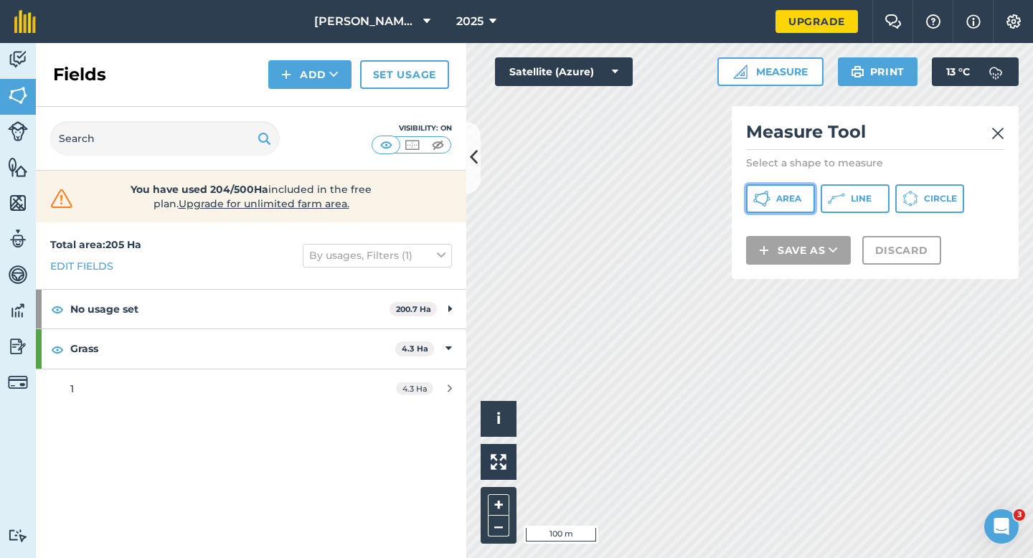
click at [777, 198] on span "Area" at bounding box center [788, 198] width 25 height 11
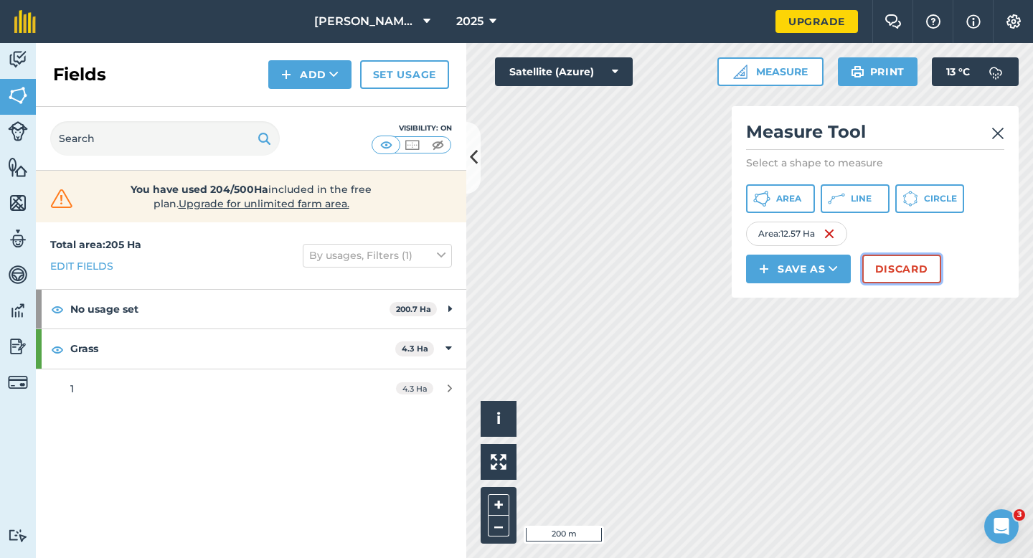
click at [904, 272] on button "Discard" at bounding box center [901, 269] width 79 height 29
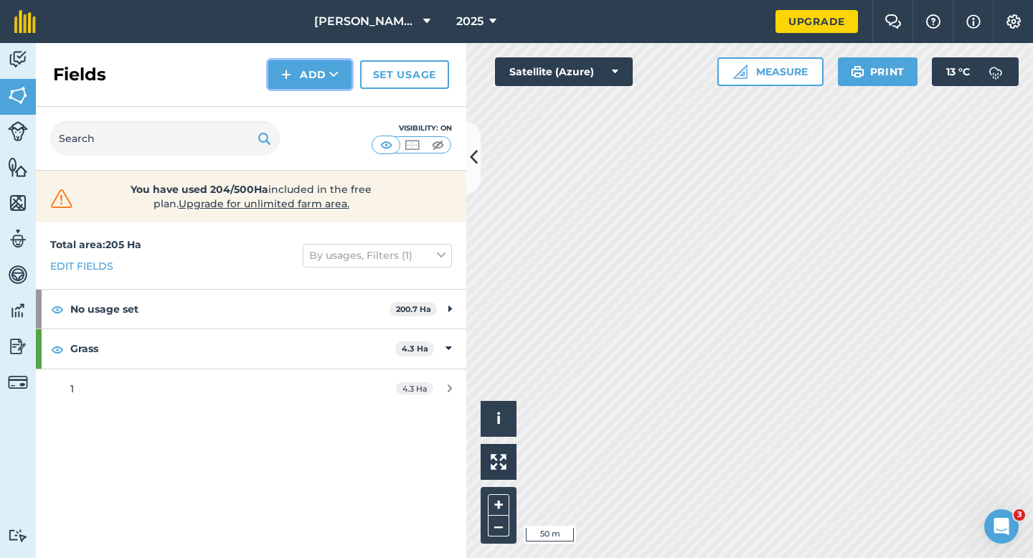
click at [306, 75] on button "Add" at bounding box center [309, 74] width 83 height 29
click at [306, 90] on ul "Draw Import" at bounding box center [310, 122] width 80 height 65
click at [303, 78] on button "Add" at bounding box center [309, 74] width 83 height 29
click at [303, 103] on link "Draw" at bounding box center [309, 107] width 79 height 32
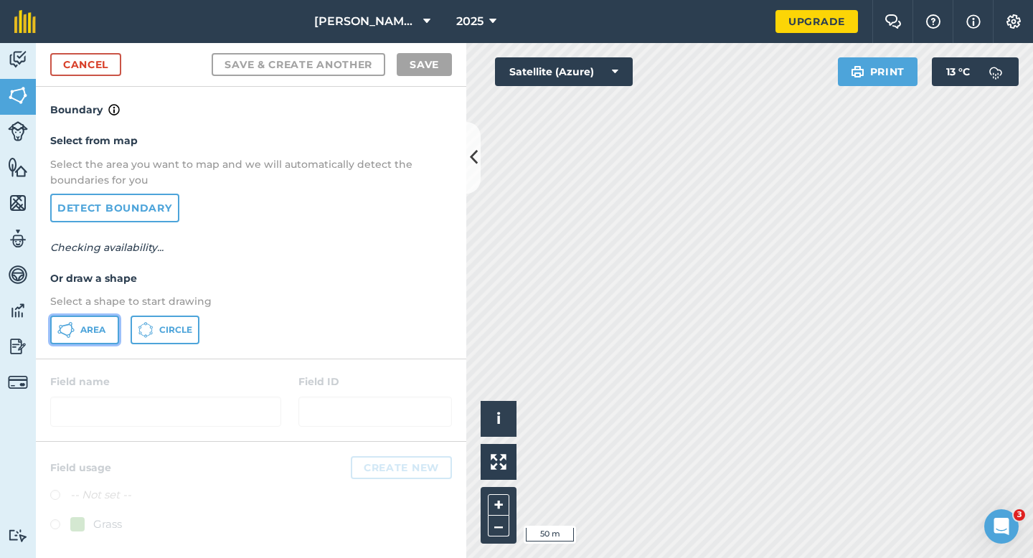
click at [67, 338] on button "Area" at bounding box center [84, 330] width 69 height 29
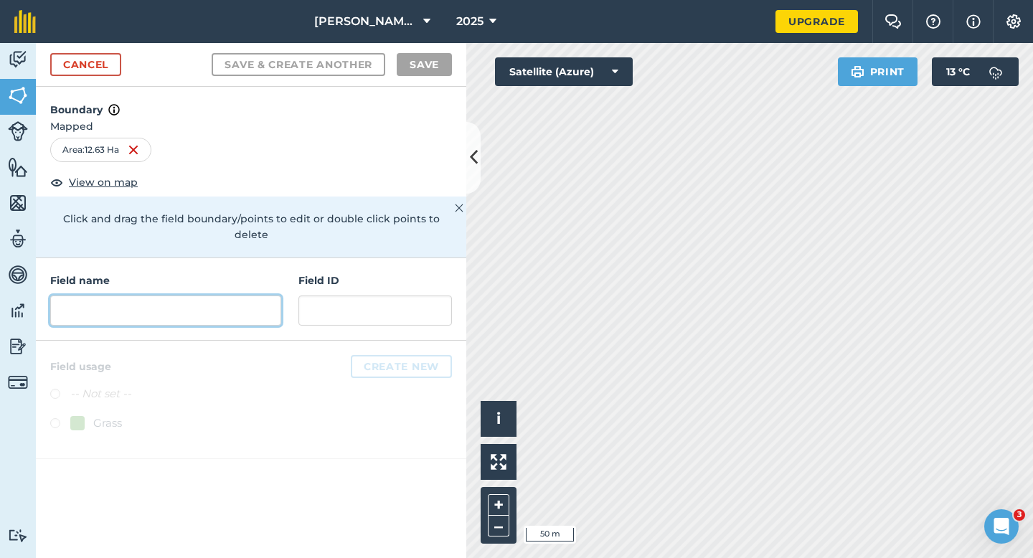
click at [228, 296] on input "text" at bounding box center [165, 311] width 231 height 30
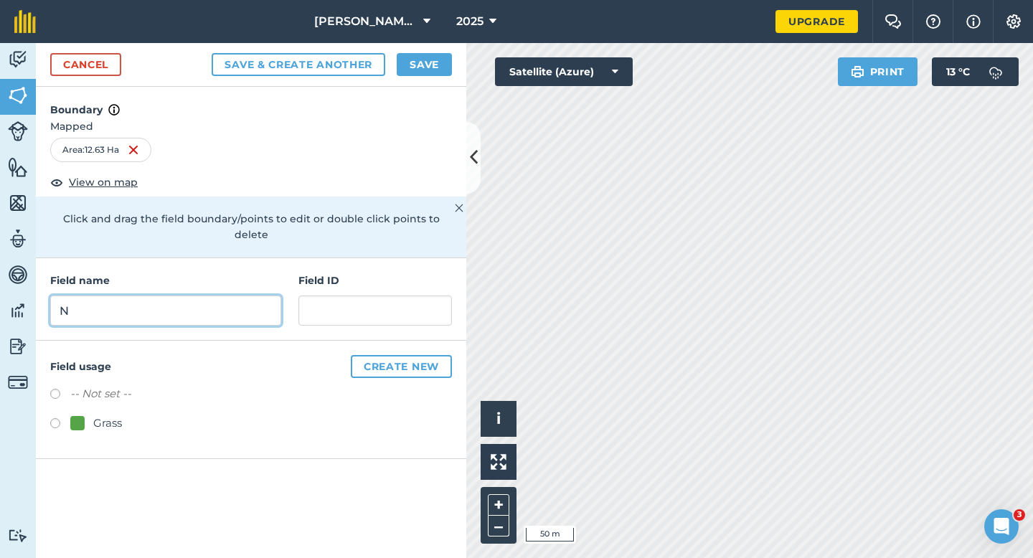
type input "N"
click at [415, 67] on button "Save" at bounding box center [424, 64] width 55 height 23
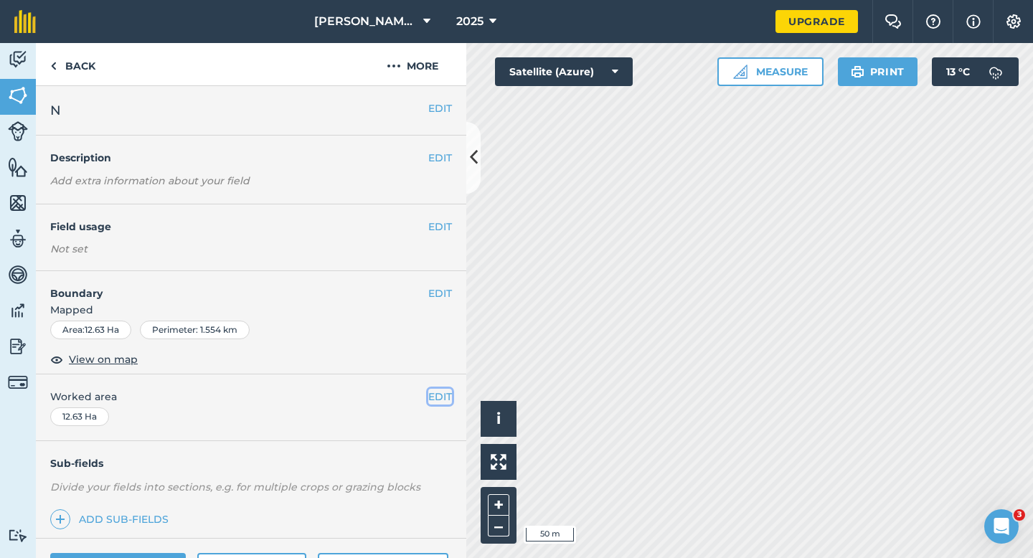
click at [431, 396] on button "EDIT" at bounding box center [440, 397] width 24 height 16
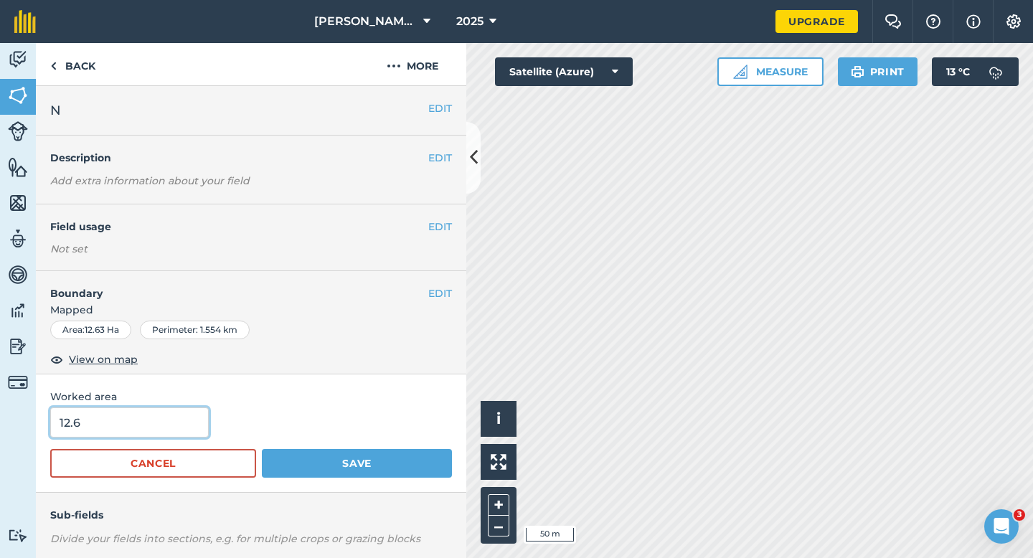
click at [174, 417] on input "12.6" at bounding box center [129, 422] width 159 height 30
type input "12.6"
click at [262, 449] on button "Save" at bounding box center [357, 463] width 190 height 29
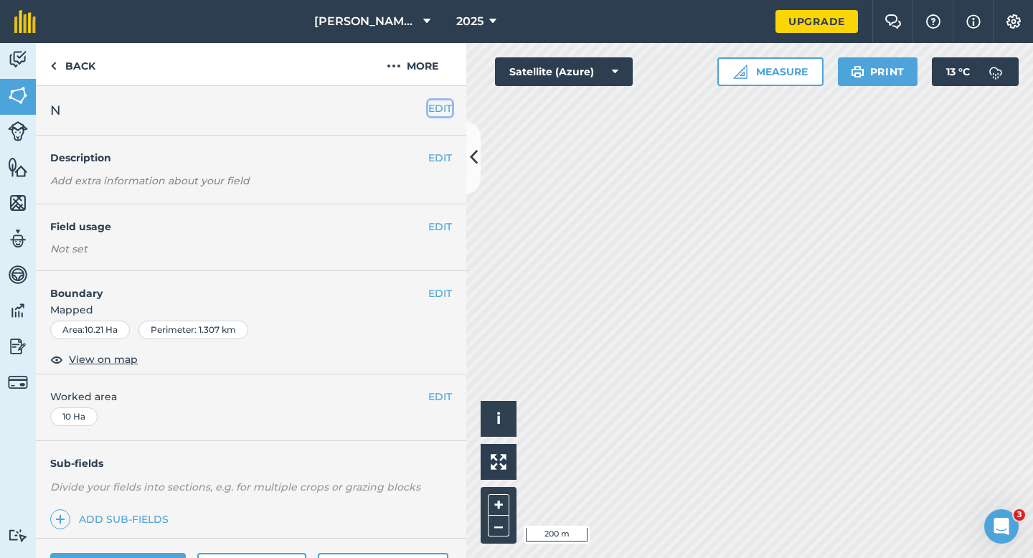
click at [443, 105] on button "EDIT" at bounding box center [440, 108] width 24 height 16
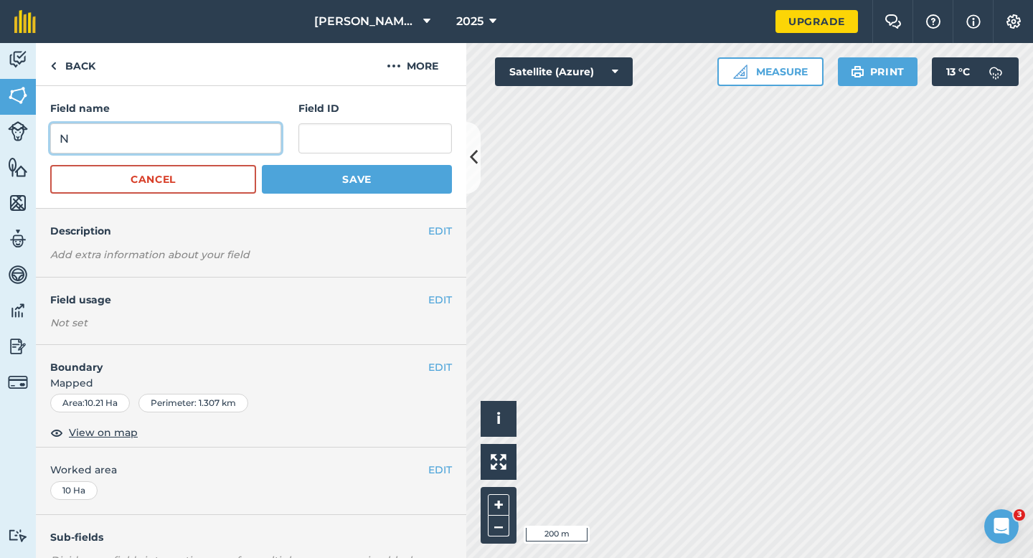
click at [226, 134] on input "N" at bounding box center [165, 138] width 231 height 30
type input "O"
click at [262, 165] on button "Save" at bounding box center [357, 179] width 190 height 29
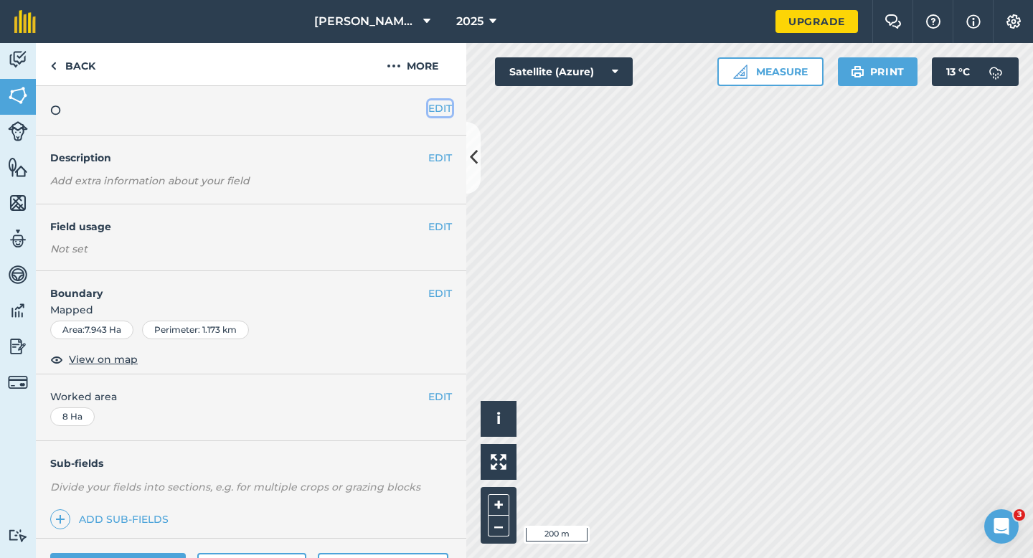
click at [433, 107] on button "EDIT" at bounding box center [440, 108] width 24 height 16
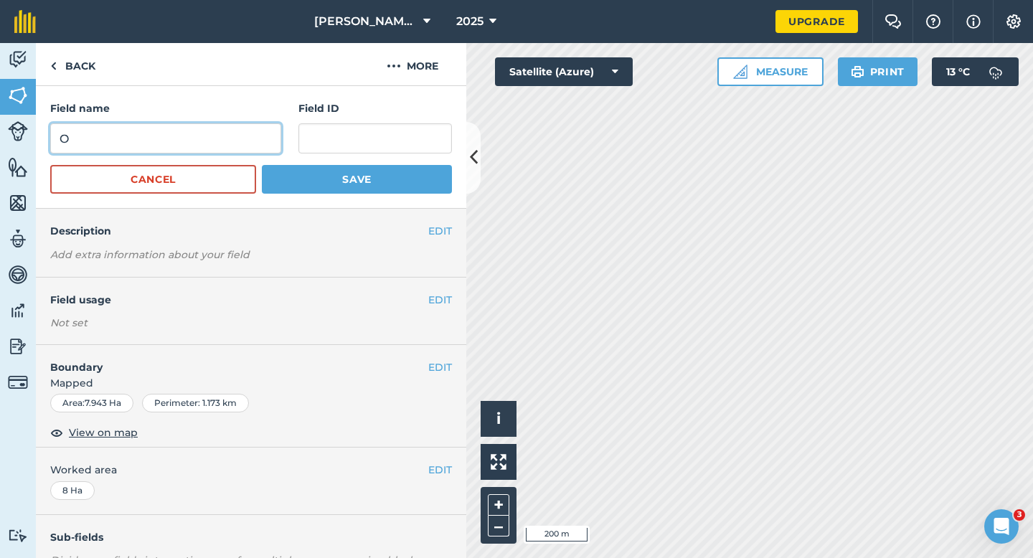
click at [176, 141] on input "O" at bounding box center [165, 138] width 231 height 30
type input "P"
click at [262, 165] on button "Save" at bounding box center [357, 179] width 190 height 29
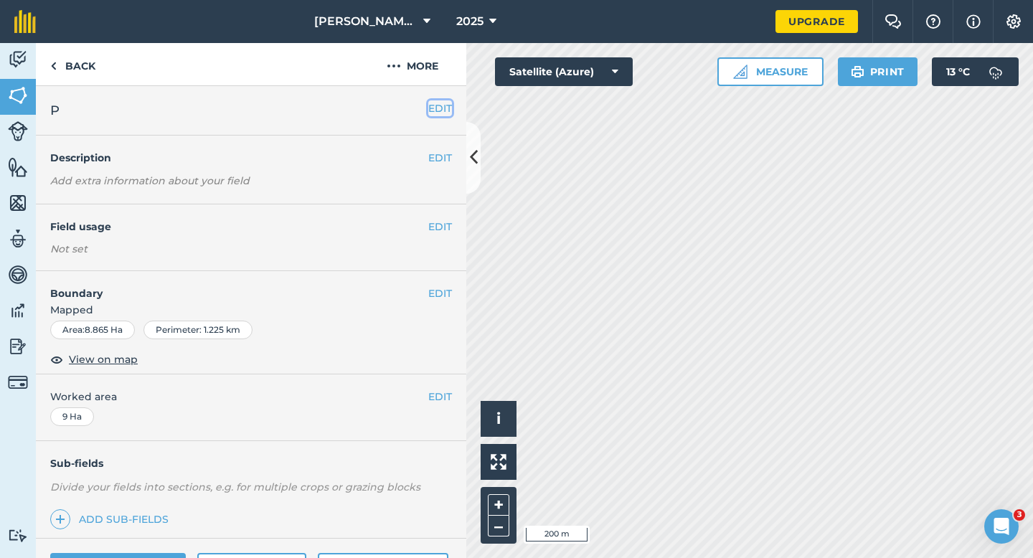
click at [443, 103] on button "EDIT" at bounding box center [440, 108] width 24 height 16
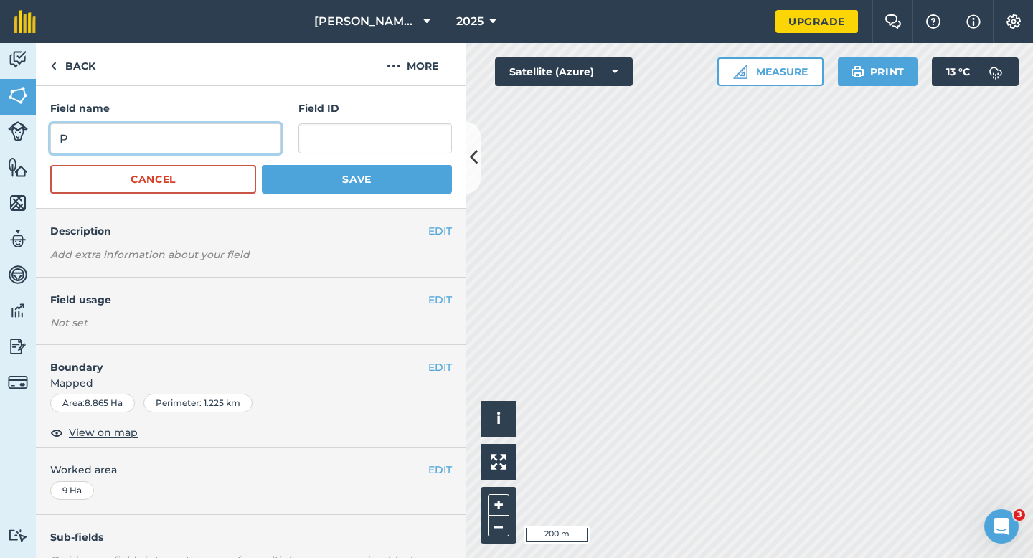
click at [225, 143] on input "P" at bounding box center [165, 138] width 231 height 30
type input "Q"
click at [262, 165] on button "Save" at bounding box center [357, 179] width 190 height 29
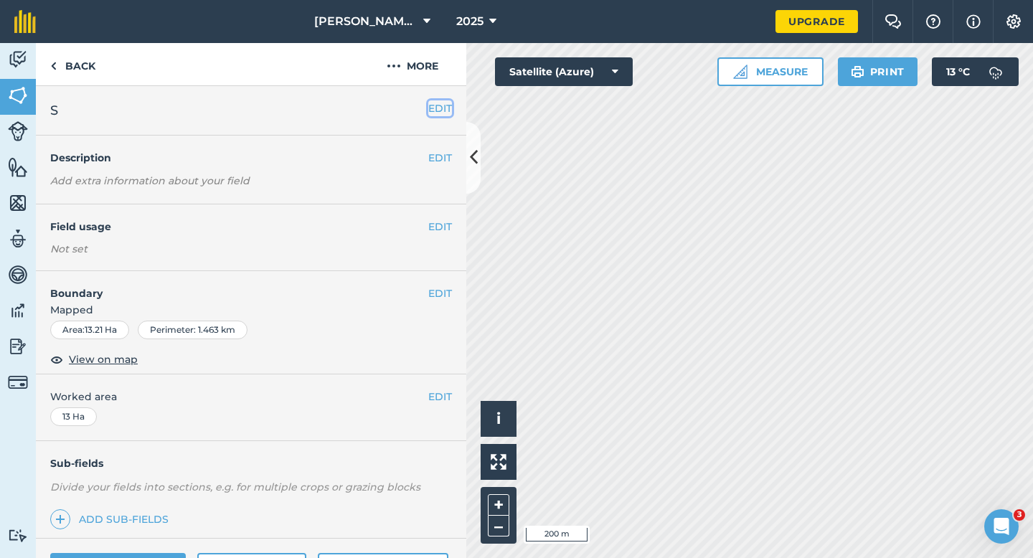
click at [445, 109] on button "EDIT" at bounding box center [440, 108] width 24 height 16
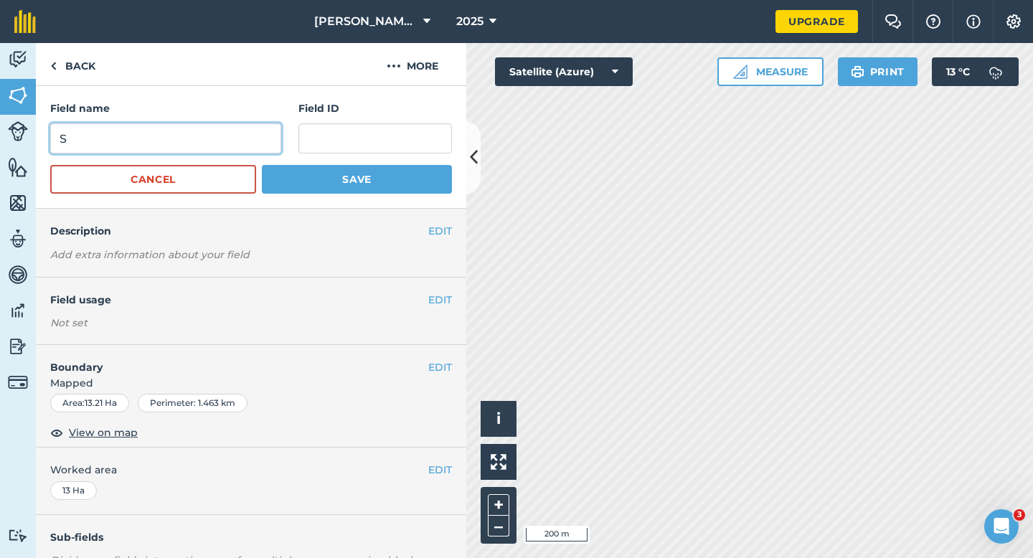
click at [244, 127] on input "S" at bounding box center [165, 138] width 231 height 30
type input "T"
click at [262, 165] on button "Save" at bounding box center [357, 179] width 190 height 29
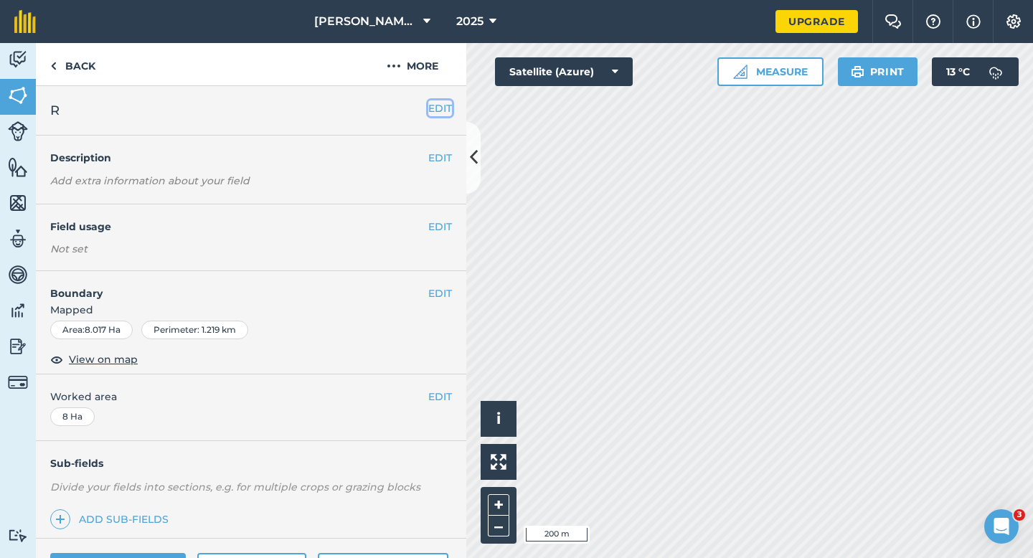
click at [435, 106] on button "EDIT" at bounding box center [440, 108] width 24 height 16
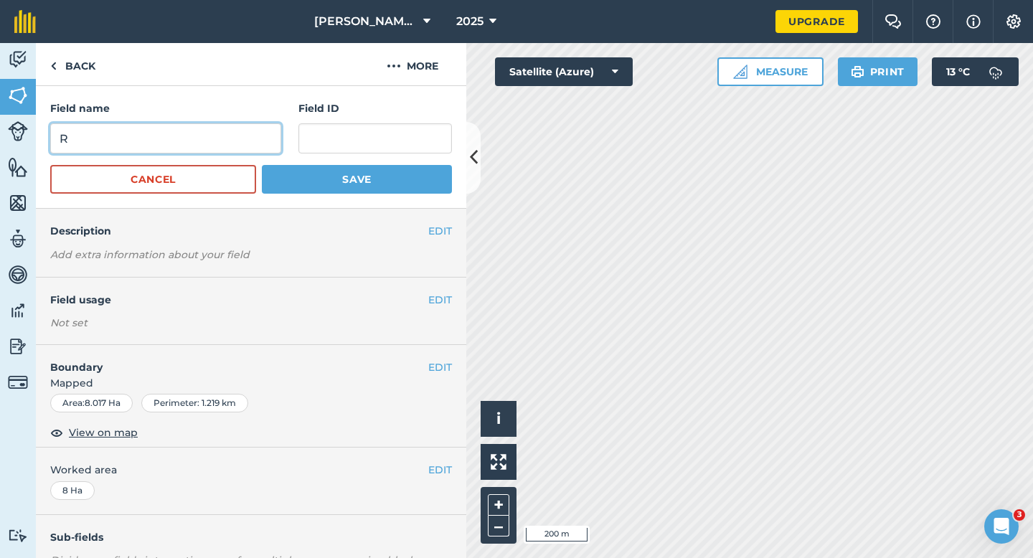
click at [245, 148] on input "R" at bounding box center [165, 138] width 231 height 30
type input "S"
click at [262, 165] on button "Save" at bounding box center [357, 179] width 190 height 29
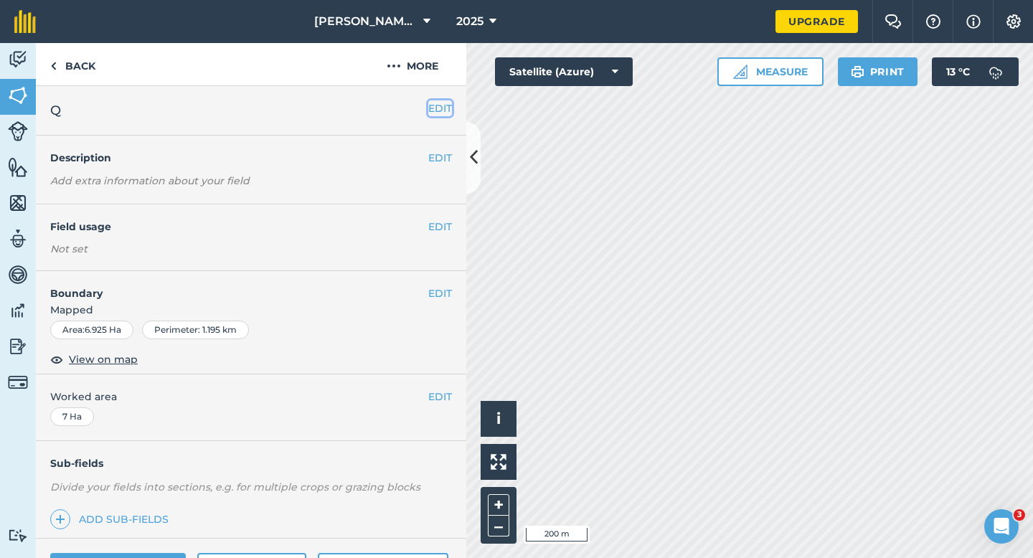
click at [450, 108] on button "EDIT" at bounding box center [440, 108] width 24 height 16
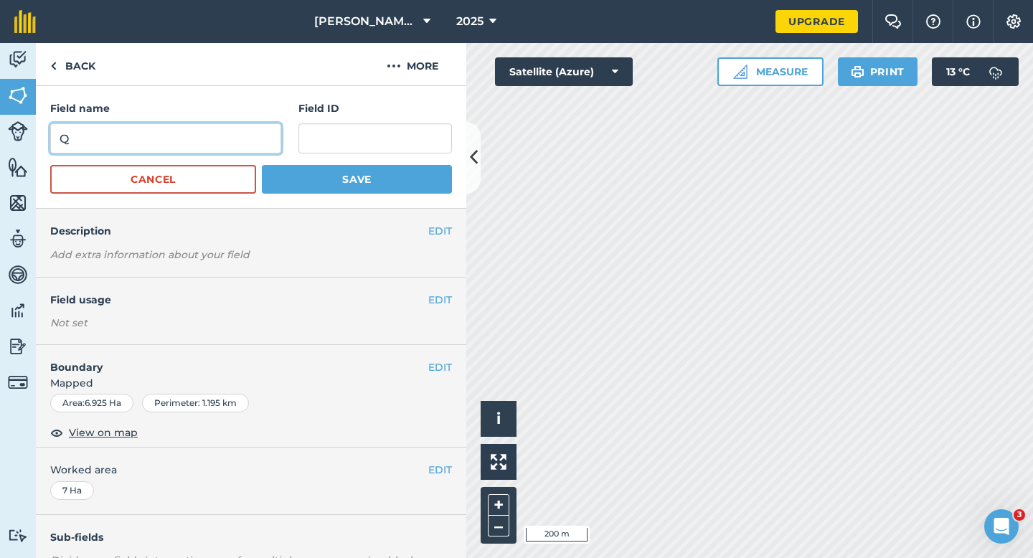
click at [219, 126] on input "Q" at bounding box center [165, 138] width 231 height 30
type input "R"
click at [262, 165] on button "Save" at bounding box center [357, 179] width 190 height 29
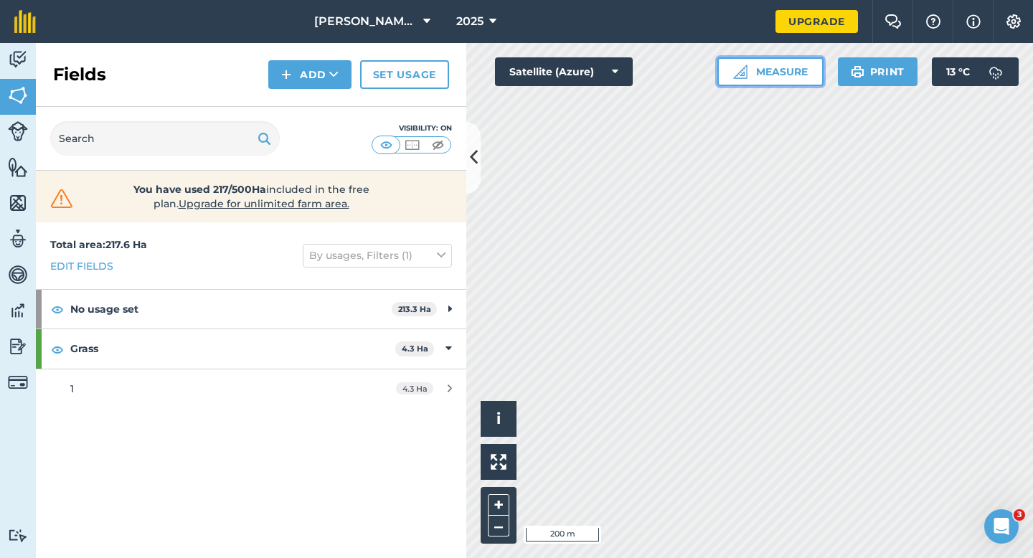
click at [765, 72] on button "Measure" at bounding box center [770, 71] width 106 height 29
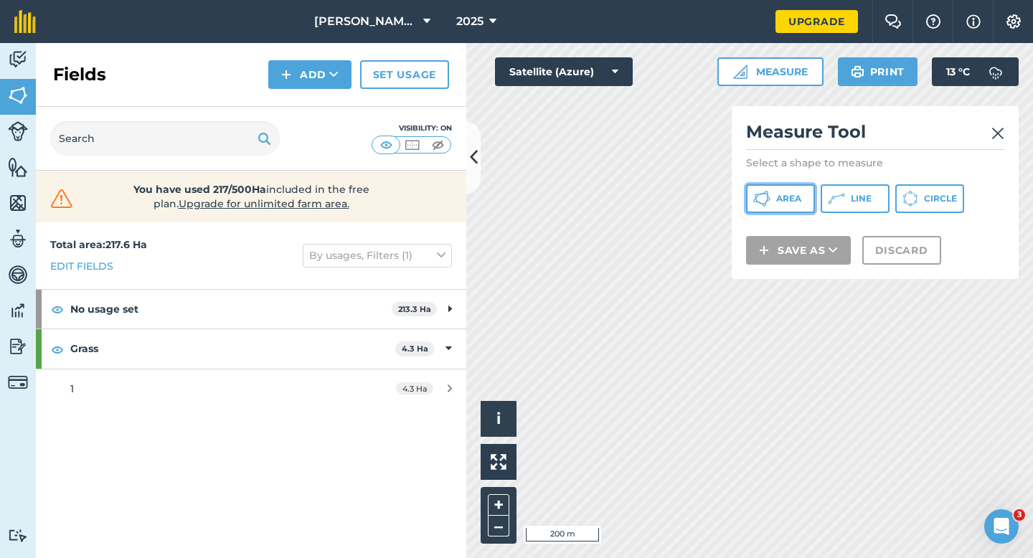
click at [772, 197] on button "Area" at bounding box center [780, 198] width 69 height 29
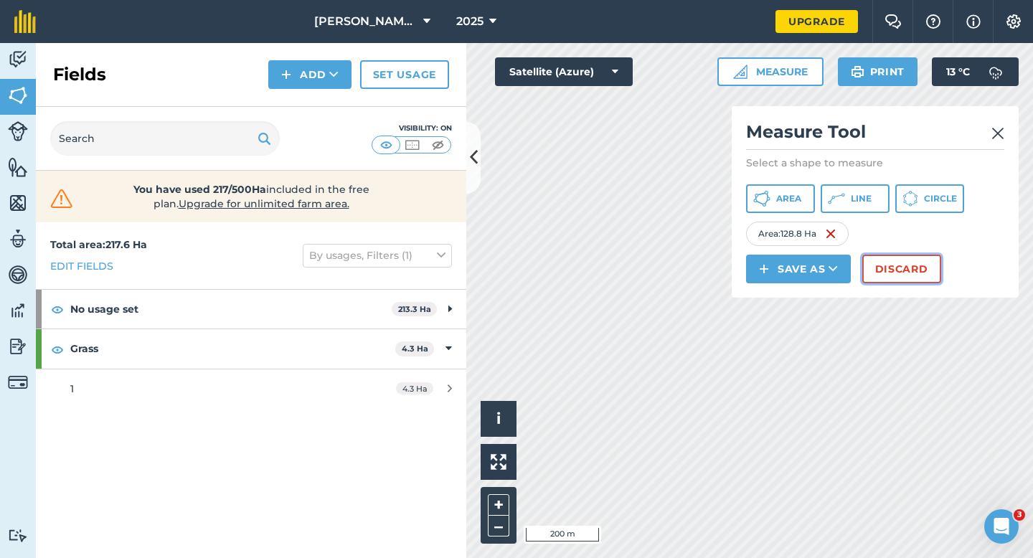
click at [882, 283] on button "Discard" at bounding box center [901, 269] width 79 height 29
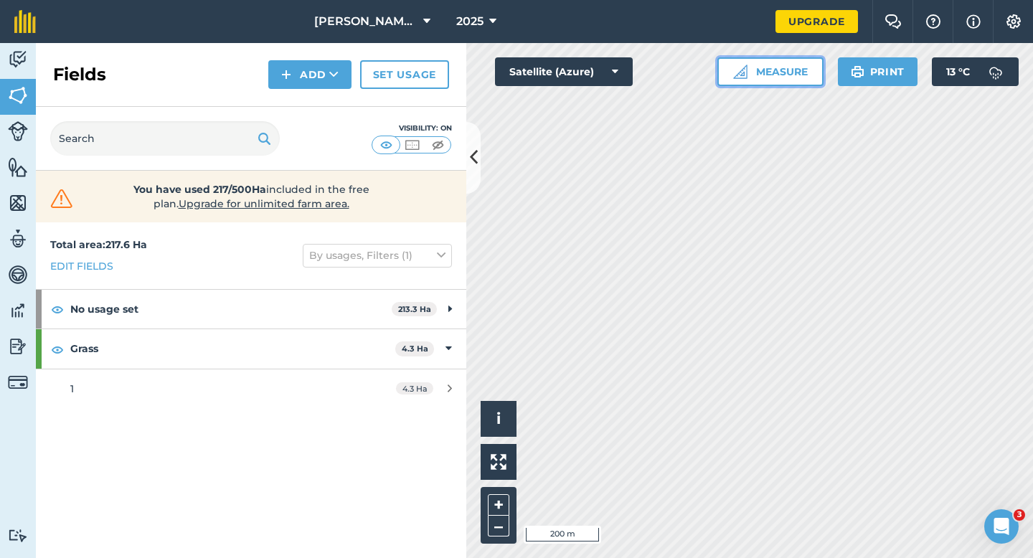
click at [743, 80] on button "Measure" at bounding box center [770, 71] width 106 height 29
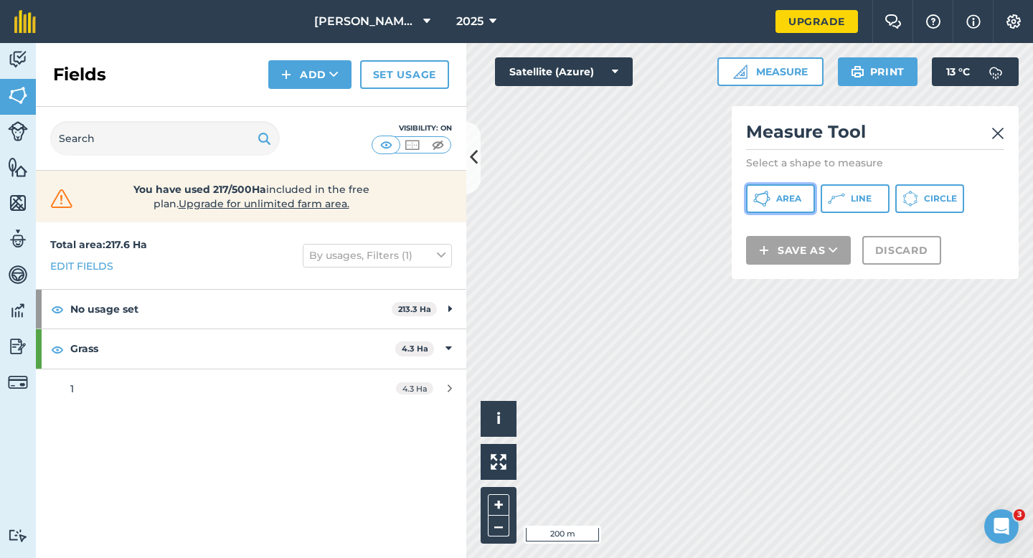
click at [772, 200] on button "Area" at bounding box center [780, 198] width 69 height 29
click at [740, 84] on div "Click to start drawing i © 2025 TomTom, Microsoft 200 m + – Satellite (Azure) M…" at bounding box center [749, 300] width 567 height 515
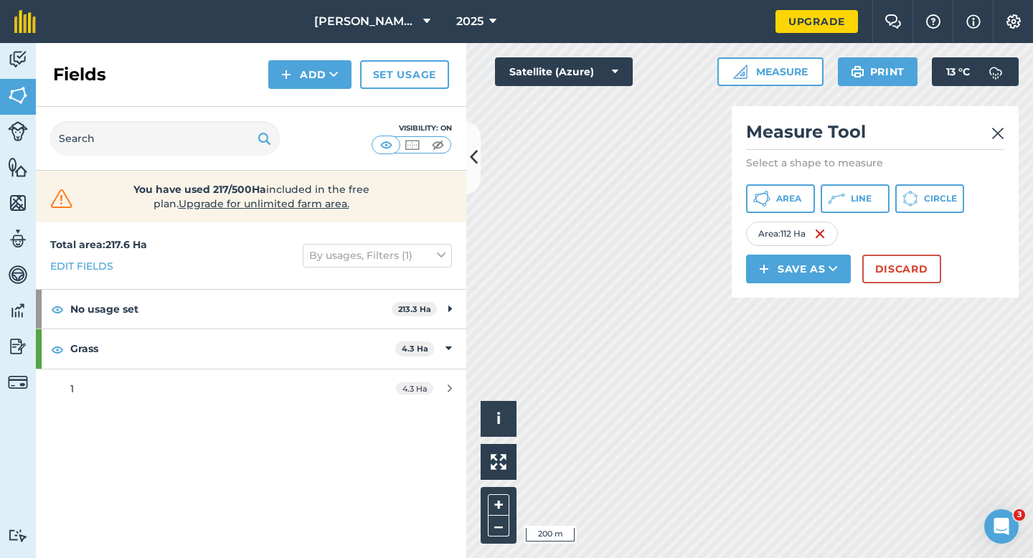
click at [887, 252] on div "Measure Tool Select a shape to measure Area Line Circle Area : 112 Ha Save as D…" at bounding box center [875, 202] width 287 height 192
click at [890, 273] on button "Discard" at bounding box center [901, 269] width 79 height 29
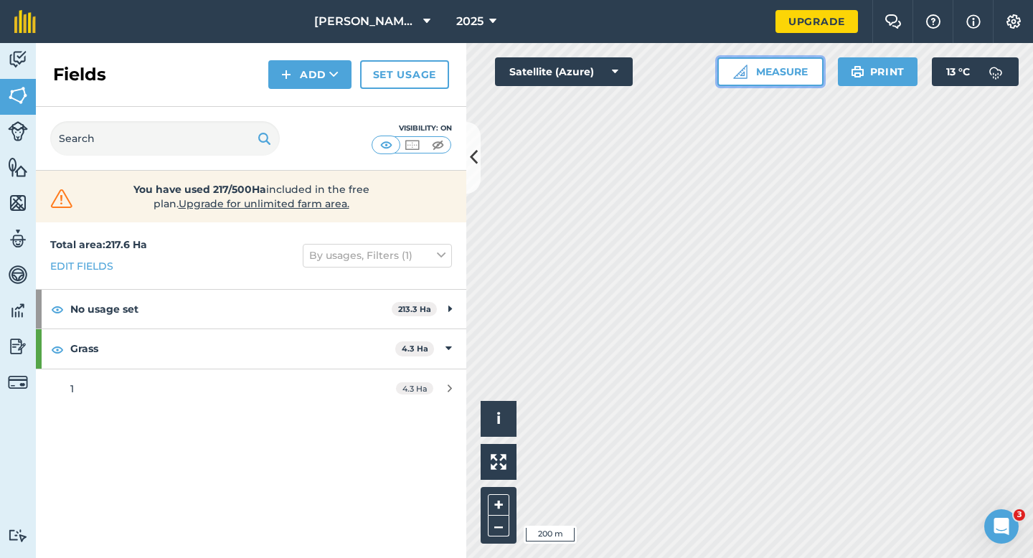
click at [751, 80] on button "Measure" at bounding box center [770, 71] width 106 height 29
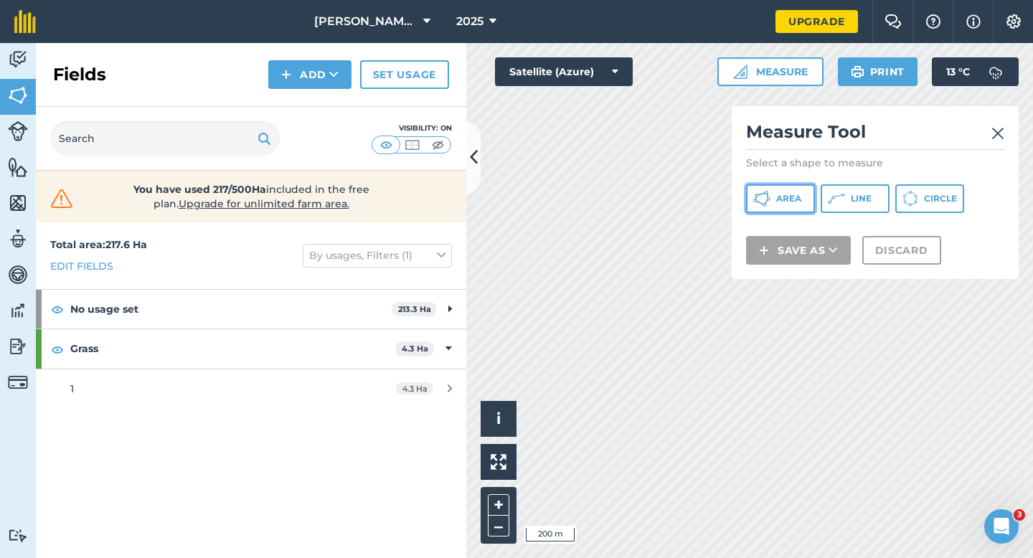
click at [772, 205] on button "Area" at bounding box center [780, 198] width 69 height 29
click at [1001, 125] on img at bounding box center [997, 133] width 13 height 17
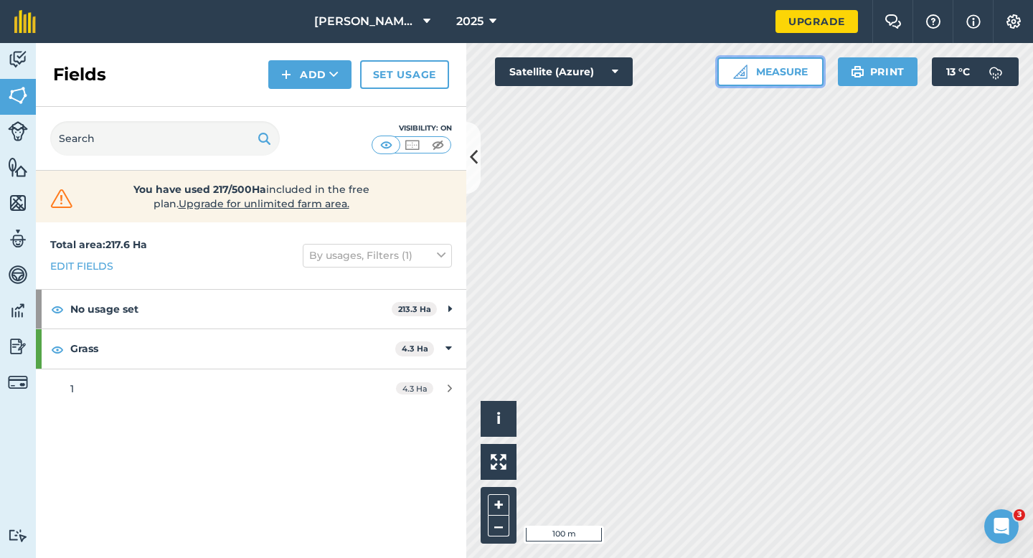
click at [795, 82] on button "Measure" at bounding box center [770, 71] width 106 height 29
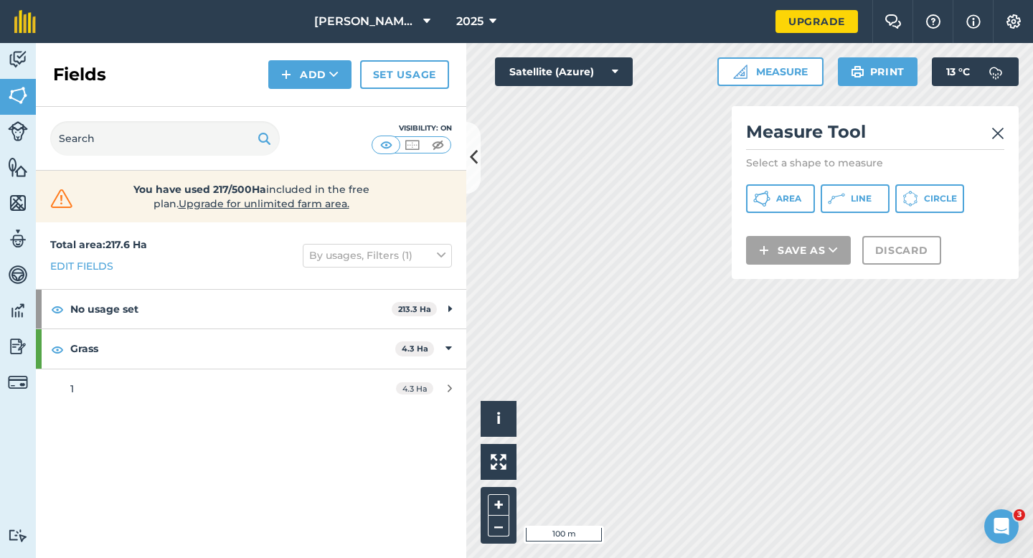
click at [793, 184] on div "Measure Tool Select a shape to measure Area Line Circle Save as Discard" at bounding box center [875, 192] width 287 height 173
click at [789, 207] on button "Area" at bounding box center [780, 198] width 69 height 29
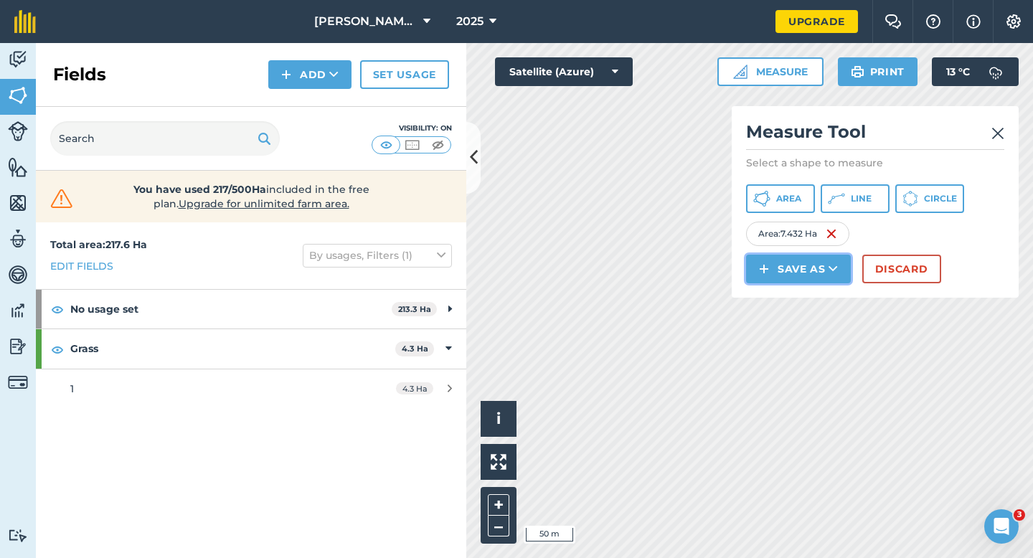
click at [771, 273] on button "Save as" at bounding box center [798, 269] width 105 height 29
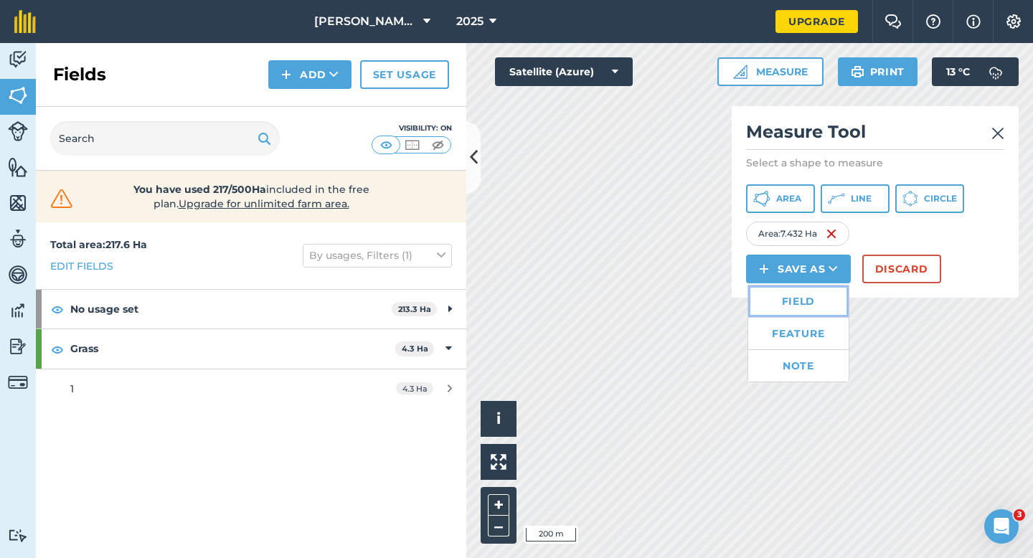
click at [798, 303] on link "Field" at bounding box center [798, 301] width 100 height 32
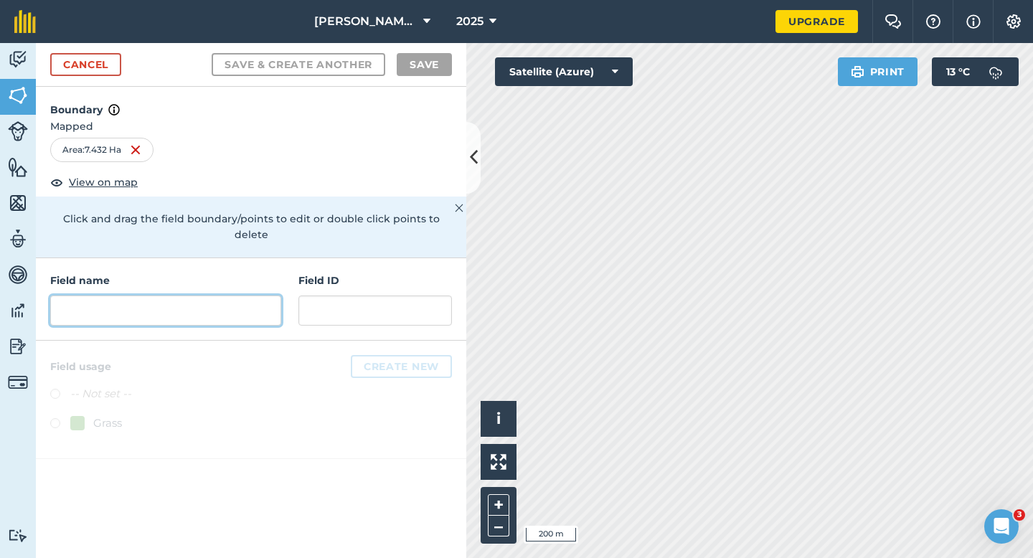
click at [237, 296] on input "text" at bounding box center [165, 311] width 231 height 30
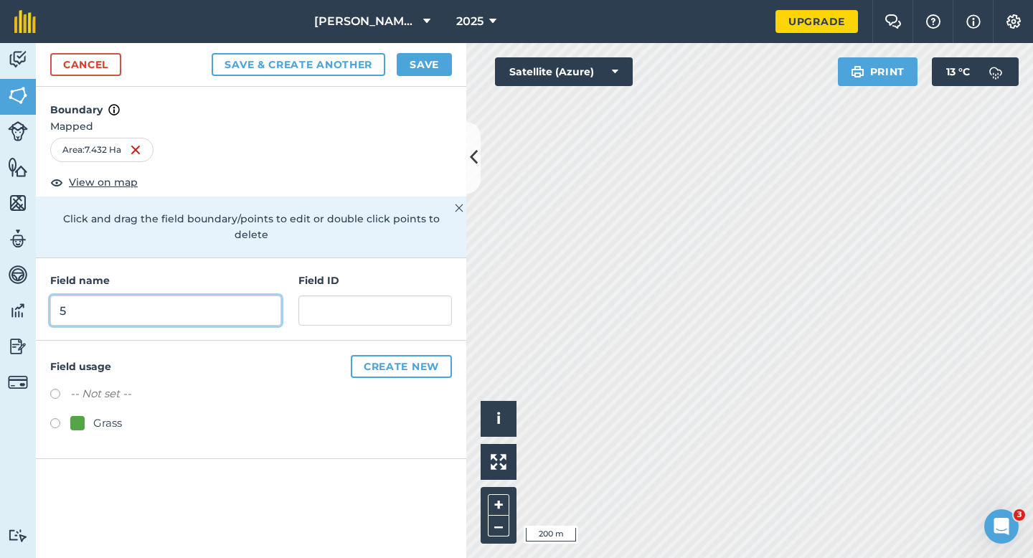
type input "5"
click at [445, 73] on button "Save" at bounding box center [424, 64] width 55 height 23
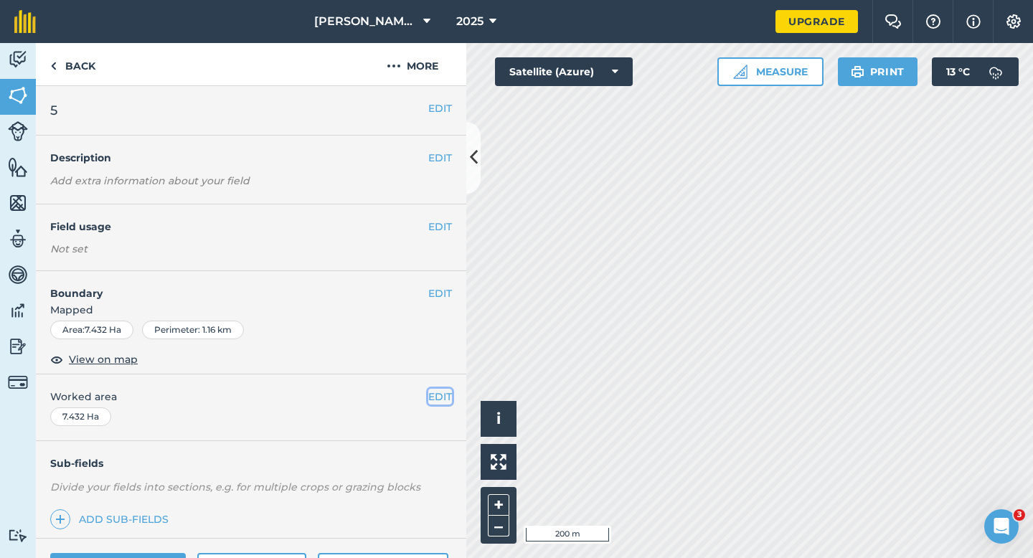
click at [435, 397] on button "EDIT" at bounding box center [440, 397] width 24 height 16
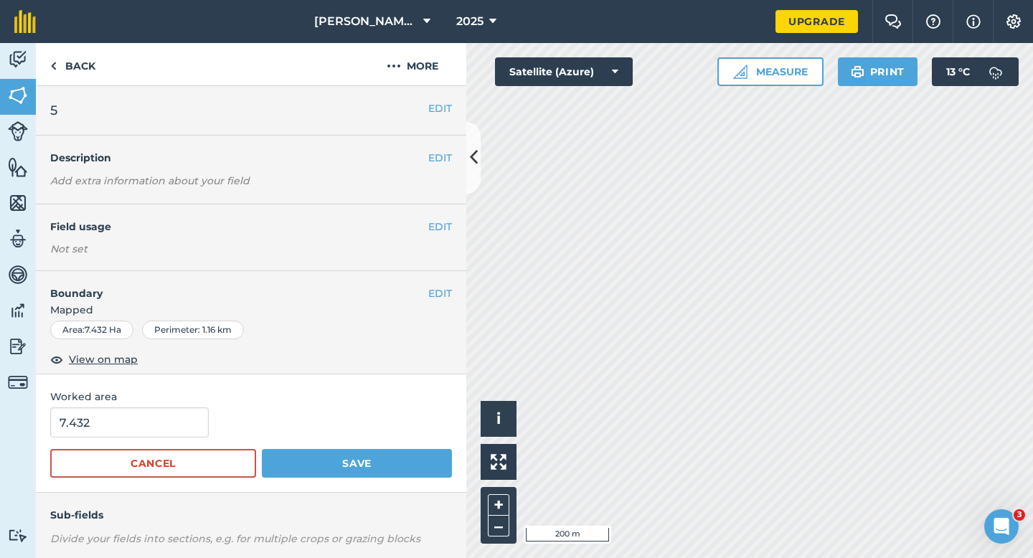
click at [143, 444] on form "7.432 Cancel Save" at bounding box center [251, 442] width 402 height 70
click at [143, 428] on input "7.432" at bounding box center [129, 422] width 159 height 30
type input "7.4"
click at [262, 449] on button "Save" at bounding box center [357, 463] width 190 height 29
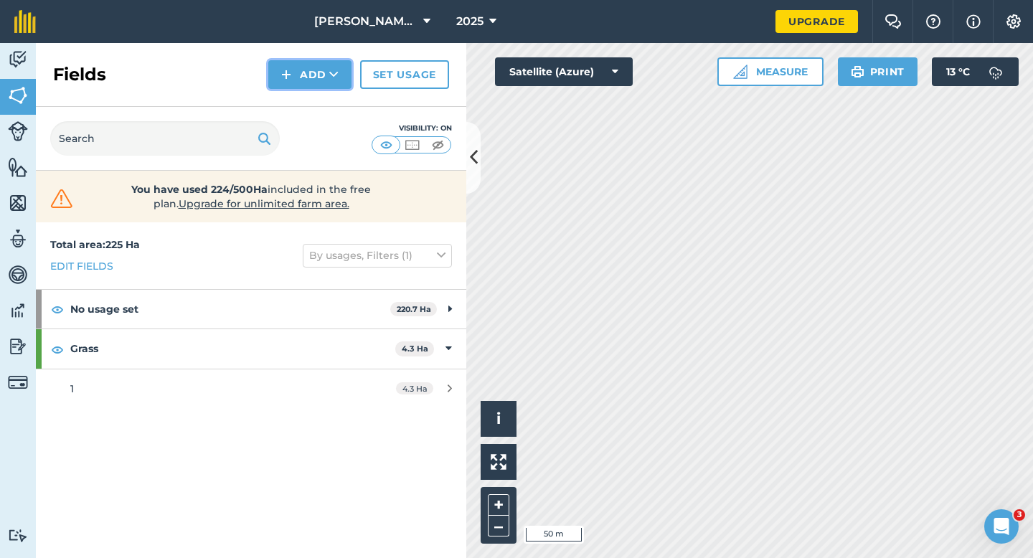
click at [351, 74] on button "Add" at bounding box center [309, 74] width 83 height 29
click at [351, 107] on div "Visibility: On" at bounding box center [251, 139] width 430 height 64
click at [328, 70] on button "Add" at bounding box center [309, 74] width 83 height 29
click at [328, 104] on link "Draw" at bounding box center [309, 107] width 79 height 32
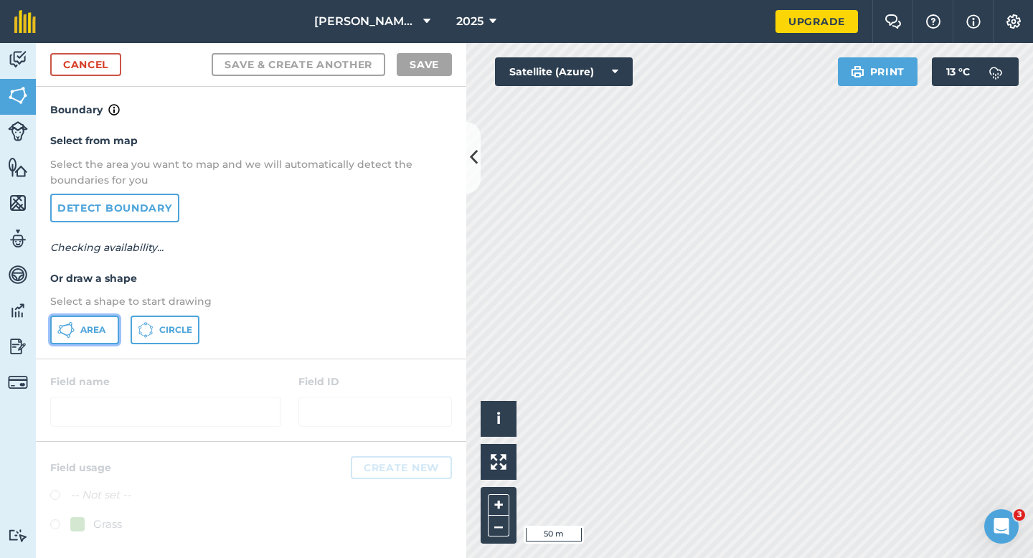
click at [116, 326] on button "Area" at bounding box center [84, 330] width 69 height 29
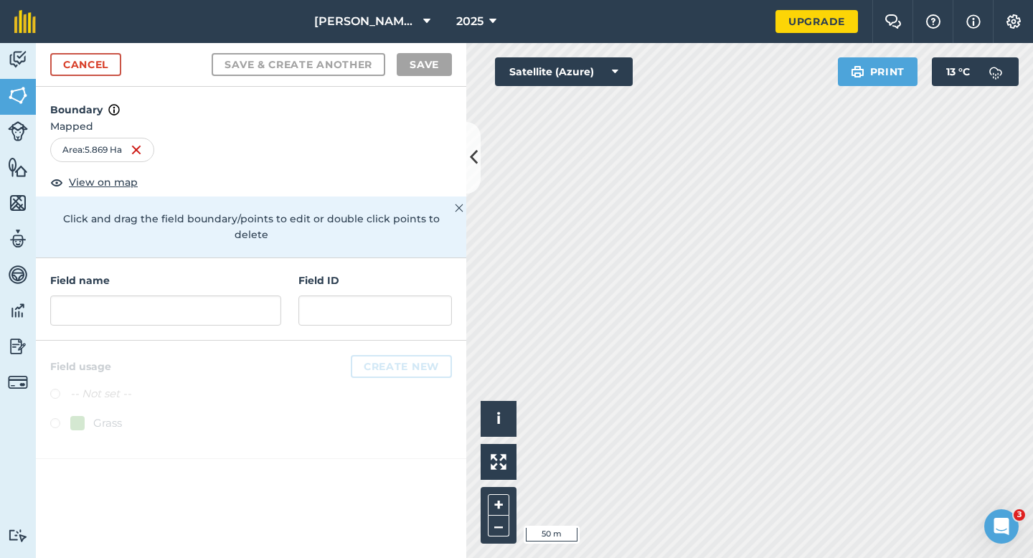
click at [280, 258] on div "Field name Field ID" at bounding box center [251, 299] width 430 height 82
click at [269, 296] on input "text" at bounding box center [165, 311] width 231 height 30
click at [268, 296] on input "text" at bounding box center [165, 311] width 231 height 30
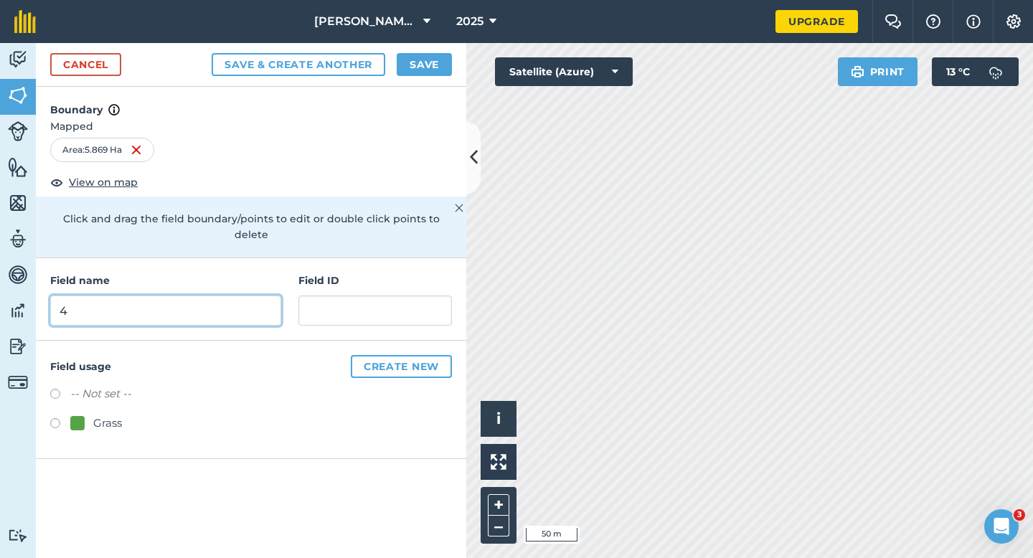
type input "4"
click at [431, 71] on button "Save" at bounding box center [424, 64] width 55 height 23
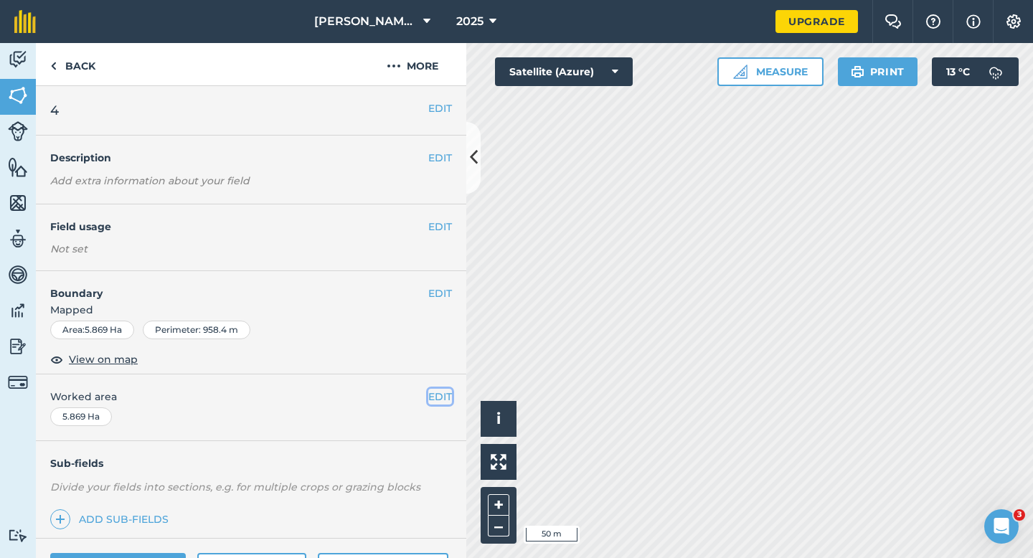
click at [443, 402] on button "EDIT" at bounding box center [440, 397] width 24 height 16
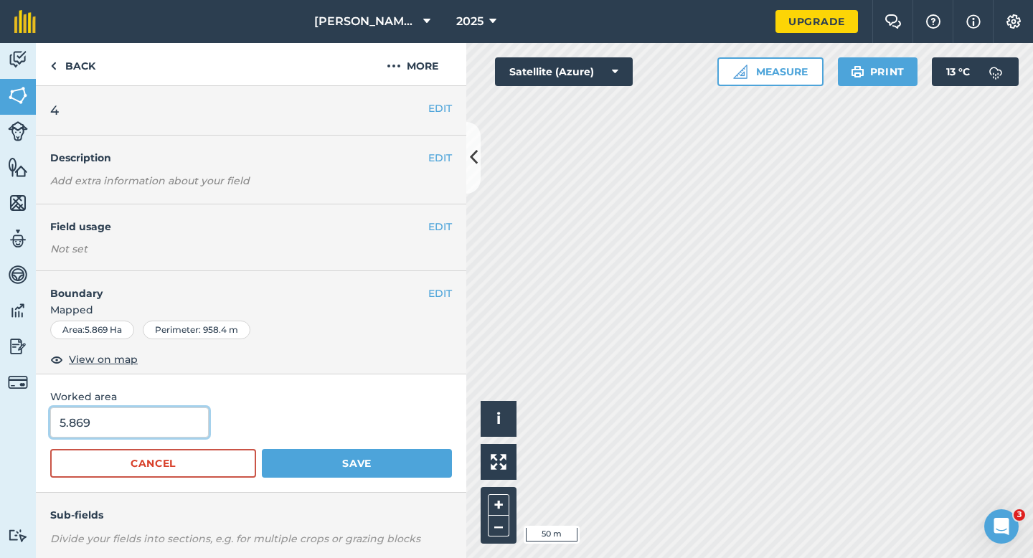
click at [154, 420] on input "5.869" at bounding box center [129, 422] width 159 height 30
type input "6"
click at [262, 449] on button "Save" at bounding box center [357, 463] width 190 height 29
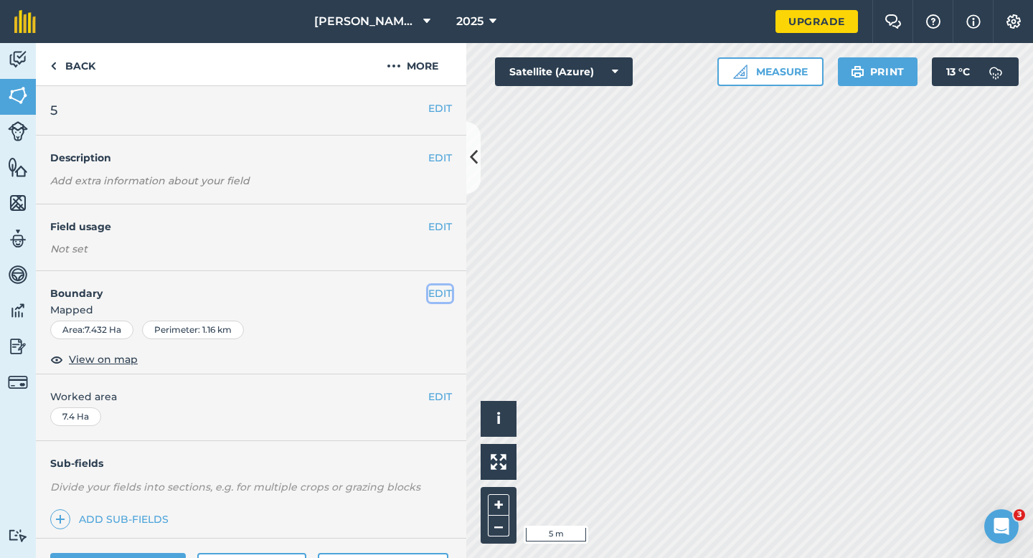
click at [430, 295] on button "EDIT" at bounding box center [440, 293] width 24 height 16
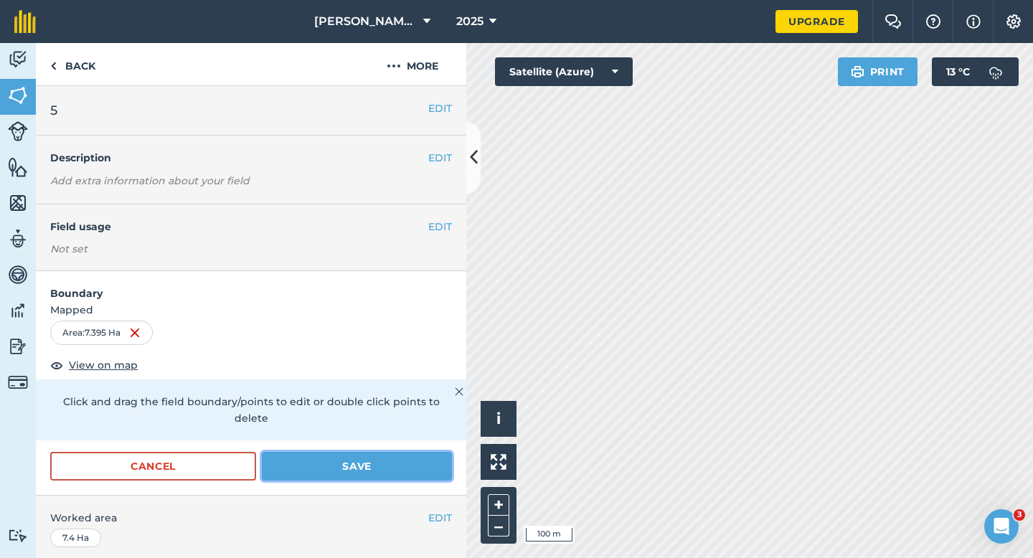
click at [338, 452] on button "Save" at bounding box center [357, 466] width 190 height 29
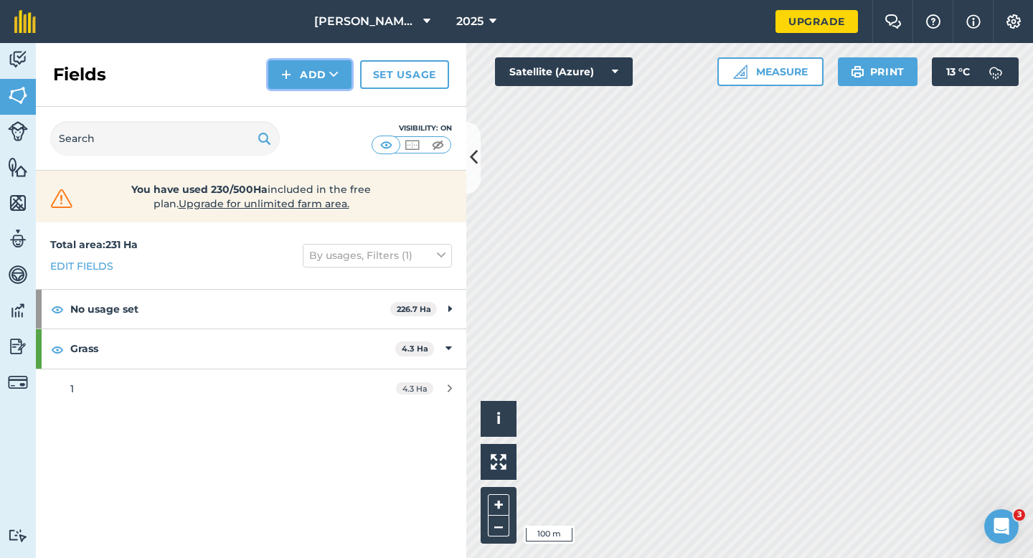
click at [326, 75] on button "Add" at bounding box center [309, 74] width 83 height 29
click at [326, 108] on link "Draw" at bounding box center [309, 107] width 79 height 32
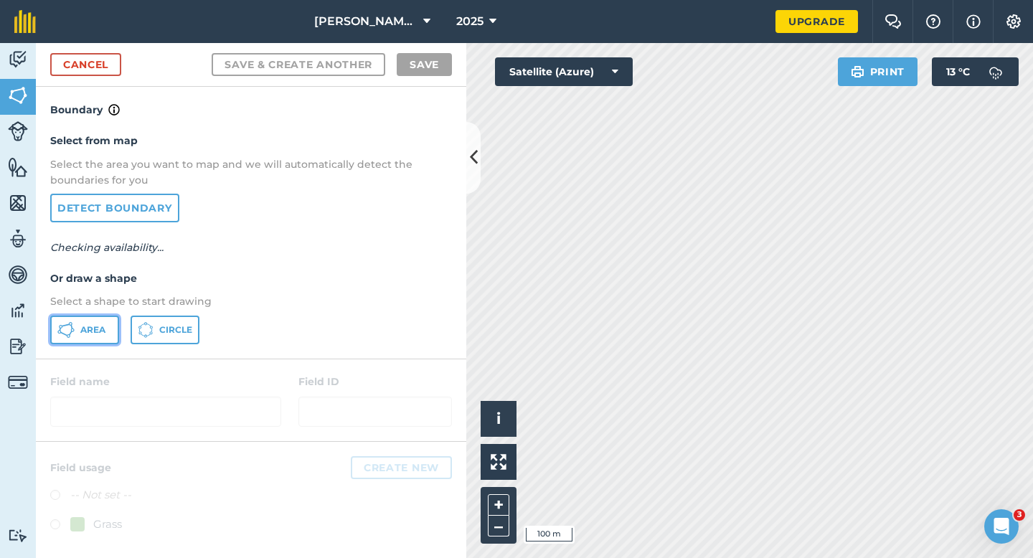
click at [83, 324] on span "Area" at bounding box center [92, 329] width 25 height 11
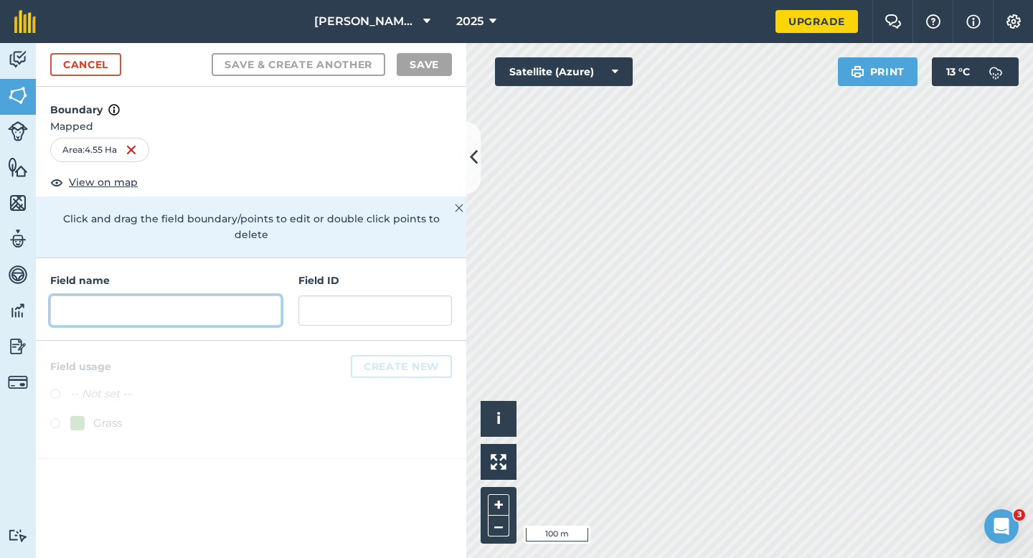
click at [271, 296] on input "text" at bounding box center [165, 311] width 231 height 30
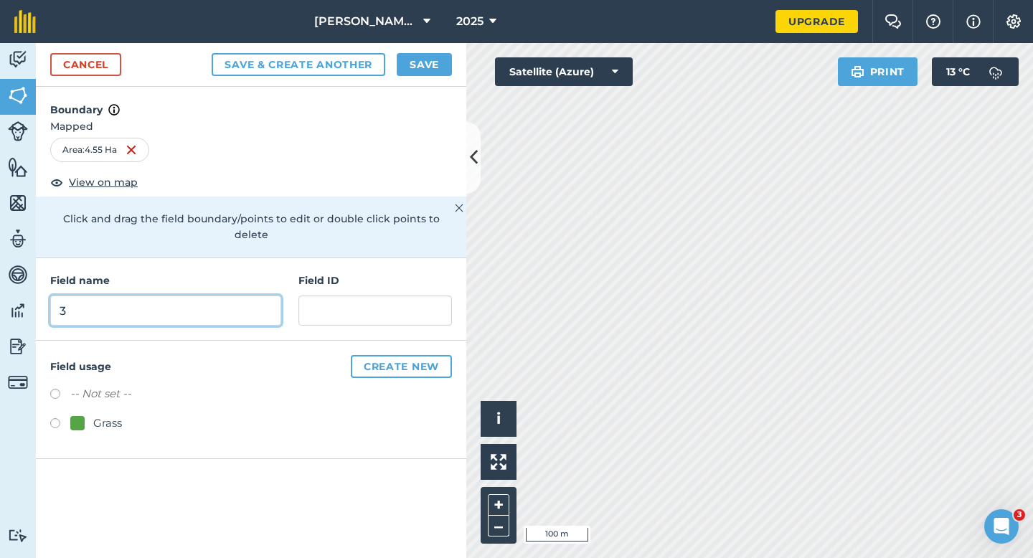
type input "3"
click at [438, 57] on button "Save" at bounding box center [424, 64] width 55 height 23
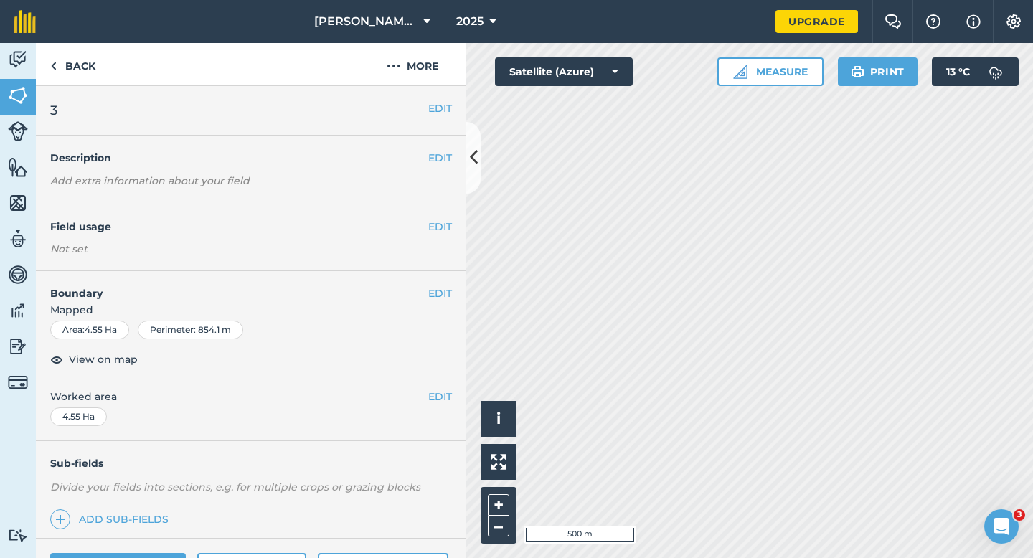
click at [438, 405] on div "EDIT Worked area 4.55 Ha" at bounding box center [251, 407] width 430 height 67
click at [432, 393] on button "EDIT" at bounding box center [440, 397] width 24 height 16
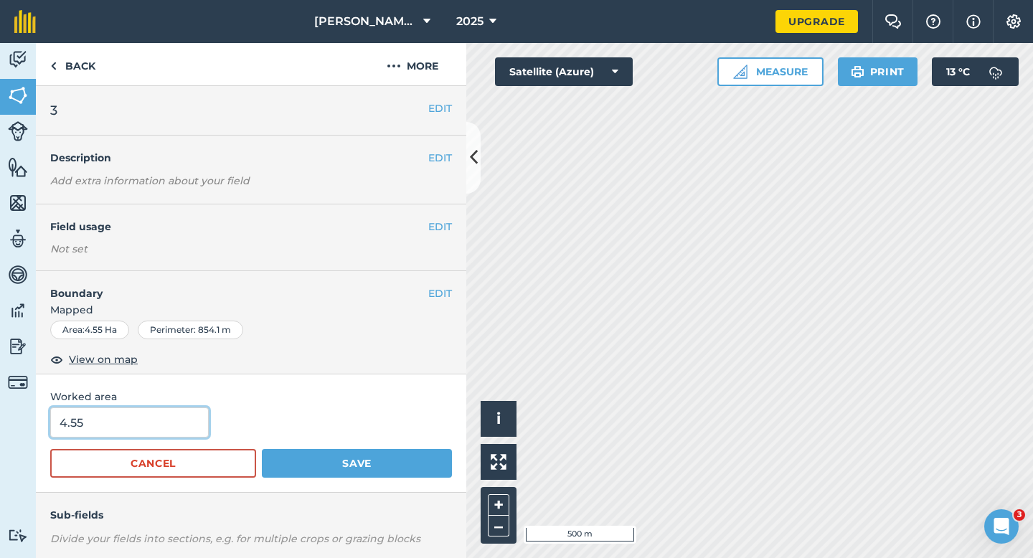
click at [144, 411] on input "4.55" at bounding box center [129, 422] width 159 height 30
click at [144, 421] on input "4.55" at bounding box center [129, 422] width 159 height 30
type input "5"
click at [262, 449] on button "Save" at bounding box center [357, 463] width 190 height 29
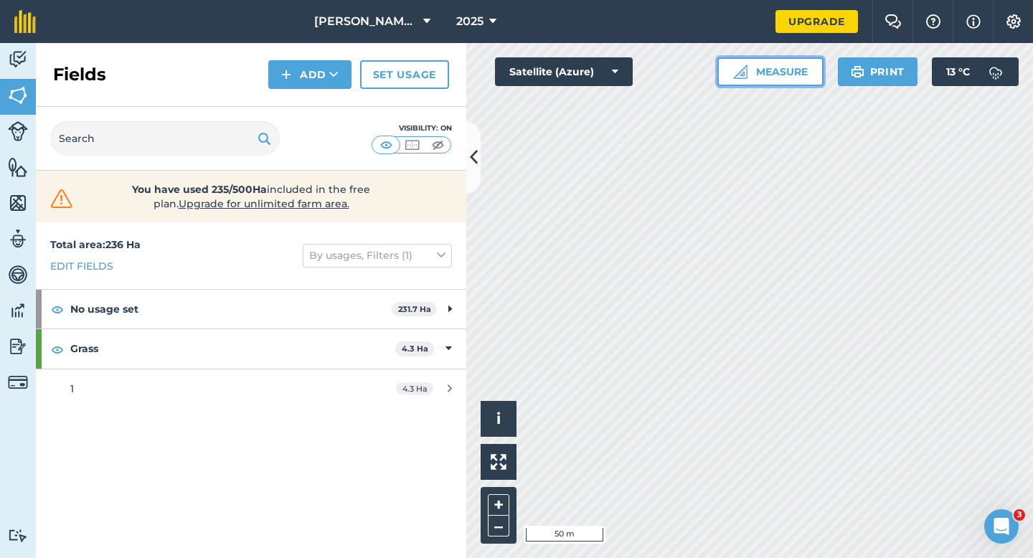
click at [786, 62] on button "Measure" at bounding box center [770, 71] width 106 height 29
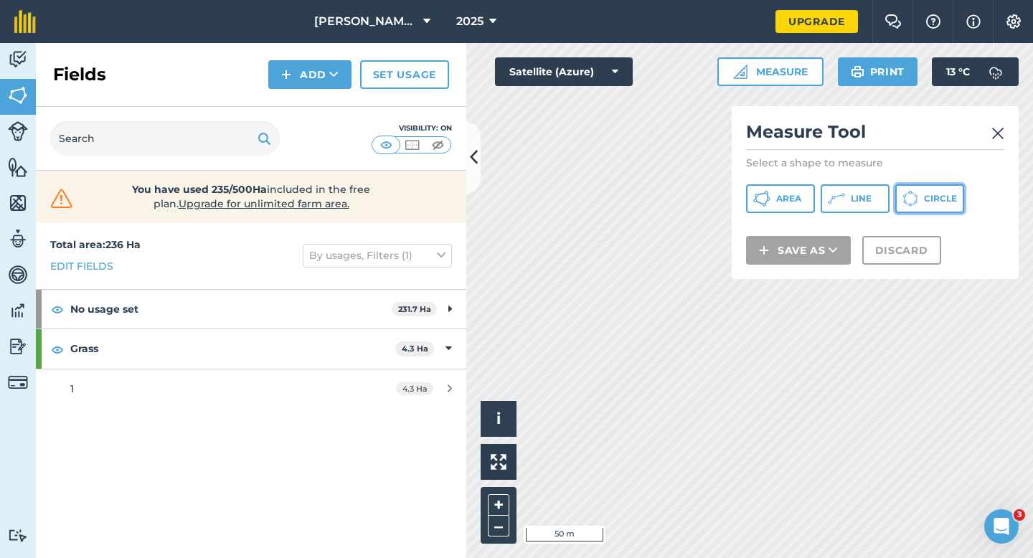
click at [902, 198] on icon at bounding box center [910, 199] width 16 height 16
click at [834, 200] on icon at bounding box center [836, 198] width 17 height 17
click at [992, 136] on img at bounding box center [997, 133] width 13 height 17
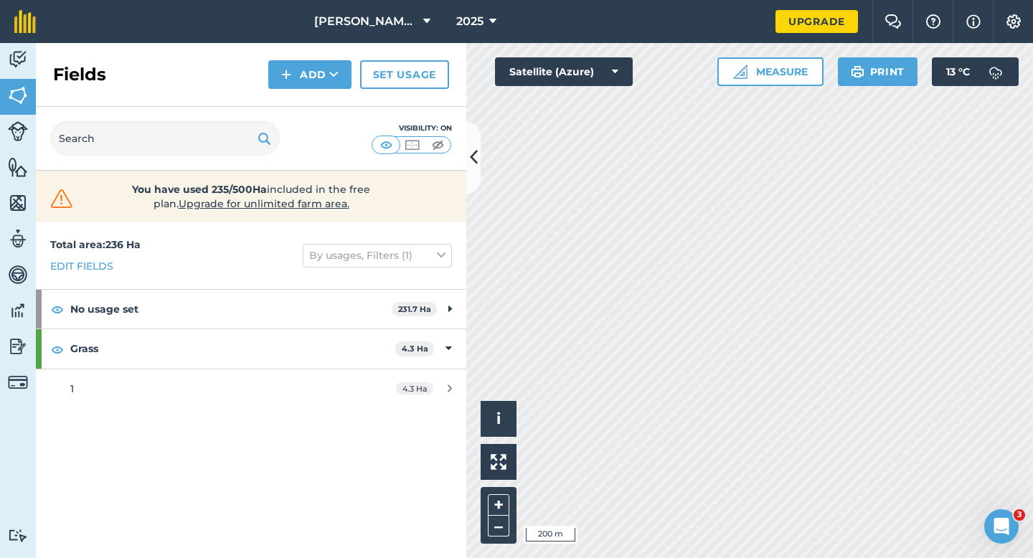
click at [761, 38] on div "[PERSON_NAME] & Sons Farming LTD 2025 Upgrade Farm Chat Help Info Settings Map …" at bounding box center [516, 279] width 1033 height 558
click at [838, 64] on div "Click to start drawing i © 2025 TomTom, Microsoft 200 m + – Satellite (Azure) M…" at bounding box center [749, 300] width 567 height 515
click at [783, 80] on button "Measure" at bounding box center [770, 71] width 106 height 29
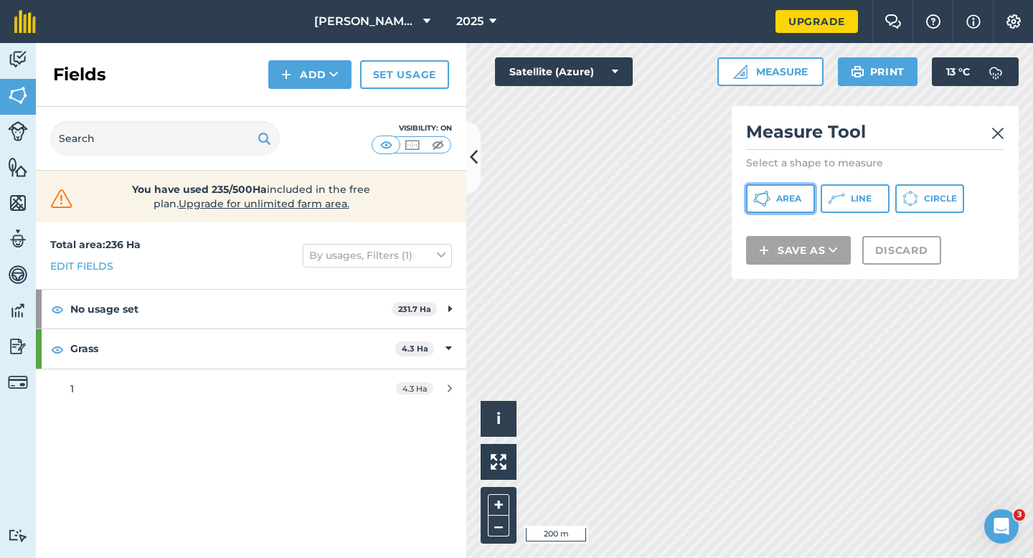
click at [784, 192] on button "Area" at bounding box center [780, 198] width 69 height 29
click at [297, 70] on button "Add" at bounding box center [309, 74] width 83 height 29
click at [11, 89] on img at bounding box center [18, 96] width 20 height 22
click at [4, 81] on link "Fields" at bounding box center [18, 97] width 36 height 36
click at [998, 126] on img at bounding box center [997, 133] width 13 height 17
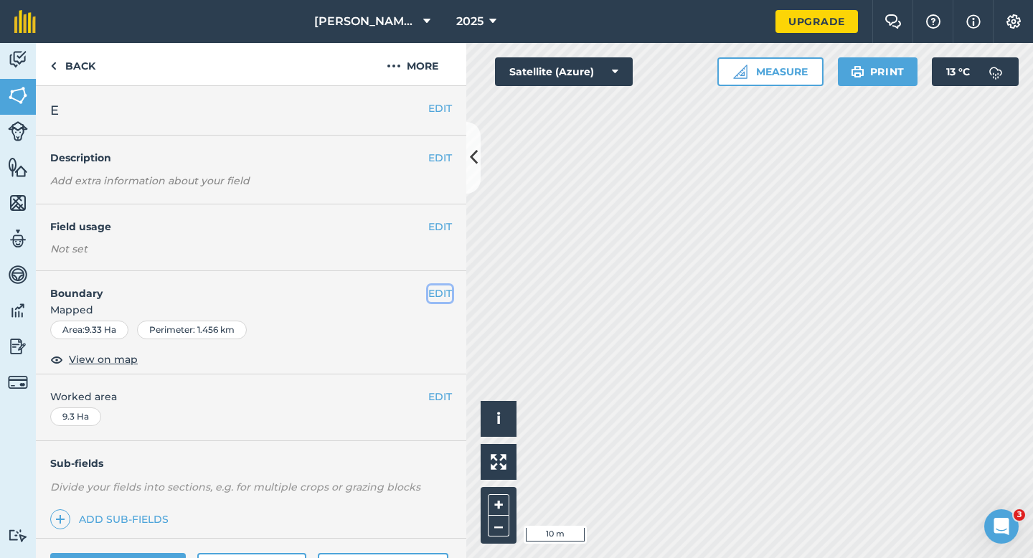
click at [438, 290] on button "EDIT" at bounding box center [440, 293] width 24 height 16
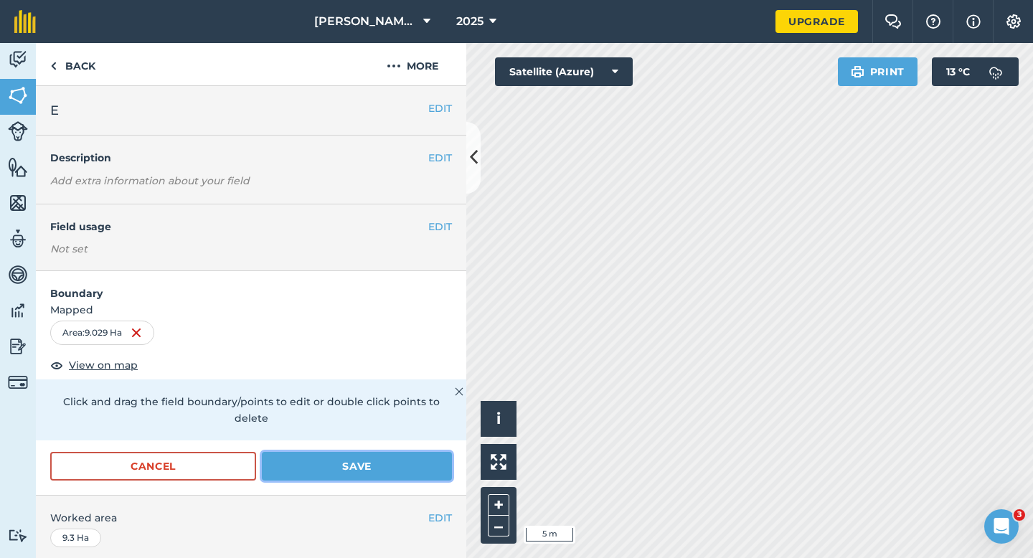
click at [420, 460] on button "Save" at bounding box center [357, 466] width 190 height 29
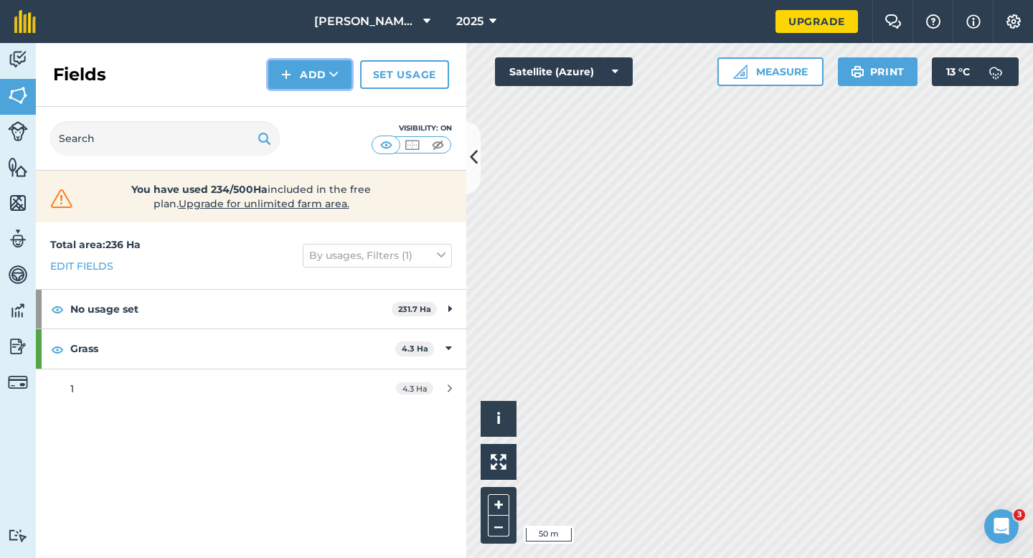
click at [306, 77] on button "Add" at bounding box center [309, 74] width 83 height 29
click at [306, 104] on link "Draw" at bounding box center [309, 107] width 79 height 32
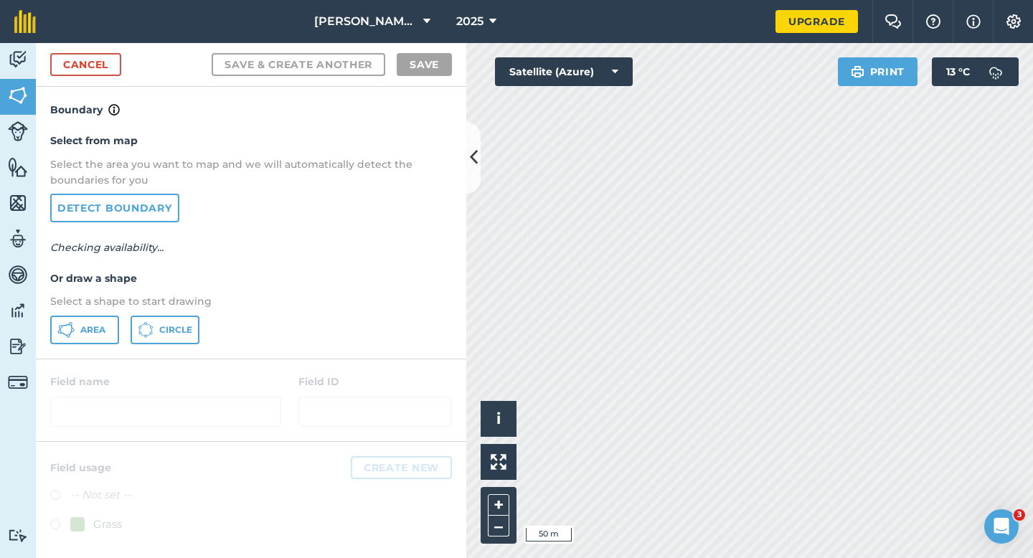
click at [117, 316] on div "Area Circle" at bounding box center [251, 330] width 402 height 29
click at [98, 316] on button "Area" at bounding box center [84, 330] width 69 height 29
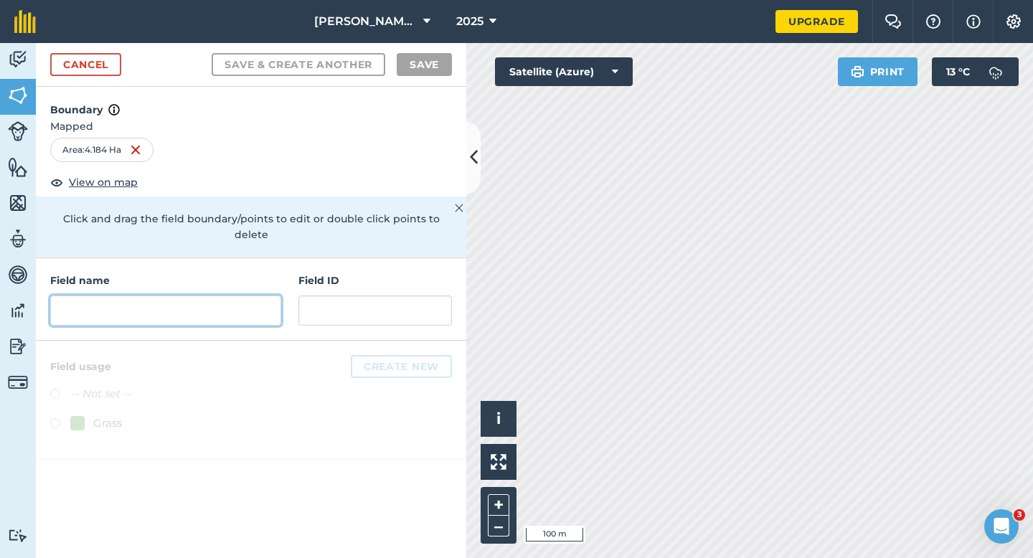
click at [216, 296] on input "text" at bounding box center [165, 311] width 231 height 30
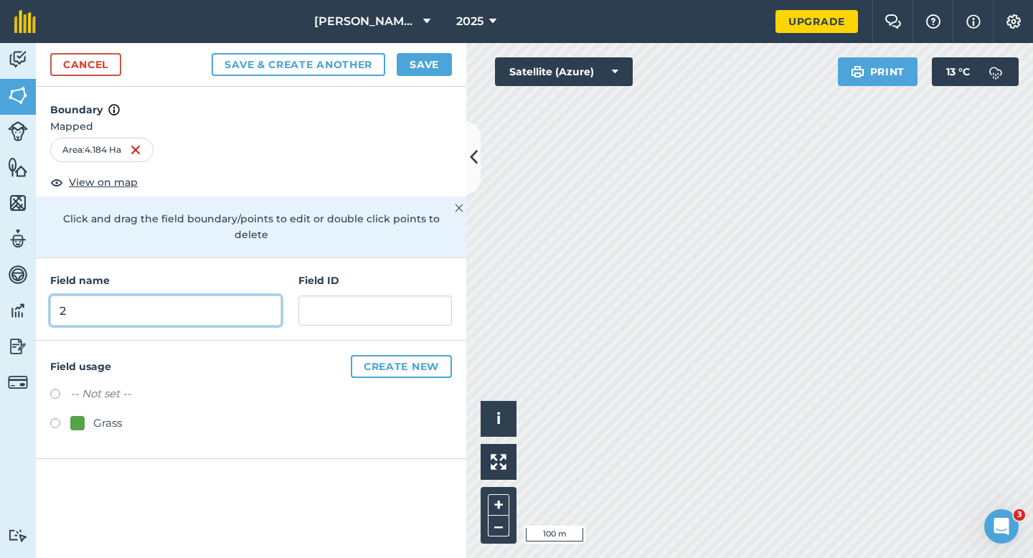
type input "2"
click at [415, 60] on button "Save" at bounding box center [424, 64] width 55 height 23
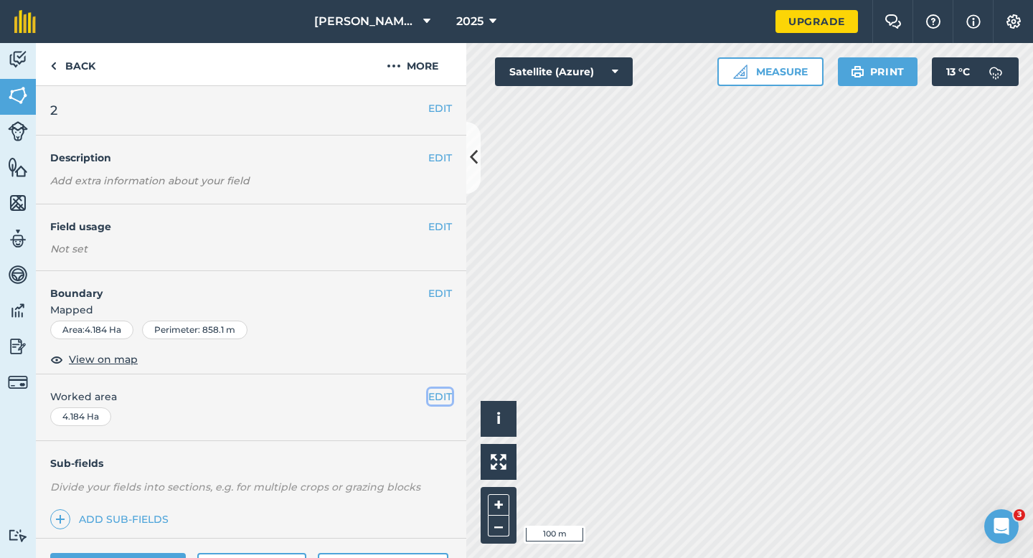
click at [437, 397] on button "EDIT" at bounding box center [440, 397] width 24 height 16
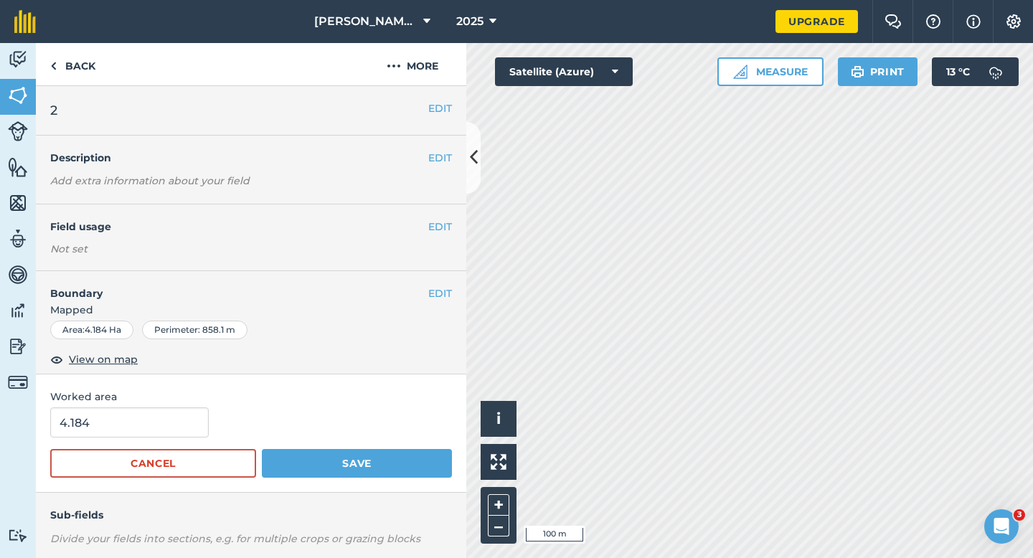
click at [103, 443] on form "4.184 Cancel Save" at bounding box center [251, 442] width 402 height 70
click at [109, 430] on input "4.184" at bounding box center [129, 422] width 159 height 30
type input "4"
click at [262, 449] on button "Save" at bounding box center [357, 463] width 190 height 29
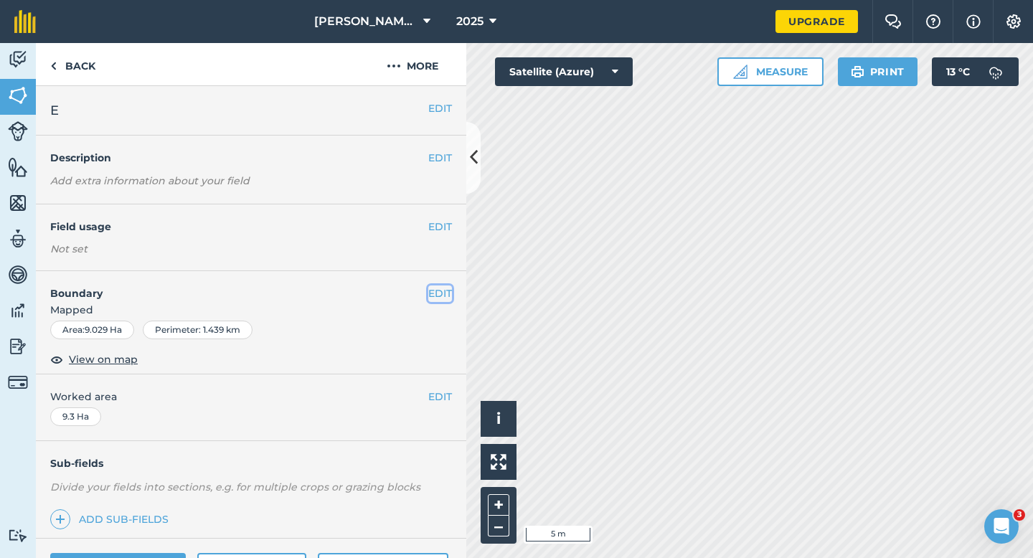
click at [437, 286] on button "EDIT" at bounding box center [440, 293] width 24 height 16
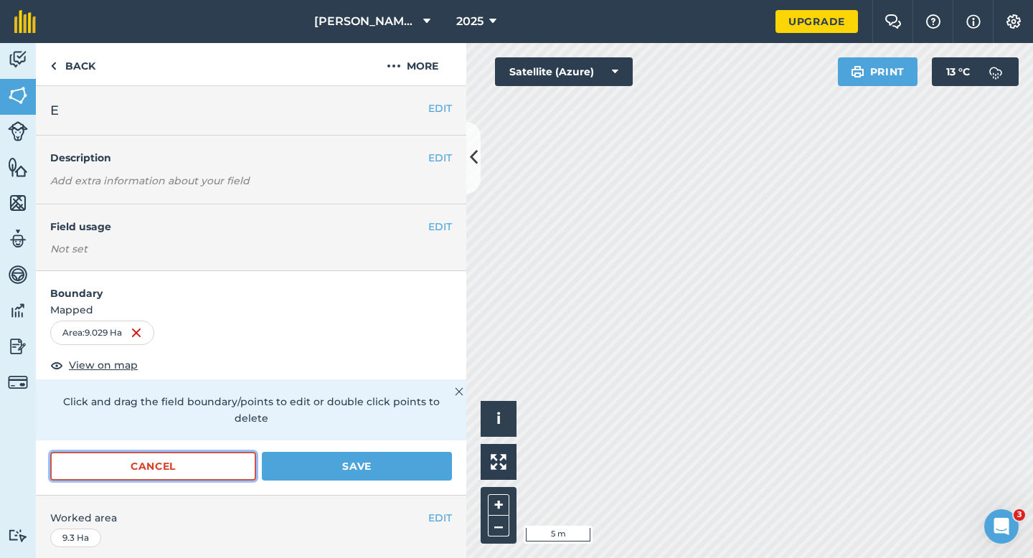
click at [250, 452] on button "Cancel" at bounding box center [153, 466] width 206 height 29
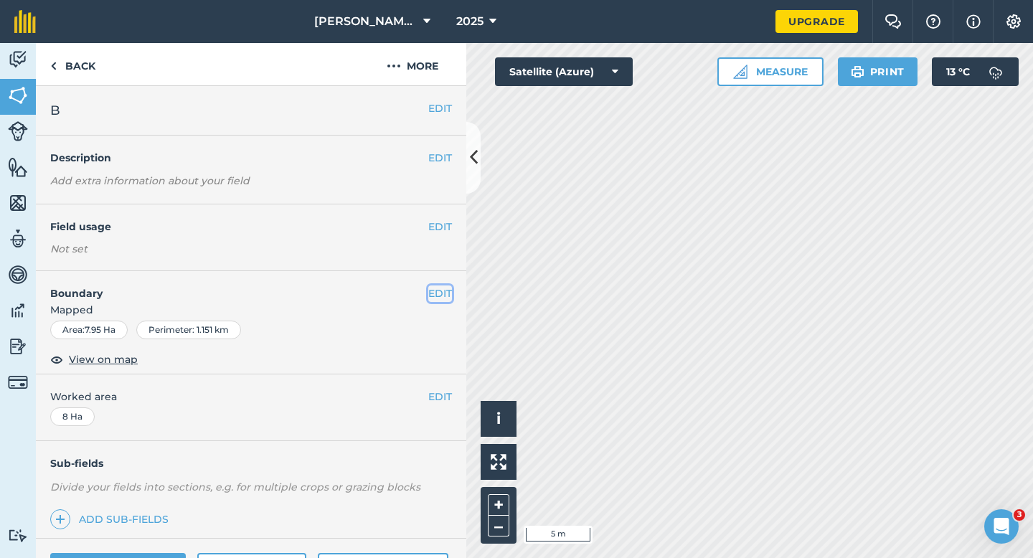
click at [431, 298] on button "EDIT" at bounding box center [440, 293] width 24 height 16
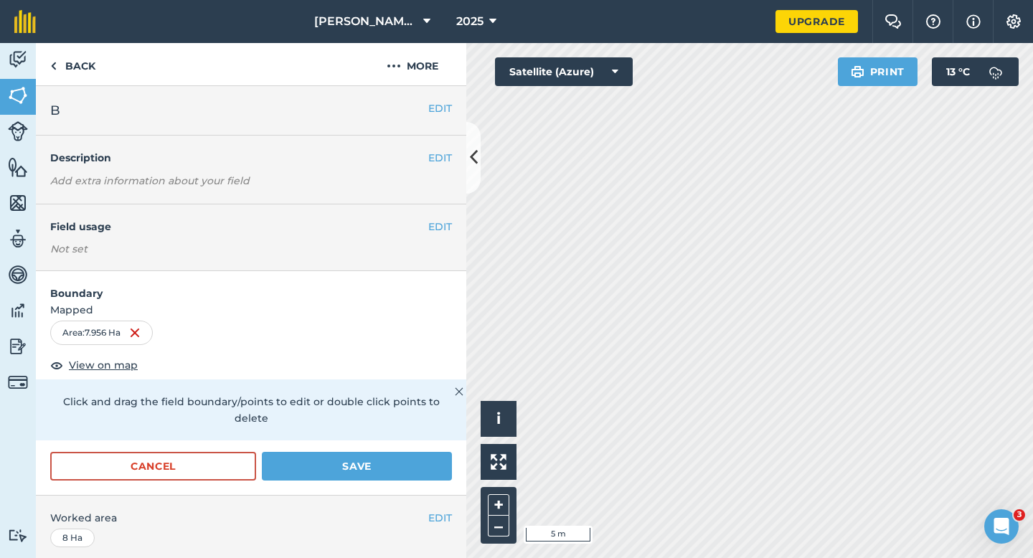
click at [437, 433] on form "Boundary Mapped Area : 7.956 Ha View on map Click and drag the field boundary/p…" at bounding box center [251, 383] width 430 height 224
click at [423, 458] on button "Save" at bounding box center [357, 466] width 190 height 29
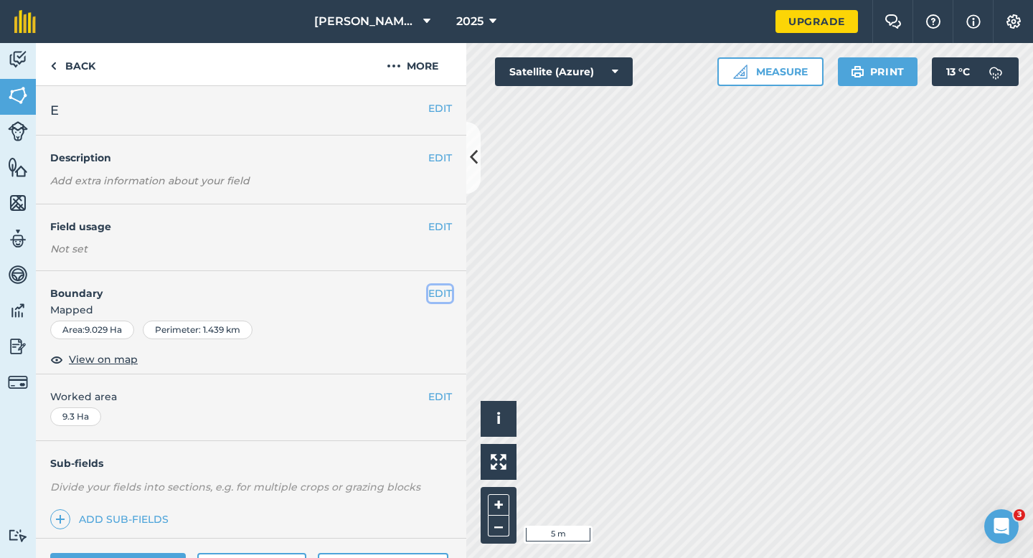
click at [439, 292] on button "EDIT" at bounding box center [440, 293] width 24 height 16
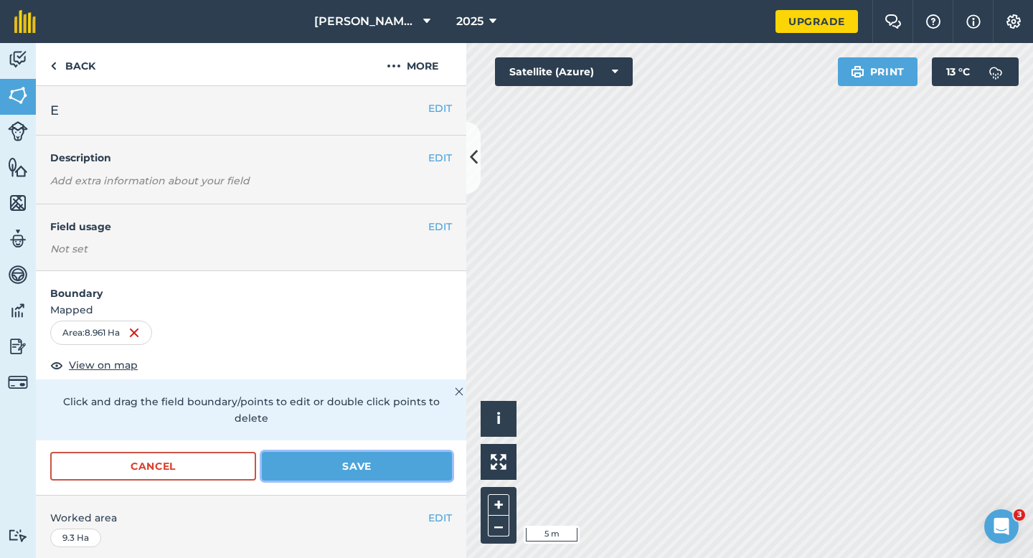
click at [359, 455] on button "Save" at bounding box center [357, 466] width 190 height 29
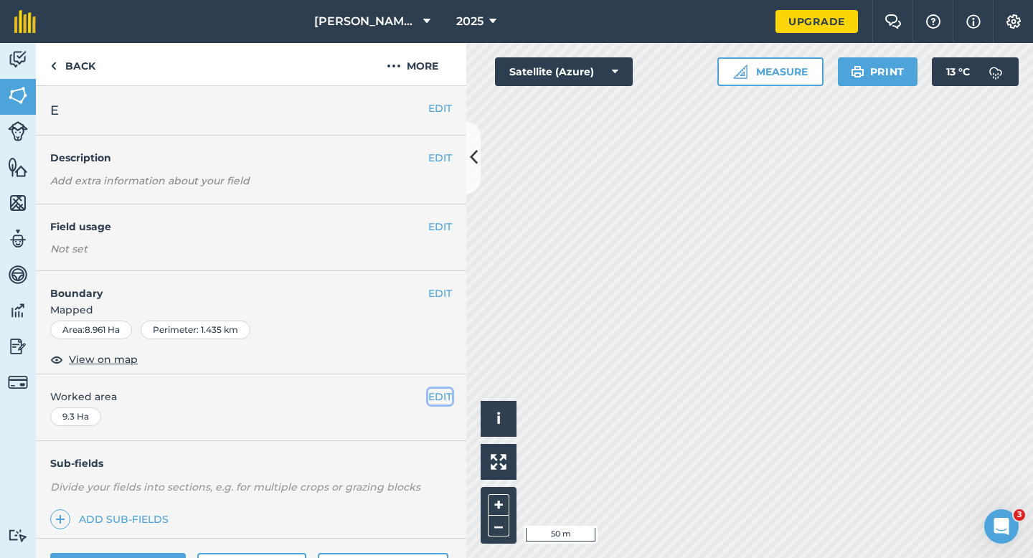
click at [441, 394] on button "EDIT" at bounding box center [440, 397] width 24 height 16
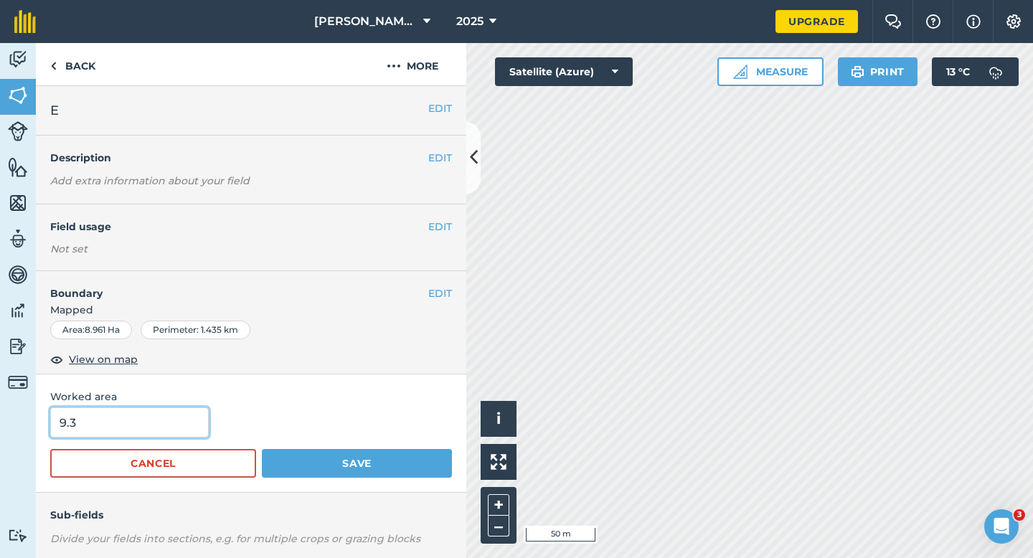
click at [184, 428] on input "9.3" at bounding box center [129, 422] width 159 height 30
type input "9"
click at [262, 449] on button "Save" at bounding box center [357, 463] width 190 height 29
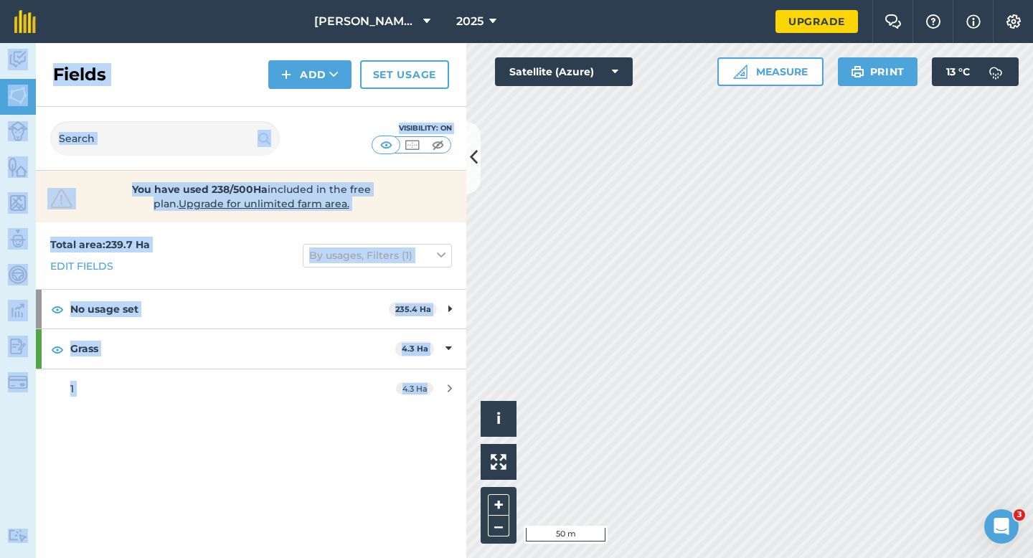
click at [701, 227] on div "[PERSON_NAME] & Sons Farming LTD 2025 Upgrade Farm Chat Help Info Settings Map …" at bounding box center [516, 279] width 1033 height 558
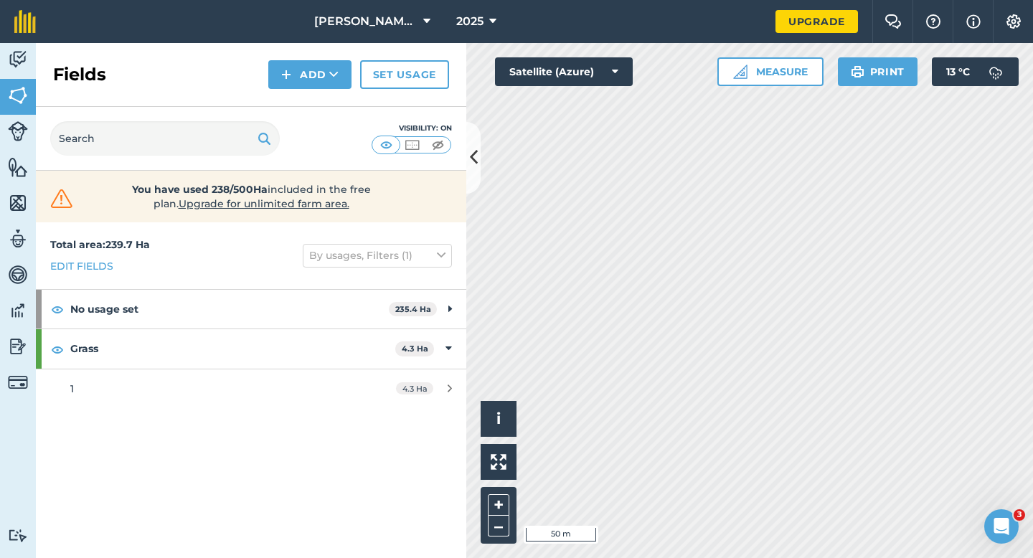
click at [333, 136] on div "Visibility: On" at bounding box center [251, 139] width 430 height 64
